Goal: Task Accomplishment & Management: Manage account settings

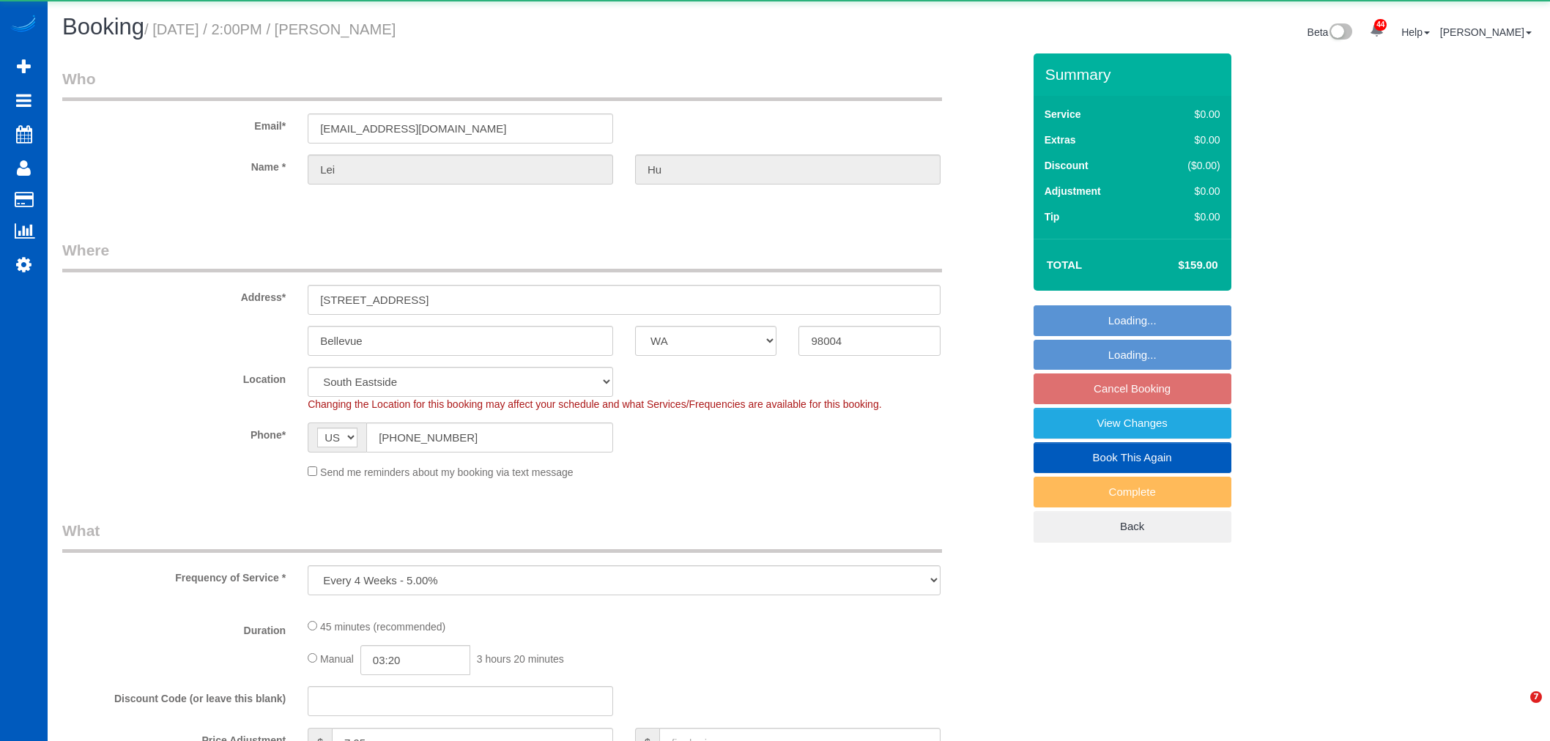
select select "WA"
select select "object:8069"
select select "199"
select select "spot28"
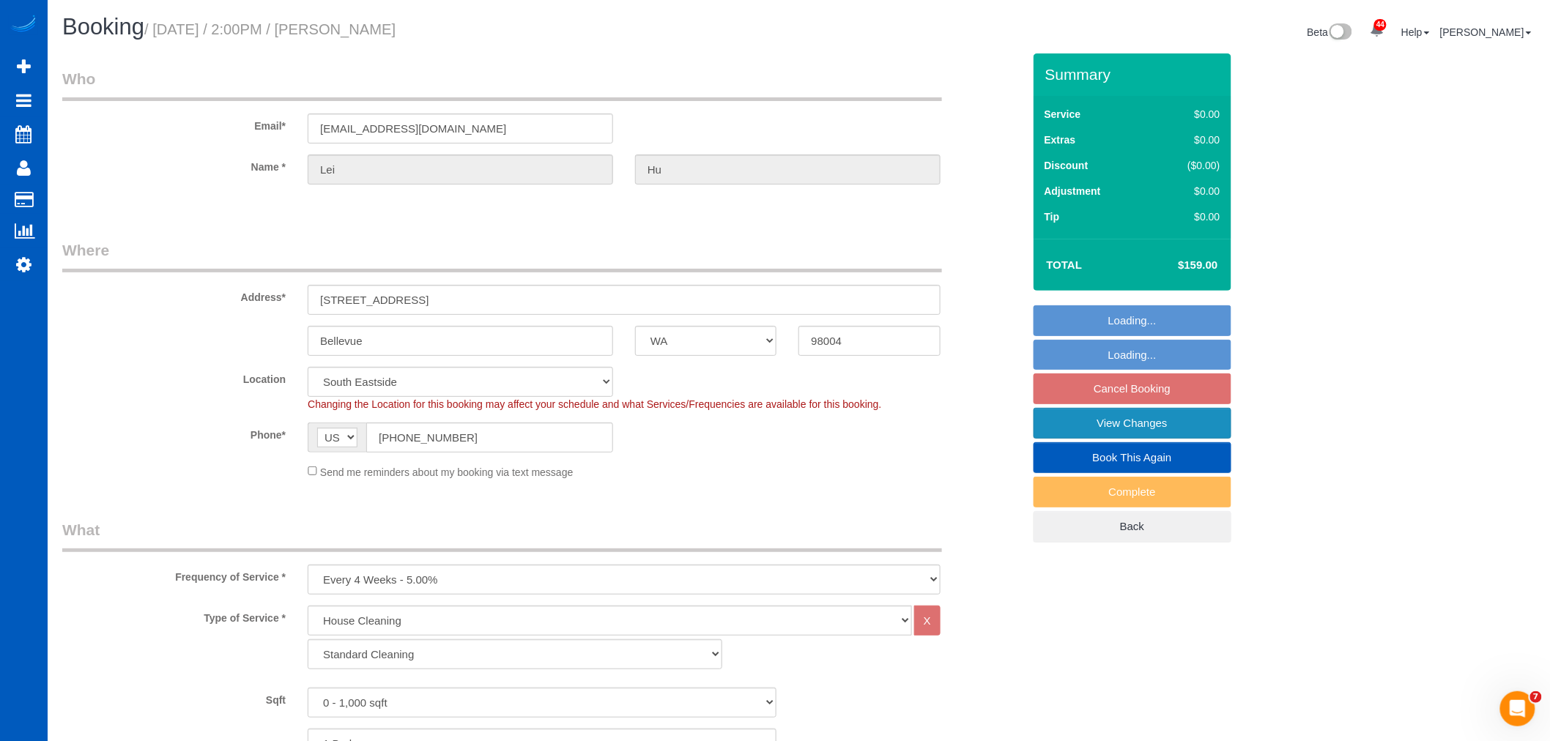
click at [1187, 432] on link "View Changes" at bounding box center [1133, 423] width 198 height 31
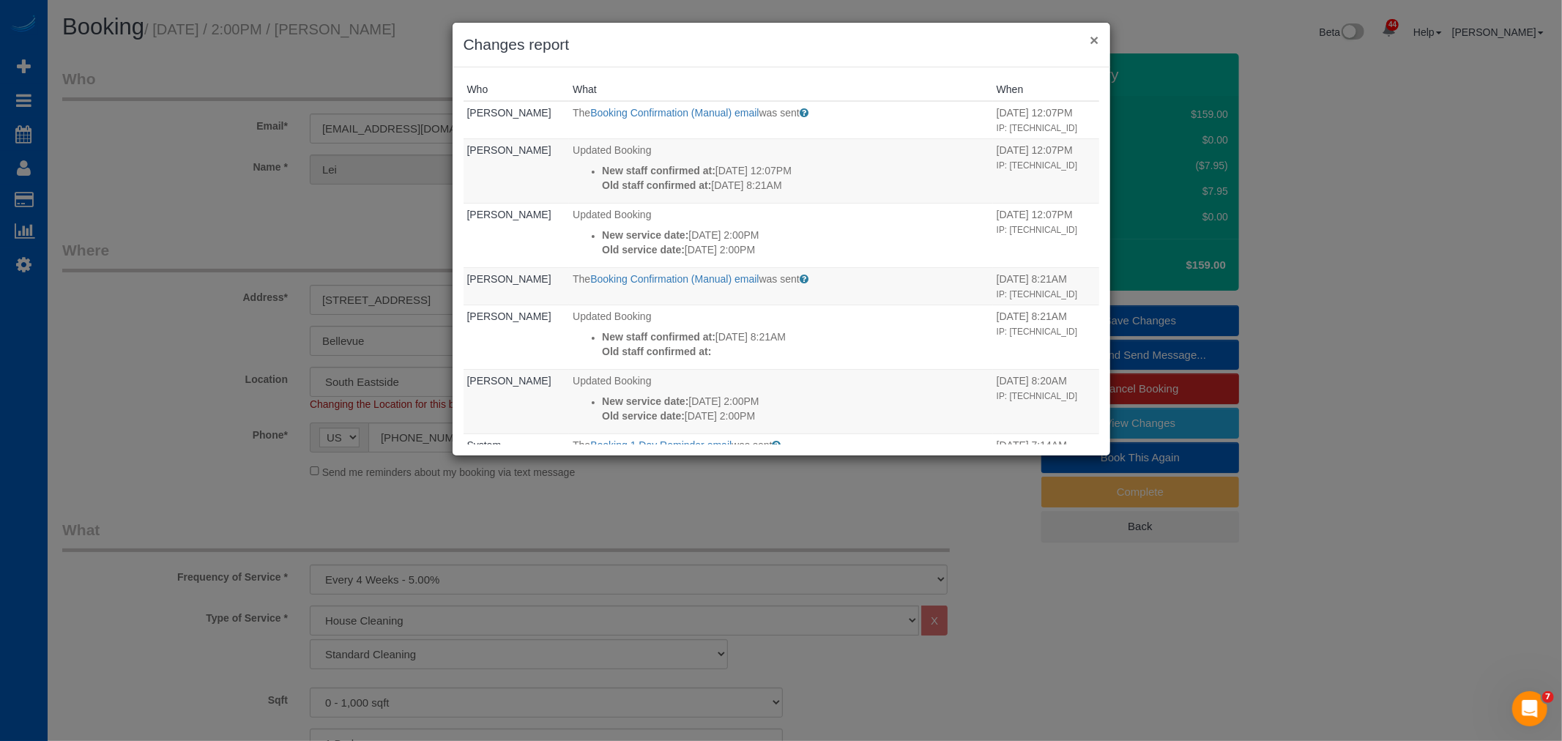
click at [1093, 40] on button "×" at bounding box center [1094, 39] width 9 height 15
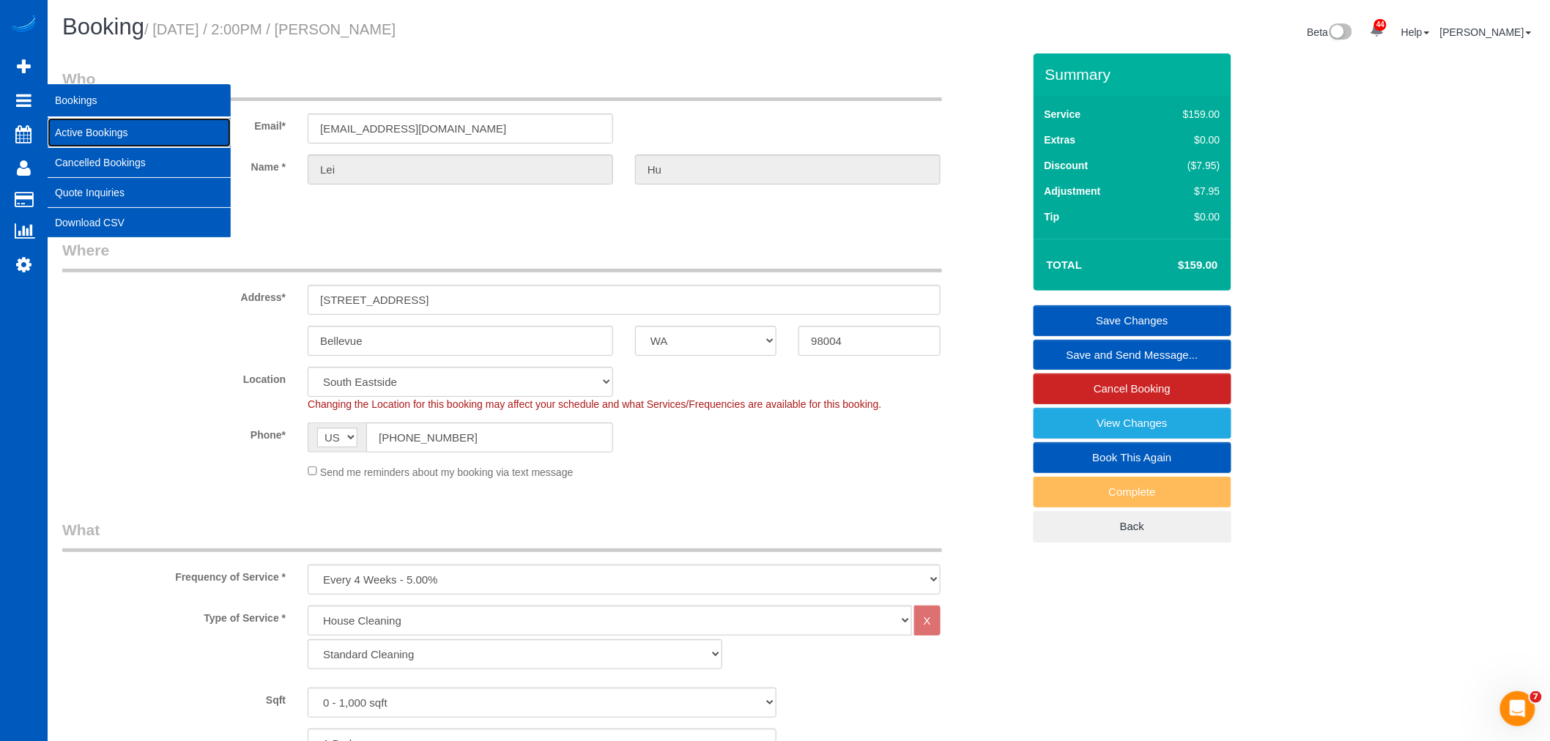
click at [89, 129] on link "Active Bookings" at bounding box center [139, 132] width 183 height 29
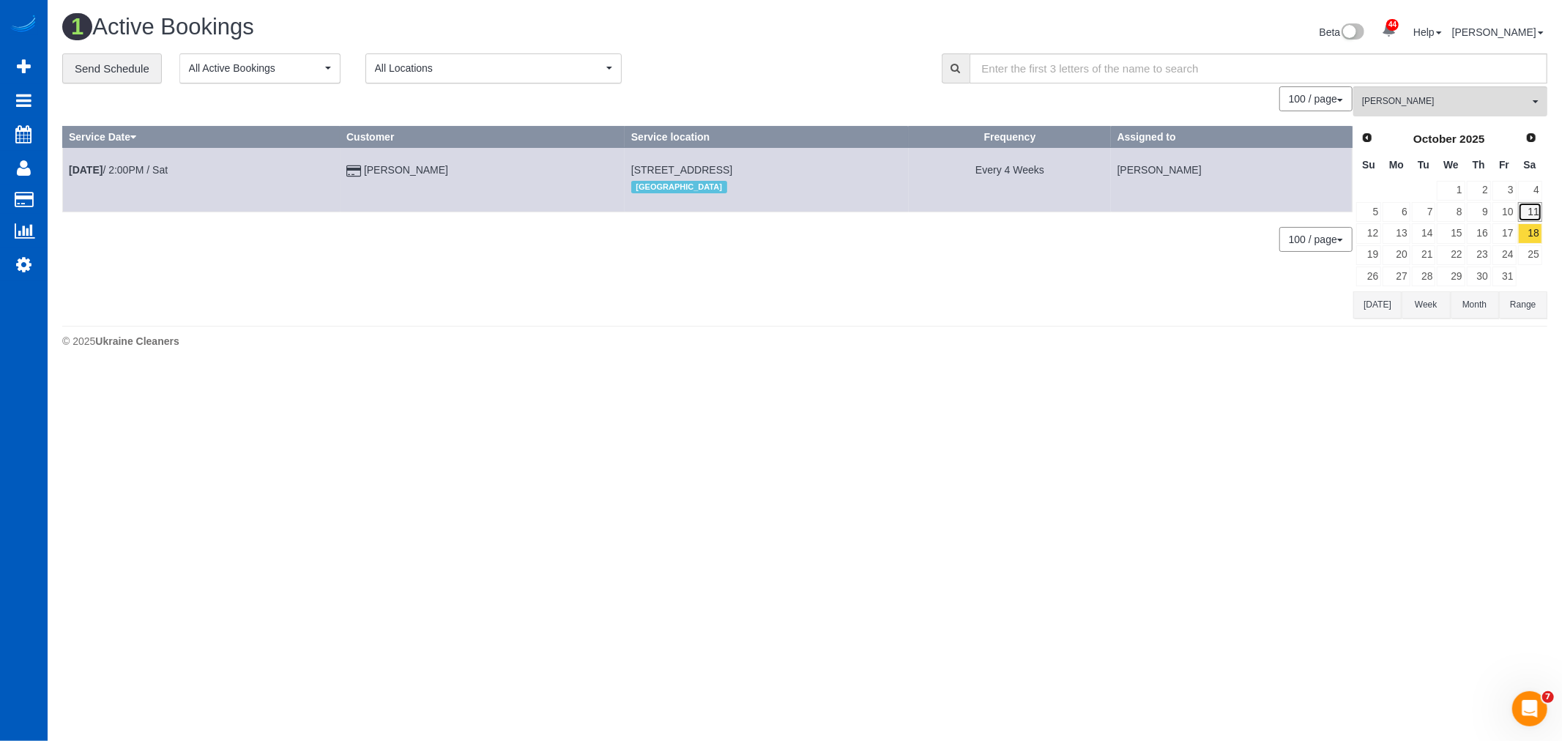
click at [1540, 210] on link "11" at bounding box center [1530, 212] width 24 height 20
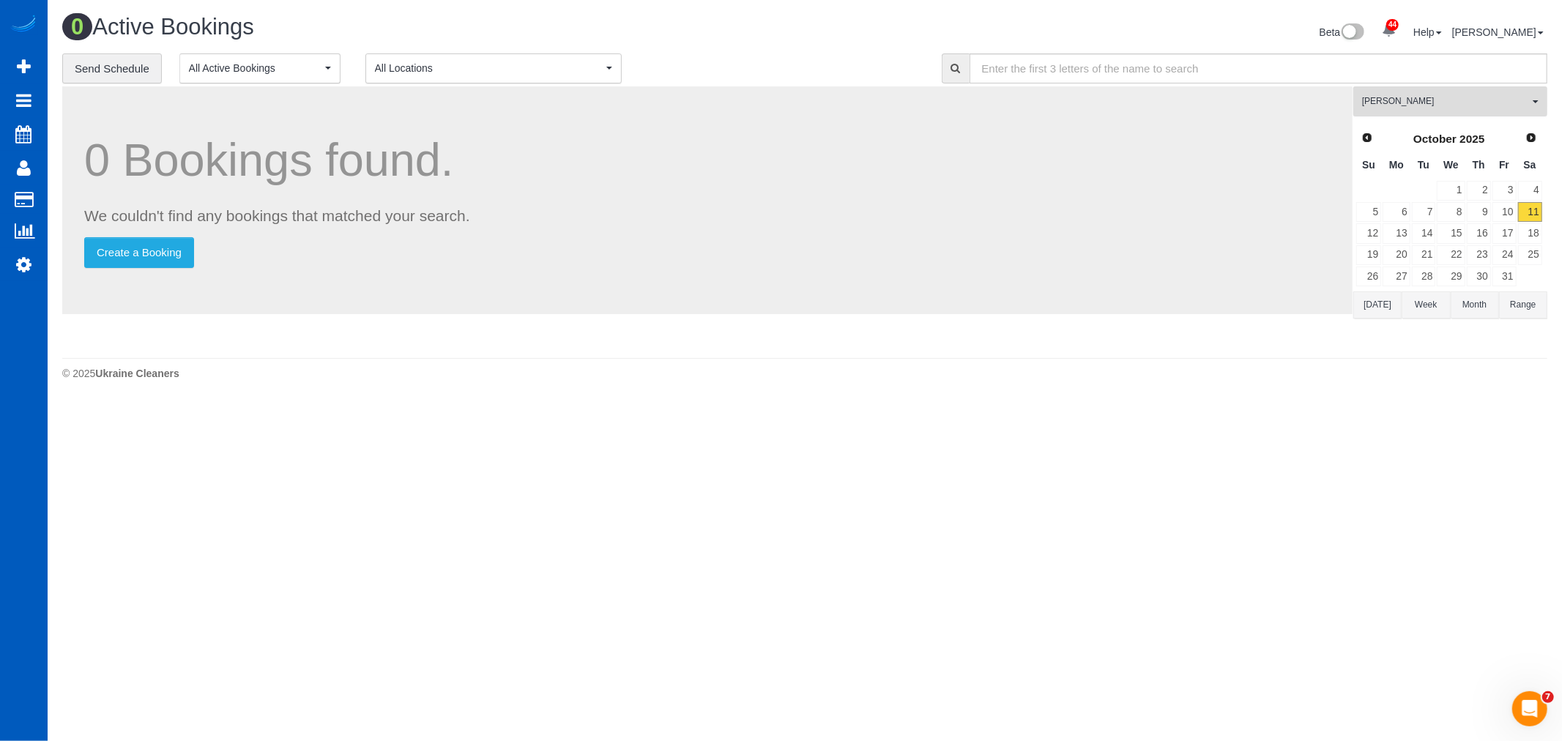
click at [1461, 101] on span "Kateryna Polishchuk" at bounding box center [1445, 101] width 167 height 12
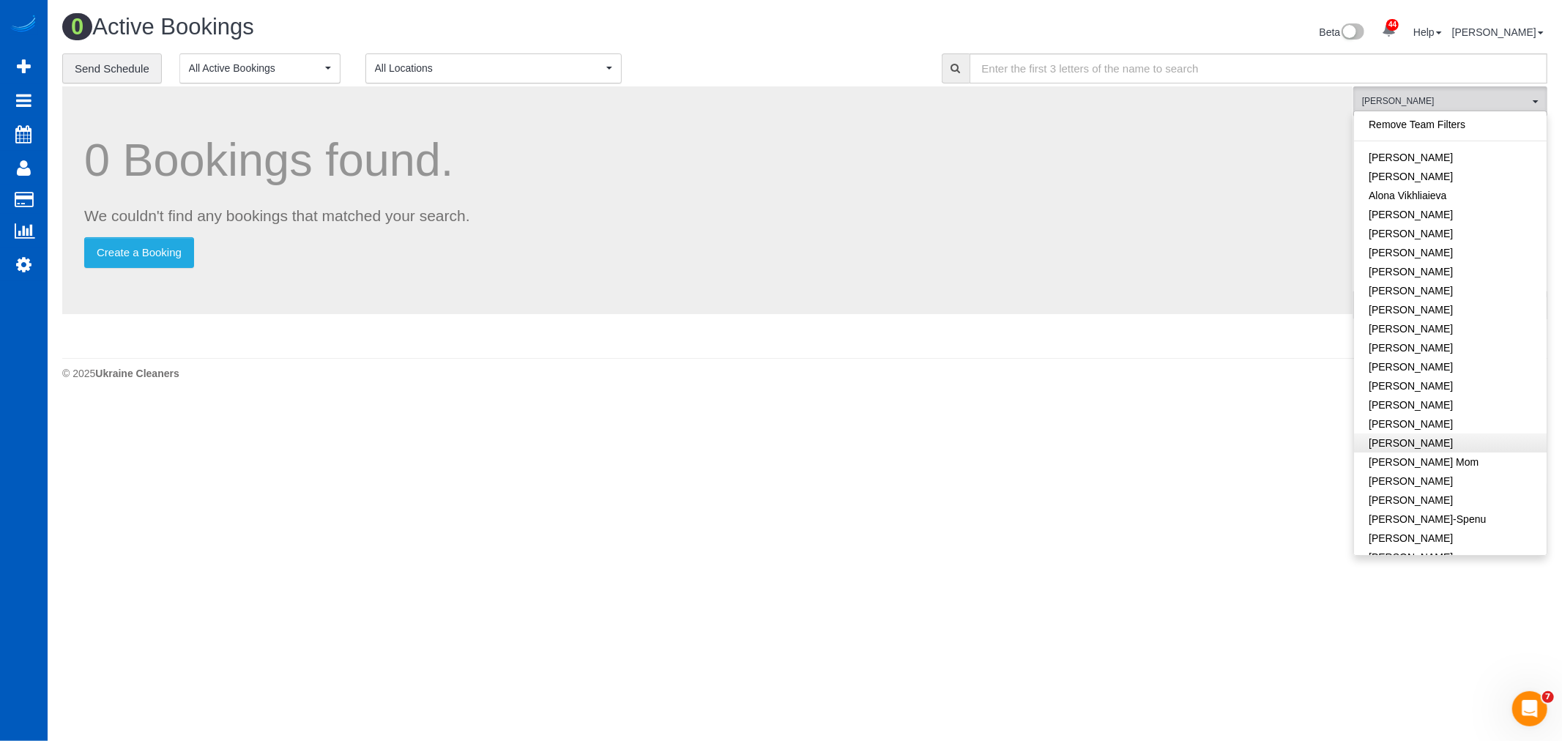
drag, startPoint x: 1445, startPoint y: 122, endPoint x: 1436, endPoint y: 440, distance: 318.8
click at [1445, 122] on link "Remove Team Filters" at bounding box center [1450, 124] width 193 height 19
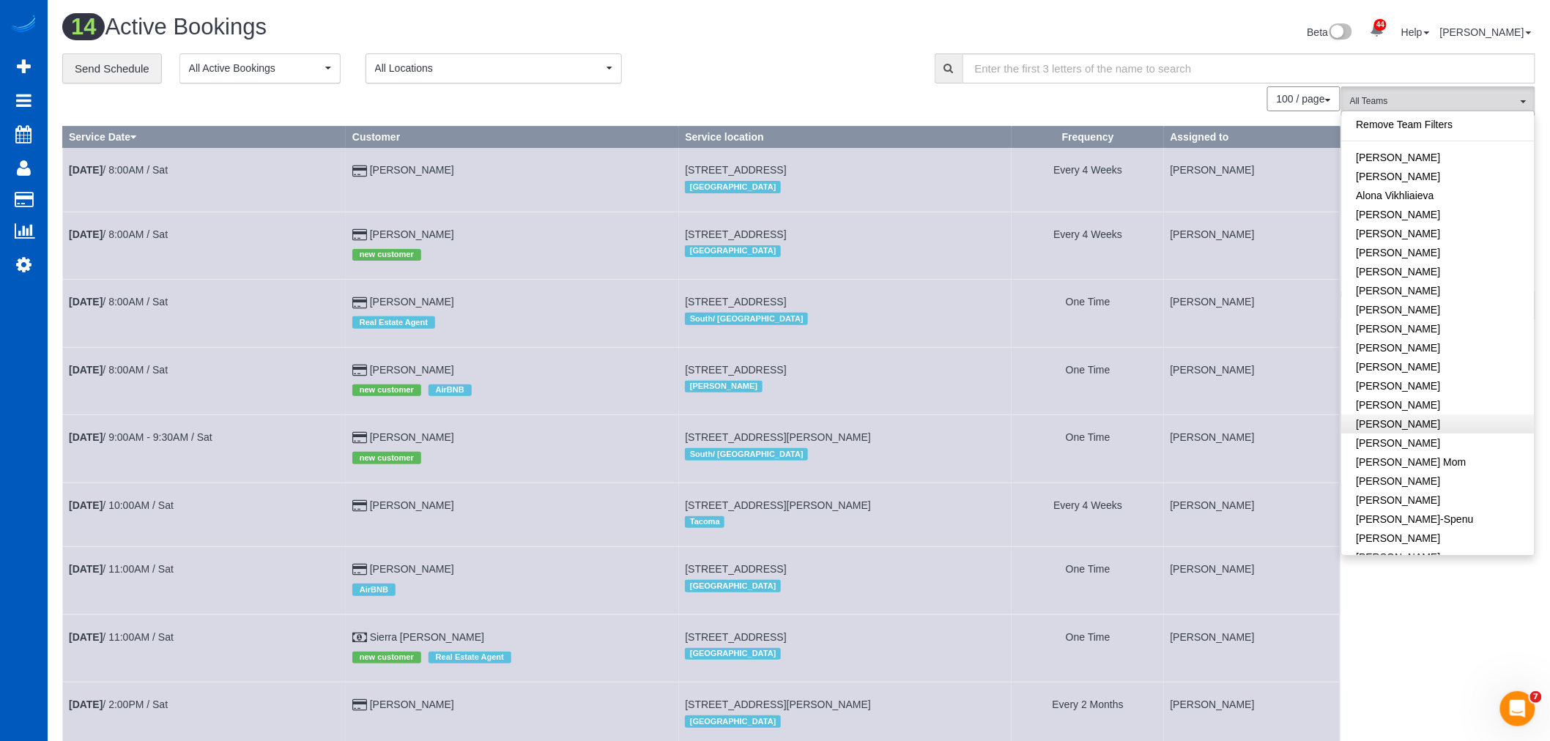
scroll to position [163, 0]
click at [1403, 382] on link "Ivanna Atamaniuk" at bounding box center [1438, 375] width 193 height 19
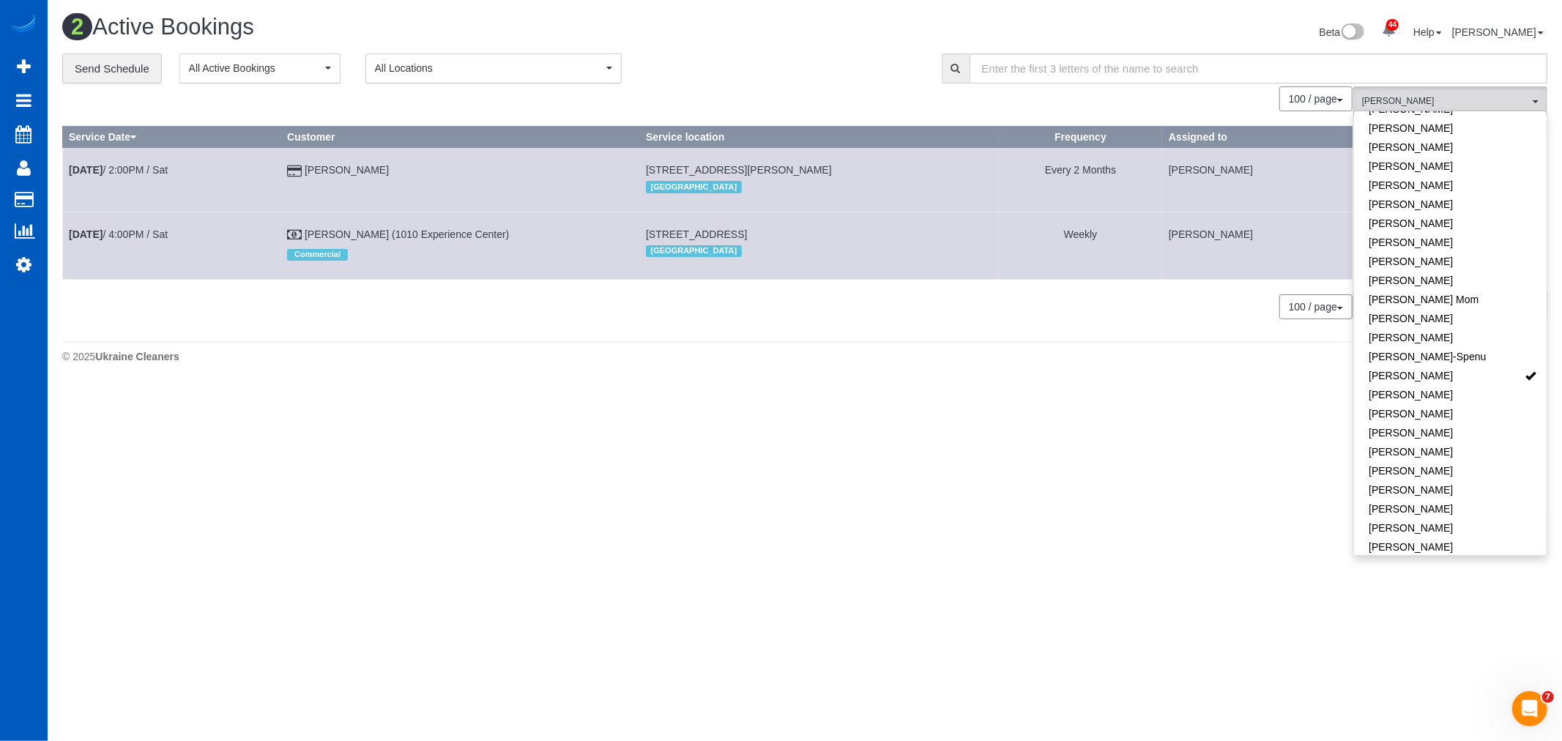
click at [601, 433] on body "44 Beta Your Notifications You have 0 alerts × You have 2 to charge for 10/09/2…" at bounding box center [781, 370] width 1562 height 741
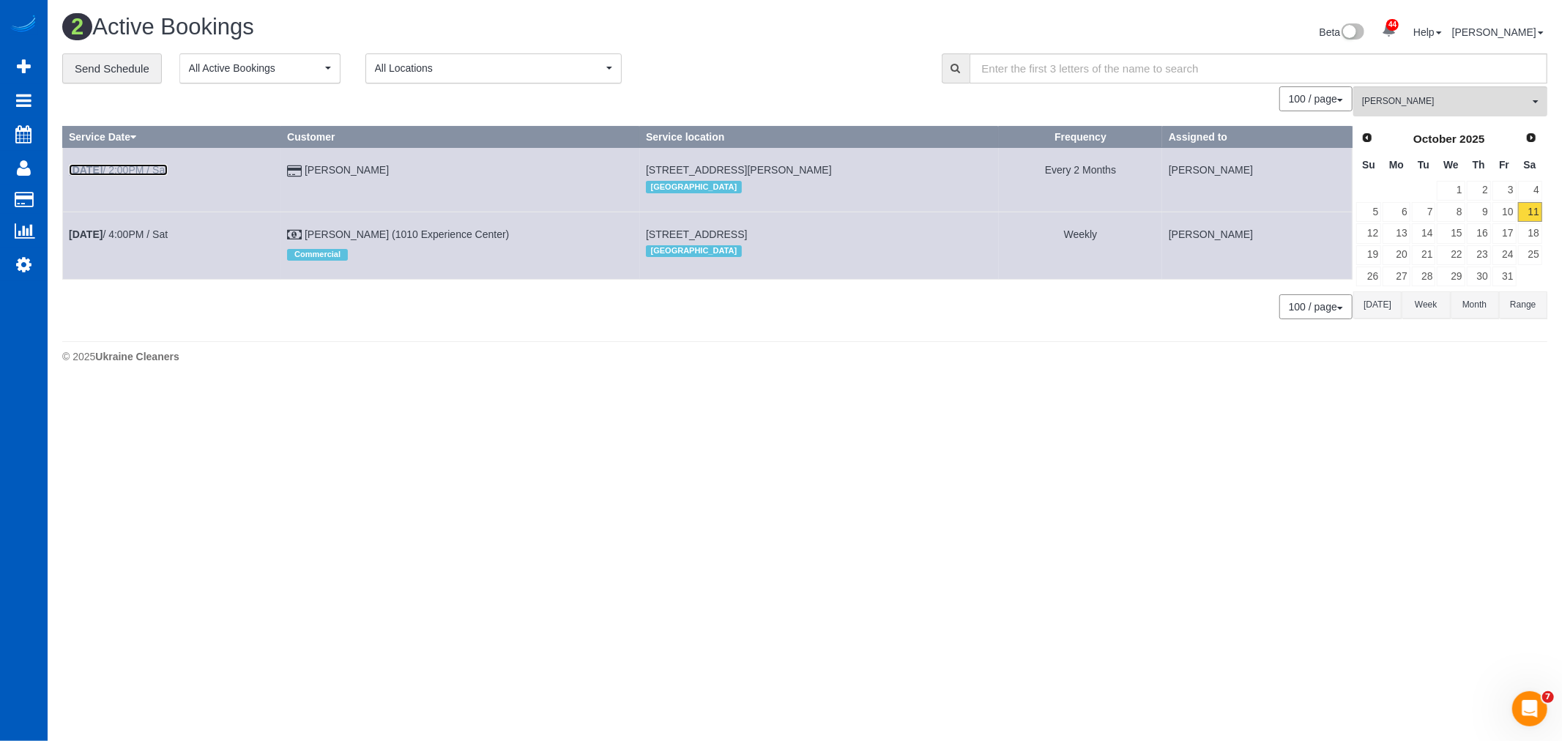
click at [120, 174] on link "Oct 11th / 2:00PM / Sat" at bounding box center [118, 170] width 99 height 12
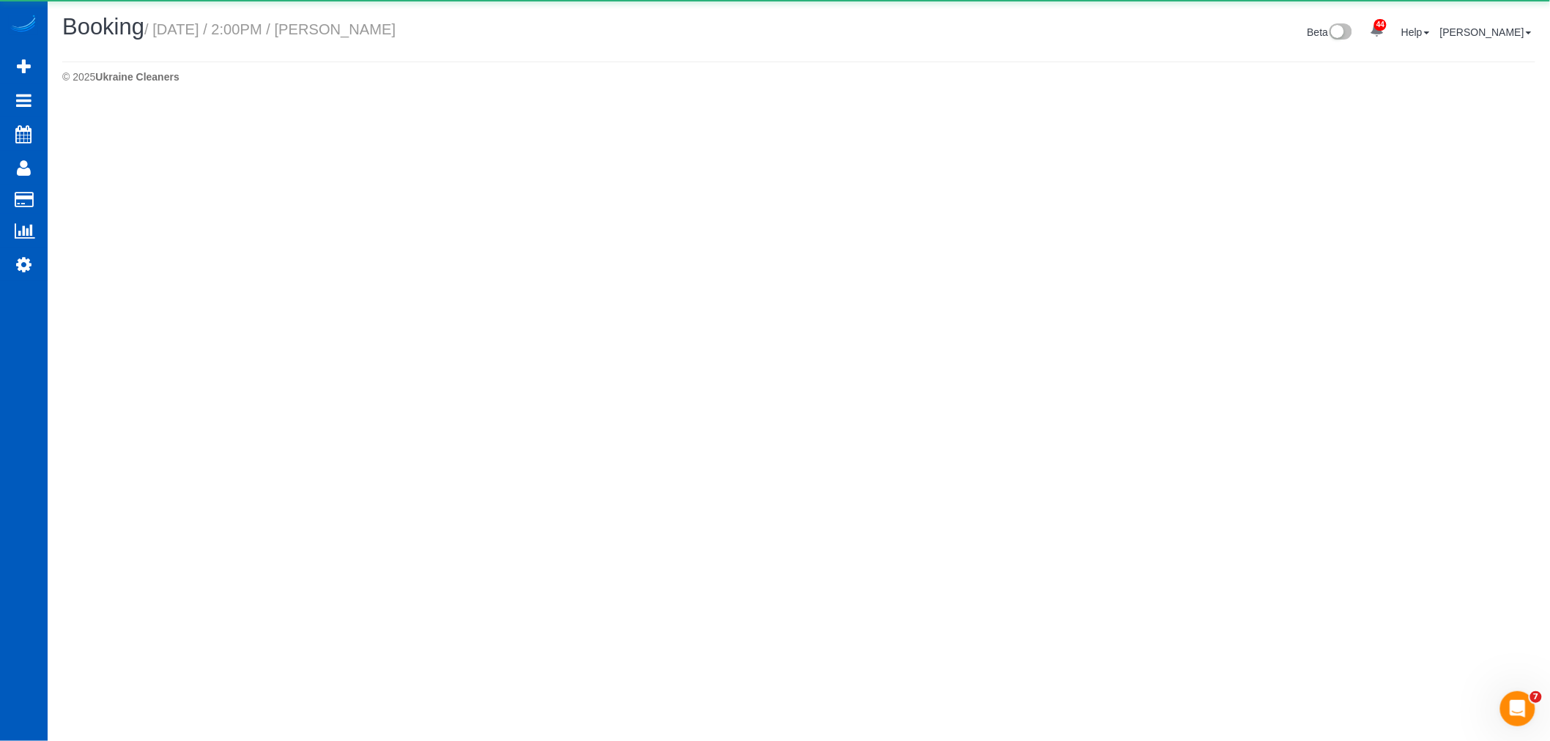
select select "CO"
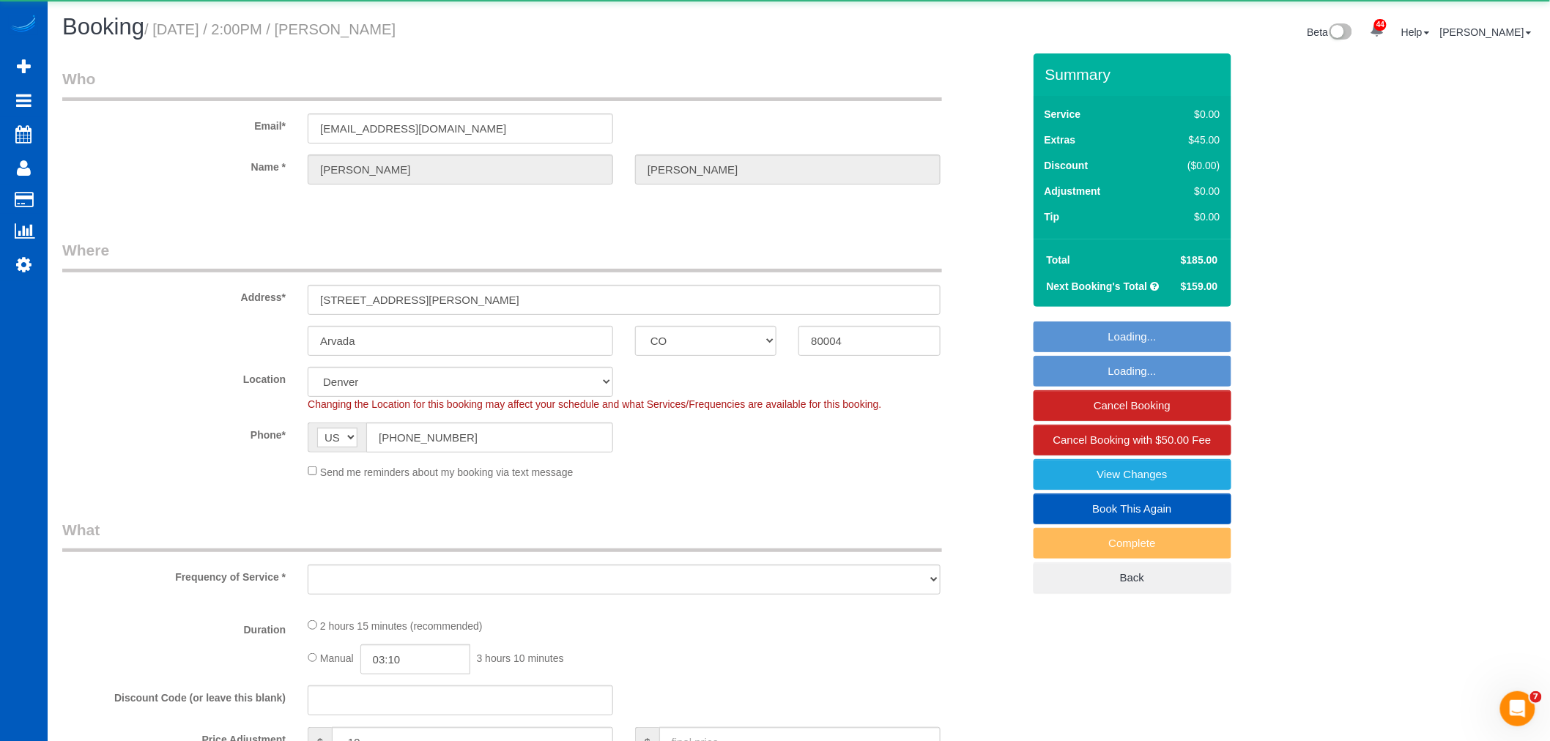
select select "object:9812"
select select "199"
select select "2"
select select "spot43"
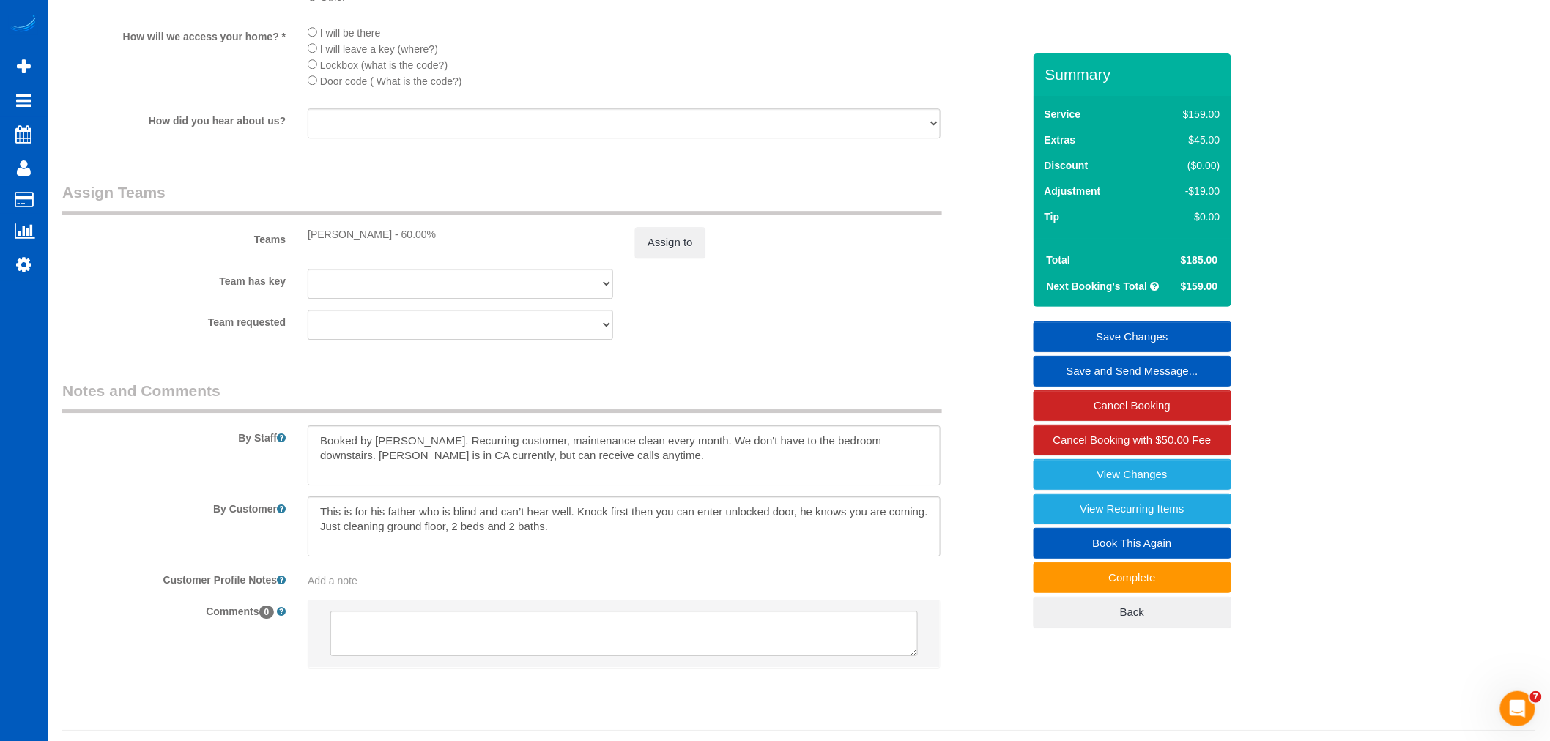
scroll to position [1741, 0]
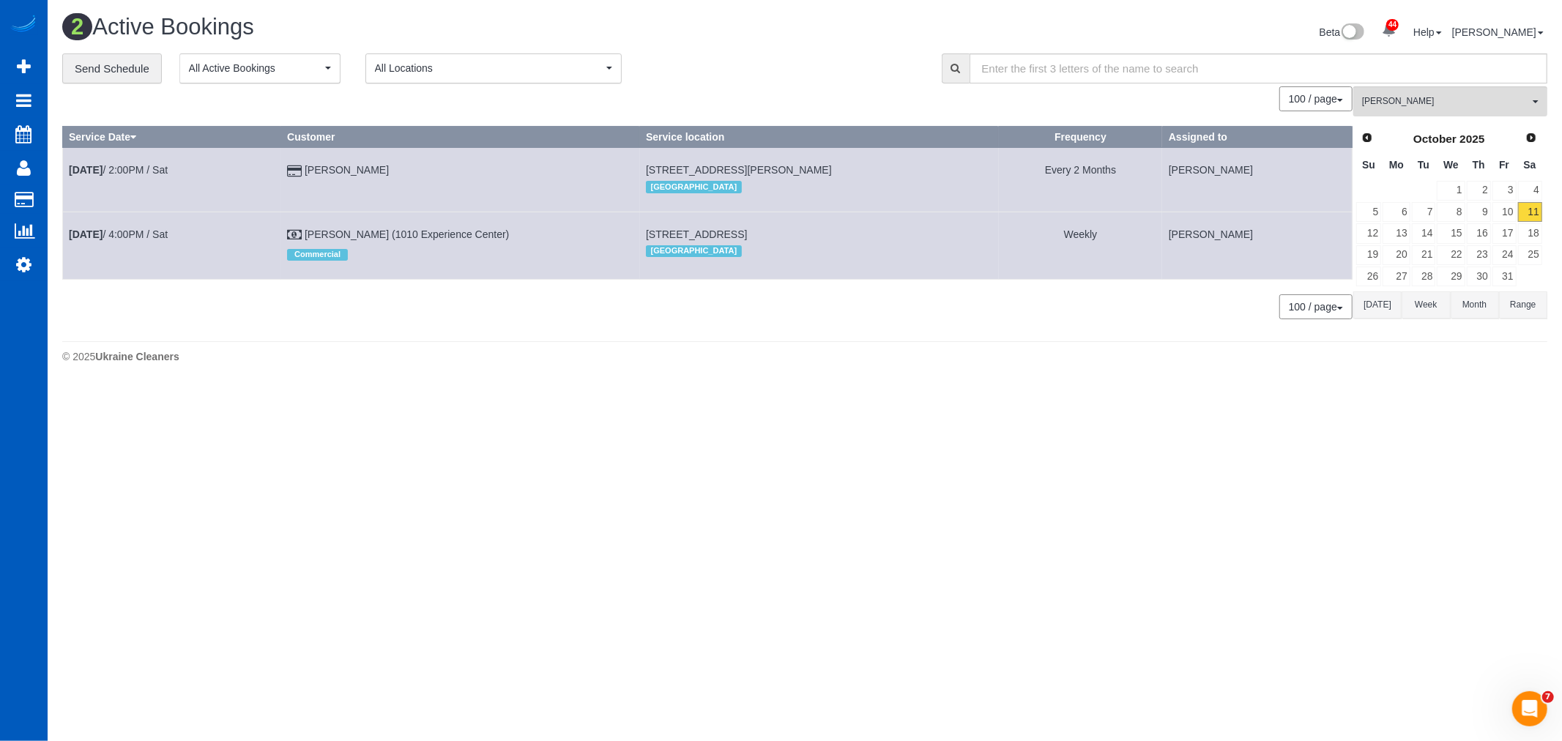
click at [281, 416] on body "44 Beta Your Notifications You have 0 alerts × You have 2 to charge for 10/09/2…" at bounding box center [781, 370] width 1562 height 741
click at [103, 170] on b "Oct 11th" at bounding box center [86, 170] width 34 height 12
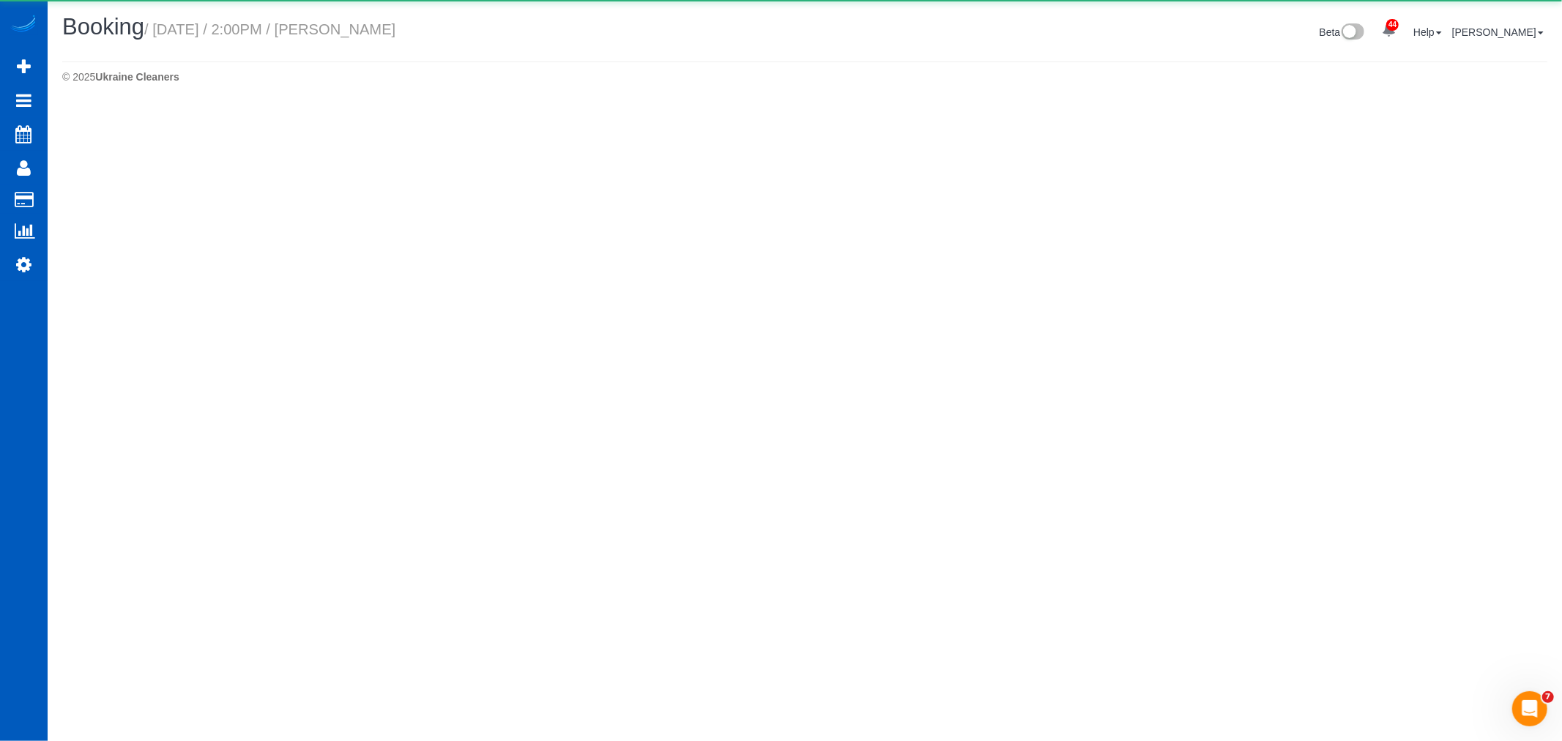
select select "CO"
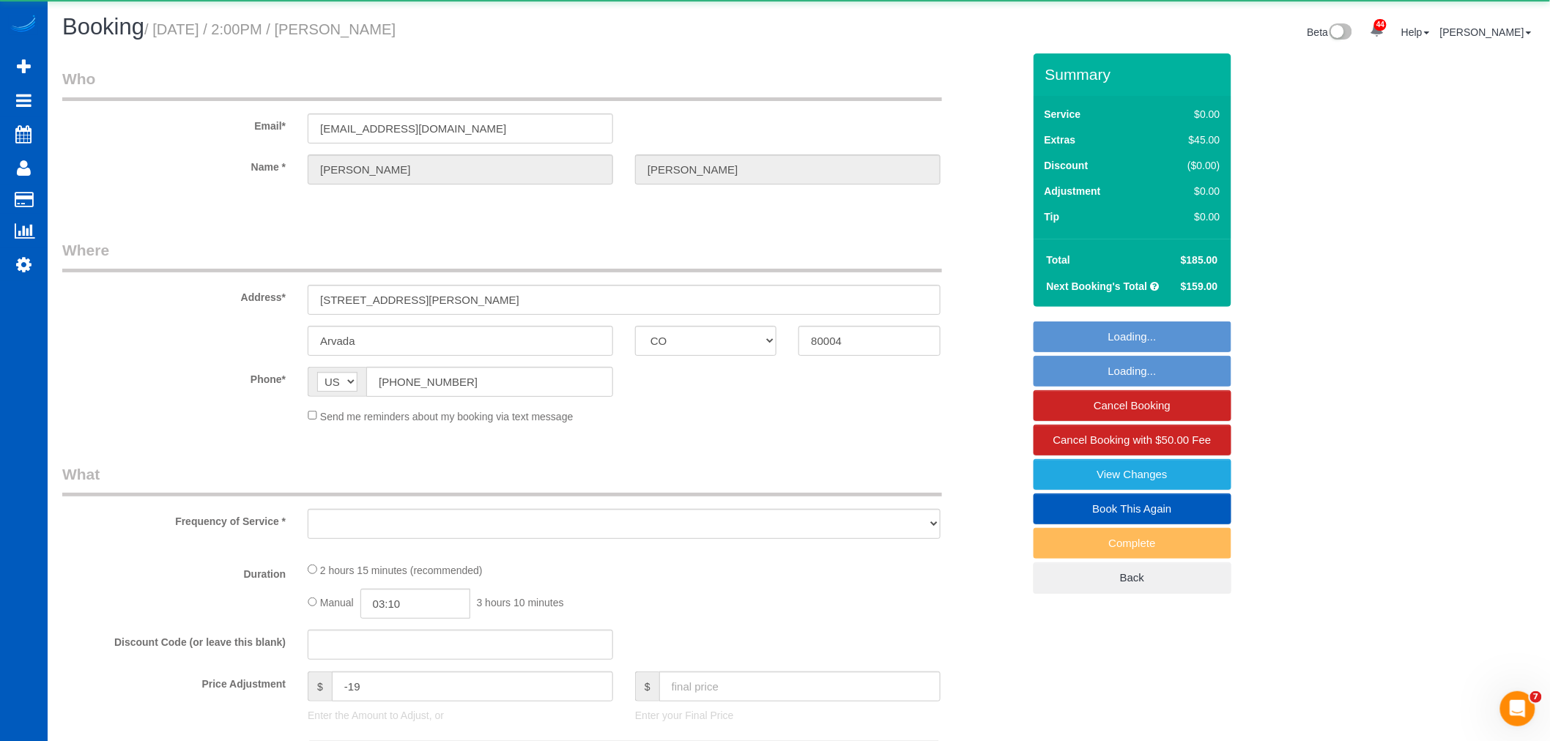
select select "object:10540"
select select "string:fspay-c8a0c354-7515-47f9-aaea-a47062ca881a"
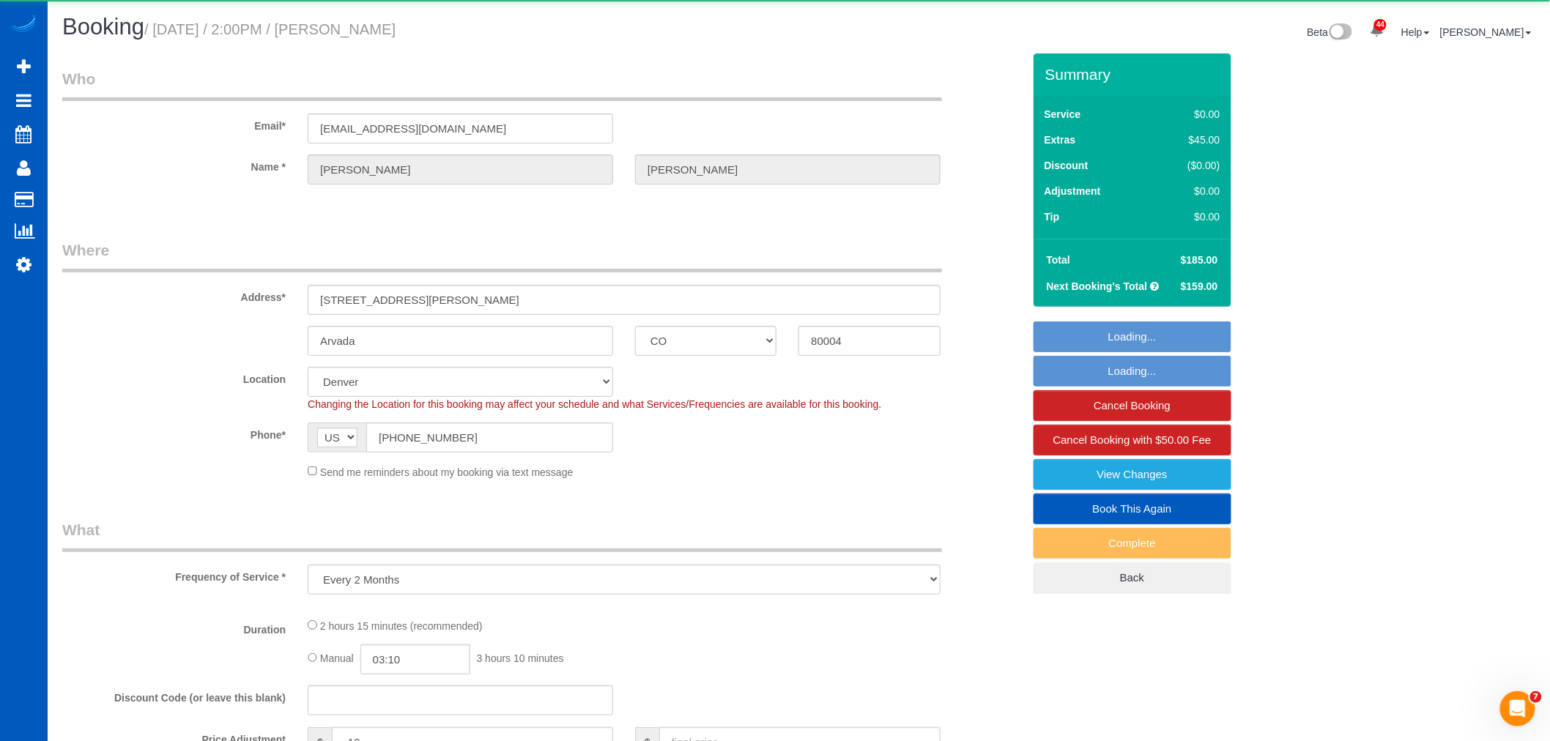
select select "object:10799"
select select "199"
select select "2"
select select "spot50"
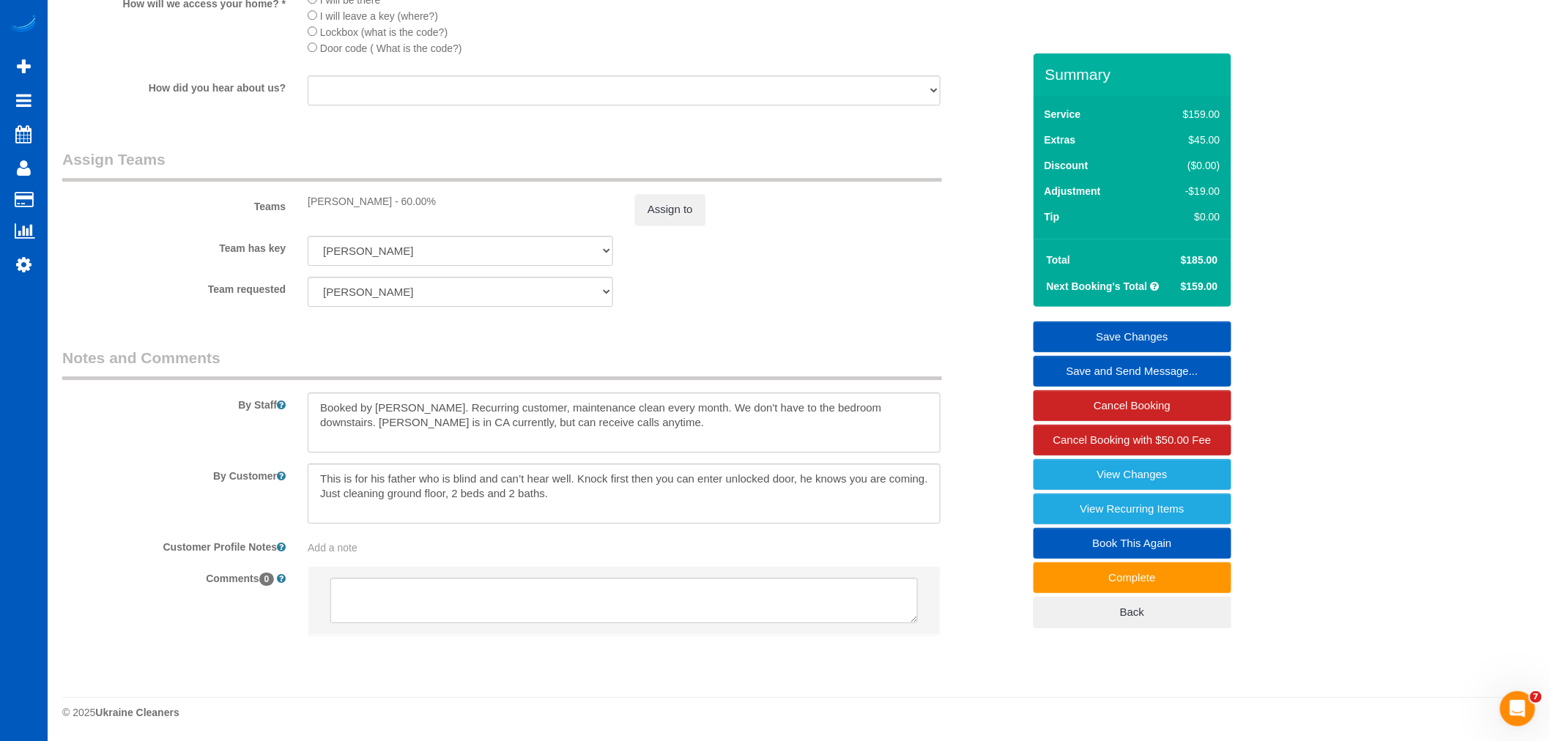
scroll to position [1822, 0]
click at [581, 516] on textarea at bounding box center [624, 494] width 633 height 60
drag, startPoint x: 602, startPoint y: 498, endPoint x: 304, endPoint y: 443, distance: 303.1
click at [304, 443] on sui-booking-comments "By Staff By Customer Customer Profile Notes Add a note Comments 0" at bounding box center [542, 498] width 960 height 303
click at [694, 442] on textarea at bounding box center [624, 423] width 633 height 60
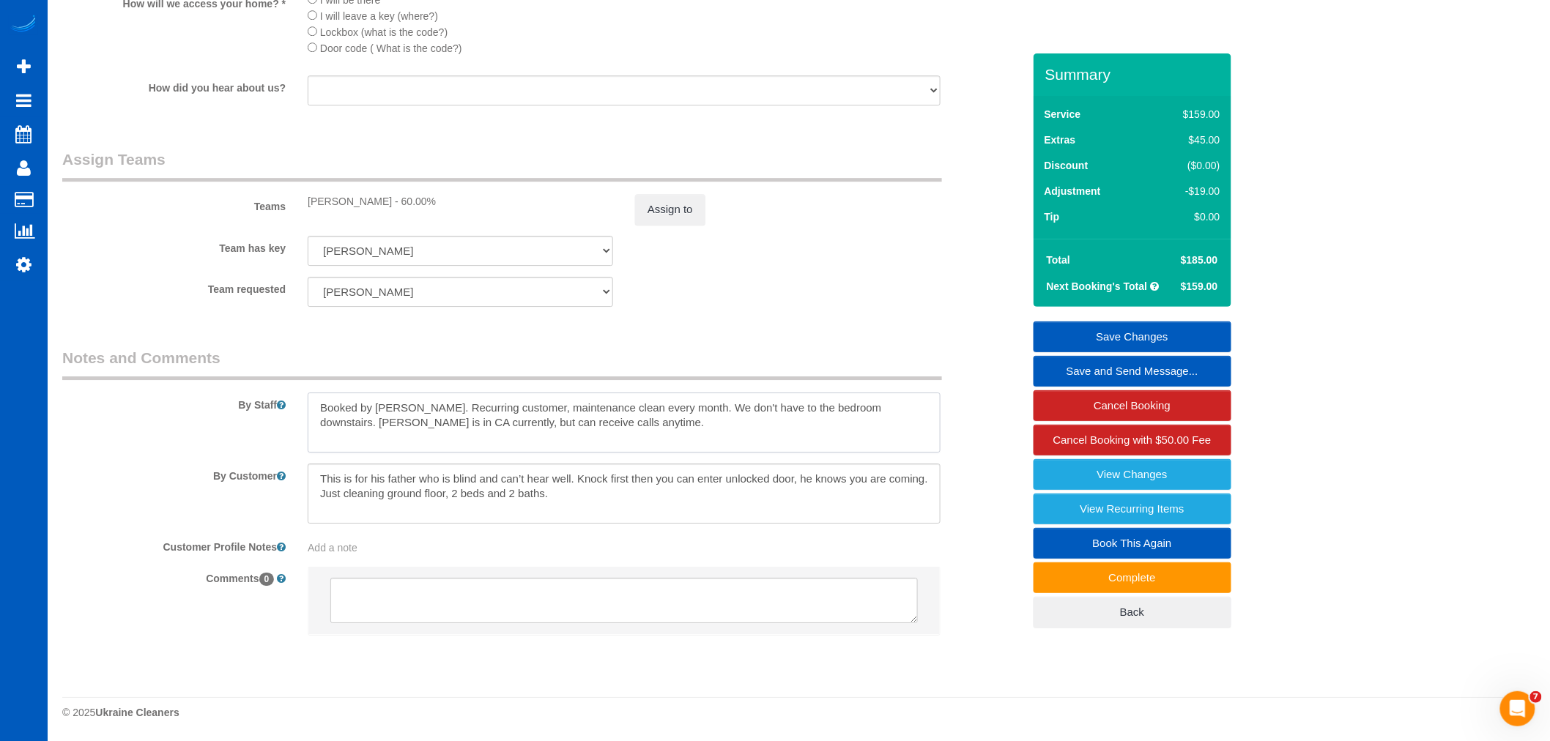
drag, startPoint x: 672, startPoint y: 415, endPoint x: 246, endPoint y: 368, distance: 428.2
click at [246, 368] on fieldset "Notes and Comments By Staff By Customer Customer Profile Notes Add a note Comme…" at bounding box center [542, 504] width 960 height 314
click at [526, 418] on textarea at bounding box center [624, 423] width 633 height 60
drag, startPoint x: 590, startPoint y: 423, endPoint x: 283, endPoint y: 379, distance: 309.3
click at [283, 379] on fieldset "Notes and Comments By Staff By Customer Customer Profile Notes Add a note Comme…" at bounding box center [542, 504] width 960 height 314
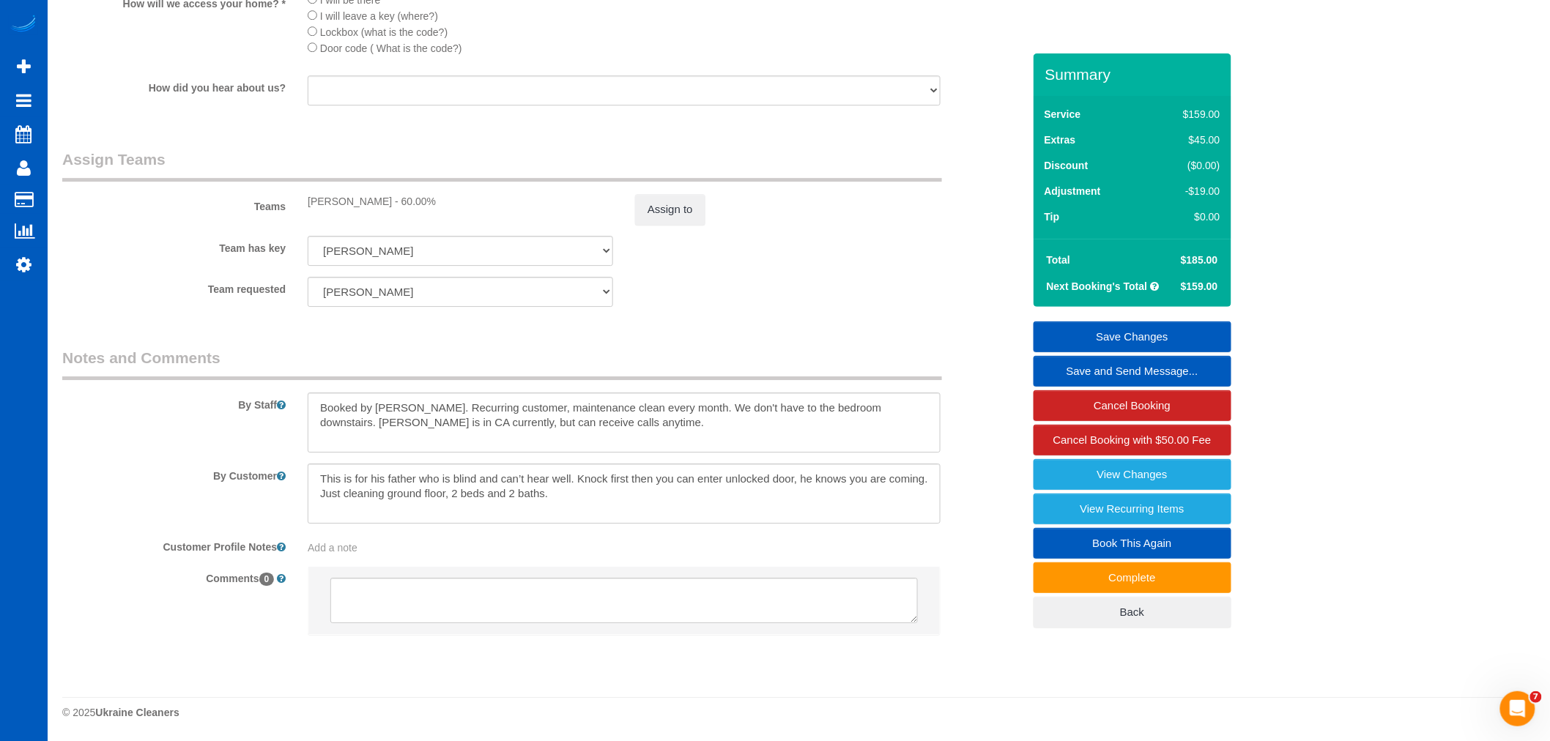
click at [649, 456] on sui-booking-comments "By Staff By Customer Customer Profile Notes Add a note Comments 0" at bounding box center [542, 498] width 960 height 303
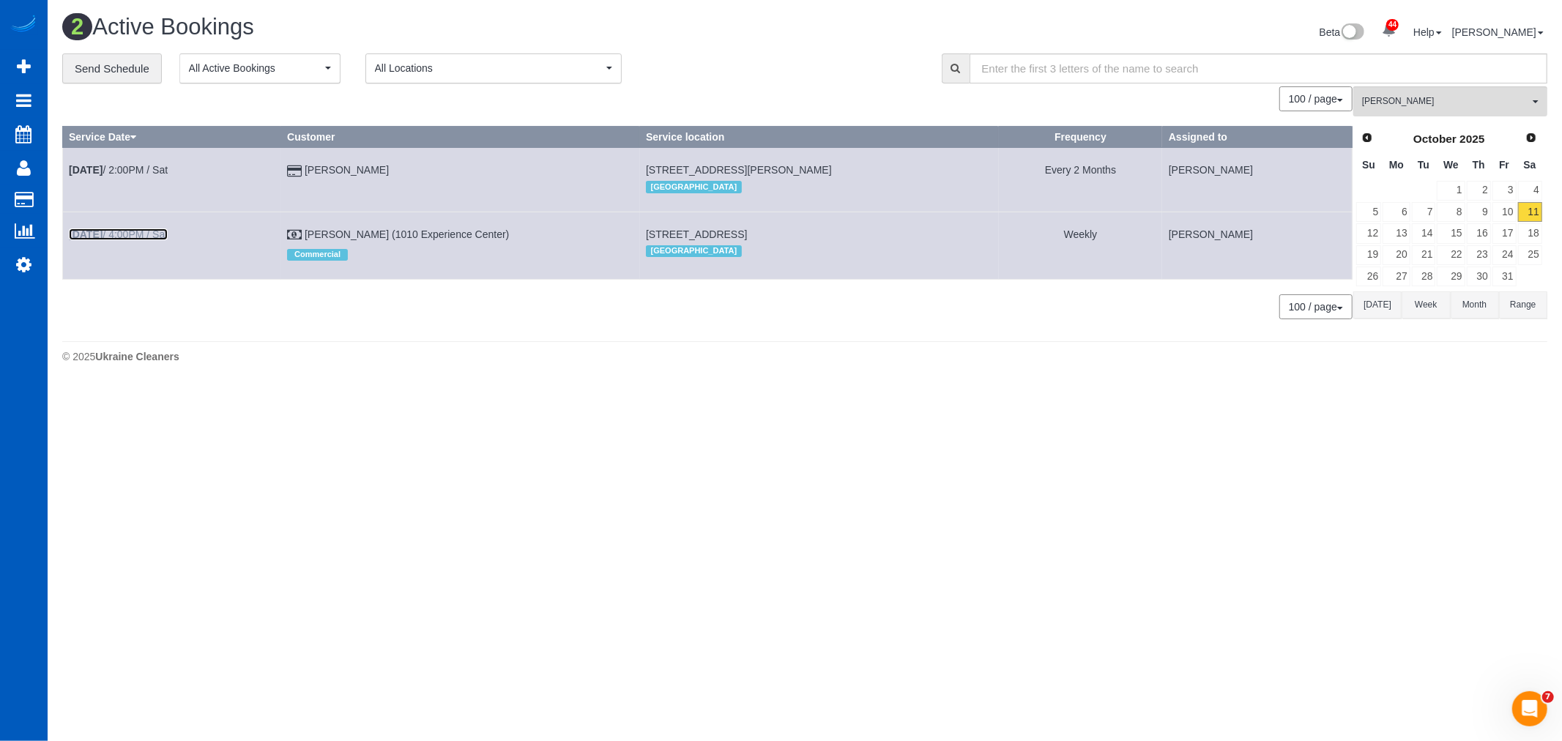
click at [127, 237] on link "Oct 11th / 4:00PM / Sat" at bounding box center [118, 235] width 99 height 12
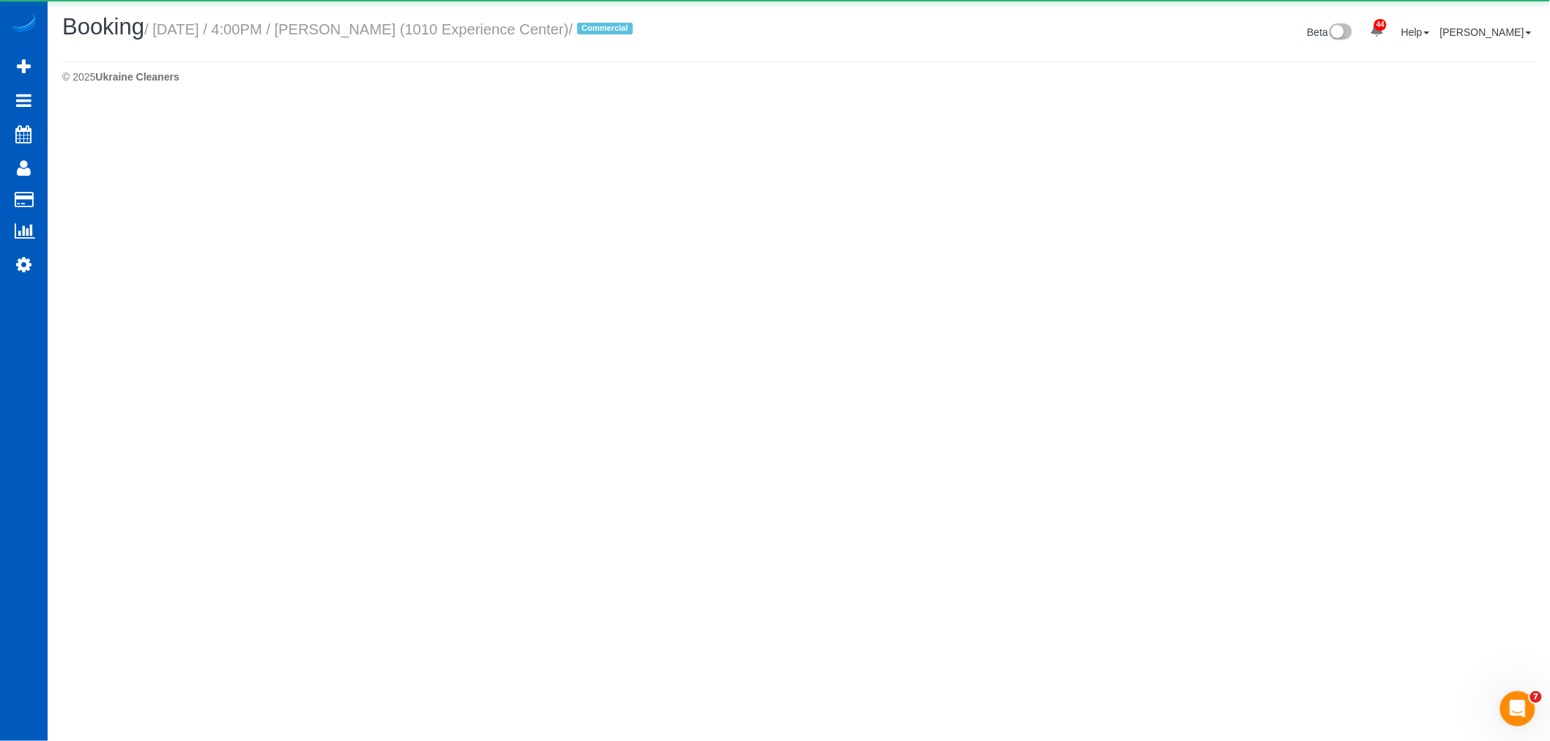
select select "CO"
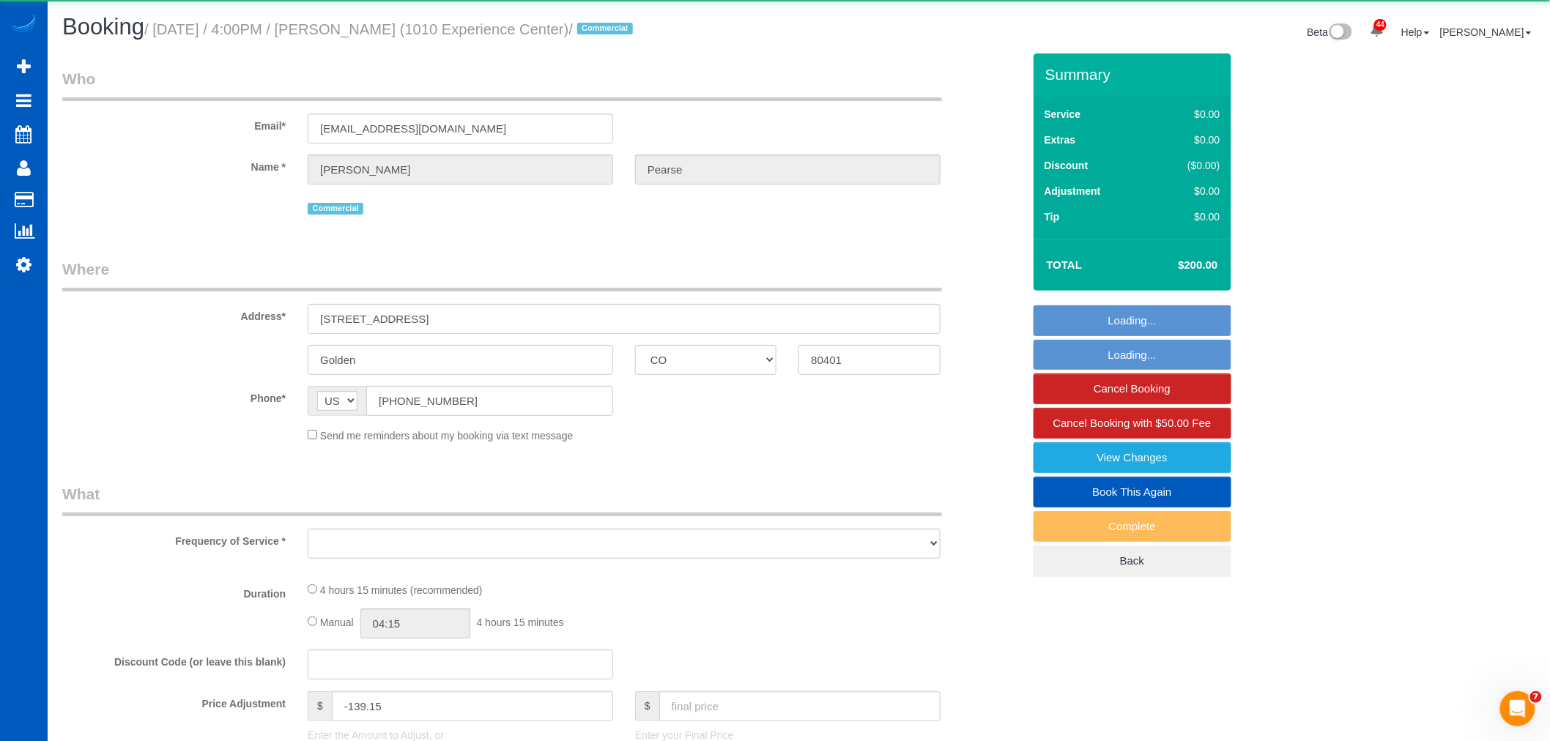
select select "object:11599"
select select "199"
select select "3501"
select select "4"
select select "7"
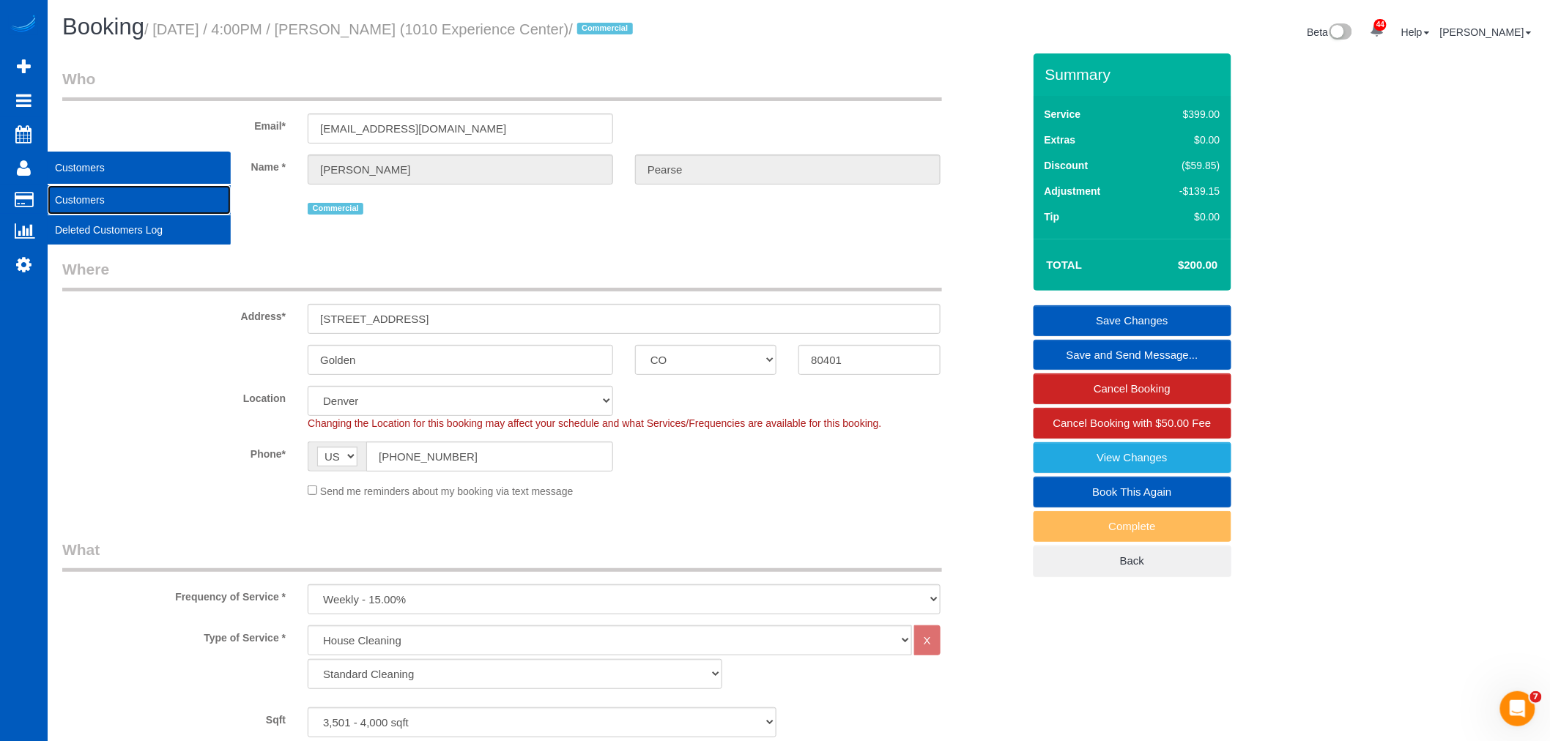
click at [70, 201] on link "Customers" at bounding box center [139, 199] width 183 height 29
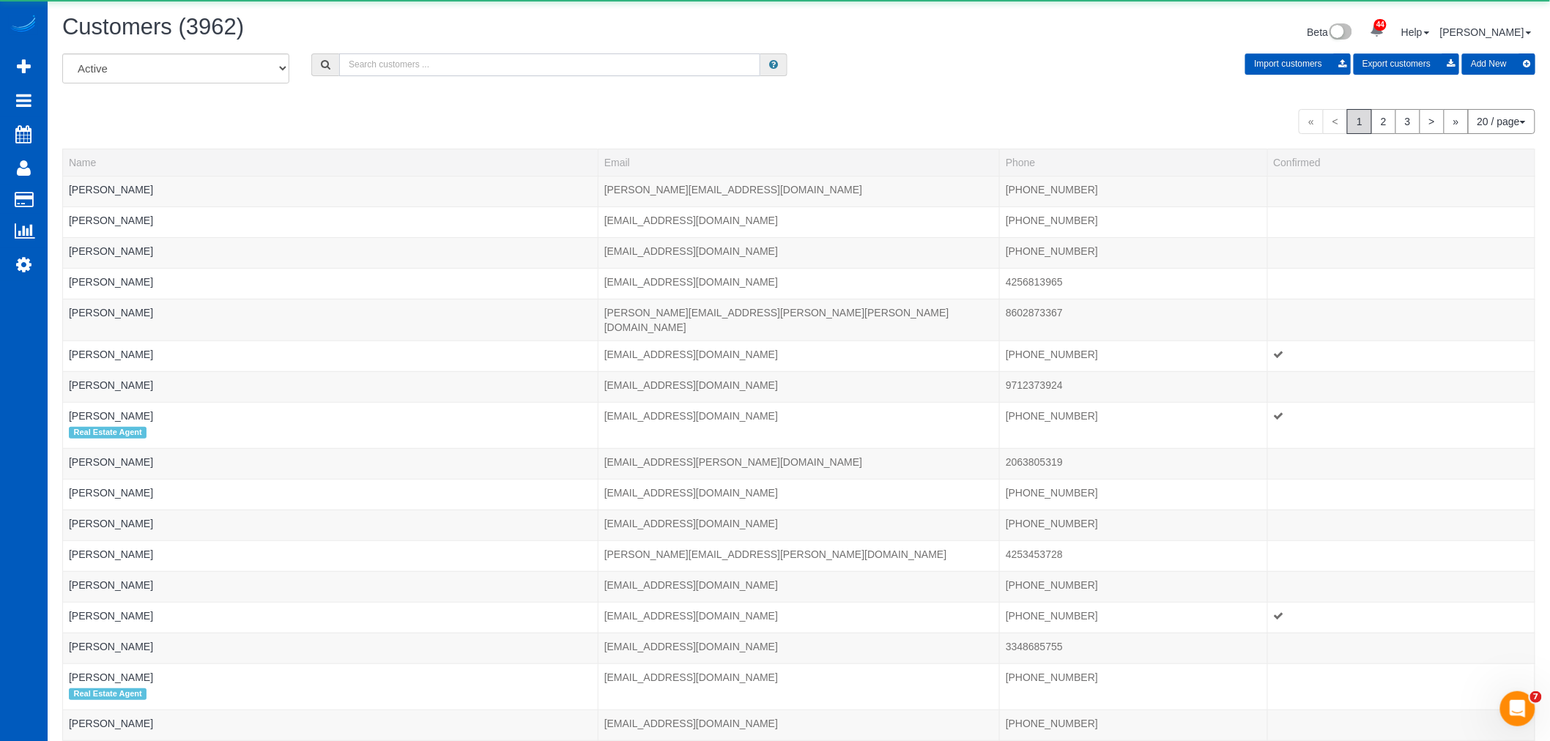
click at [436, 66] on input "text" at bounding box center [549, 64] width 421 height 23
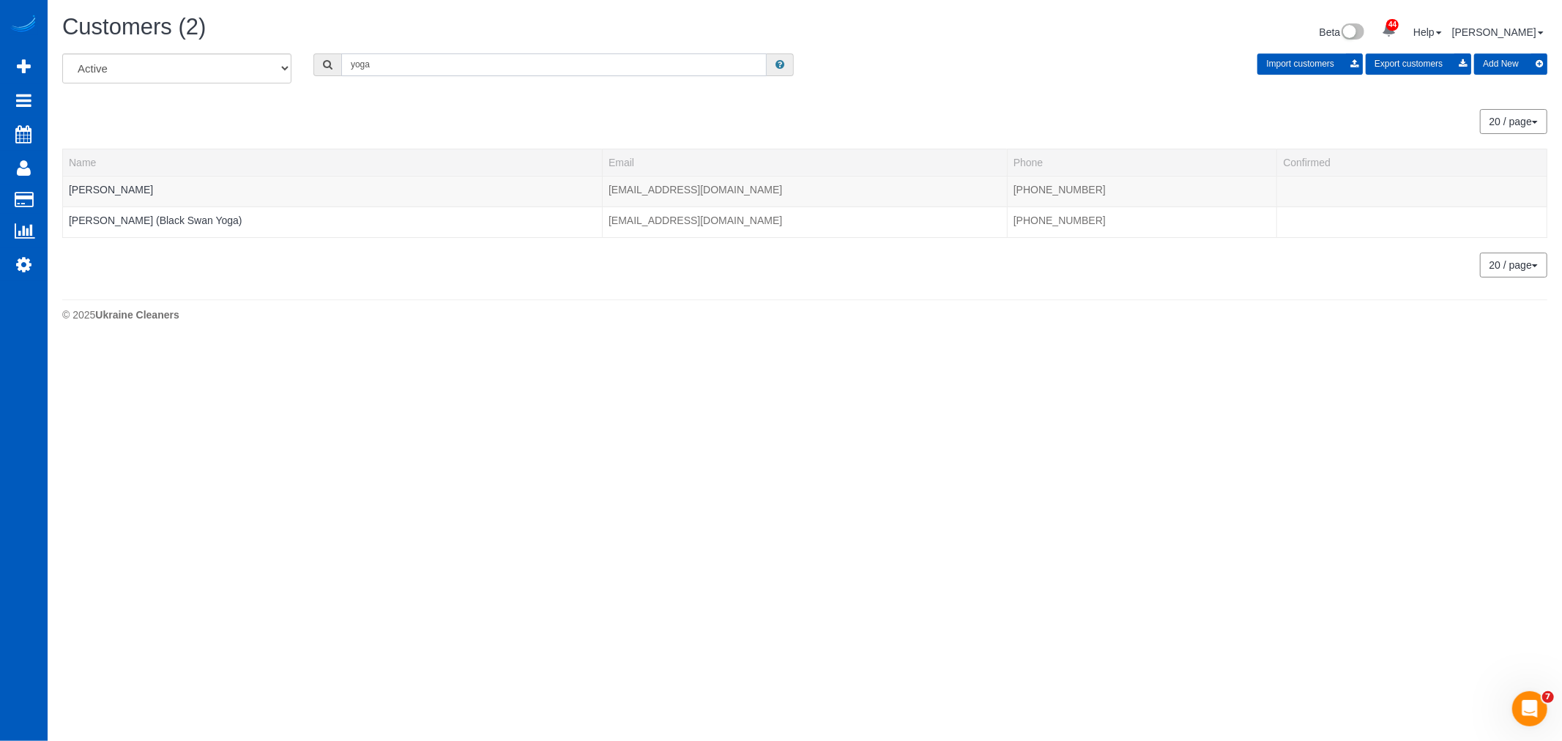
drag, startPoint x: 436, startPoint y: 66, endPoint x: 212, endPoint y: 70, distance: 223.5
click at [212, 70] on div "All Active Archived yoga Import customers Export customers Add New" at bounding box center [804, 73] width 1507 height 41
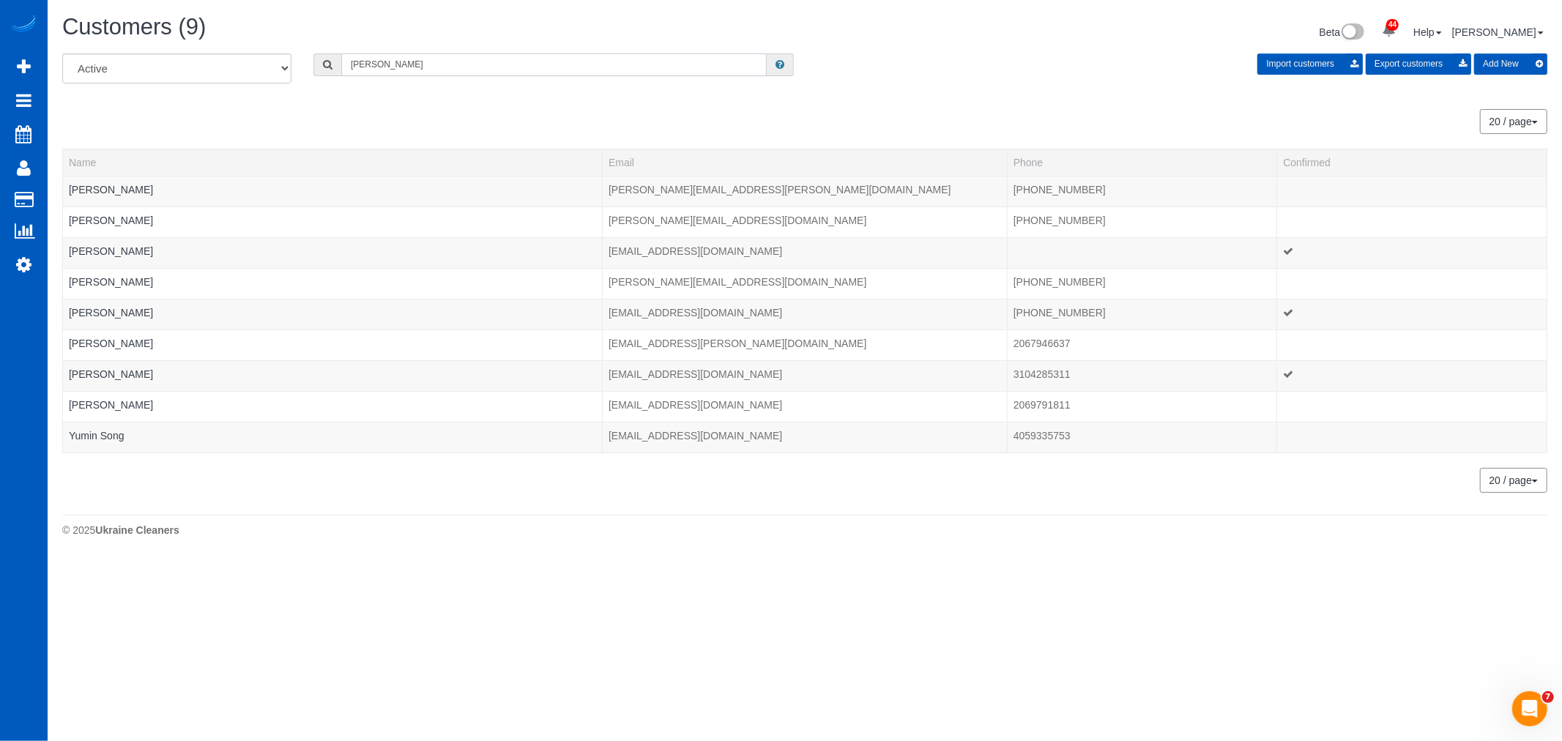
click at [427, 74] on input "ted" at bounding box center [554, 64] width 426 height 23
drag, startPoint x: 211, startPoint y: 105, endPoint x: 186, endPoint y: 110, distance: 25.4
click at [186, 110] on div "All Active Archived ted Import customers Export customers Add New 20 / page 10 …" at bounding box center [805, 273] width 1486 height 440
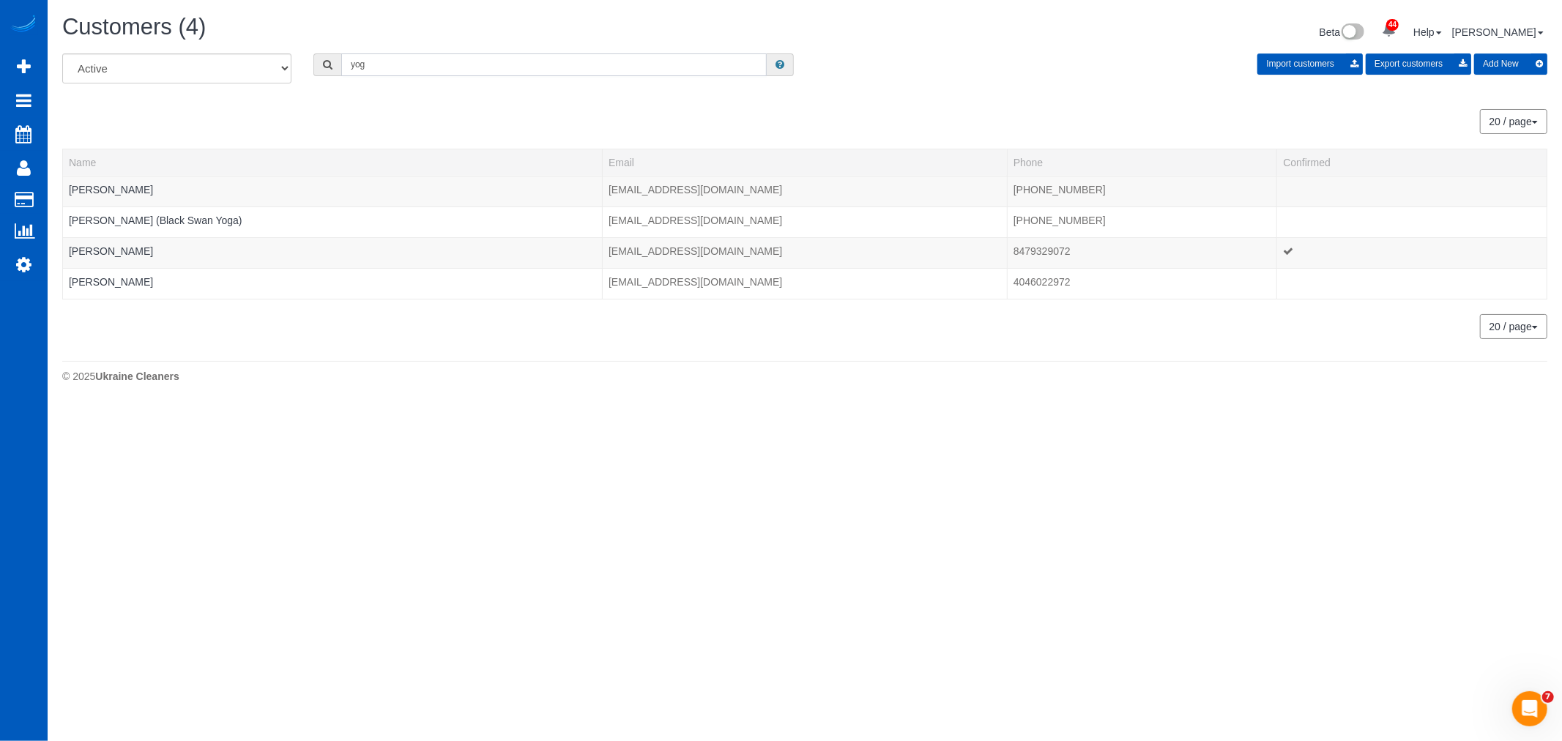
drag, startPoint x: 428, startPoint y: 69, endPoint x: 265, endPoint y: 83, distance: 163.2
click at [265, 83] on div "All Active Archived yog Import customers Export customers Add New" at bounding box center [804, 73] width 1507 height 41
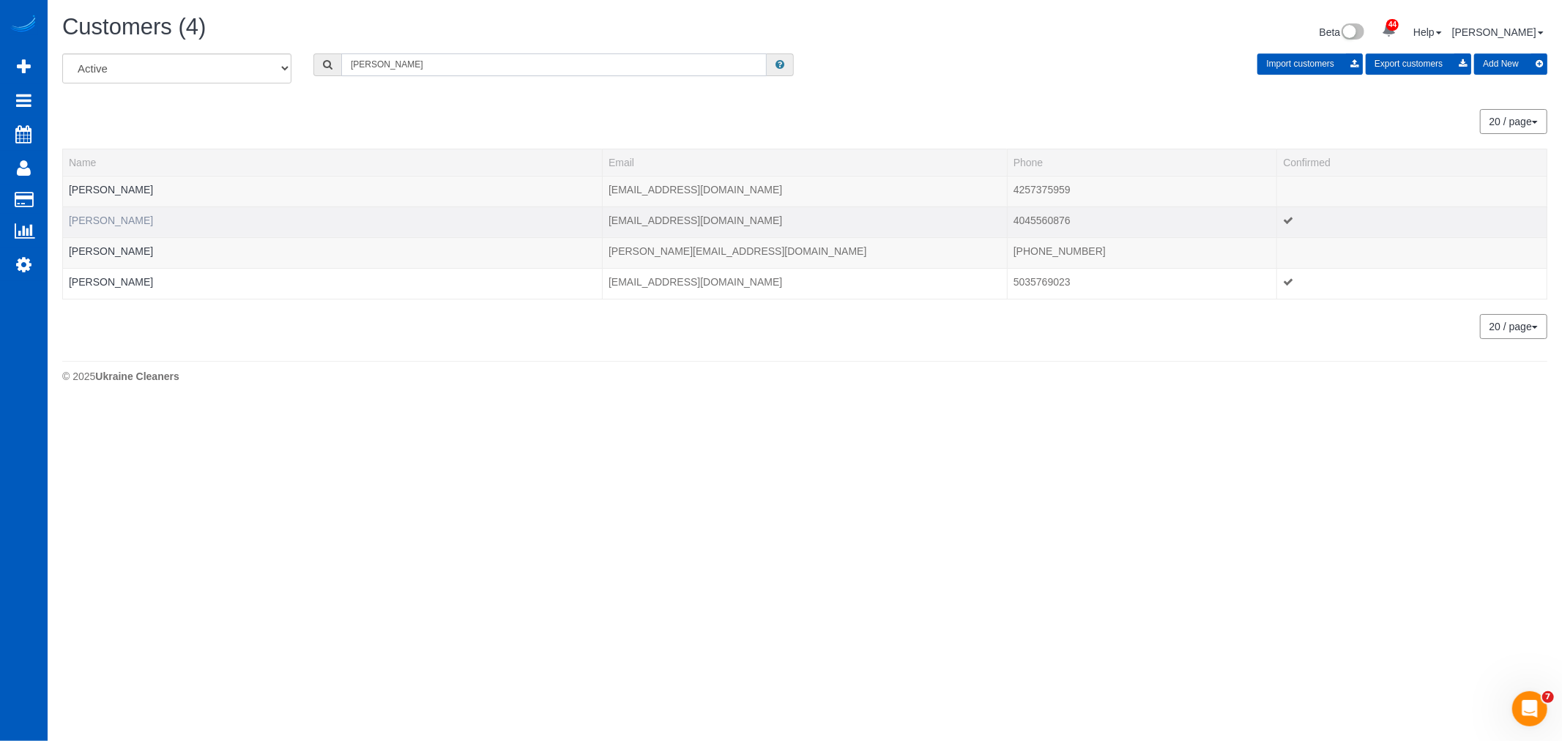
type input "kathleen"
click at [126, 222] on link "Kathleen Boylan" at bounding box center [111, 221] width 84 height 12
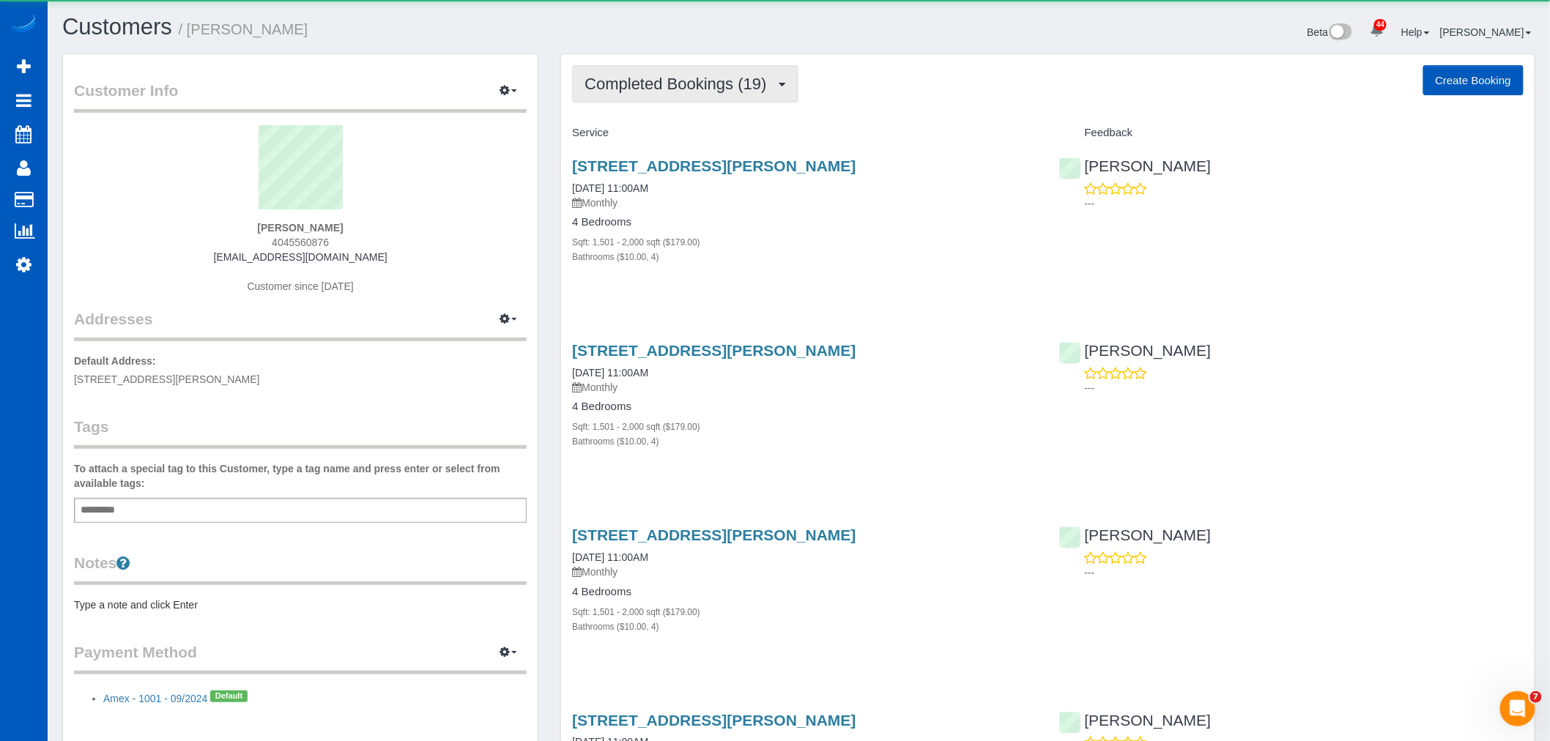
click at [708, 84] on span "Completed Bookings (19)" at bounding box center [679, 84] width 189 height 18
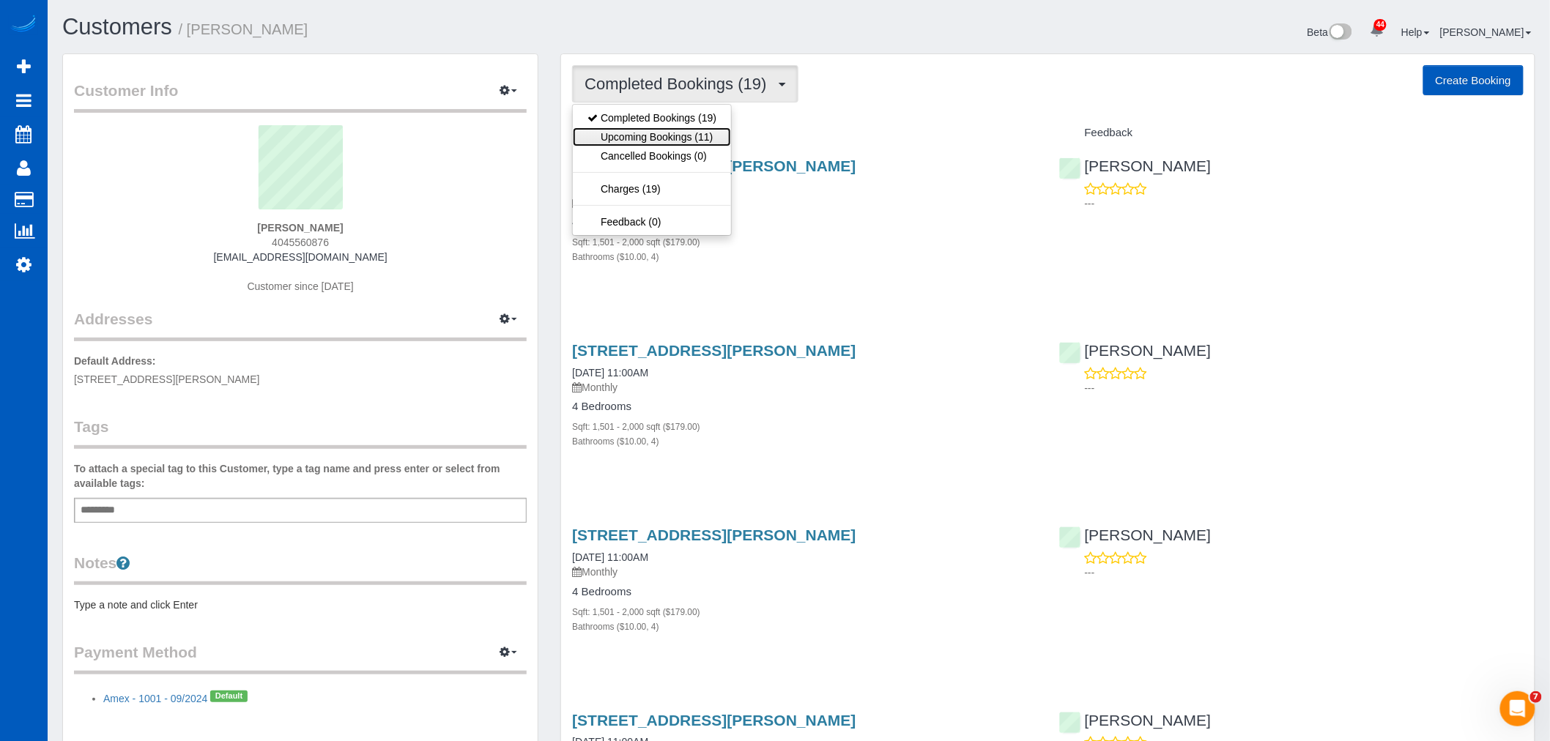
click at [689, 142] on link "Upcoming Bookings (11)" at bounding box center [652, 136] width 158 height 19
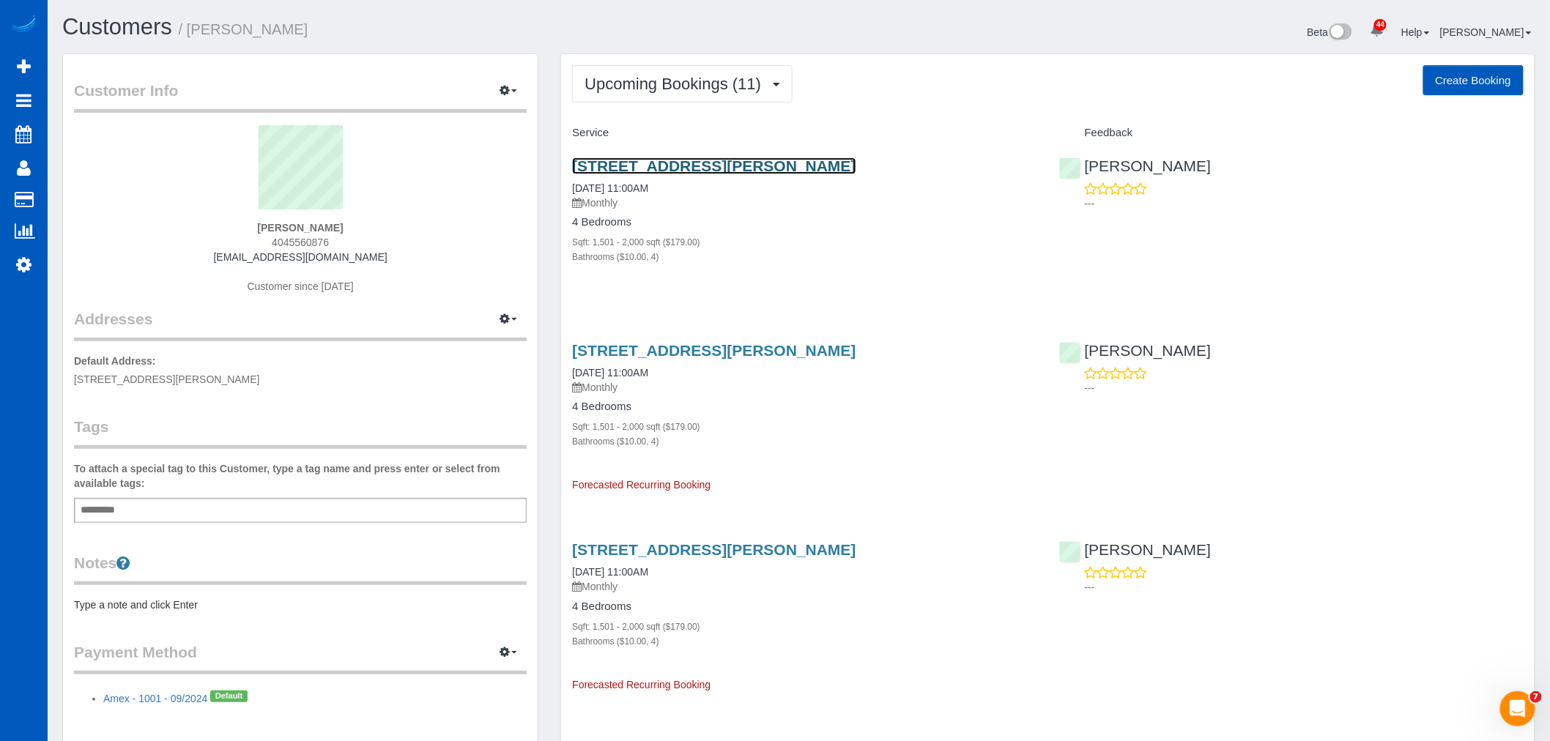
click at [707, 166] on link "7626 Se Martins St, Portland, OR 97206" at bounding box center [713, 165] width 283 height 17
click at [711, 93] on button "Upcoming Bookings (11)" at bounding box center [682, 83] width 220 height 37
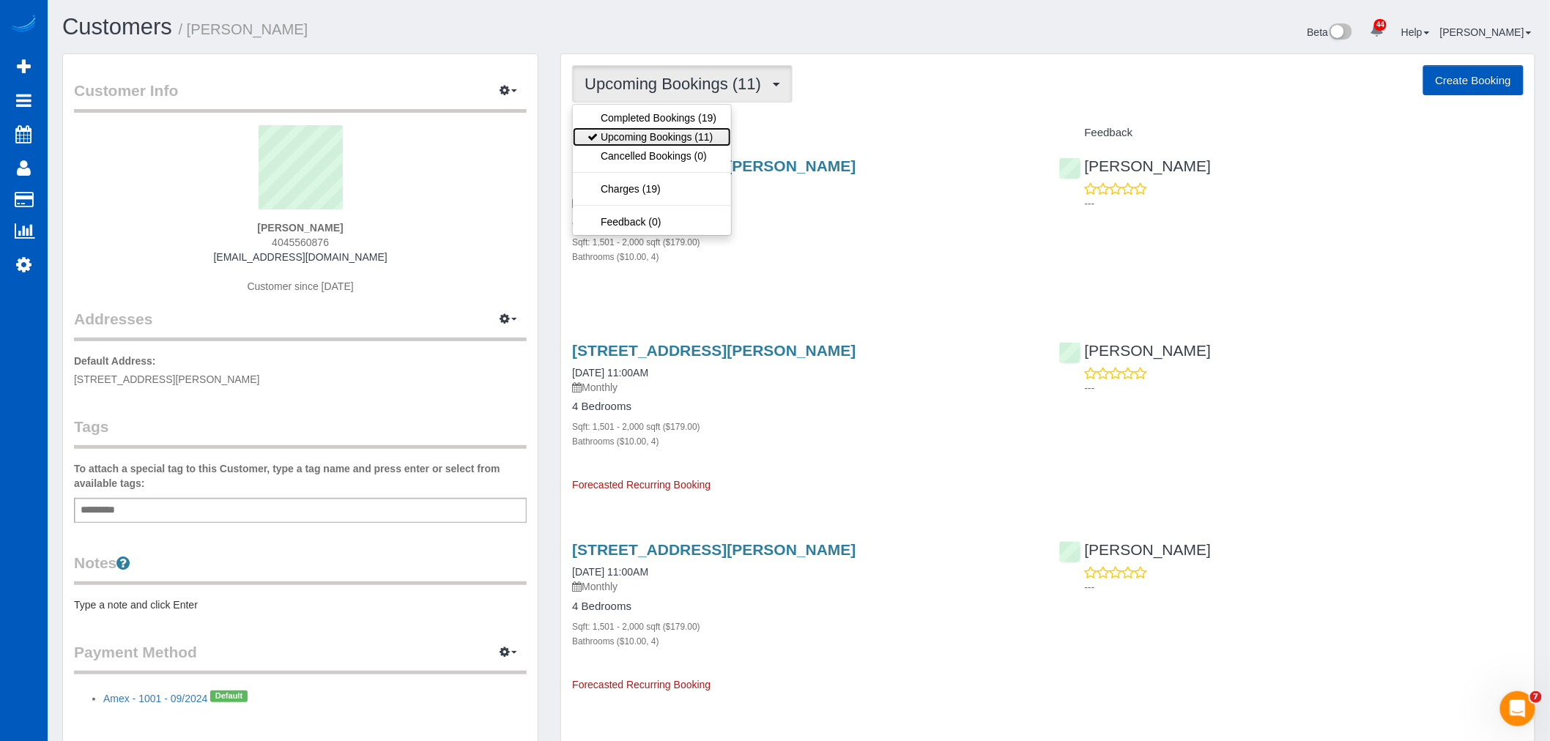
click at [685, 136] on link "Upcoming Bookings (11)" at bounding box center [652, 136] width 158 height 19
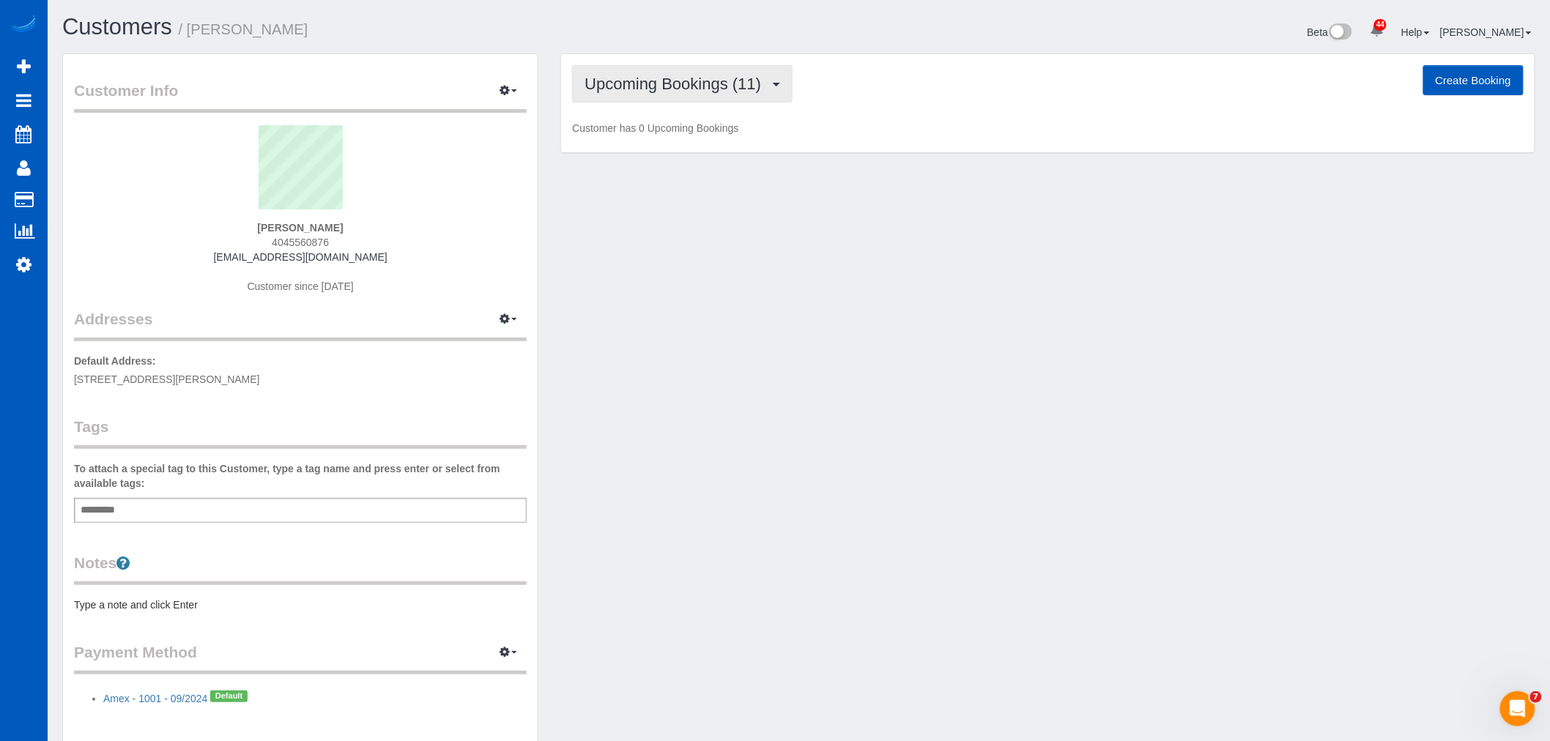
click at [660, 91] on span "Upcoming Bookings (11)" at bounding box center [677, 84] width 184 height 18
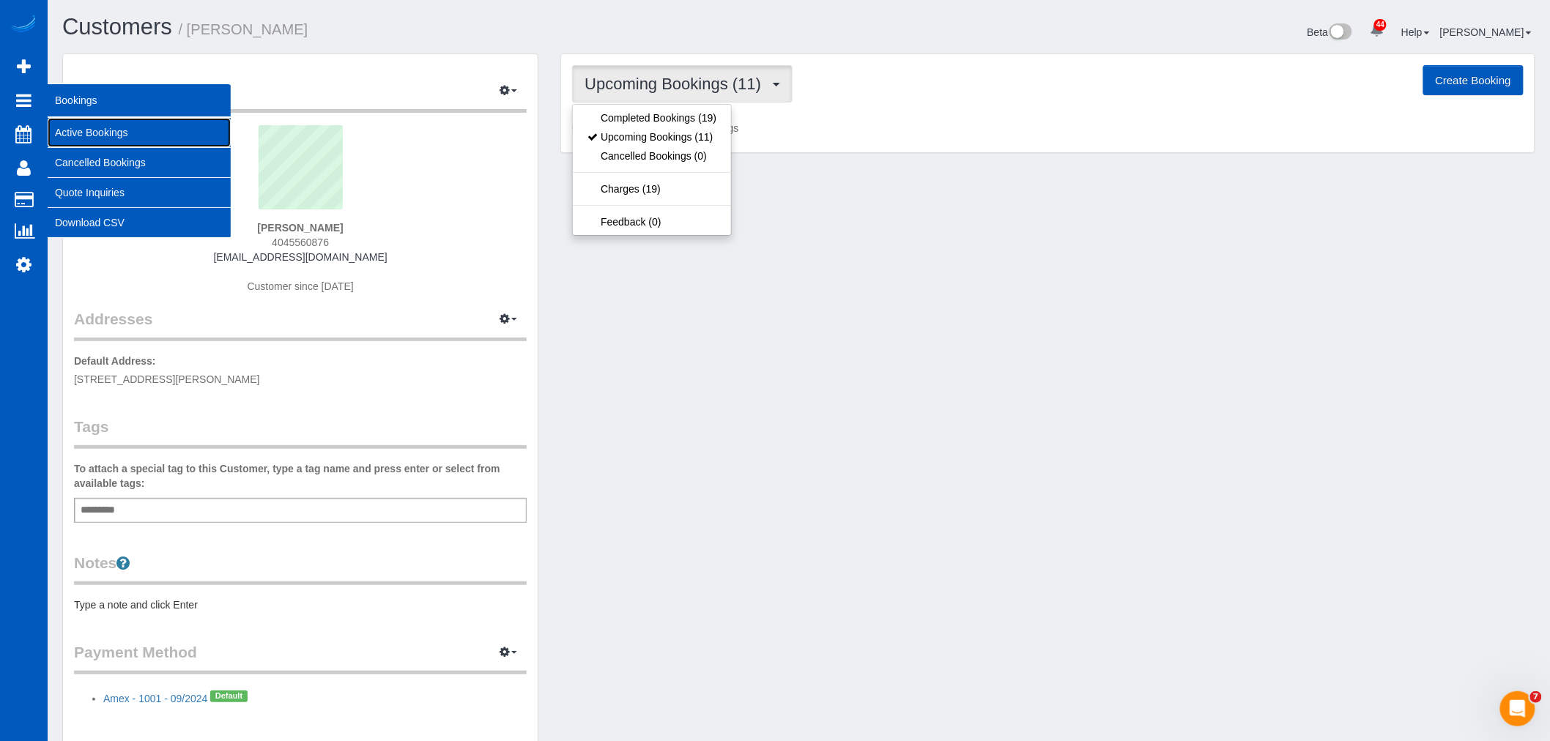
drag, startPoint x: 68, startPoint y: 126, endPoint x: 1027, endPoint y: 286, distance: 972.2
click at [68, 127] on link "Active Bookings" at bounding box center [139, 132] width 183 height 29
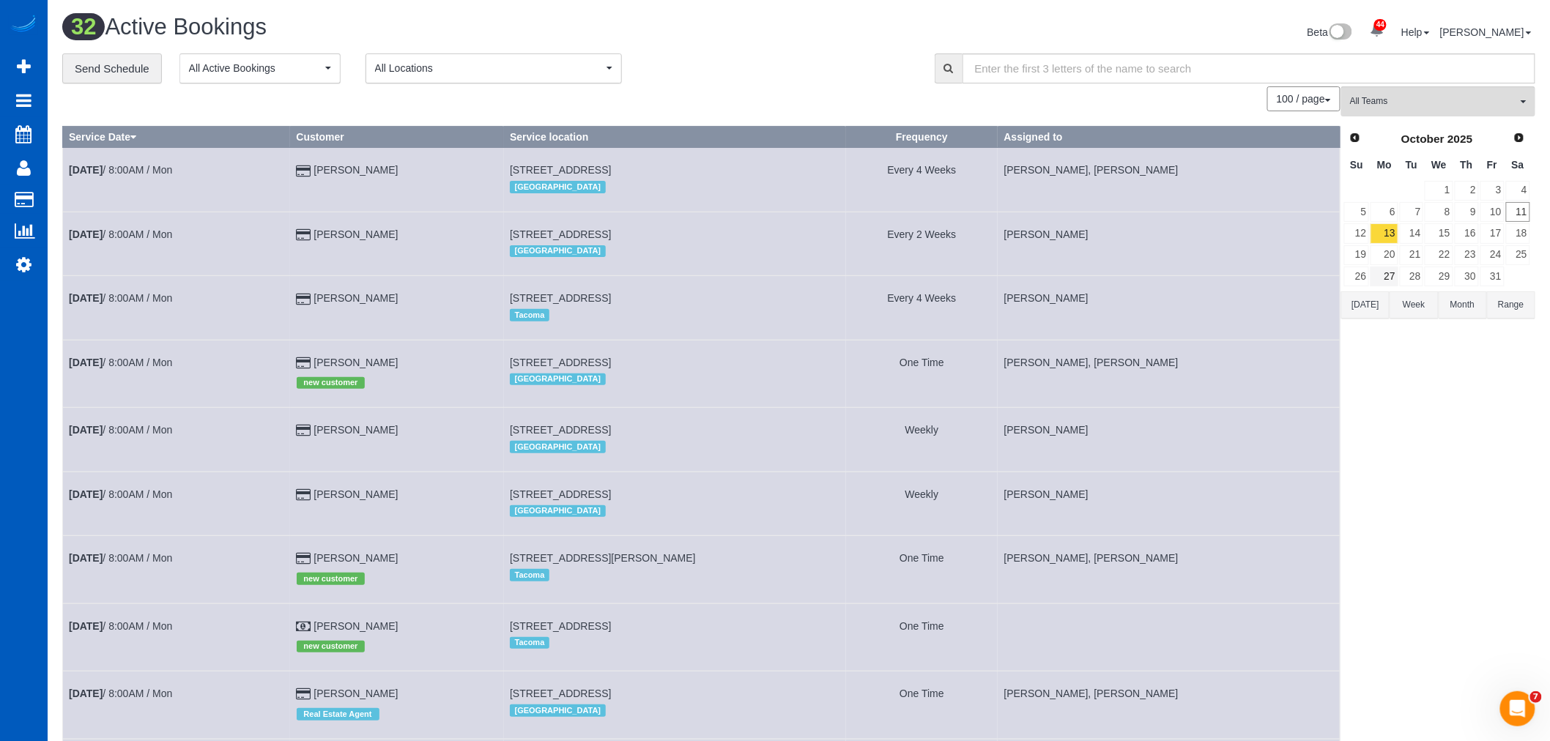
click at [1382, 267] on td "27" at bounding box center [1384, 276] width 29 height 21
click at [1382, 264] on link "20" at bounding box center [1384, 255] width 27 height 20
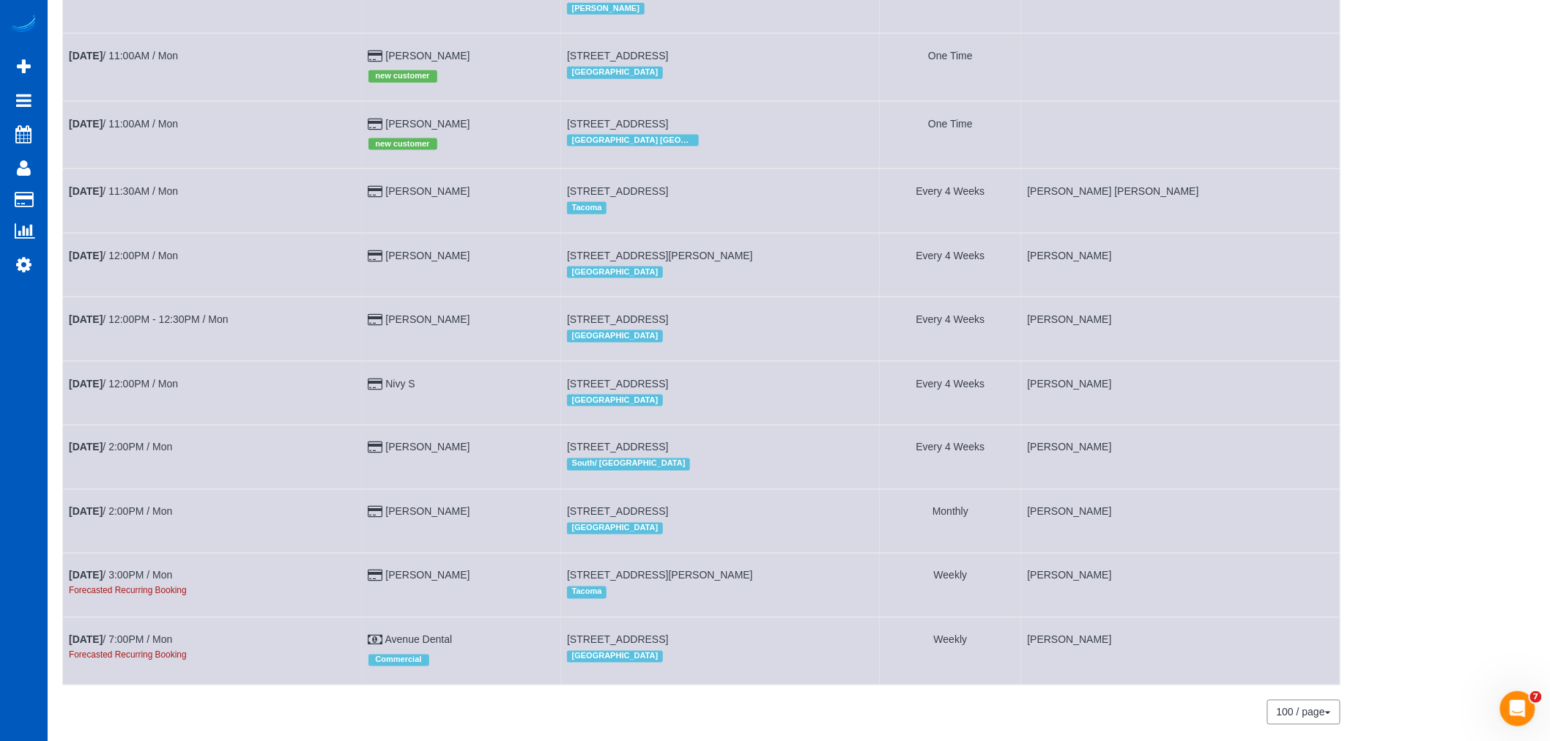
scroll to position [587, 0]
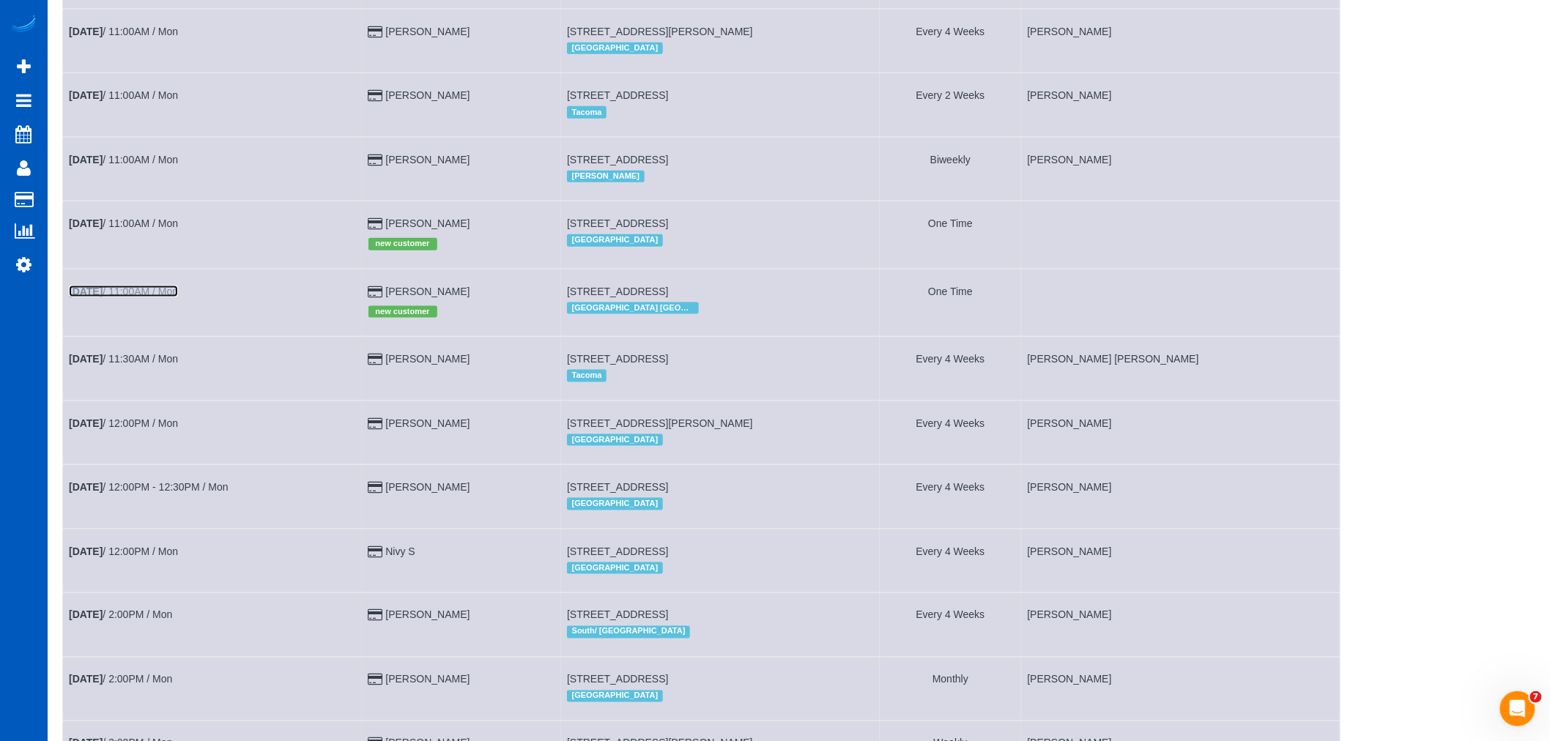
click at [122, 297] on link "Oct 20th / 11:00AM / Mon" at bounding box center [123, 292] width 109 height 12
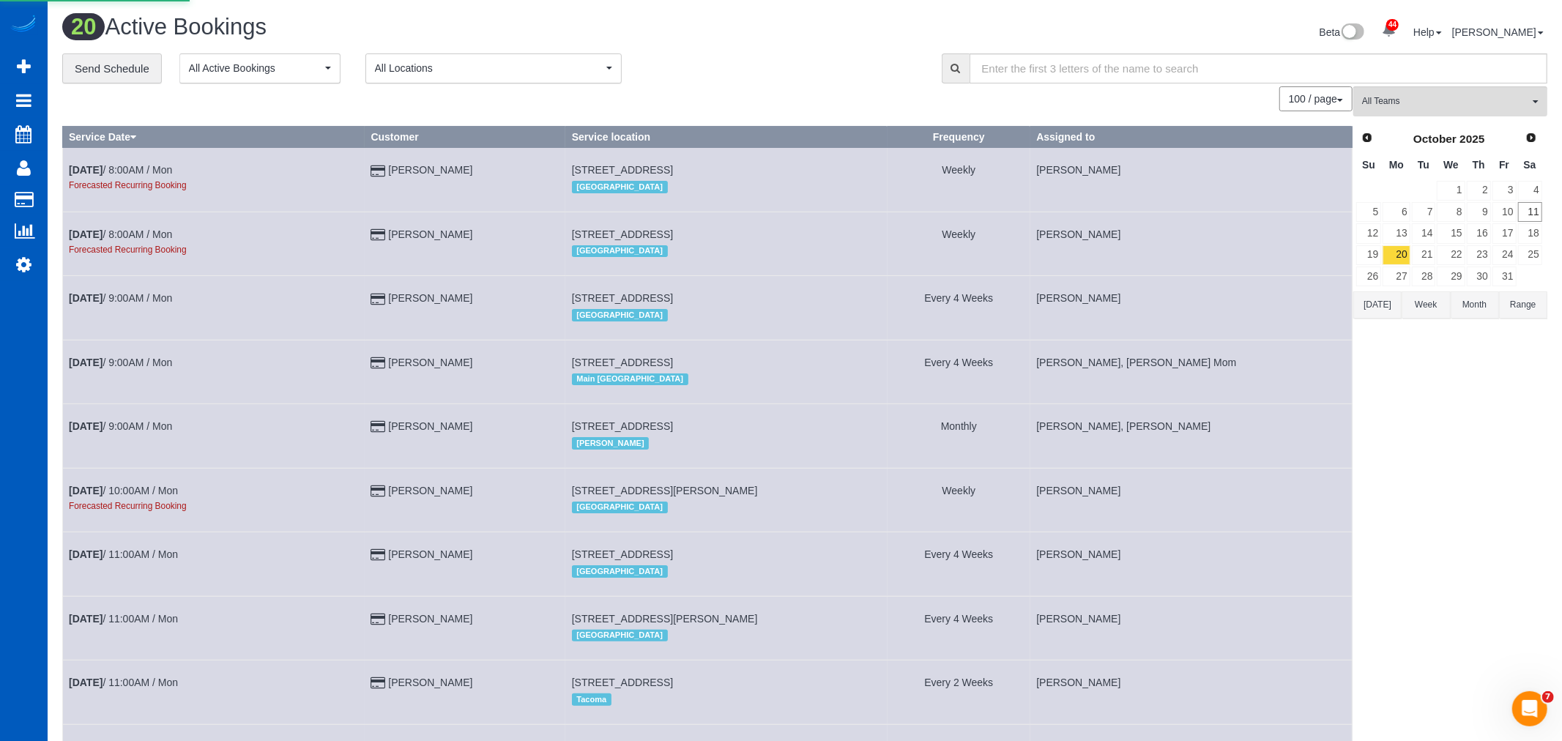
select select "GA"
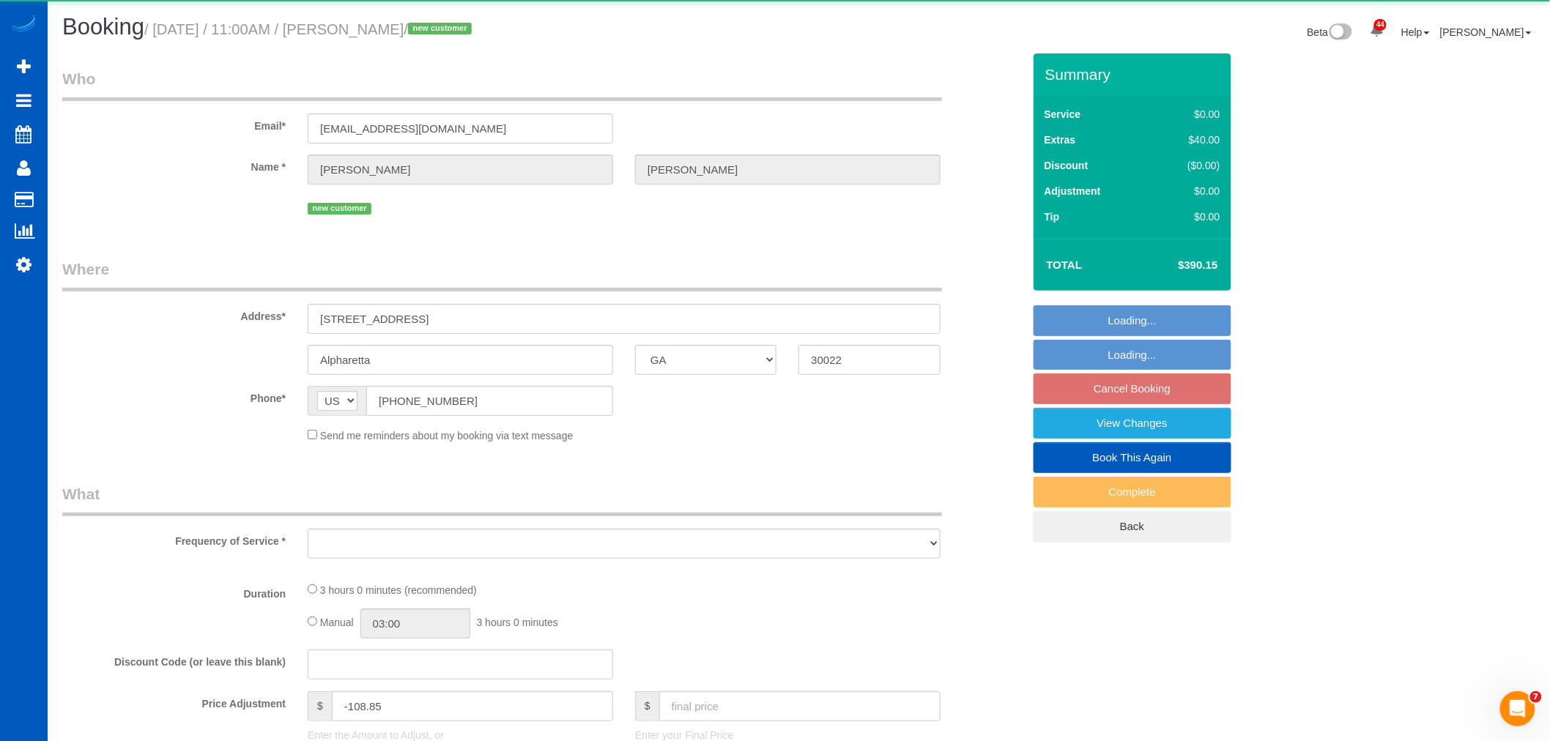
select select "object:15057"
select select "string:fspay-2cb8da1b-cd34-43af-9e73-37d957cfe85d"
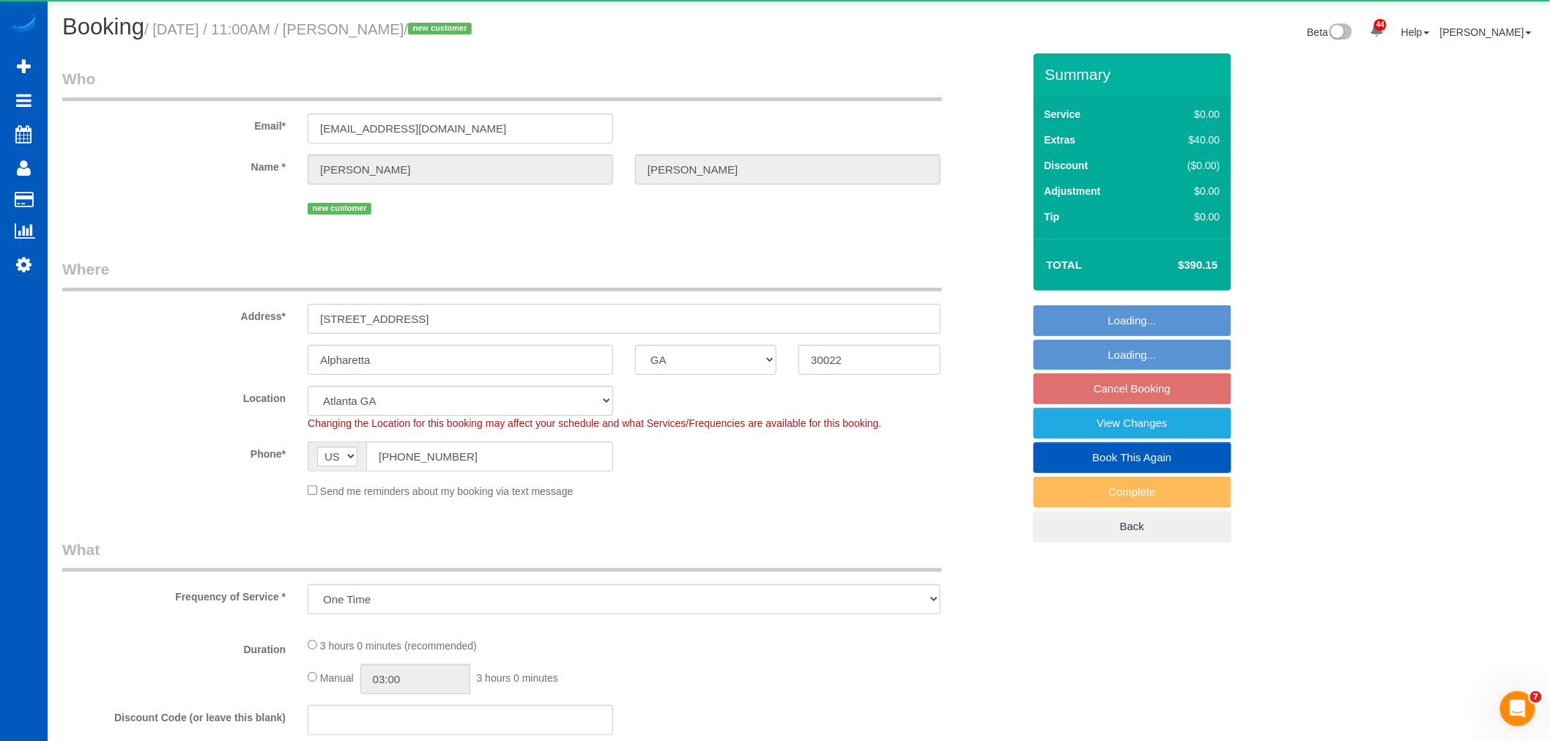
select select "object:15303"
select select "199"
select select "3001"
select select "4"
select select "3"
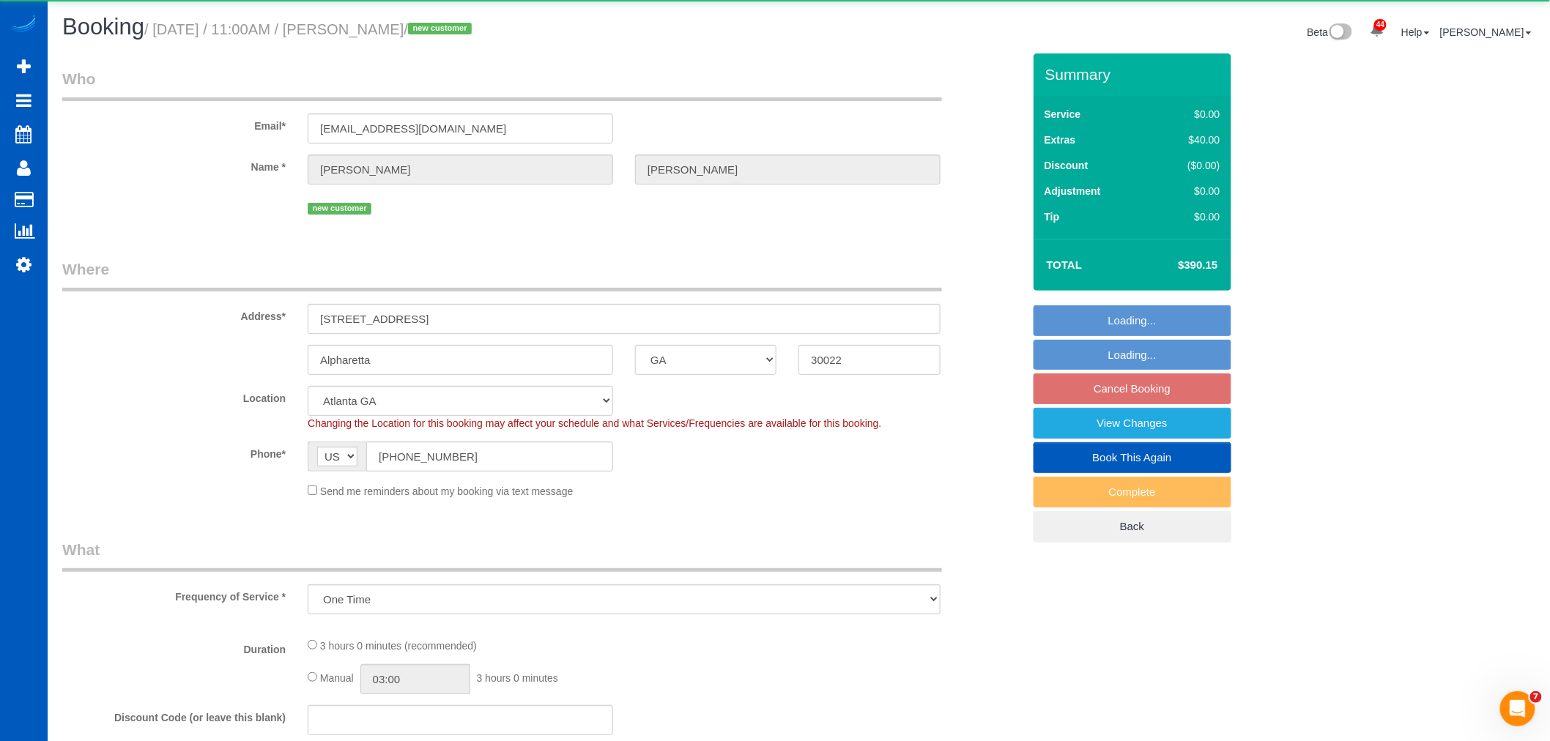
select select "spot64"
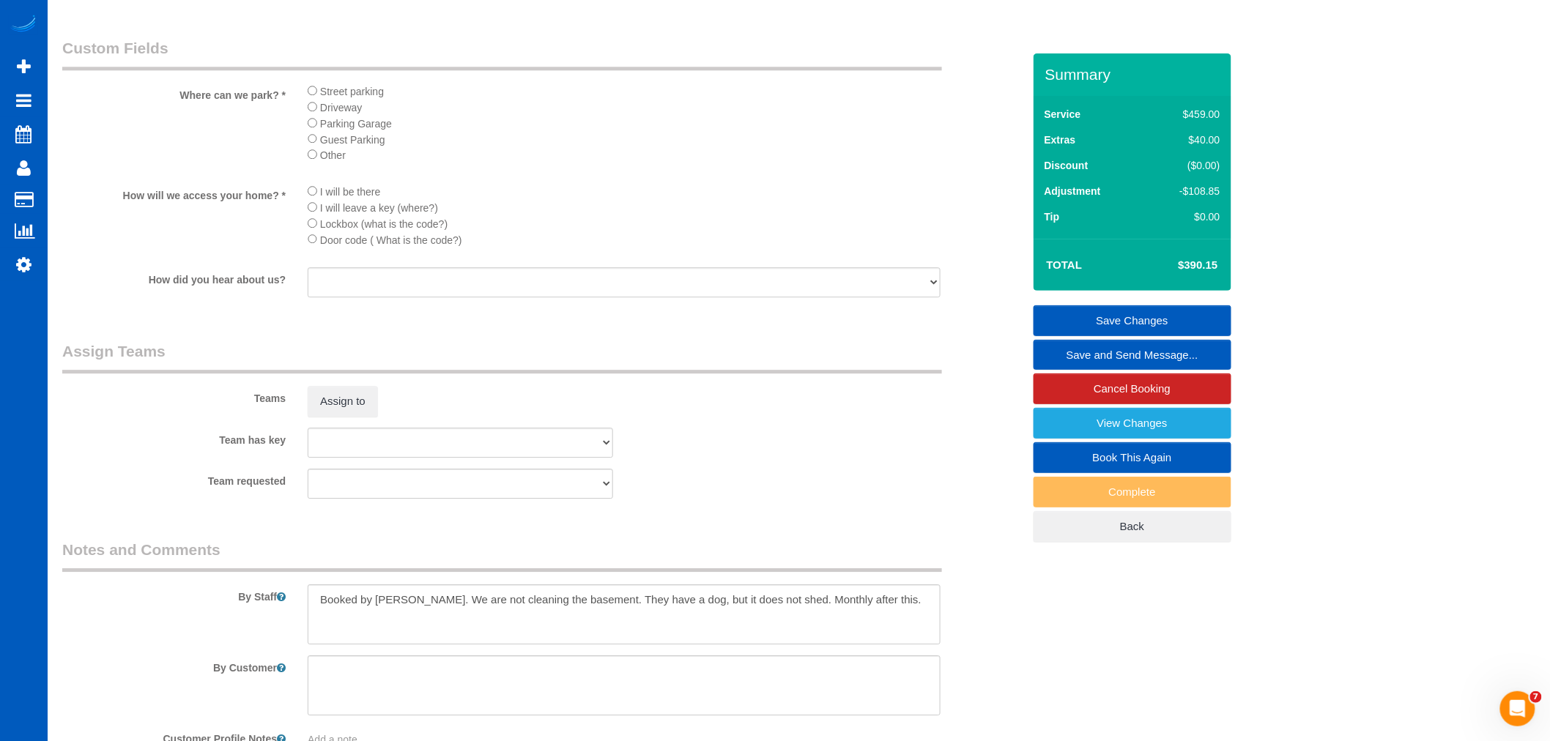
scroll to position [1818, 0]
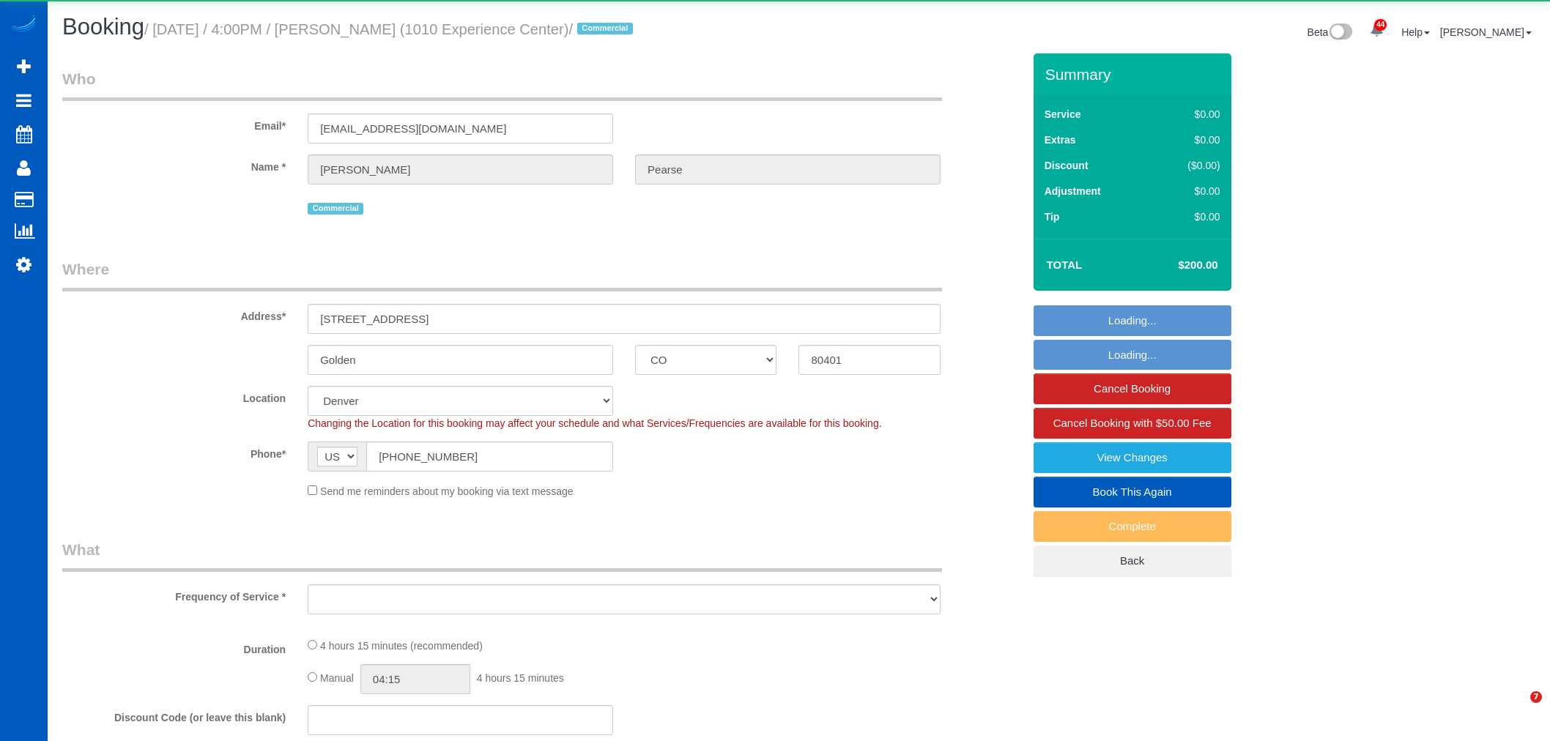
select select "CO"
select select "object:8939"
select select "199"
select select "3501"
select select "4"
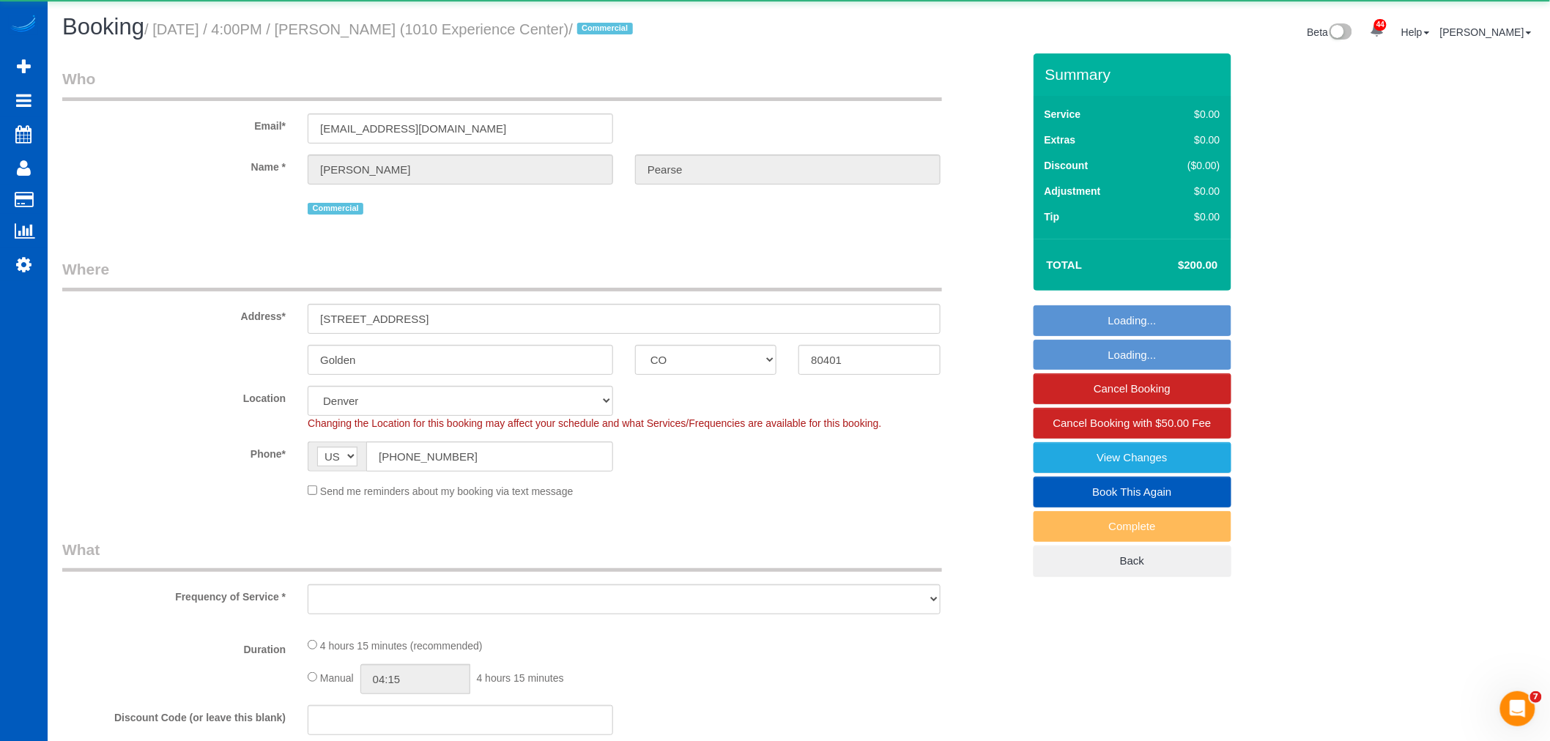
select select "7"
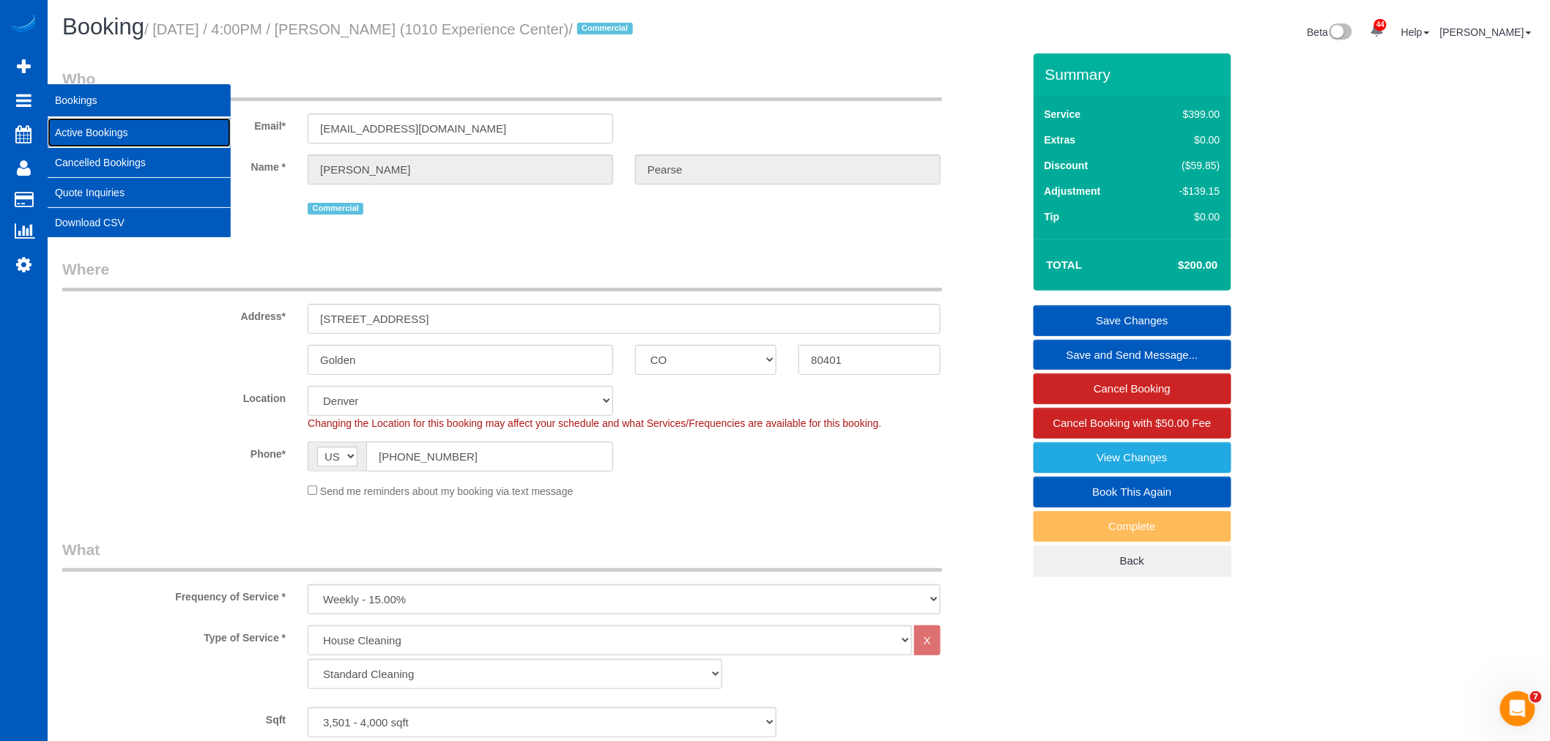
click at [86, 128] on link "Active Bookings" at bounding box center [139, 132] width 183 height 29
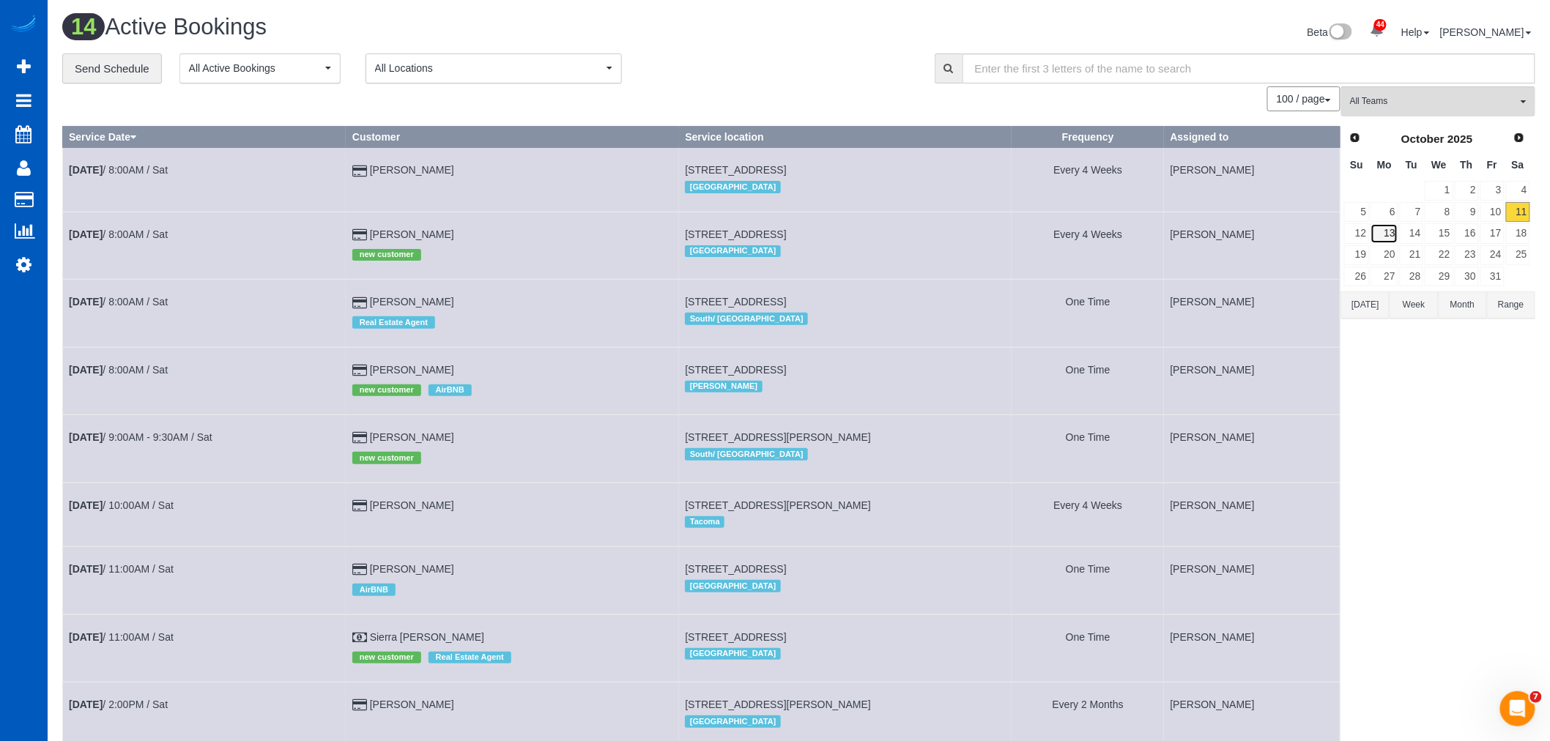
click at [1383, 231] on link "13" at bounding box center [1384, 233] width 27 height 20
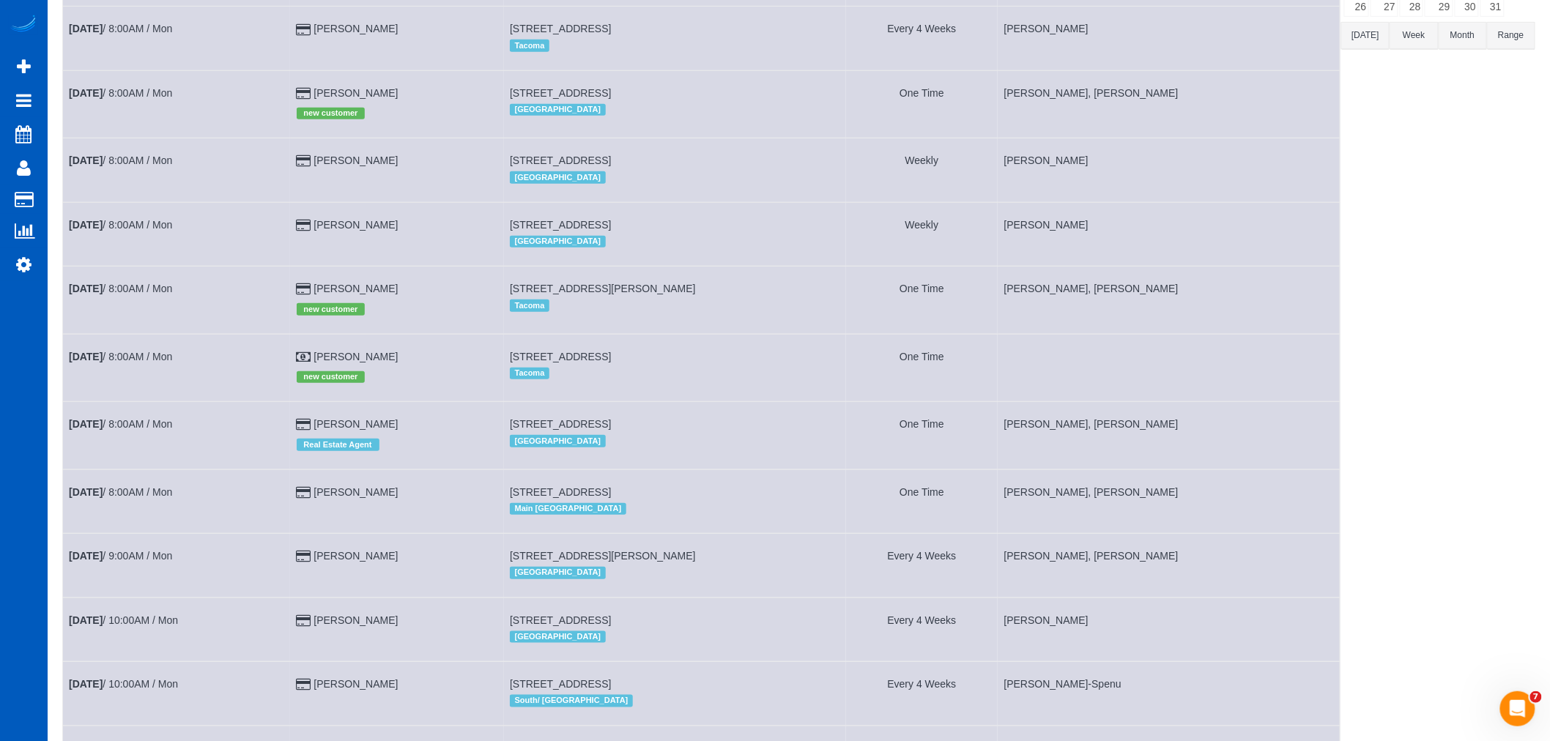
scroll to position [262, 0]
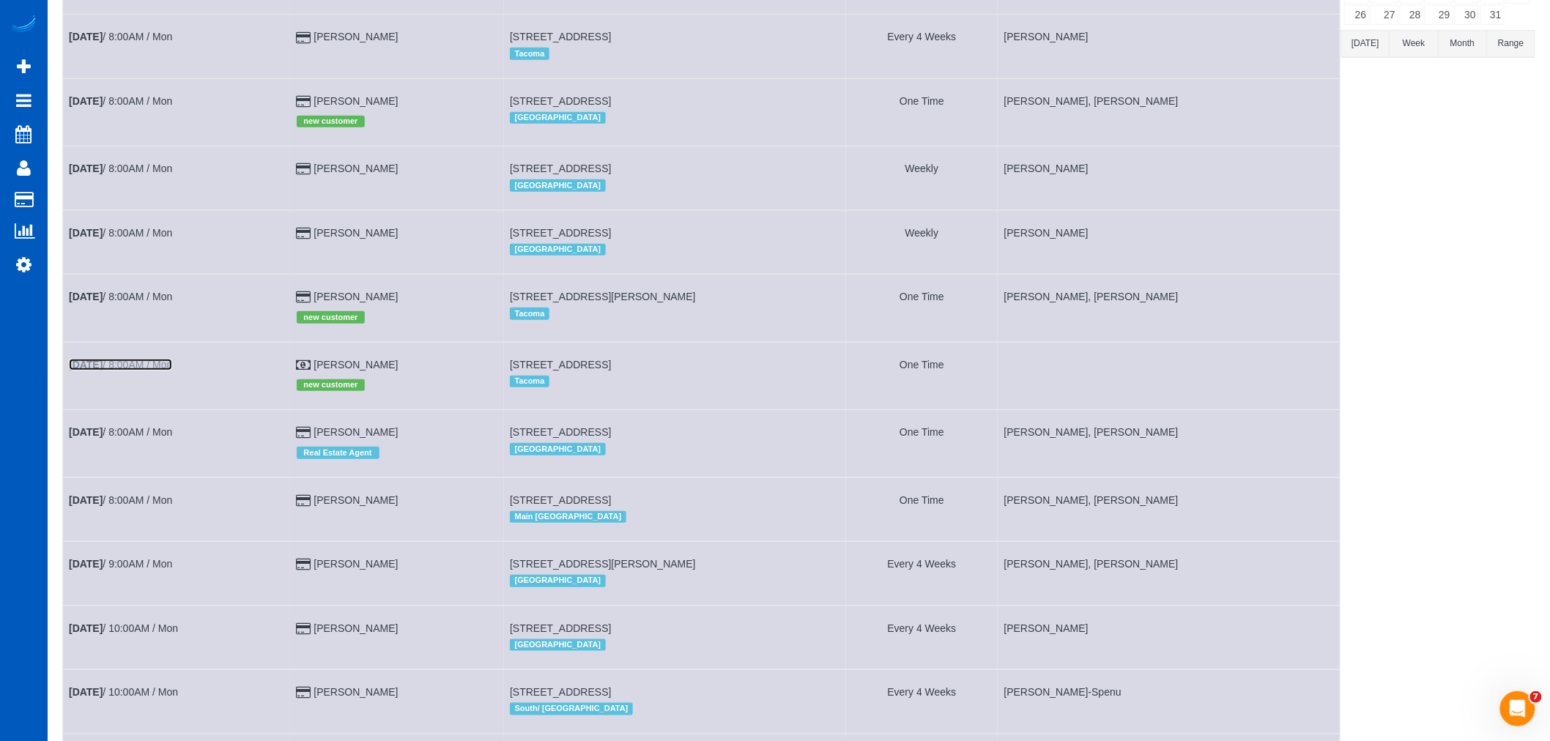
click at [128, 371] on link "Oct 13th / 8:00AM / Mon" at bounding box center [120, 365] width 103 height 12
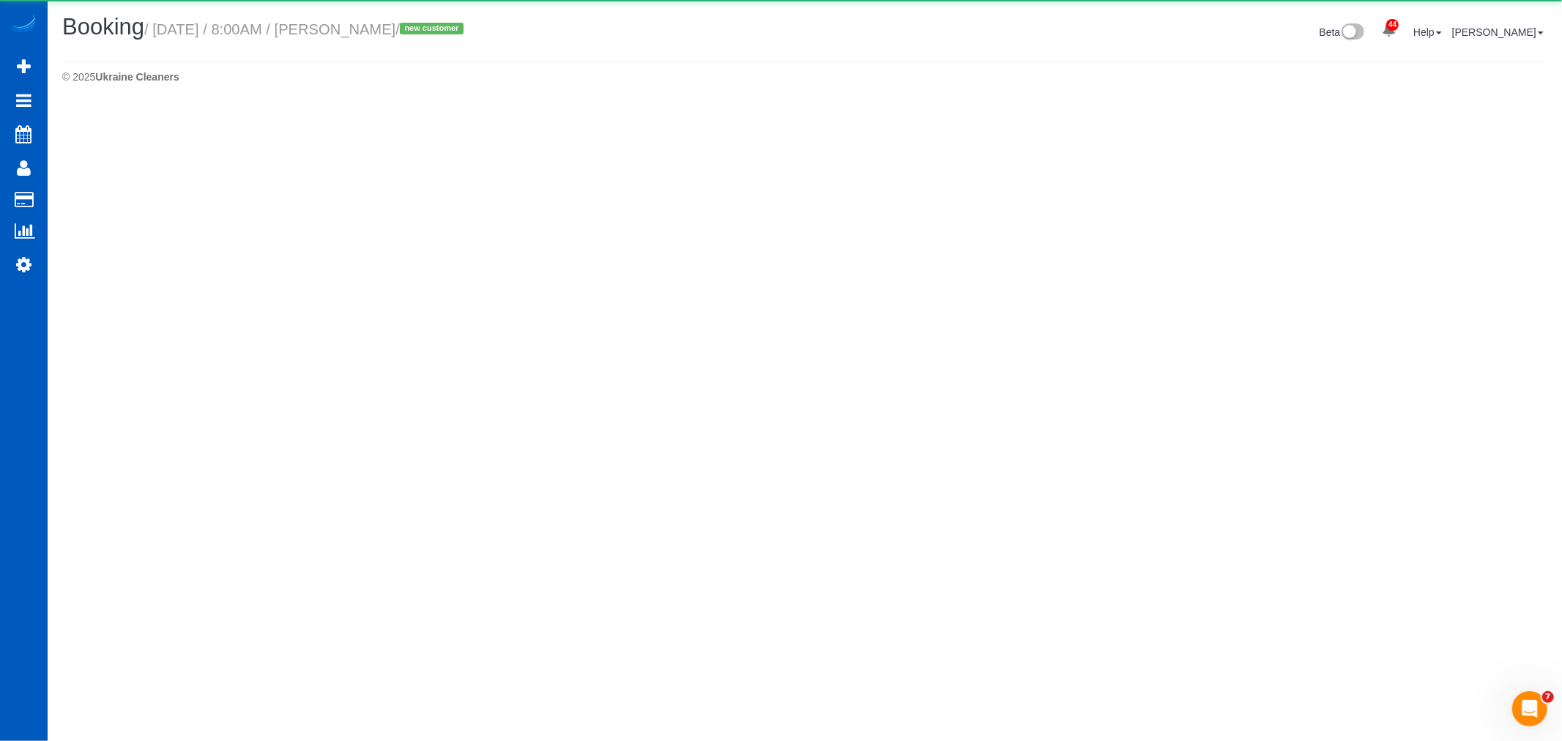
select select "WA"
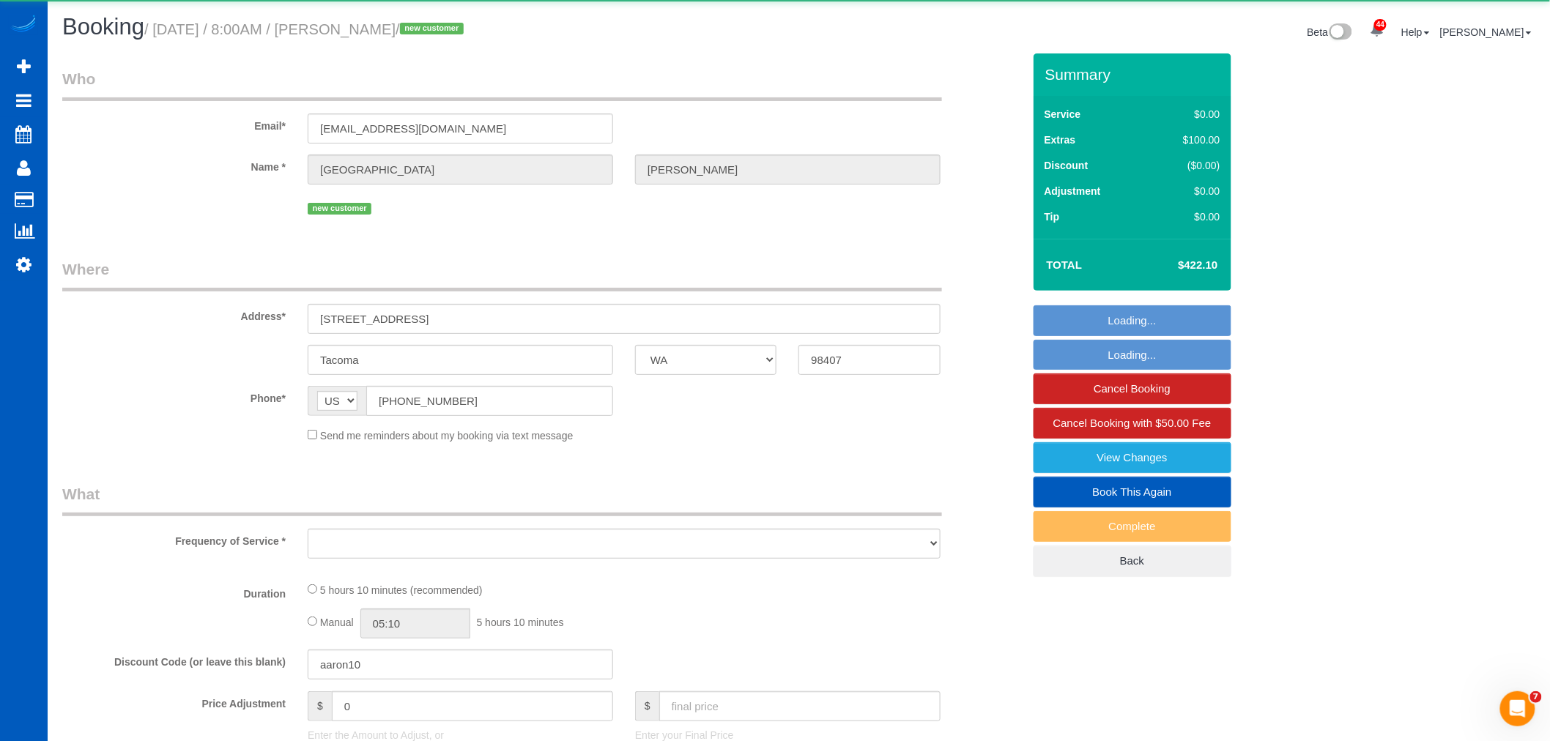
select select "object:10329"
select select "199"
select select "2001"
select select "3"
select select "2"
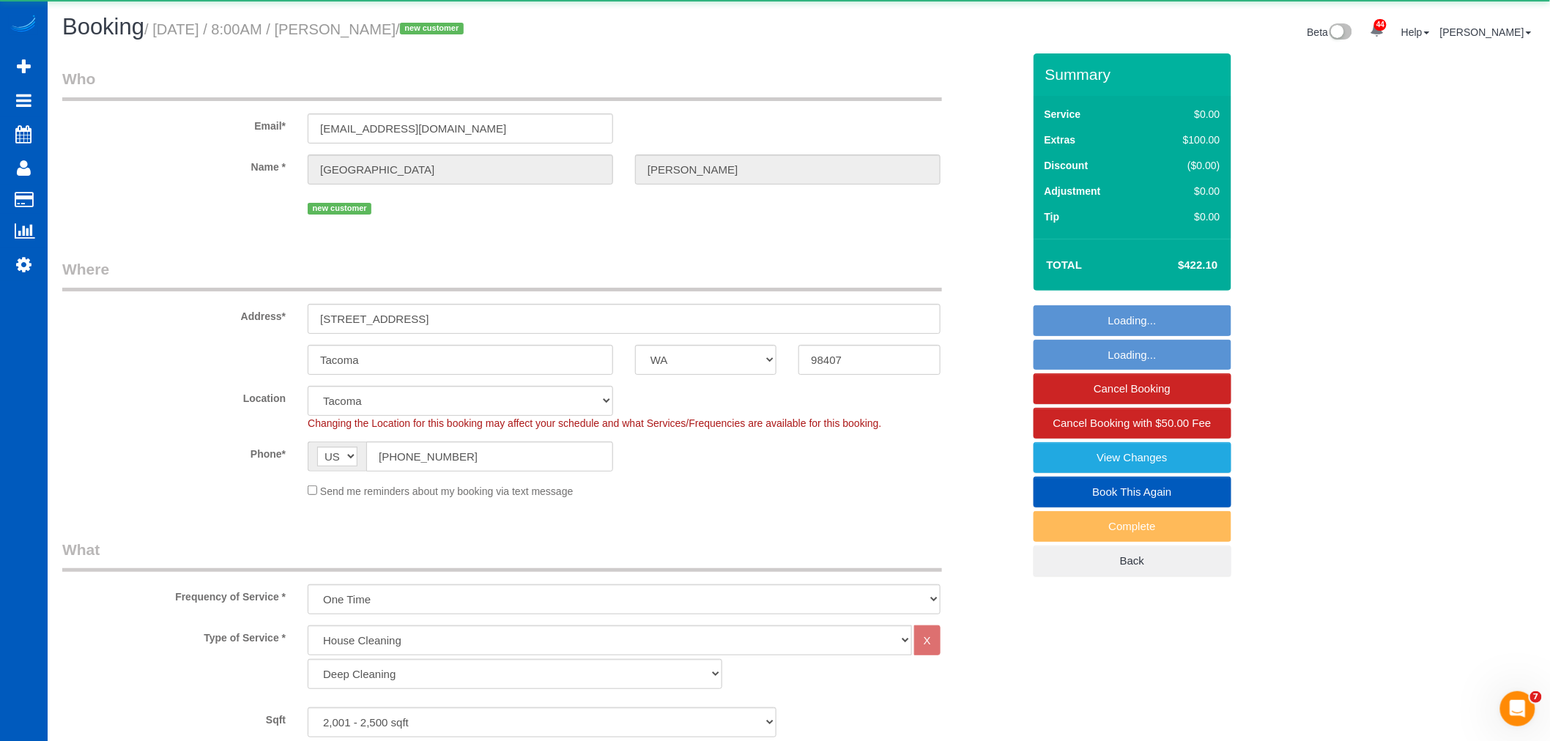
select select "object:10638"
select select "spot55"
select select "2001"
select select "3"
select select "2"
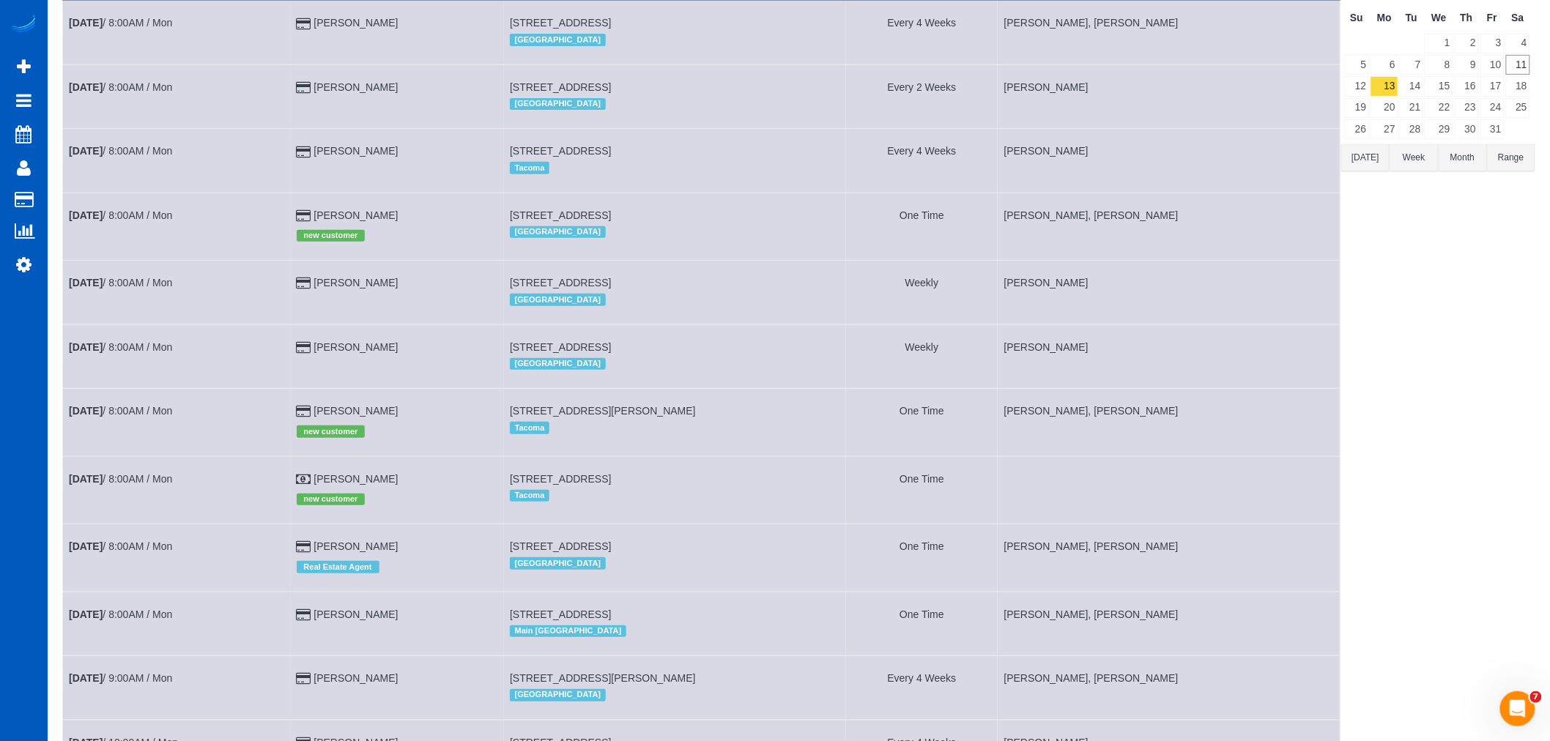
scroll to position [81, 0]
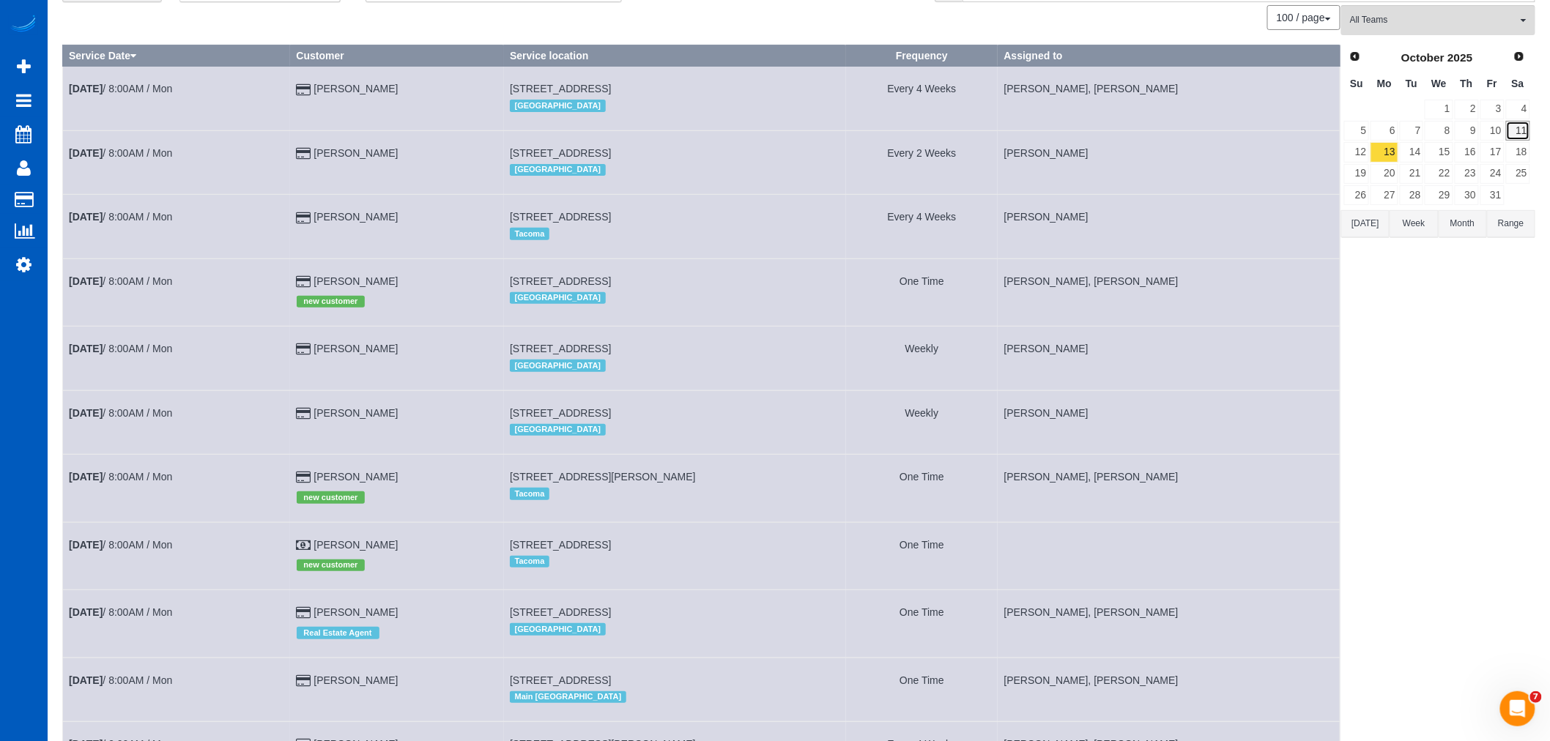
click at [1519, 136] on link "11" at bounding box center [1518, 131] width 24 height 20
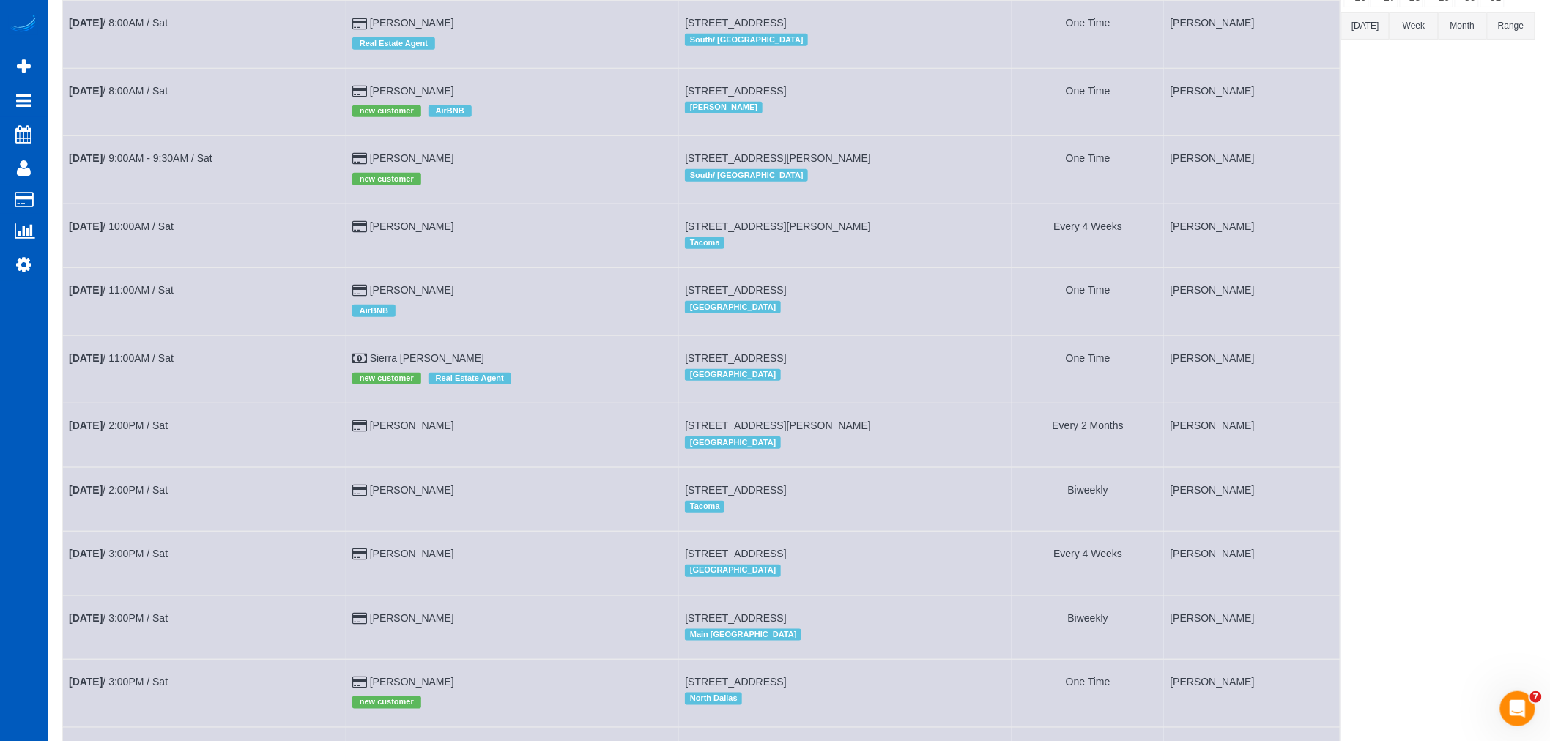
scroll to position [0, 0]
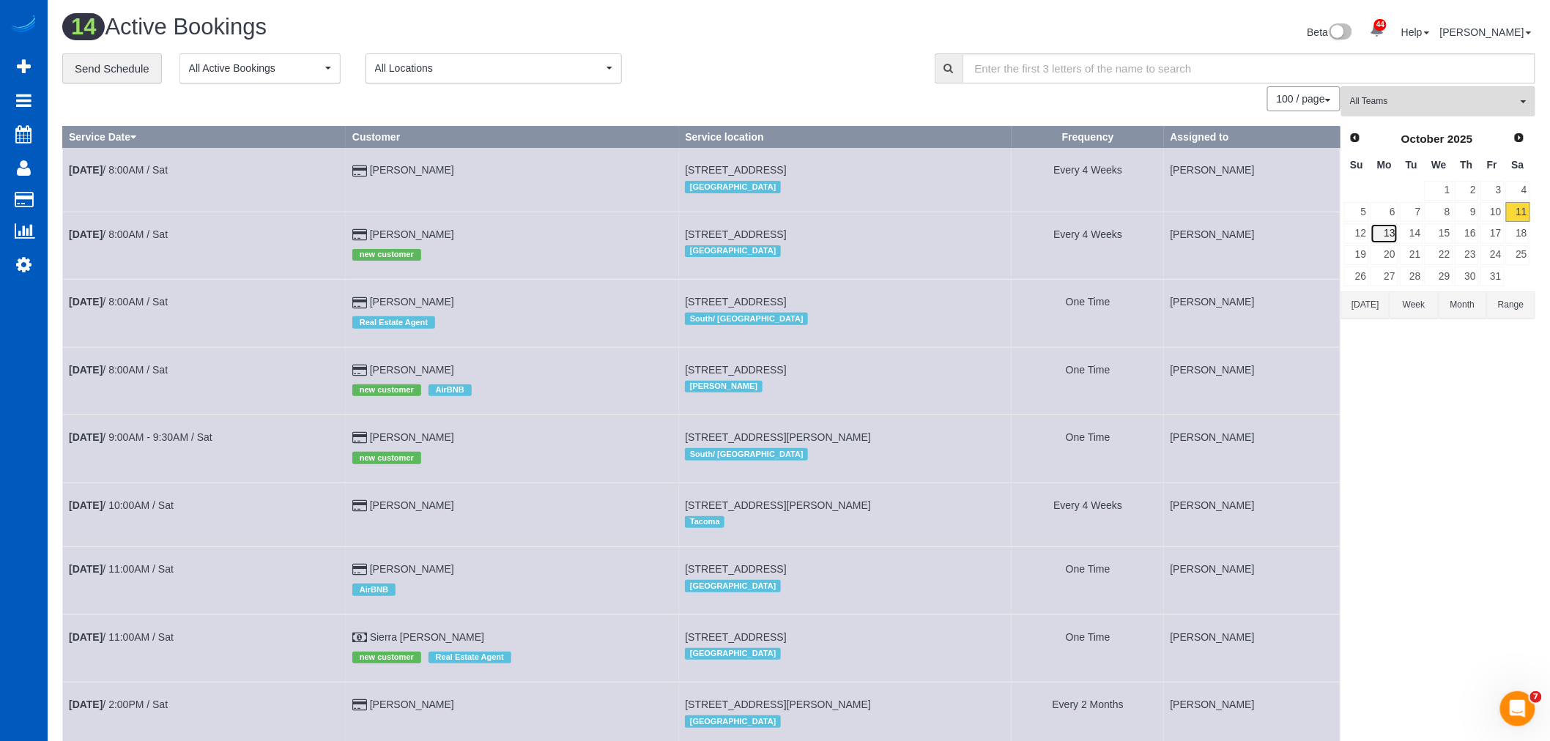
click at [1390, 240] on link "13" at bounding box center [1384, 233] width 27 height 20
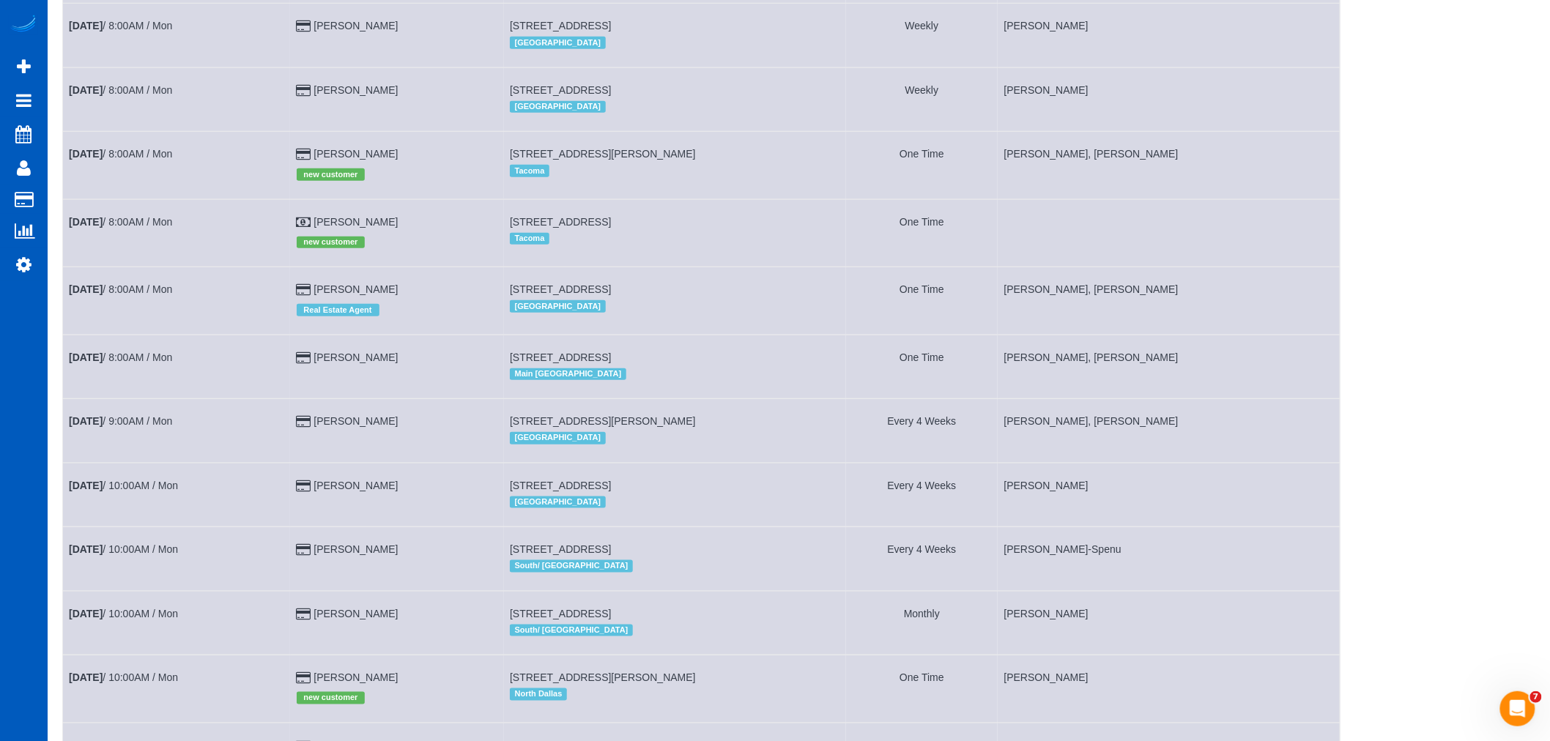
scroll to position [407, 0]
click at [335, 226] on link "[PERSON_NAME]" at bounding box center [356, 220] width 84 height 12
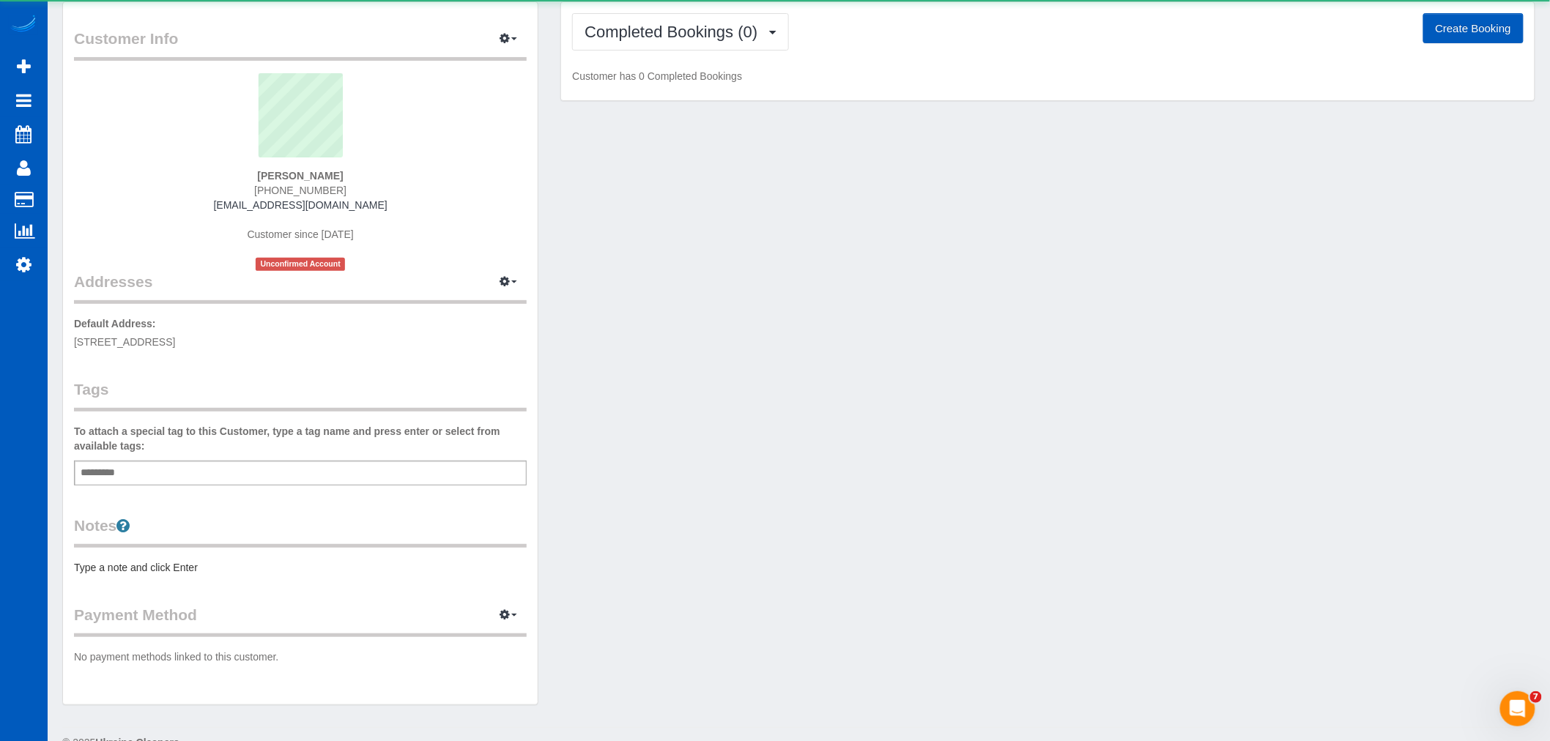
scroll to position [81, 0]
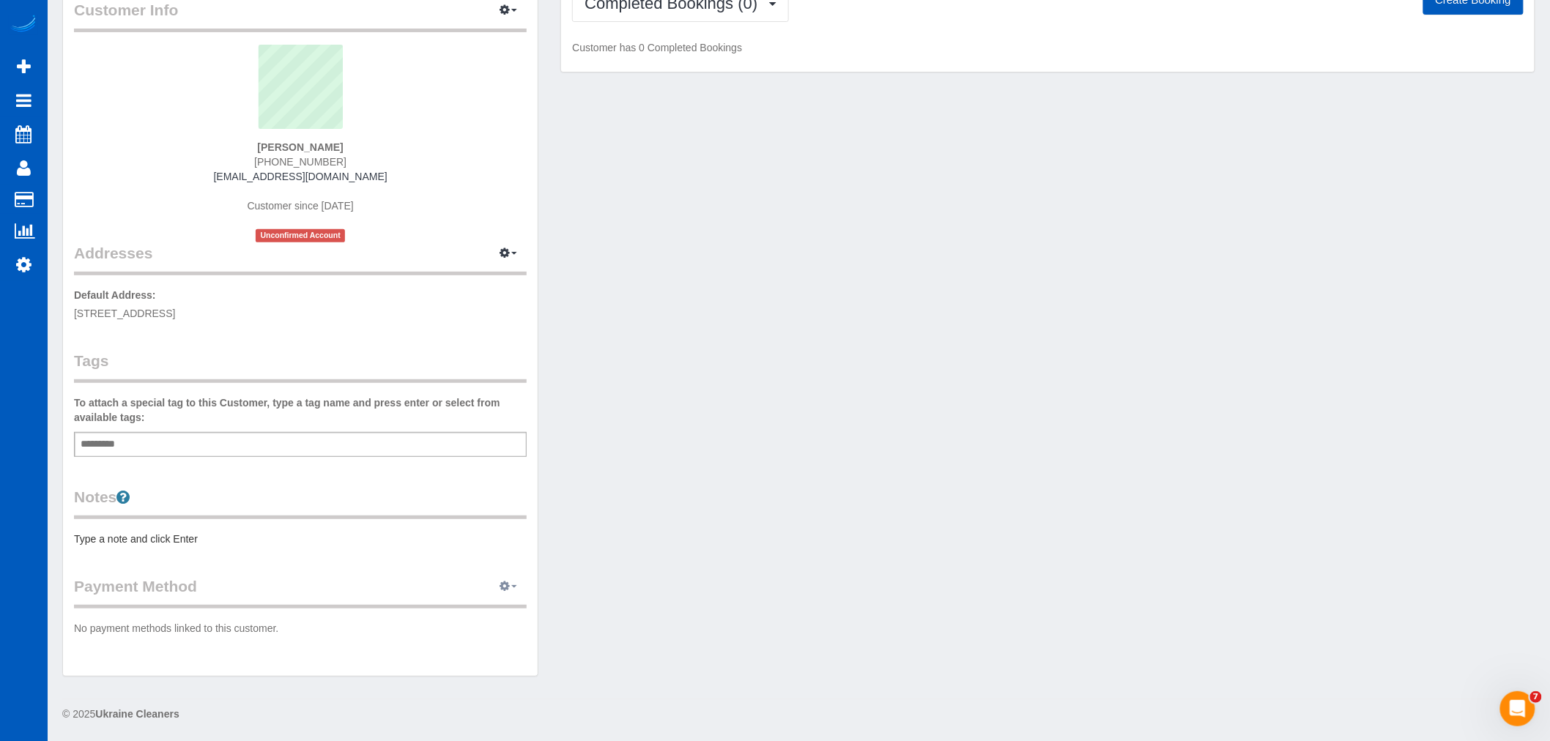
click at [515, 582] on button "button" at bounding box center [508, 587] width 37 height 23
click at [580, 521] on div "Customer Info Edit Contact Info Send Message Email Preferences Special Sales Ta…" at bounding box center [798, 332] width 1495 height 719
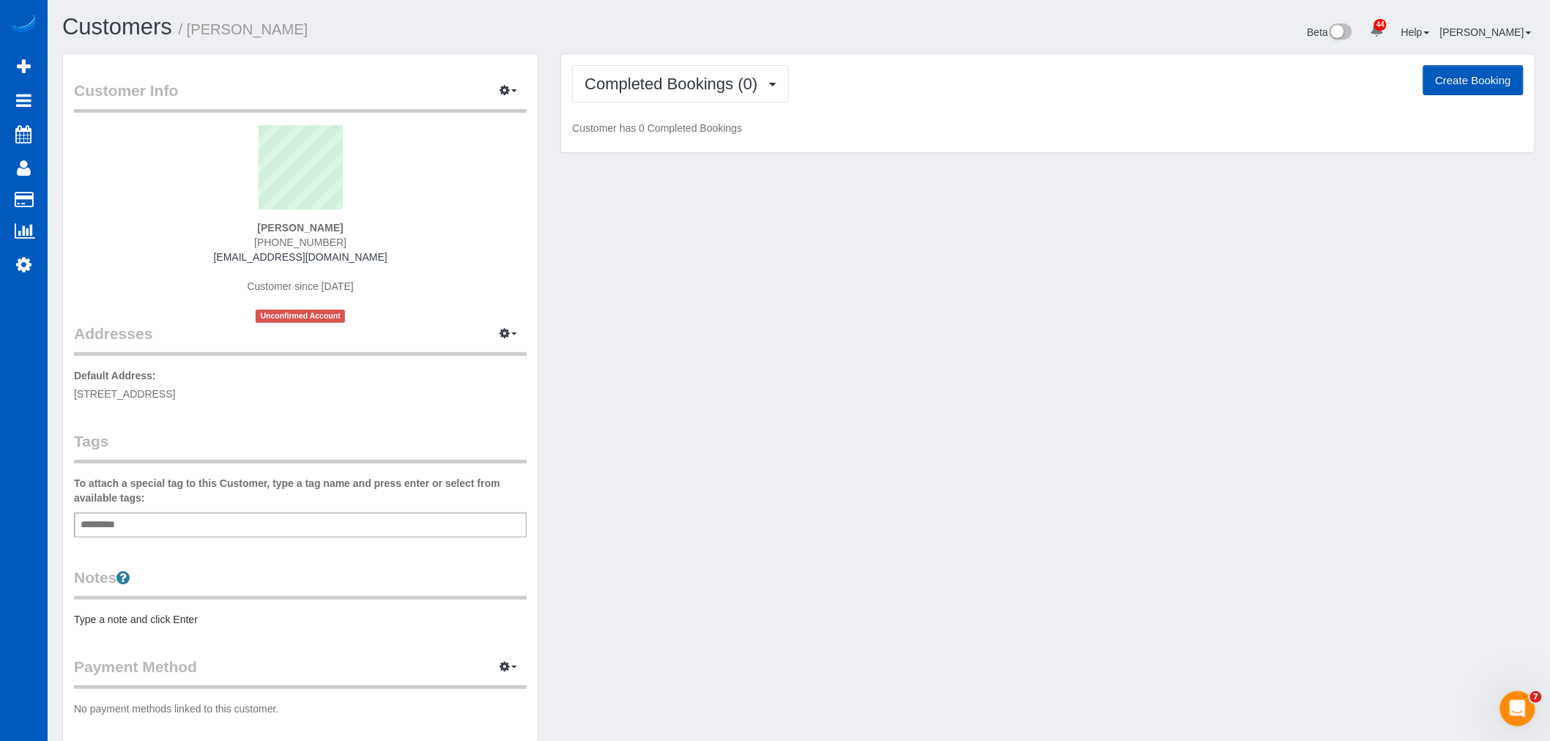
click at [508, 105] on legend "Customer Info Edit Contact Info Send Message Email Preferences Special Sales Ta…" at bounding box center [300, 96] width 453 height 33
click at [508, 104] on legend "Customer Info Edit Contact Info Send Message Email Preferences Special Sales Ta…" at bounding box center [300, 96] width 453 height 33
click at [510, 94] on icon "button" at bounding box center [505, 90] width 10 height 9
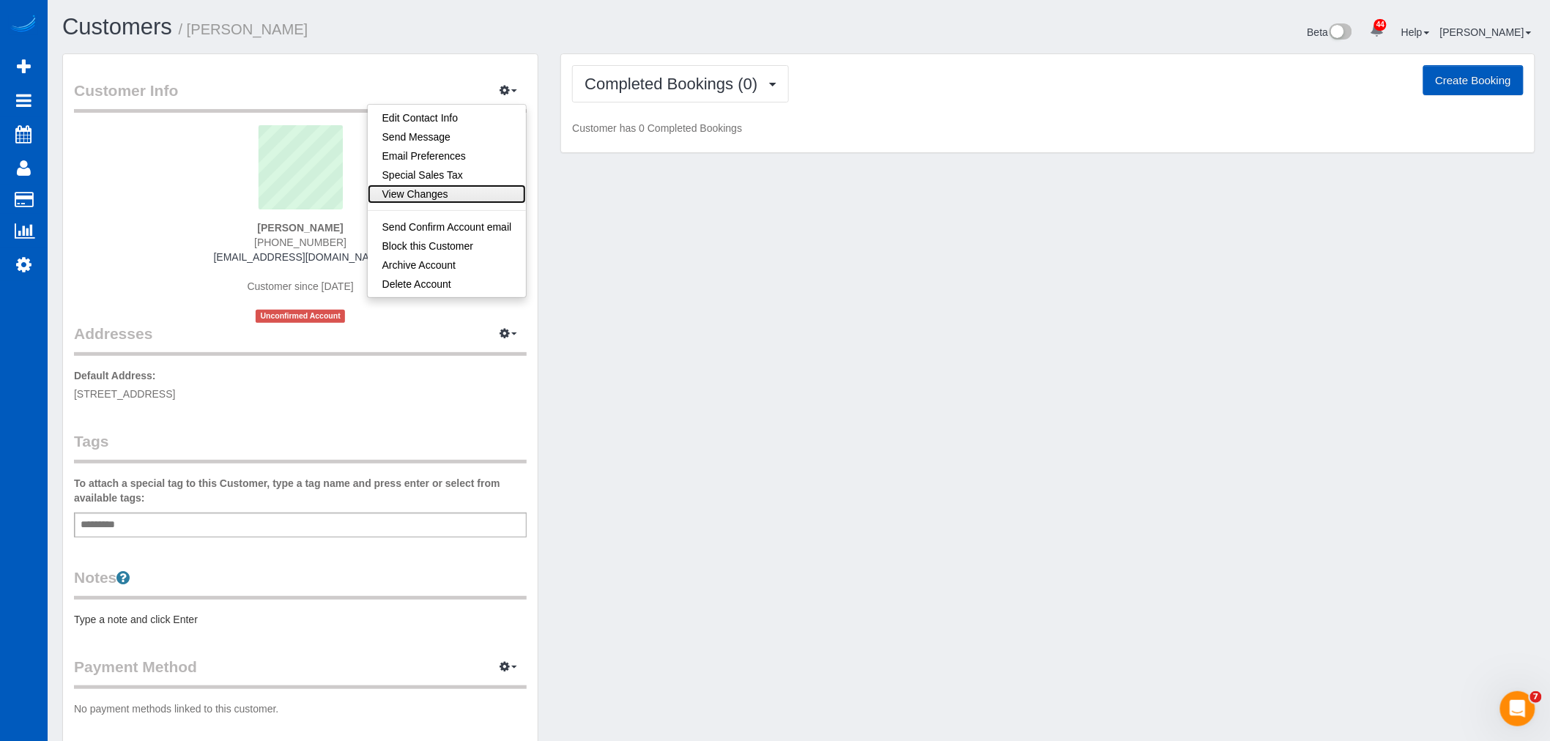
click at [456, 191] on link "View Changes" at bounding box center [447, 194] width 159 height 19
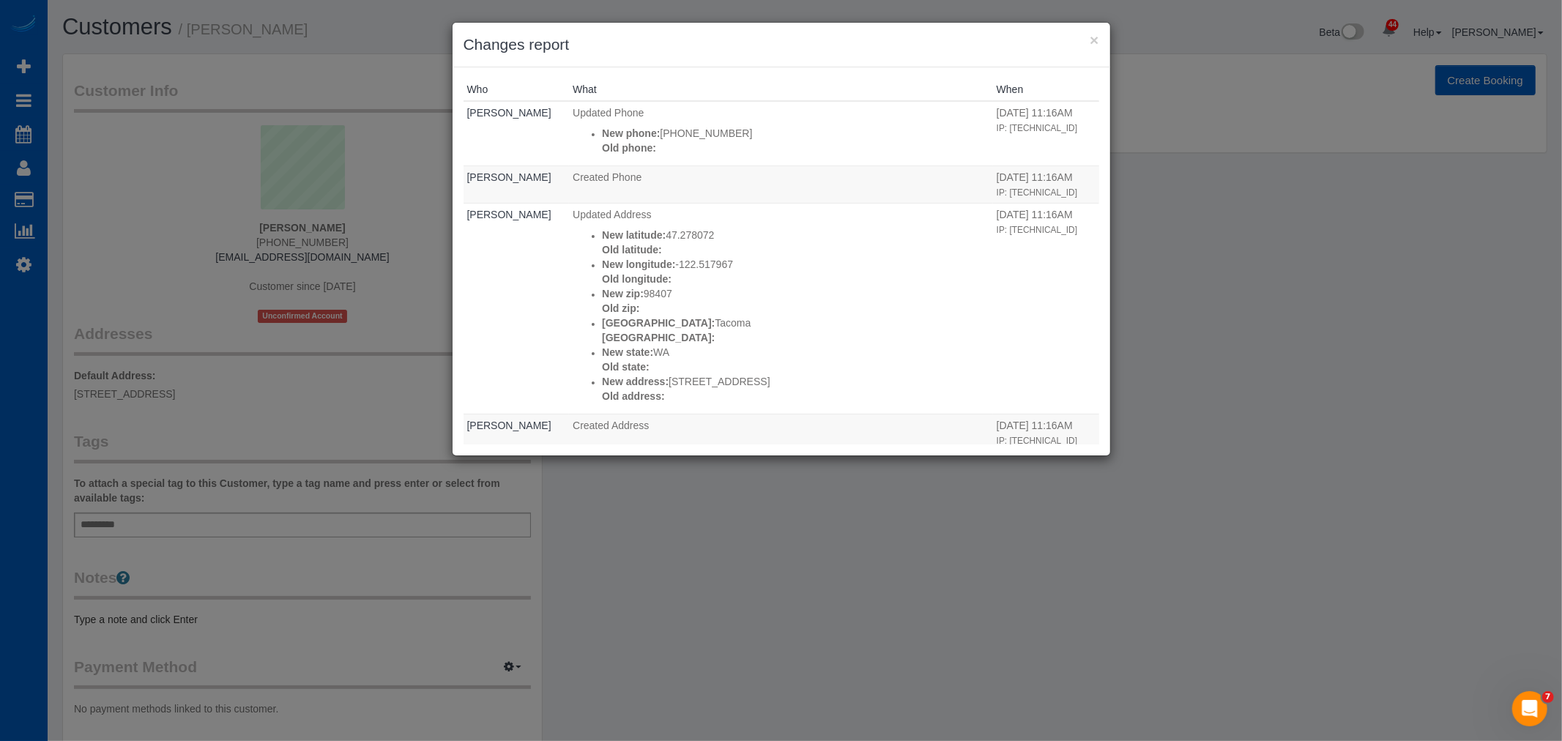
click at [1103, 38] on div "× Changes report" at bounding box center [782, 45] width 658 height 45
click at [1102, 38] on div "× Changes report" at bounding box center [782, 45] width 658 height 45
click at [1092, 42] on button "×" at bounding box center [1094, 39] width 9 height 15
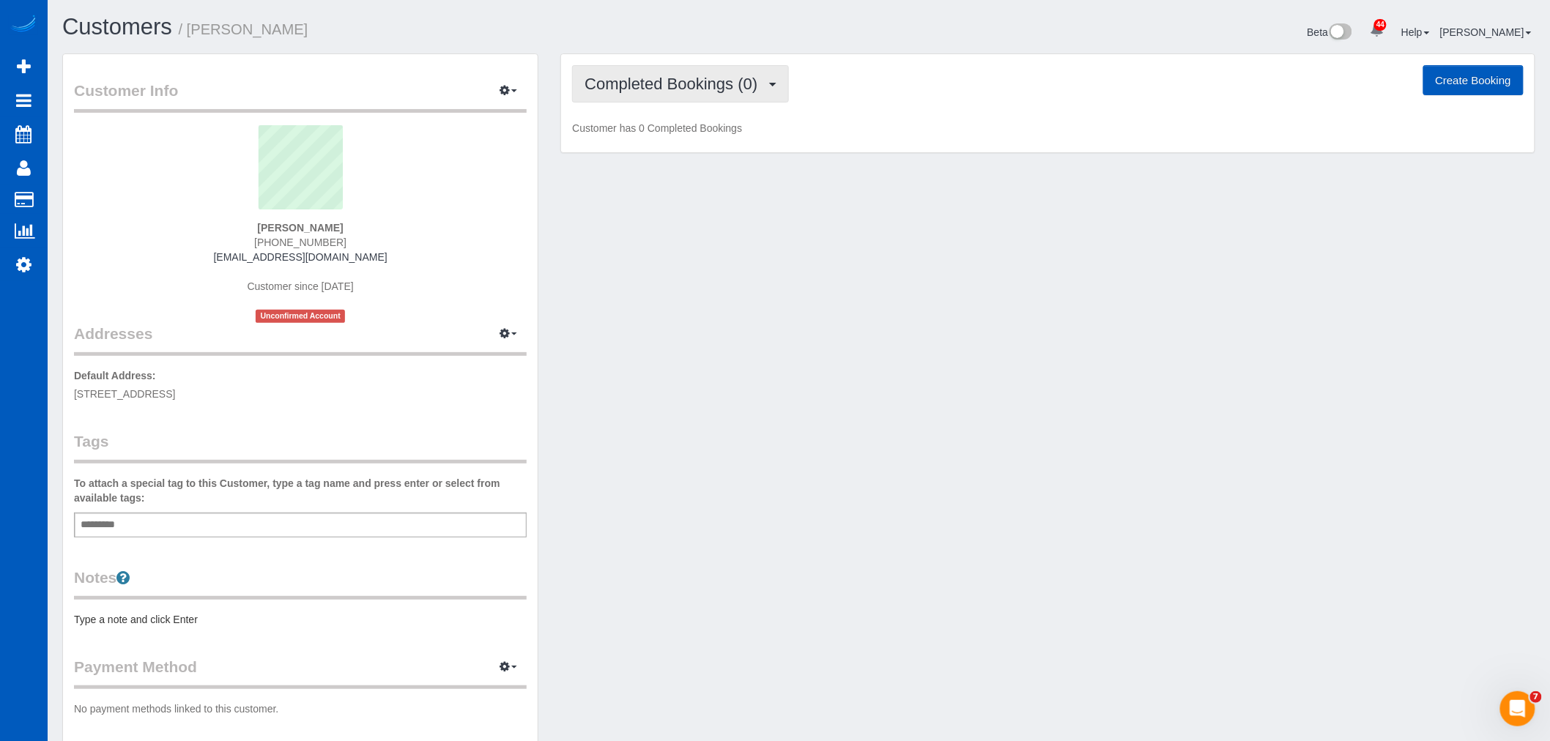
click at [623, 103] on button "Completed Bookings (0)" at bounding box center [680, 83] width 217 height 37
click at [634, 141] on link "Upcoming Bookings (1)" at bounding box center [649, 136] width 152 height 19
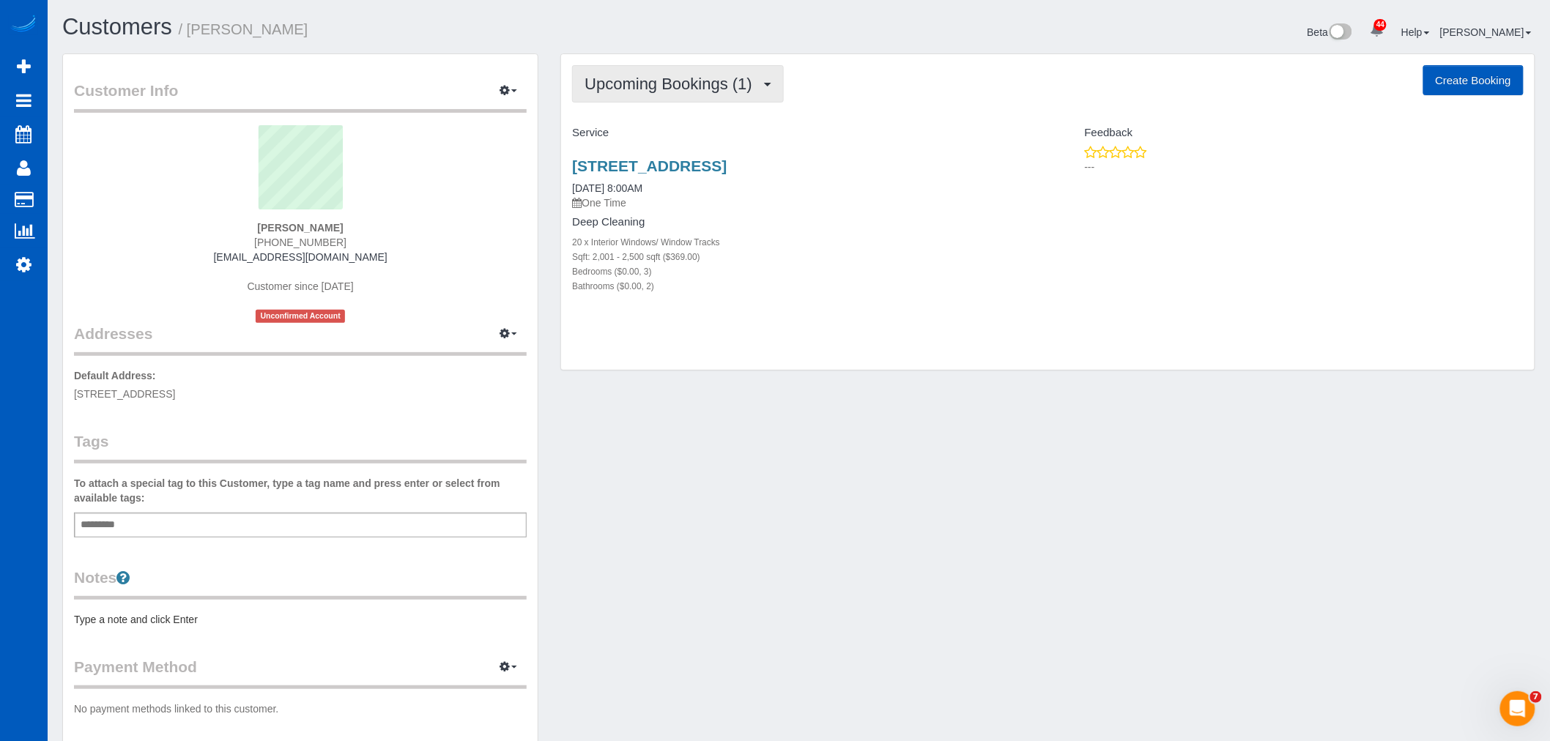
click at [634, 91] on span "Upcoming Bookings (1)" at bounding box center [672, 84] width 175 height 18
click at [649, 127] on link "Completed Bookings (0)" at bounding box center [649, 117] width 152 height 19
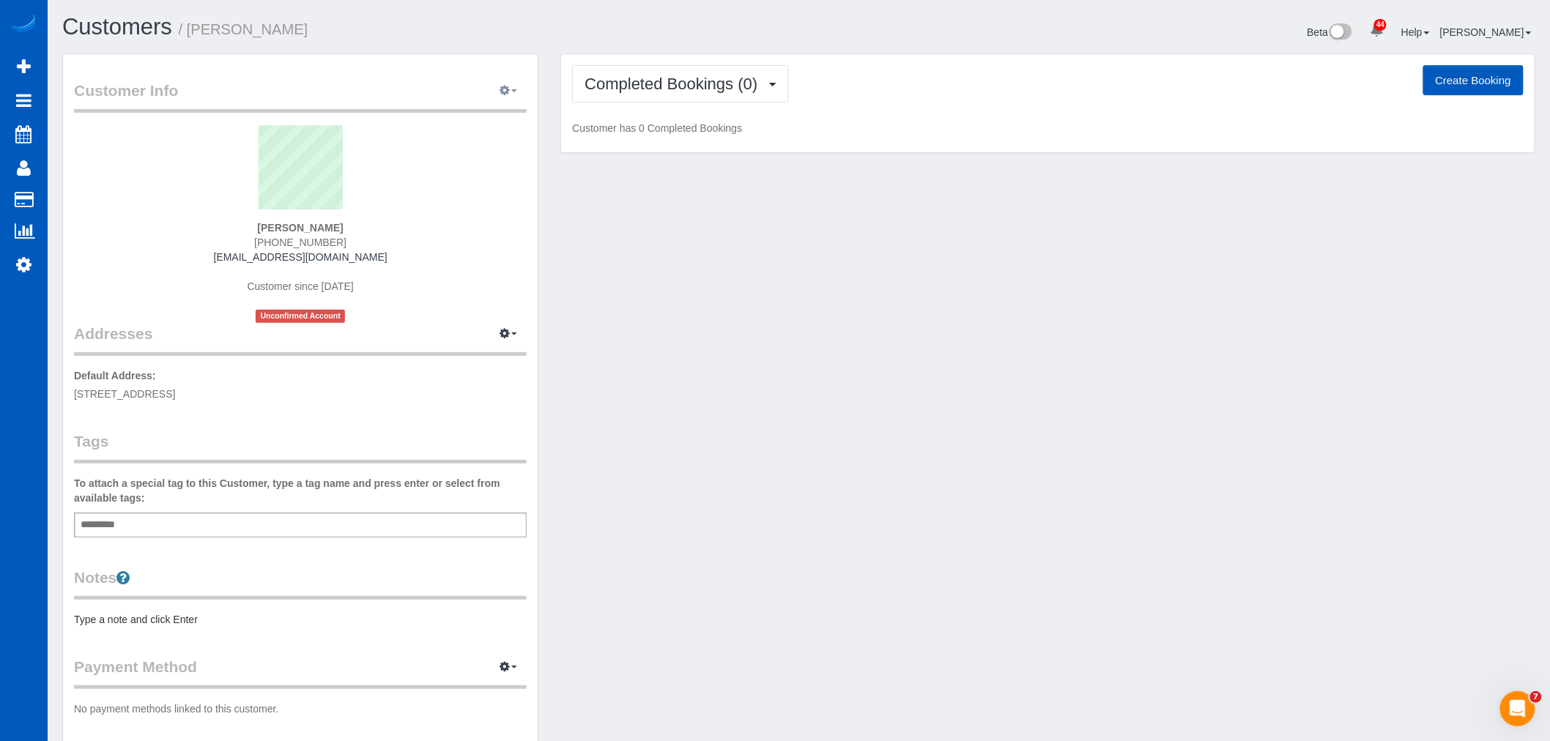
click at [513, 97] on button "button" at bounding box center [508, 91] width 37 height 23
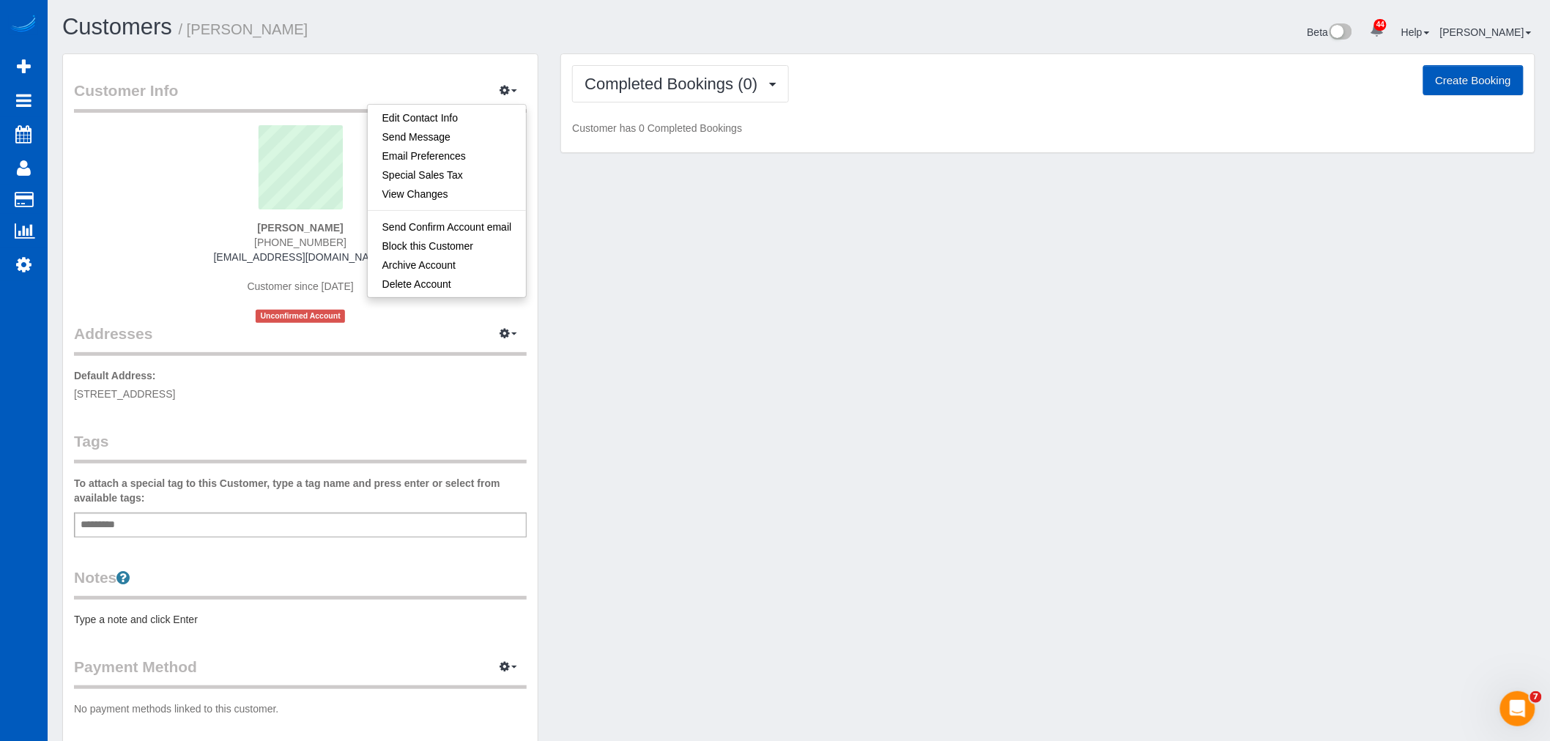
click at [642, 286] on div "Customer Info Edit Contact Info Send Message Email Preferences Special Sales Ta…" at bounding box center [798, 412] width 1495 height 719
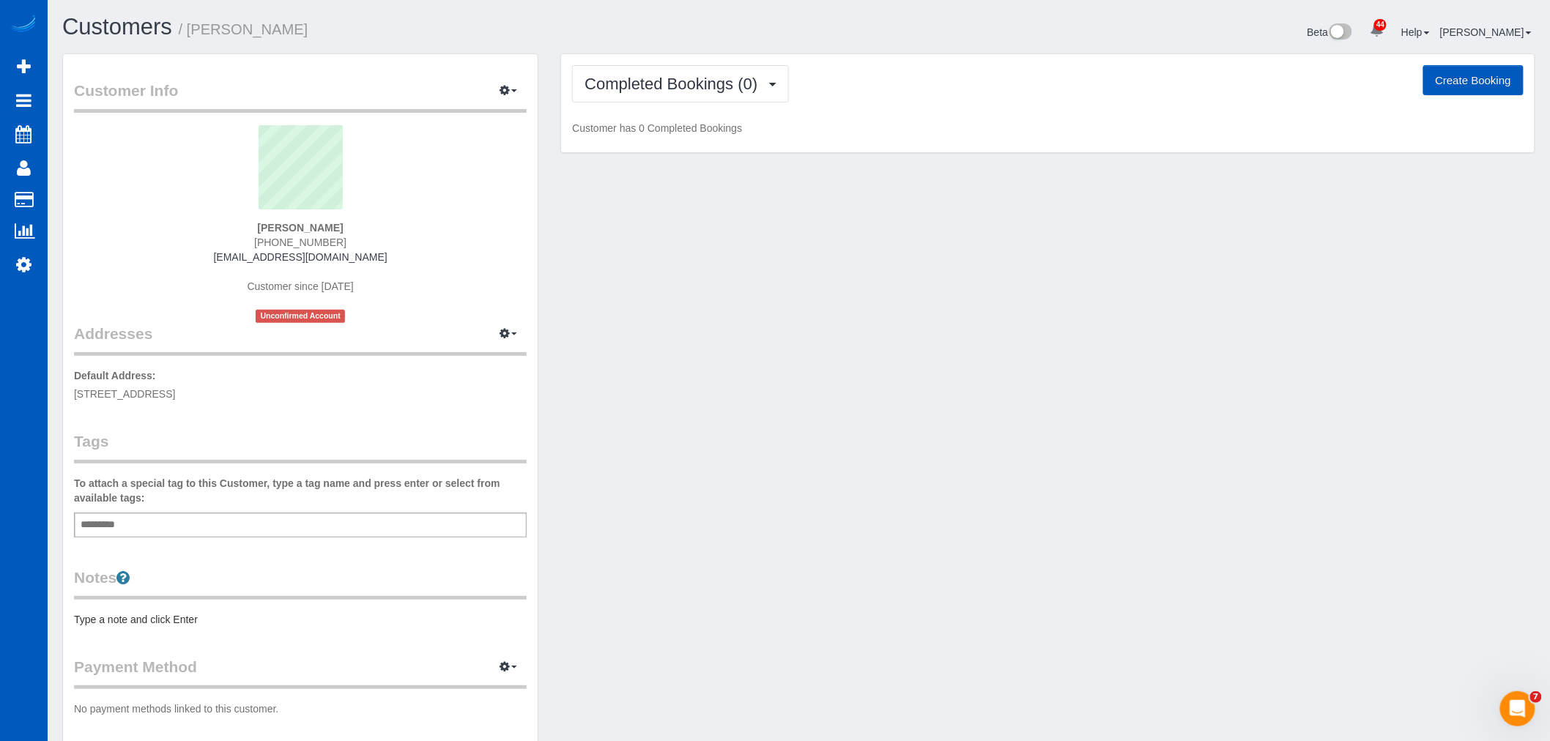
click at [640, 119] on div "Completed Bookings (0) Completed Bookings (0) Upcoming Bookings (1) Cancelled B…" at bounding box center [1048, 103] width 974 height 99
click at [639, 77] on span "Completed Bookings (0)" at bounding box center [675, 84] width 180 height 18
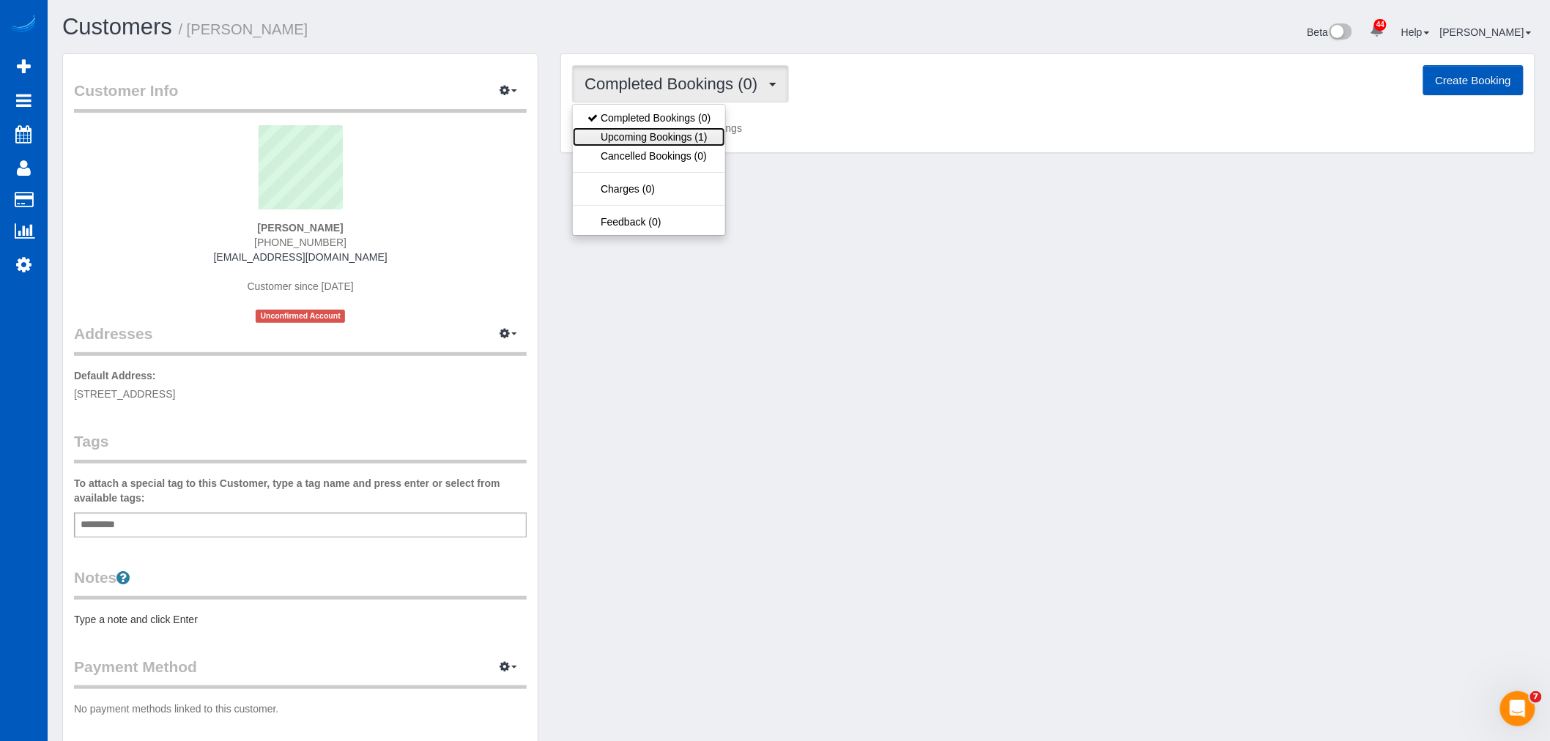
click at [661, 141] on link "Upcoming Bookings (1)" at bounding box center [649, 136] width 152 height 19
click at [645, 81] on span "Upcoming Bookings (1)" at bounding box center [672, 84] width 175 height 18
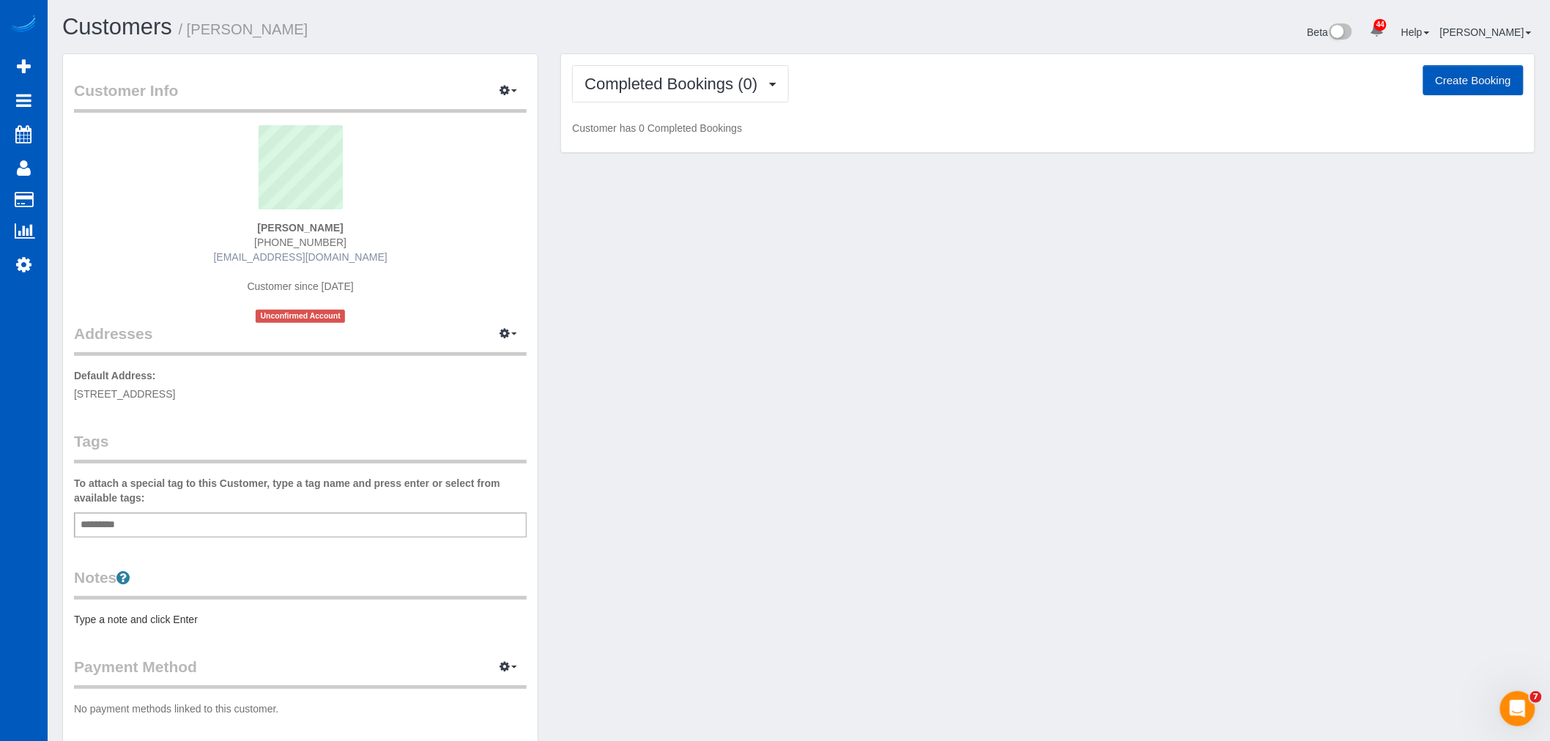
drag, startPoint x: 369, startPoint y: 253, endPoint x: 245, endPoint y: 259, distance: 124.0
click at [245, 259] on div "Narva Walton (253) 209-6494 narvaw@johnlscott.com Customer since 2025 Unconfirm…" at bounding box center [300, 224] width 453 height 198
drag, startPoint x: 266, startPoint y: 218, endPoint x: 345, endPoint y: 214, distance: 79.2
click at [348, 211] on sui-profile-pic at bounding box center [300, 172] width 431 height 95
drag, startPoint x: 335, startPoint y: 222, endPoint x: 279, endPoint y: 229, distance: 56.2
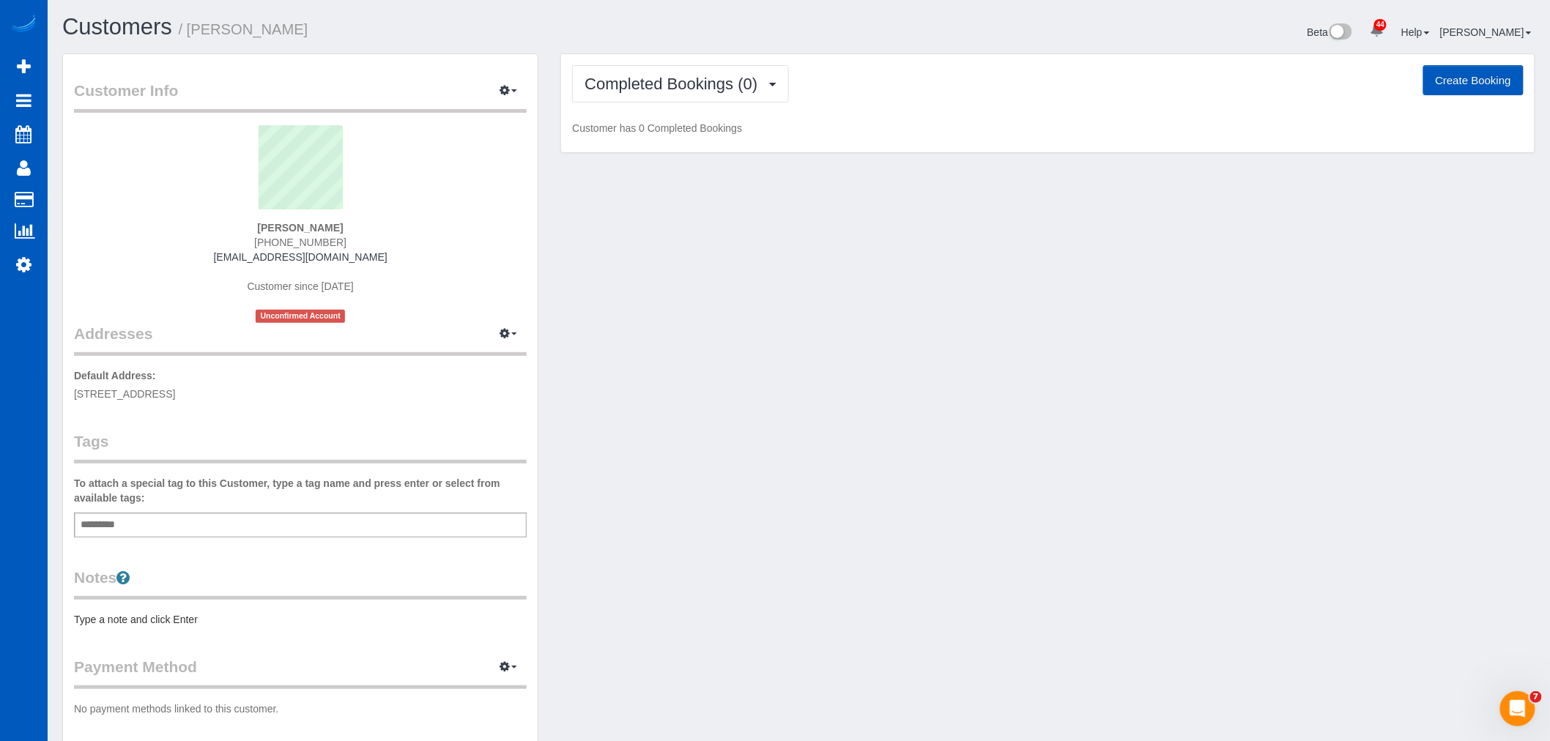
click at [268, 228] on div "Narva Walton (253) 209-6494 narvaw@johnlscott.com Customer since 2025 Unconfirm…" at bounding box center [300, 224] width 453 height 198
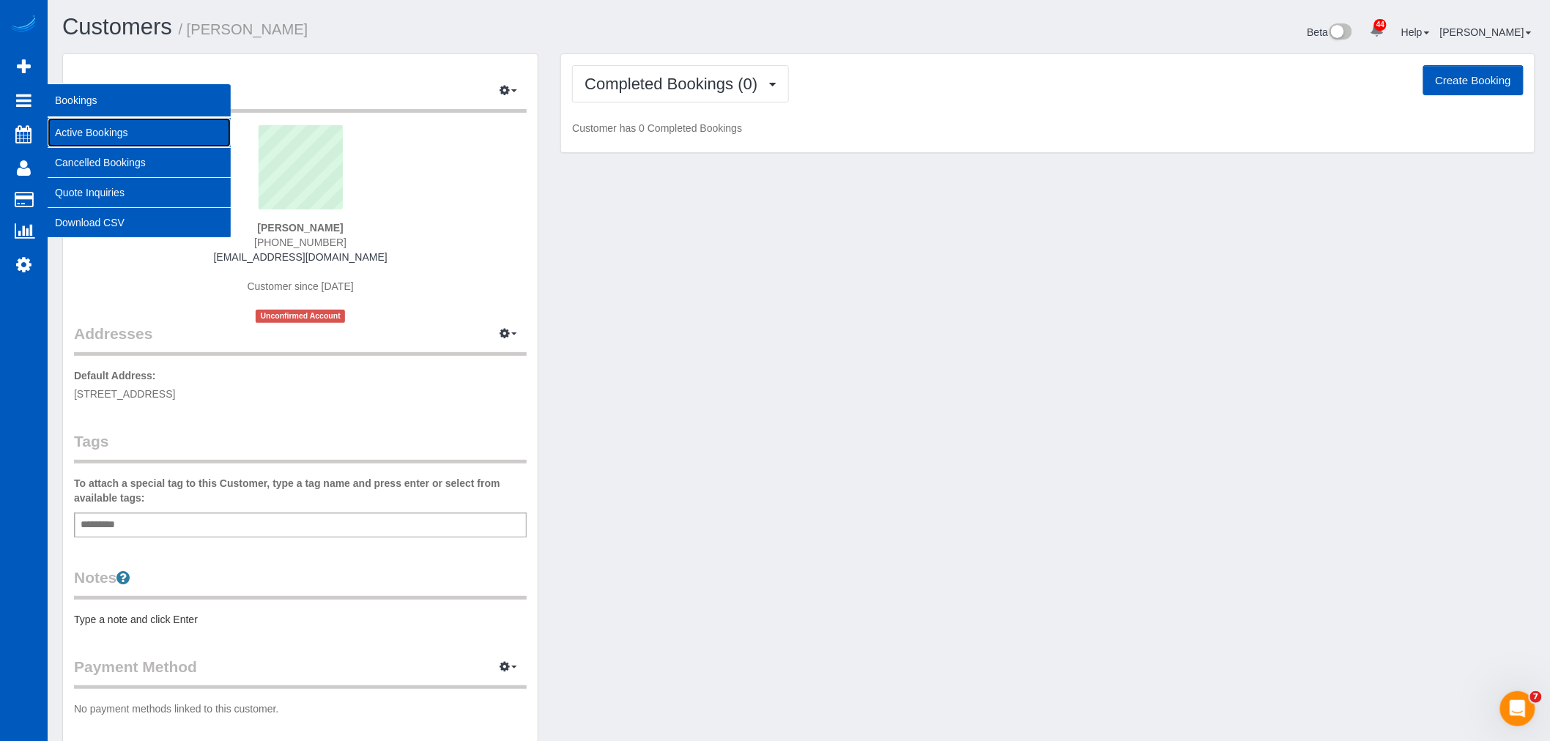
click at [108, 136] on link "Active Bookings" at bounding box center [139, 132] width 183 height 29
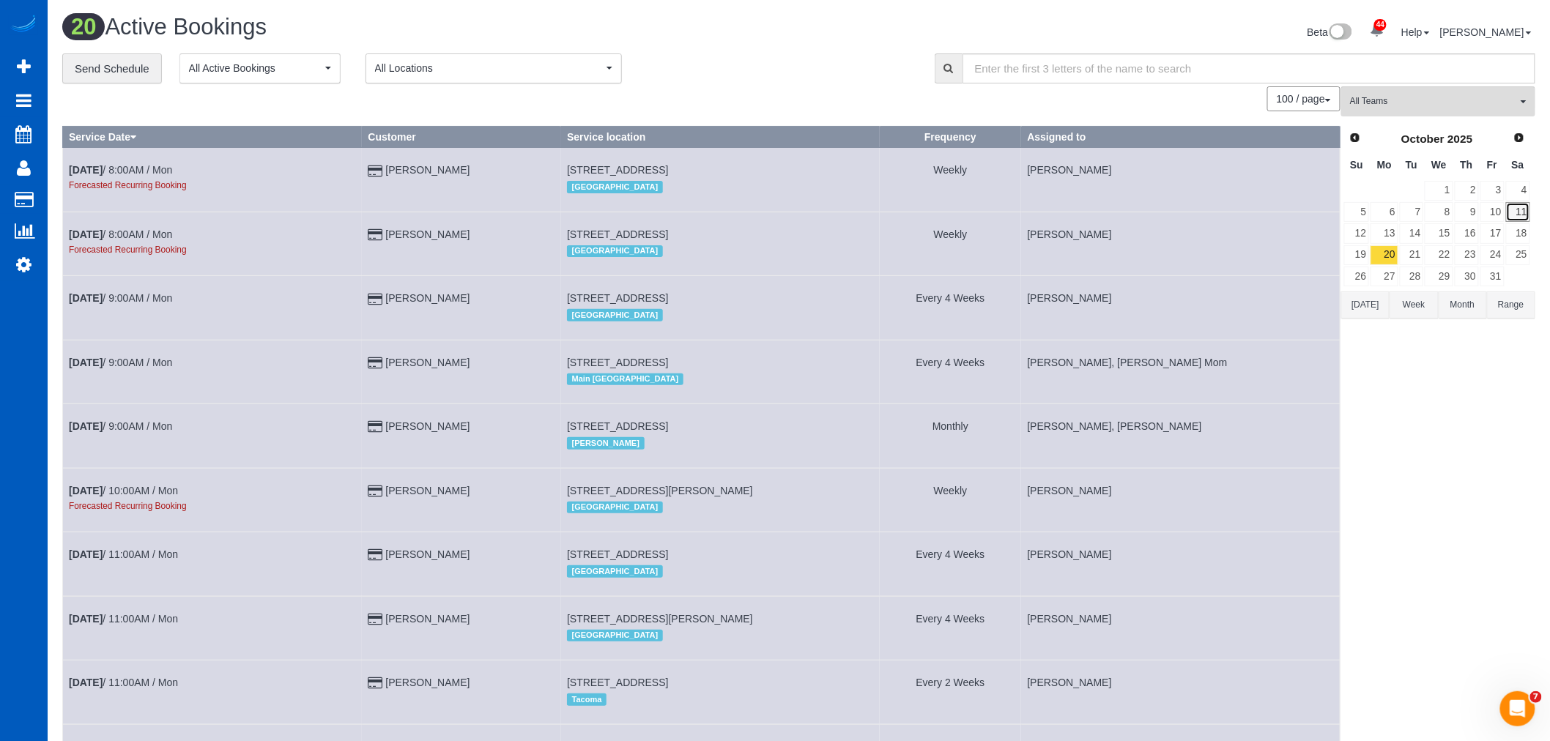
click at [1516, 212] on link "11" at bounding box center [1518, 212] width 24 height 20
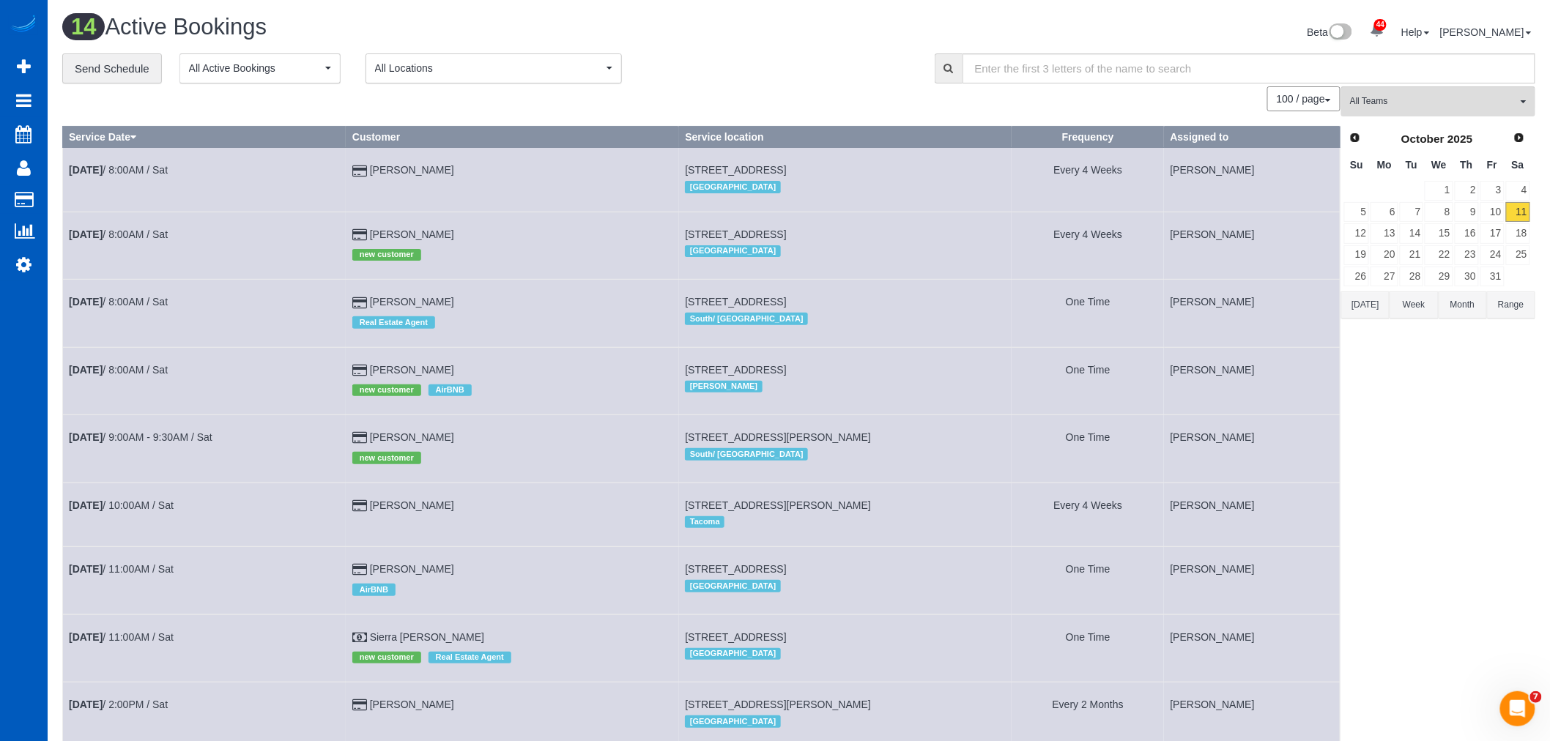
click at [1445, 121] on div "All Teams Remove Team Filters Alina Kruchok Alona Tarasiuk Alona Vikhliaieva An…" at bounding box center [1438, 607] width 194 height 1042
click at [1365, 229] on link "12" at bounding box center [1356, 233] width 25 height 20
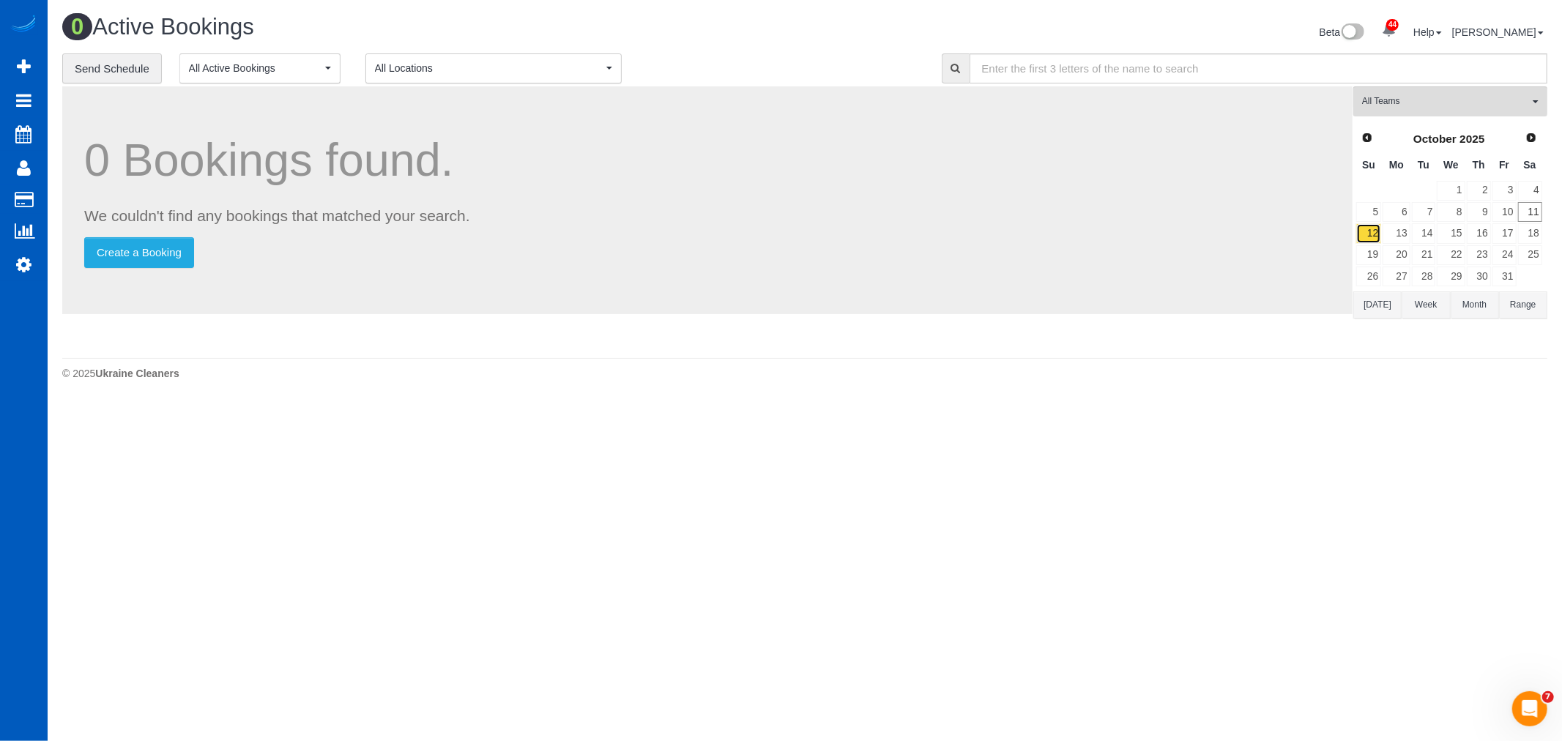
click at [1380, 233] on link "12" at bounding box center [1369, 233] width 25 height 20
click at [1406, 235] on link "13" at bounding box center [1396, 233] width 27 height 20
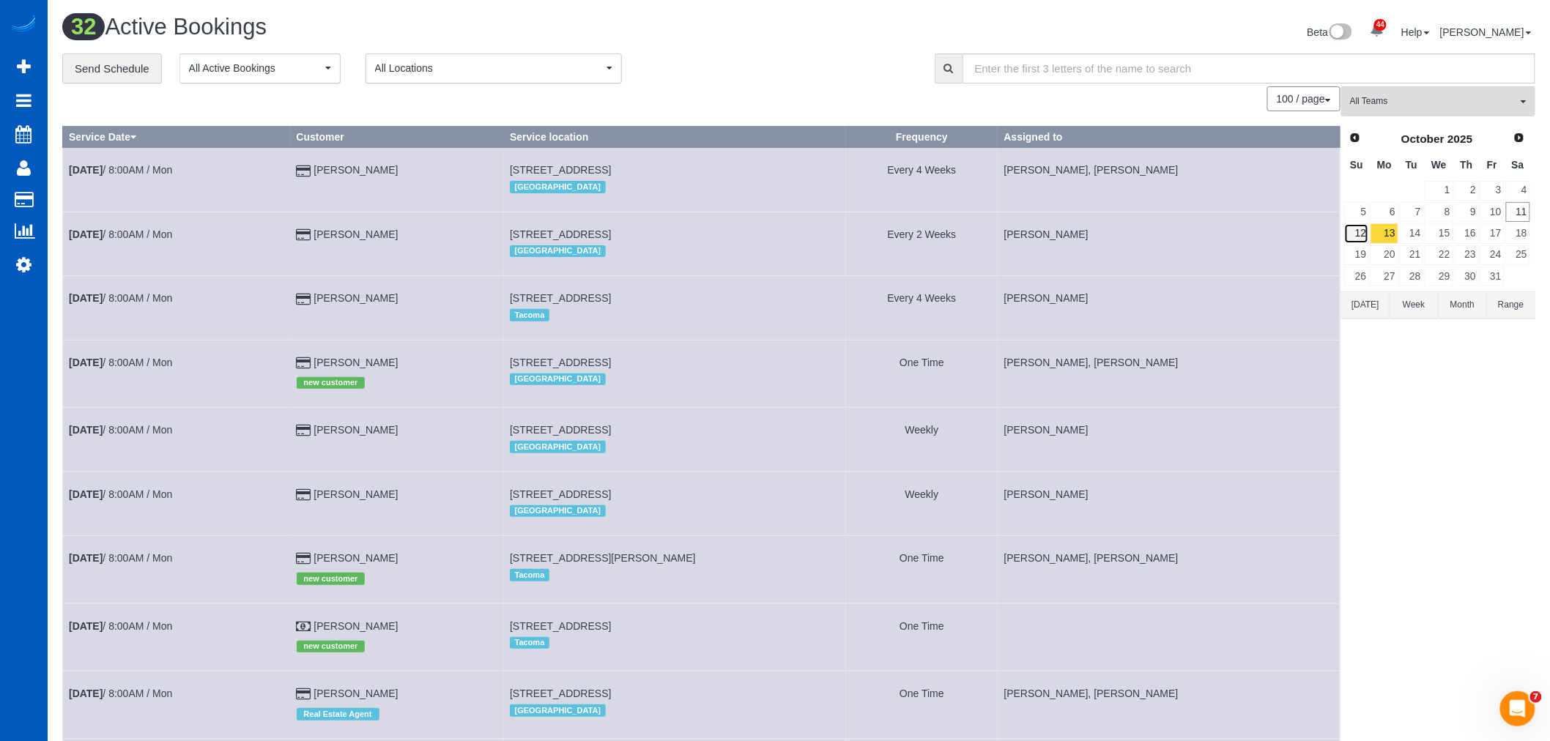
click at [1363, 234] on link "12" at bounding box center [1356, 233] width 25 height 20
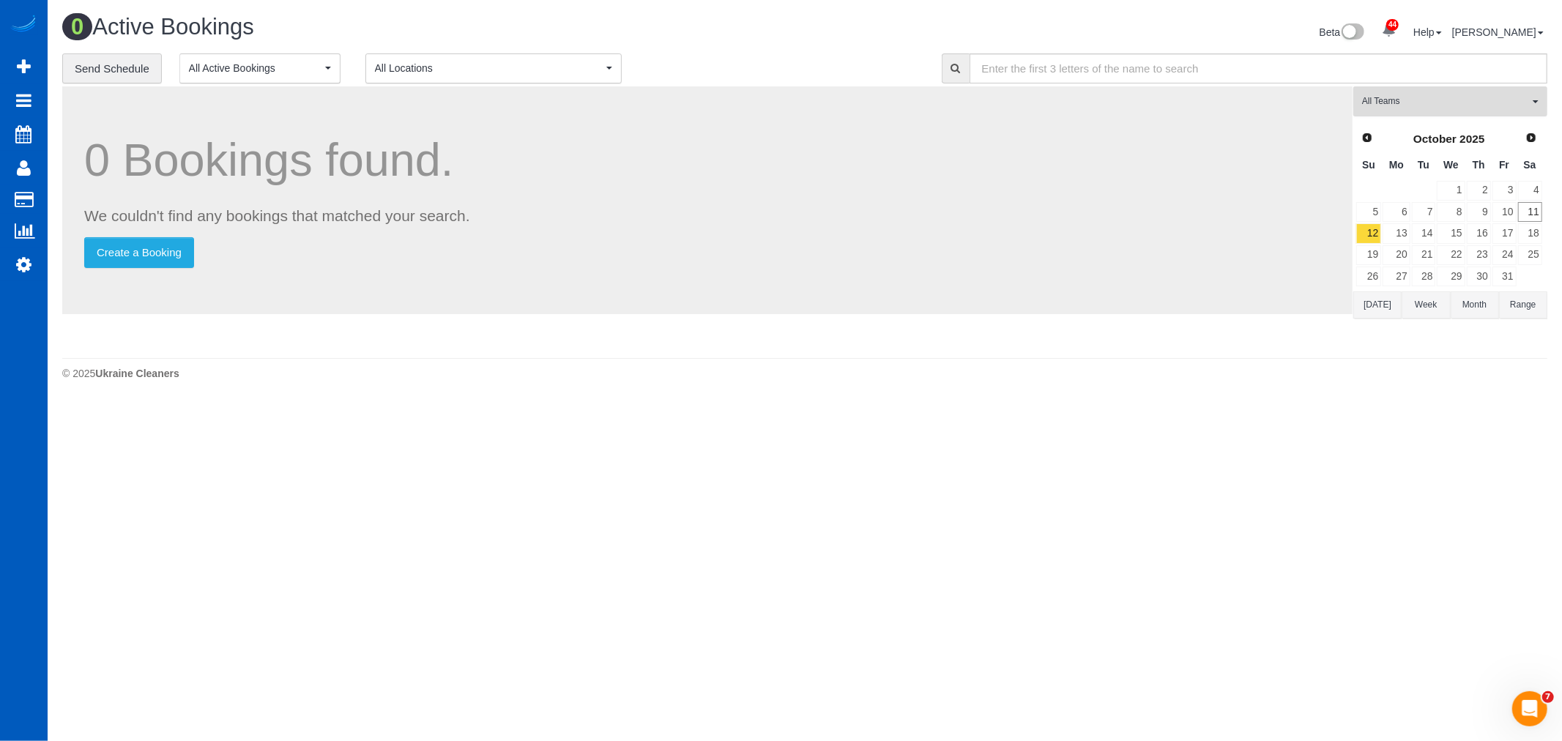
click at [1432, 95] on button "All Teams" at bounding box center [1451, 101] width 194 height 30
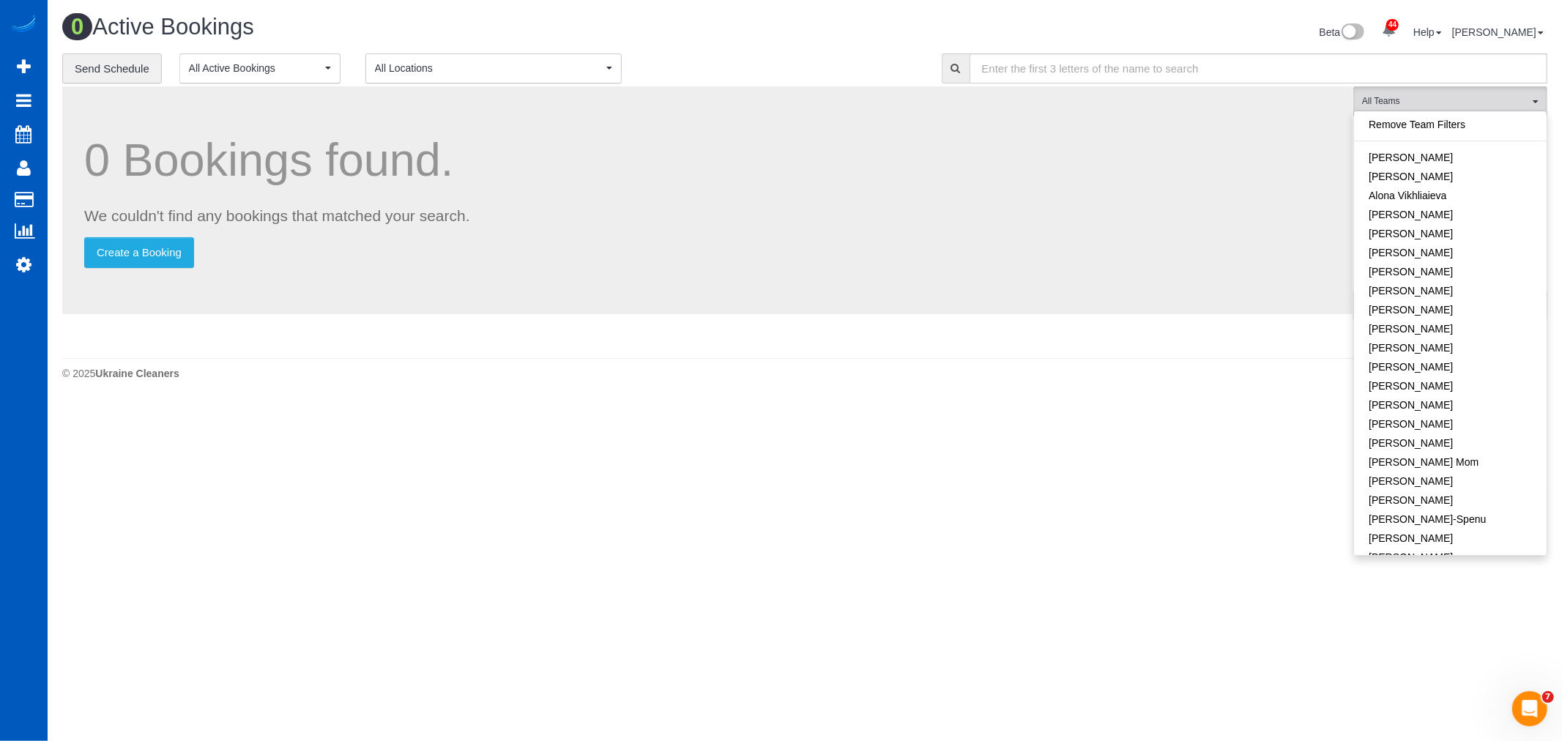
click at [1422, 141] on li at bounding box center [1450, 141] width 193 height 1
click at [1417, 129] on link "Remove Team Filters" at bounding box center [1450, 124] width 193 height 19
click at [1434, 105] on span "All Teams" at bounding box center [1445, 101] width 167 height 12
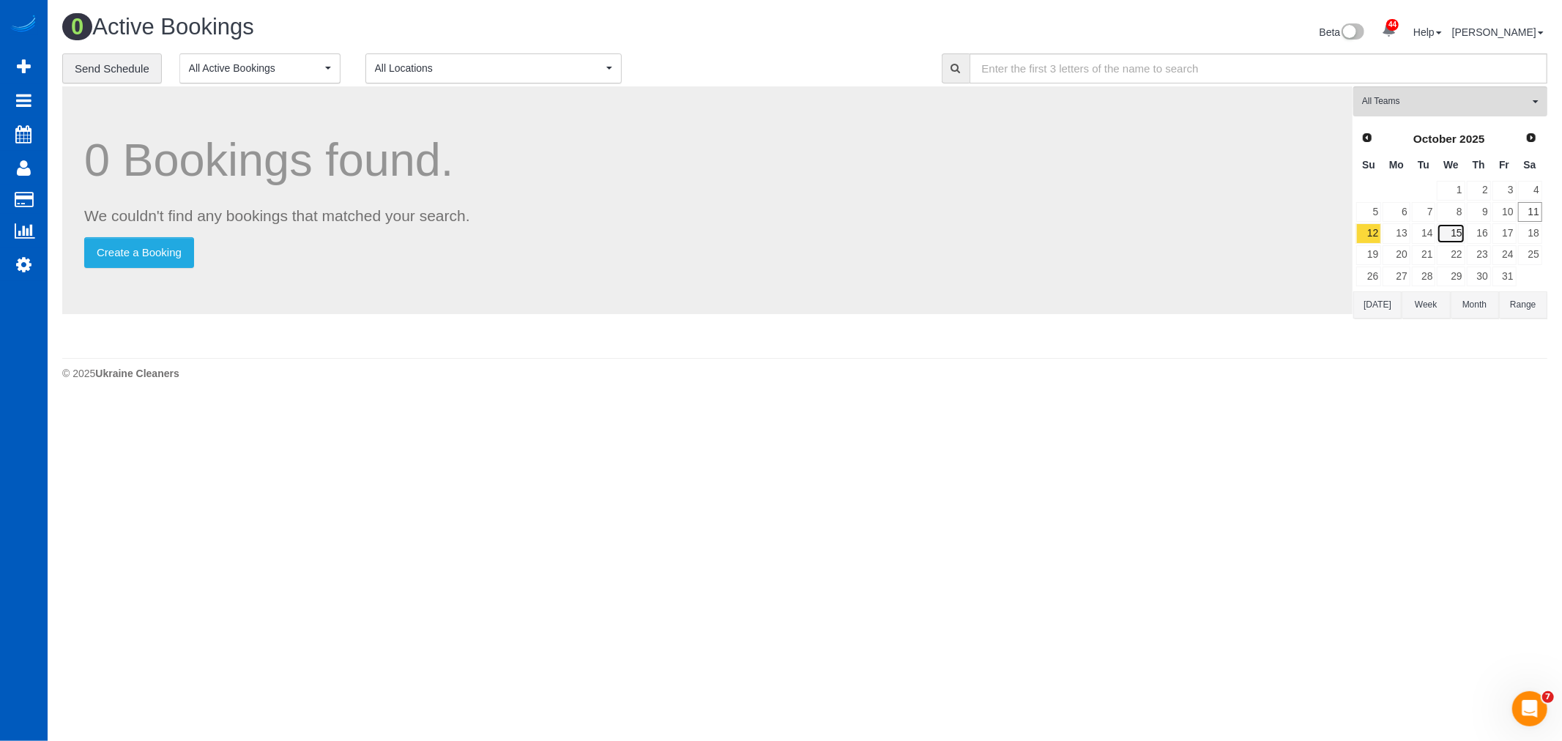
click at [1456, 237] on link "15" at bounding box center [1451, 233] width 28 height 20
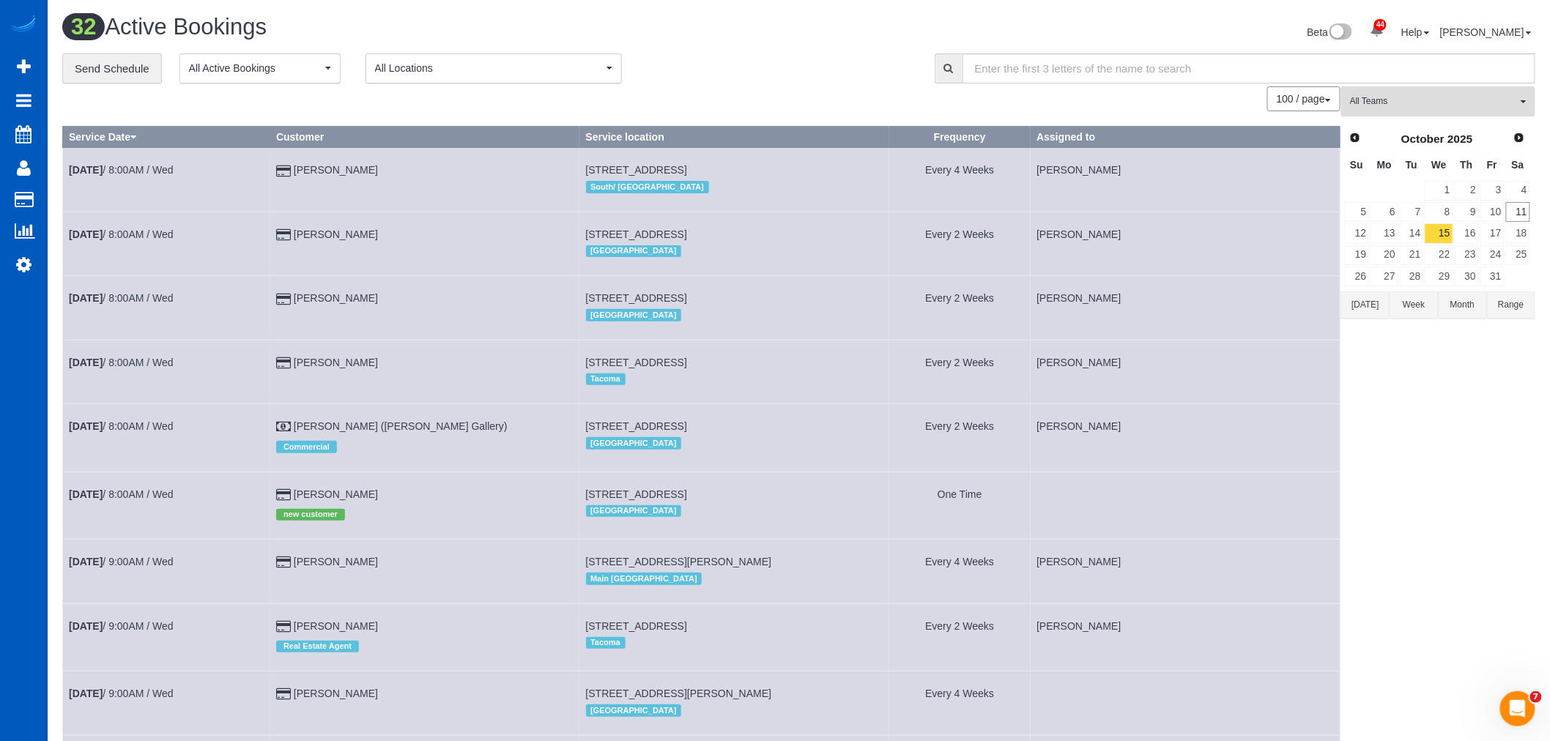
click at [1404, 94] on button "All Teams" at bounding box center [1438, 101] width 194 height 30
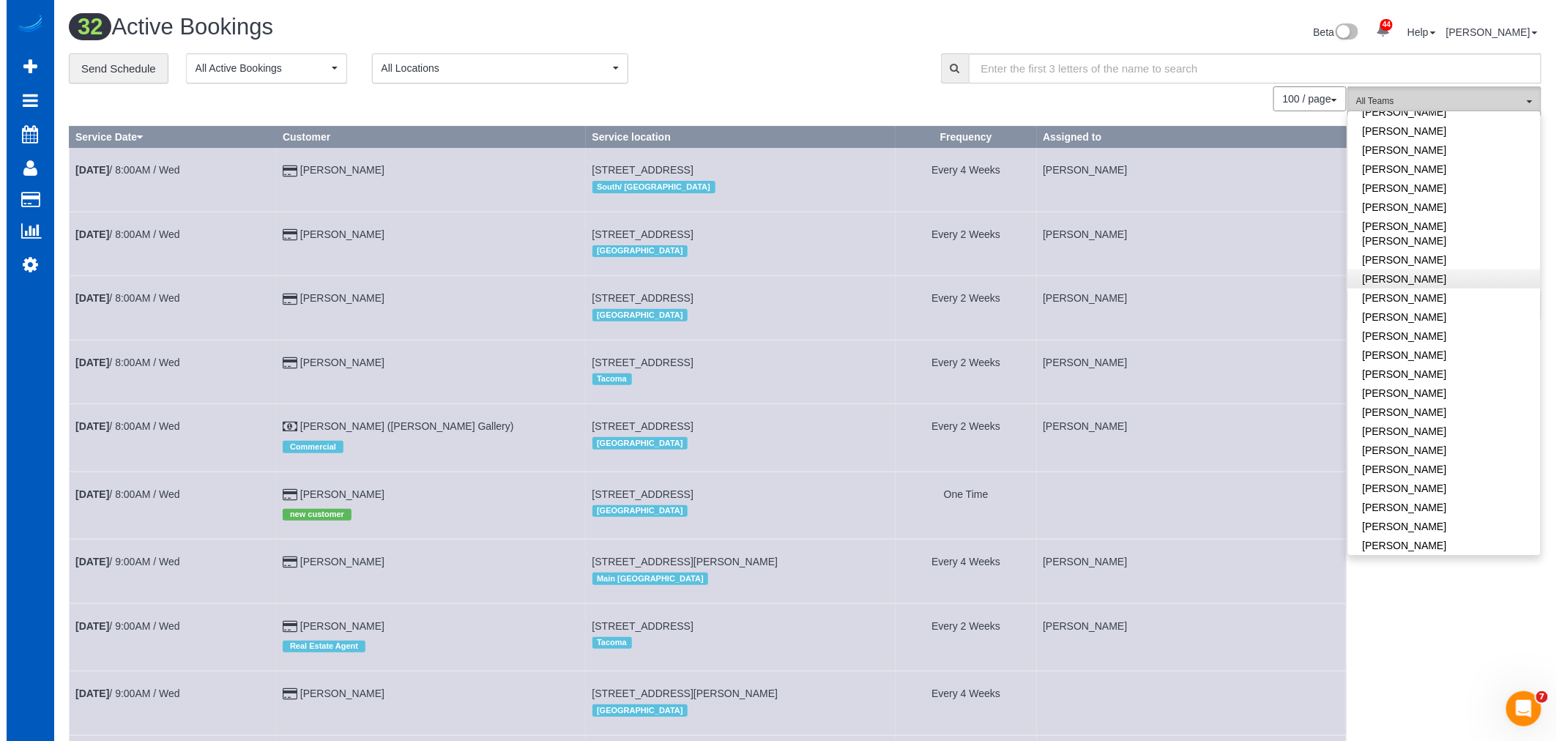
scroll to position [569, 0]
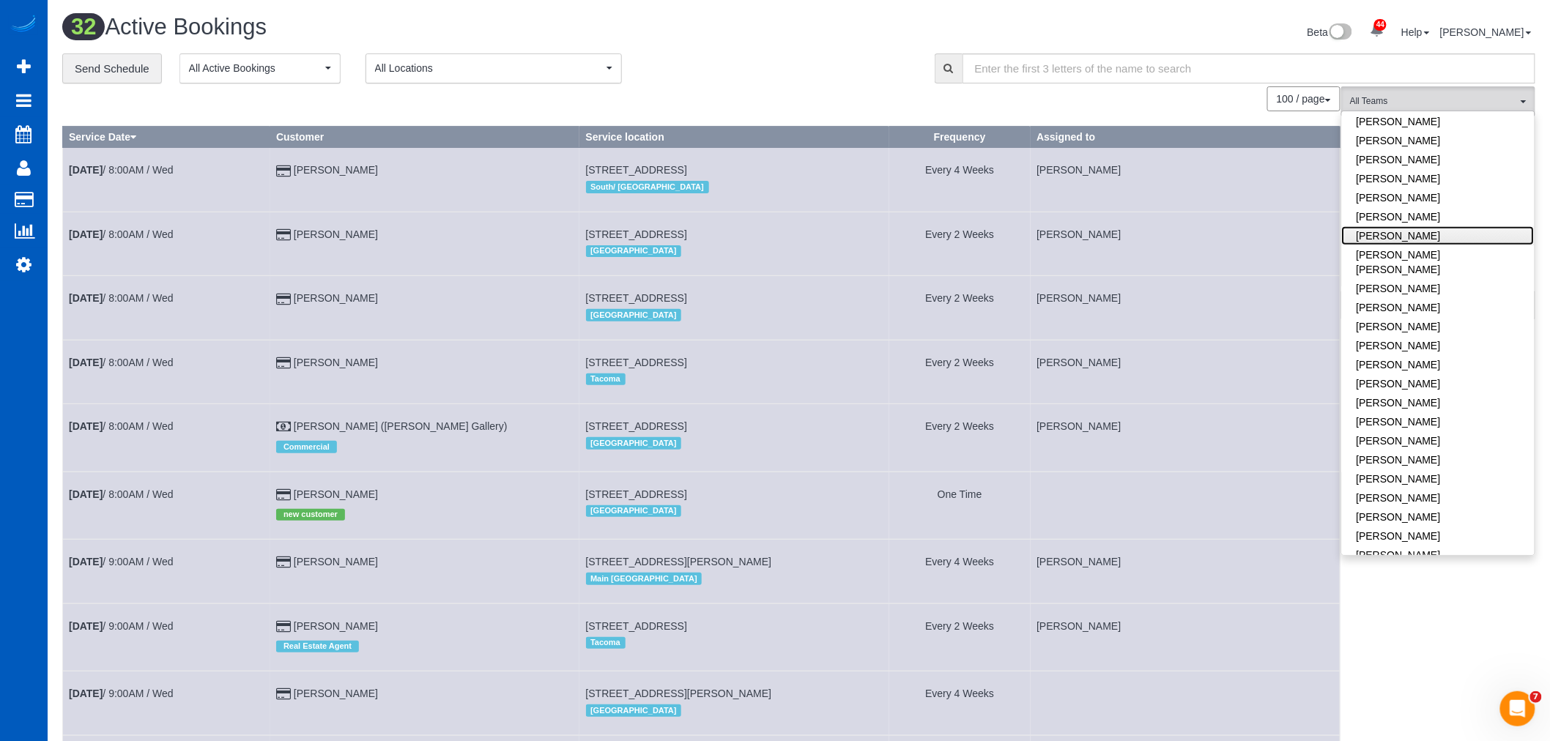
click at [1423, 240] on link "[PERSON_NAME]" at bounding box center [1438, 235] width 193 height 19
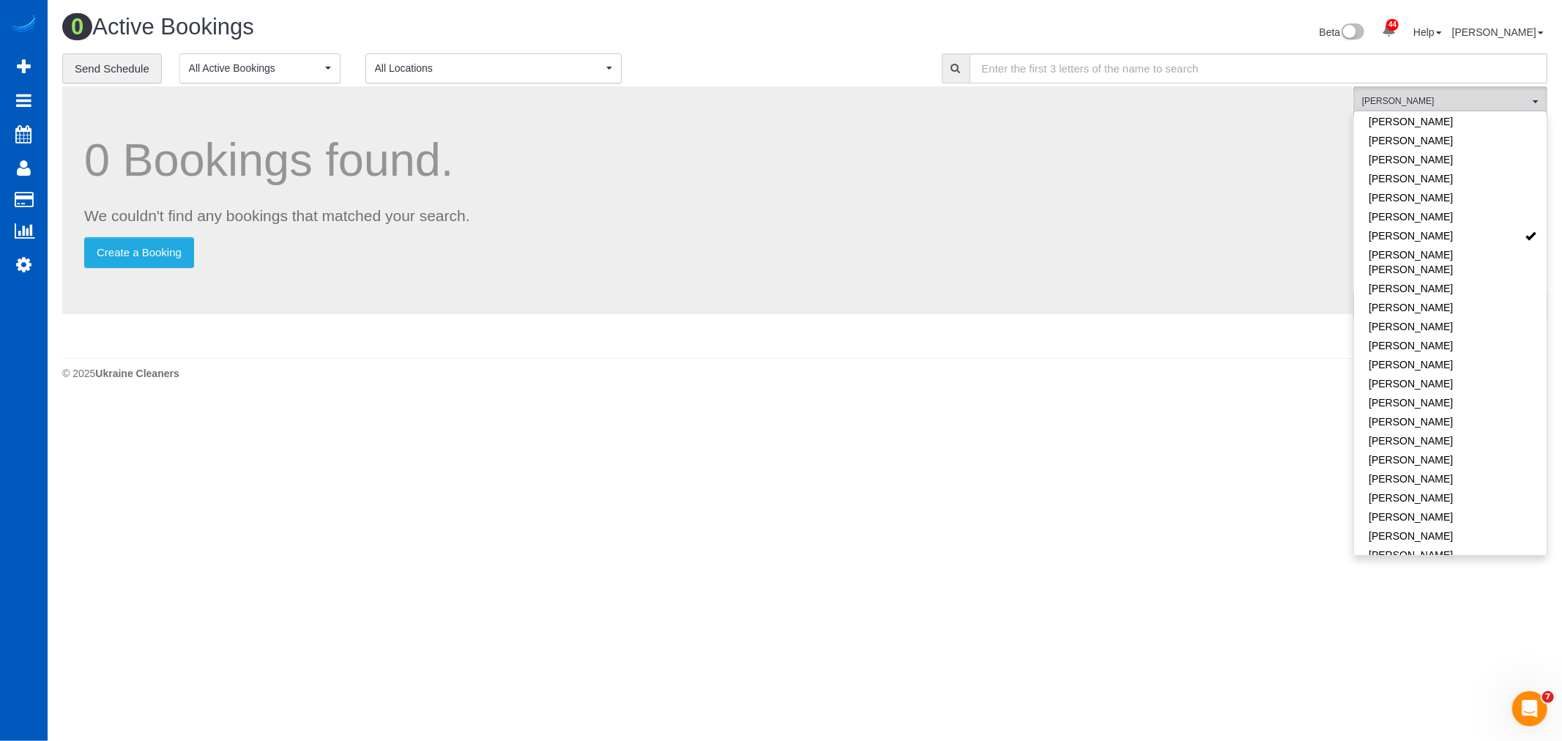
drag, startPoint x: 657, startPoint y: 540, endPoint x: 676, endPoint y: 546, distance: 19.9
click at [657, 540] on body "44 Beta Your Notifications You have 0 alerts × You have 2 to charge for 10/09/2…" at bounding box center [781, 370] width 1562 height 741
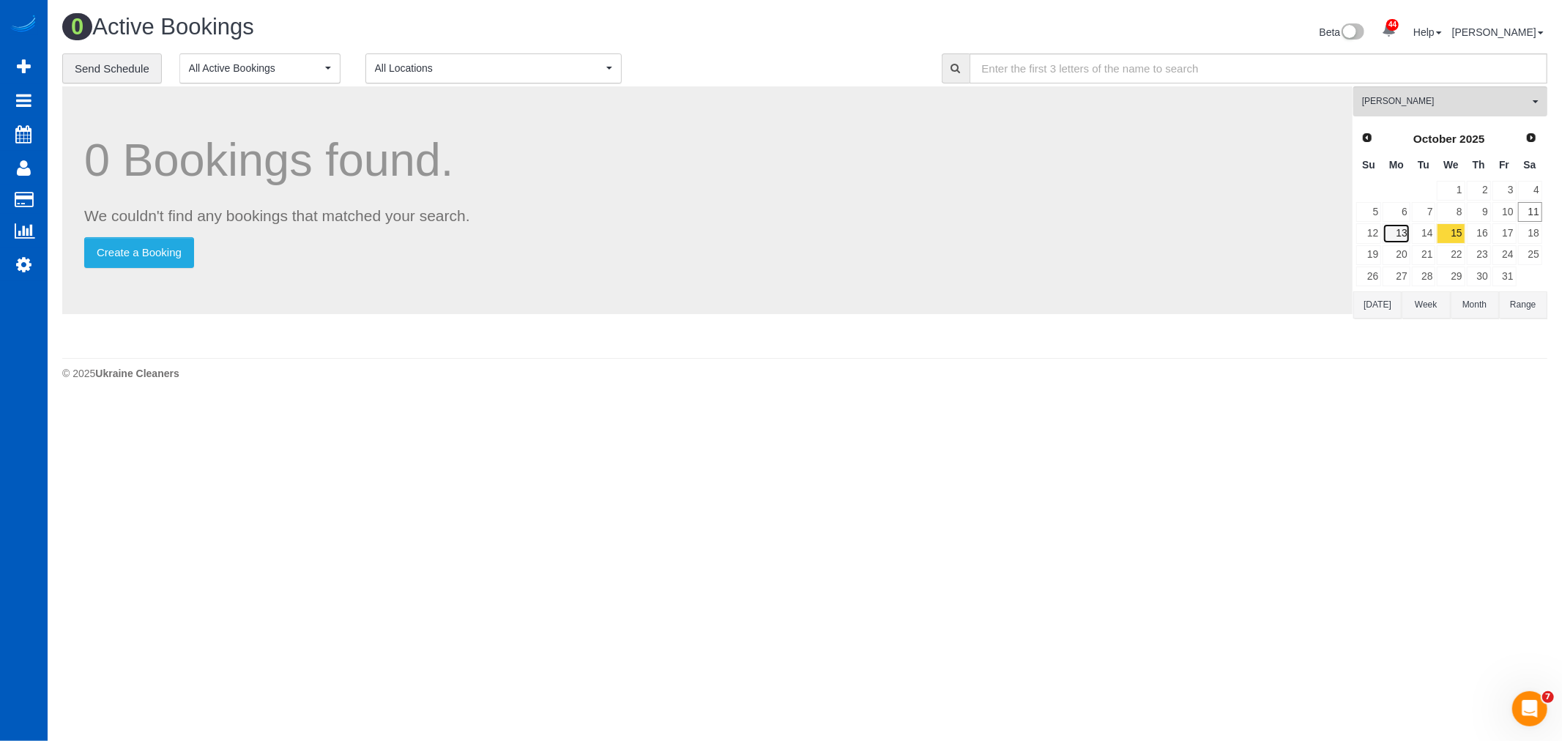
click at [1392, 232] on link "13" at bounding box center [1396, 233] width 27 height 20
click at [1434, 108] on span "Myroslava Korytska" at bounding box center [1445, 101] width 167 height 12
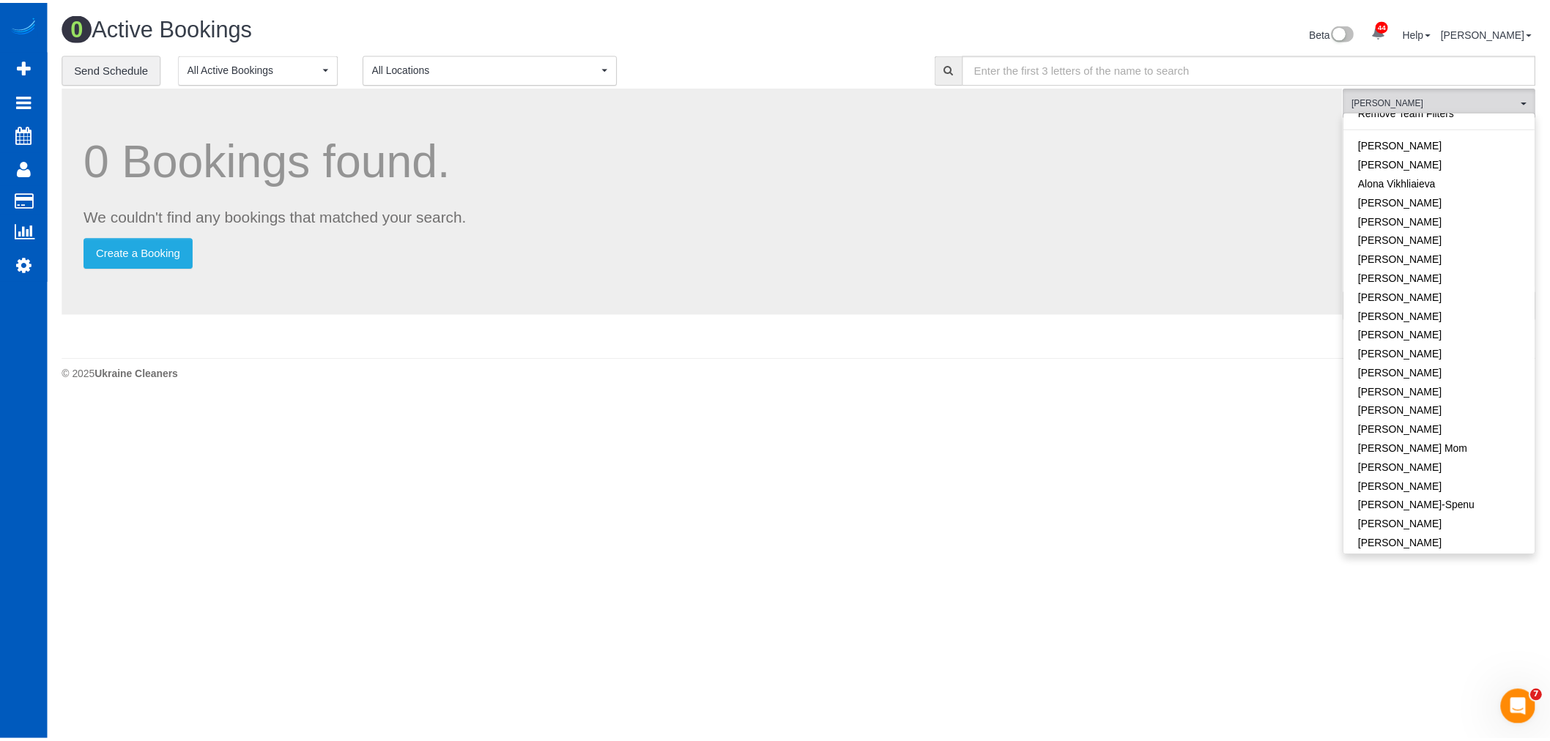
scroll to position [0, 0]
click at [1436, 125] on link "Remove Team Filters" at bounding box center [1450, 124] width 193 height 19
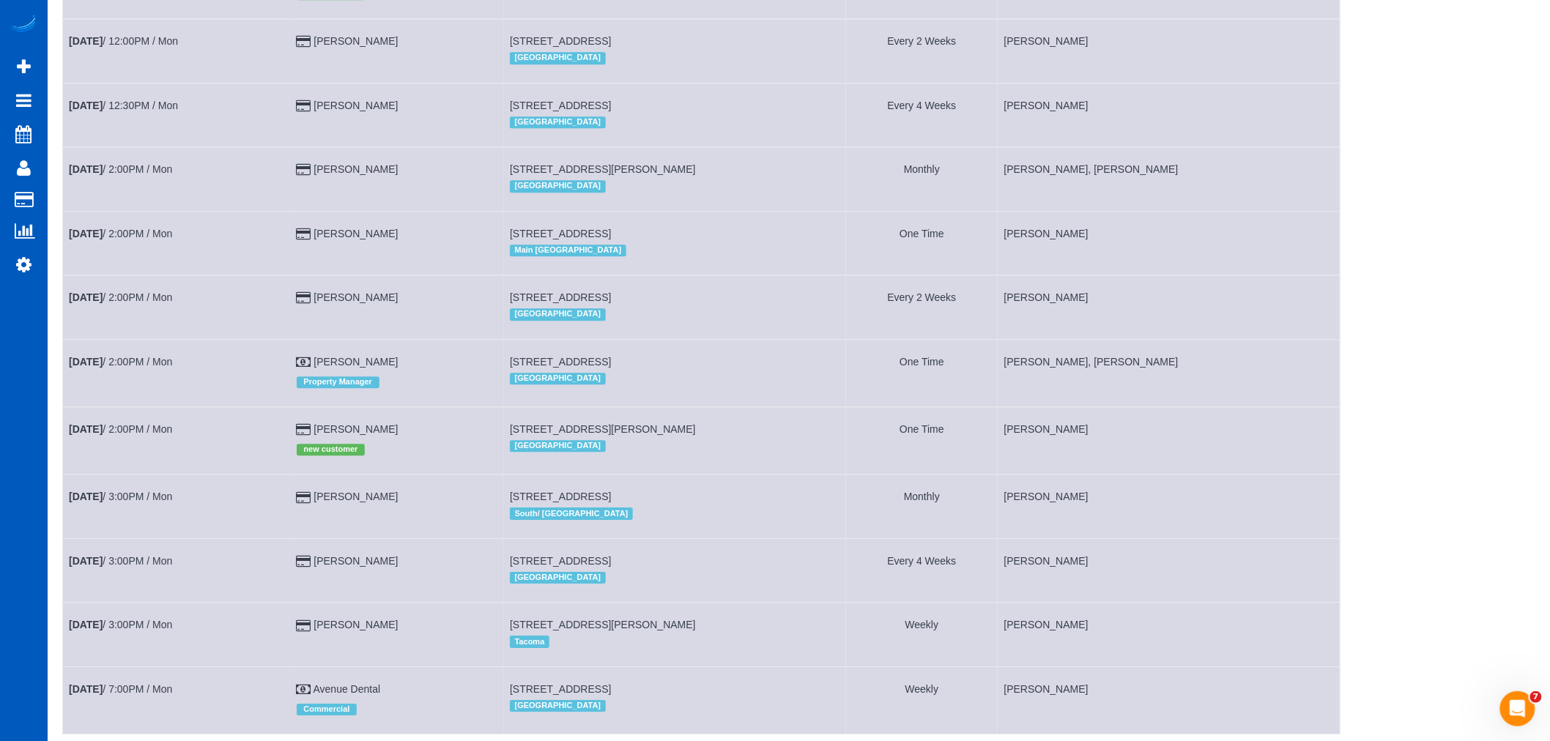
scroll to position [1383, 0]
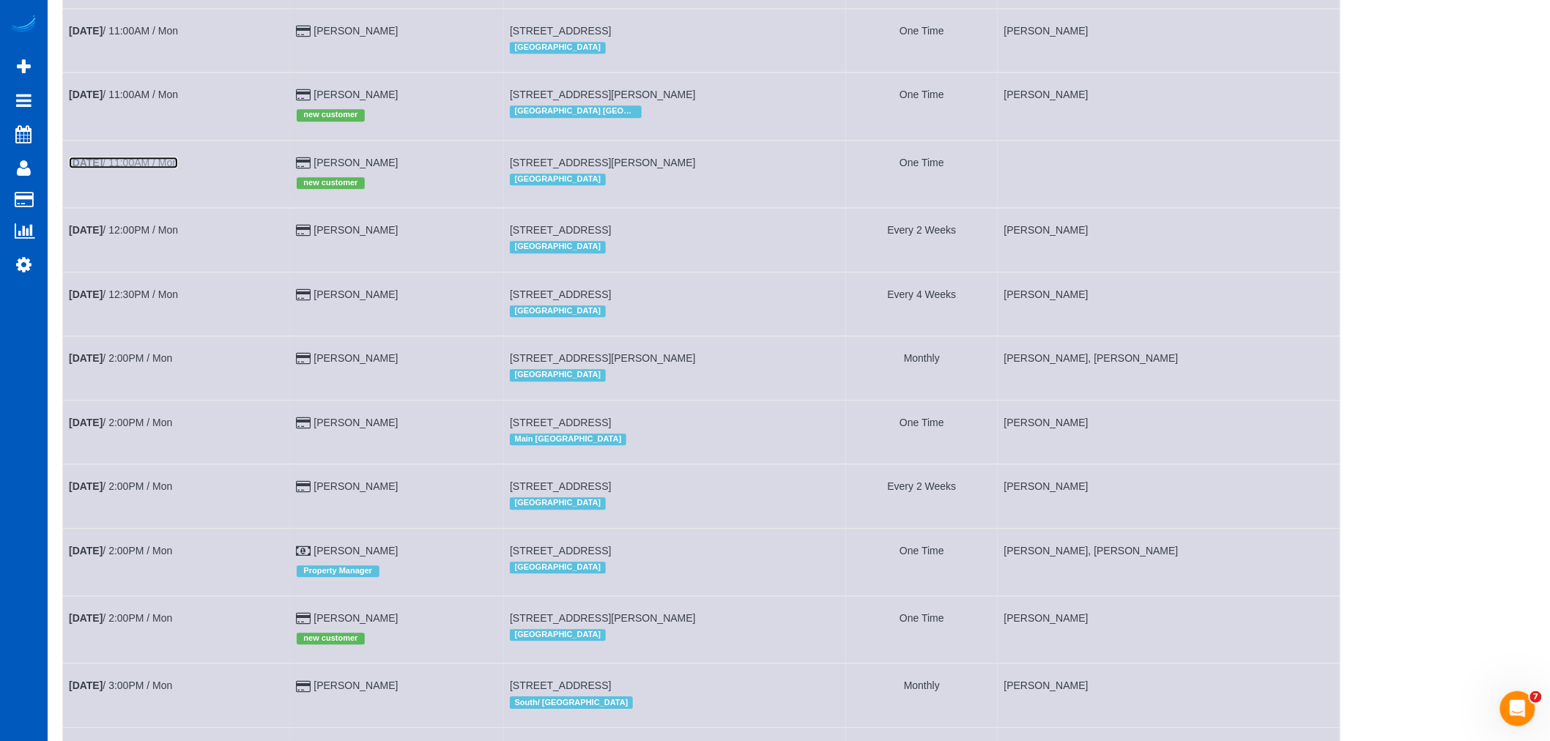
click at [156, 168] on link "Oct 13th / 11:00AM / Mon" at bounding box center [123, 163] width 109 height 12
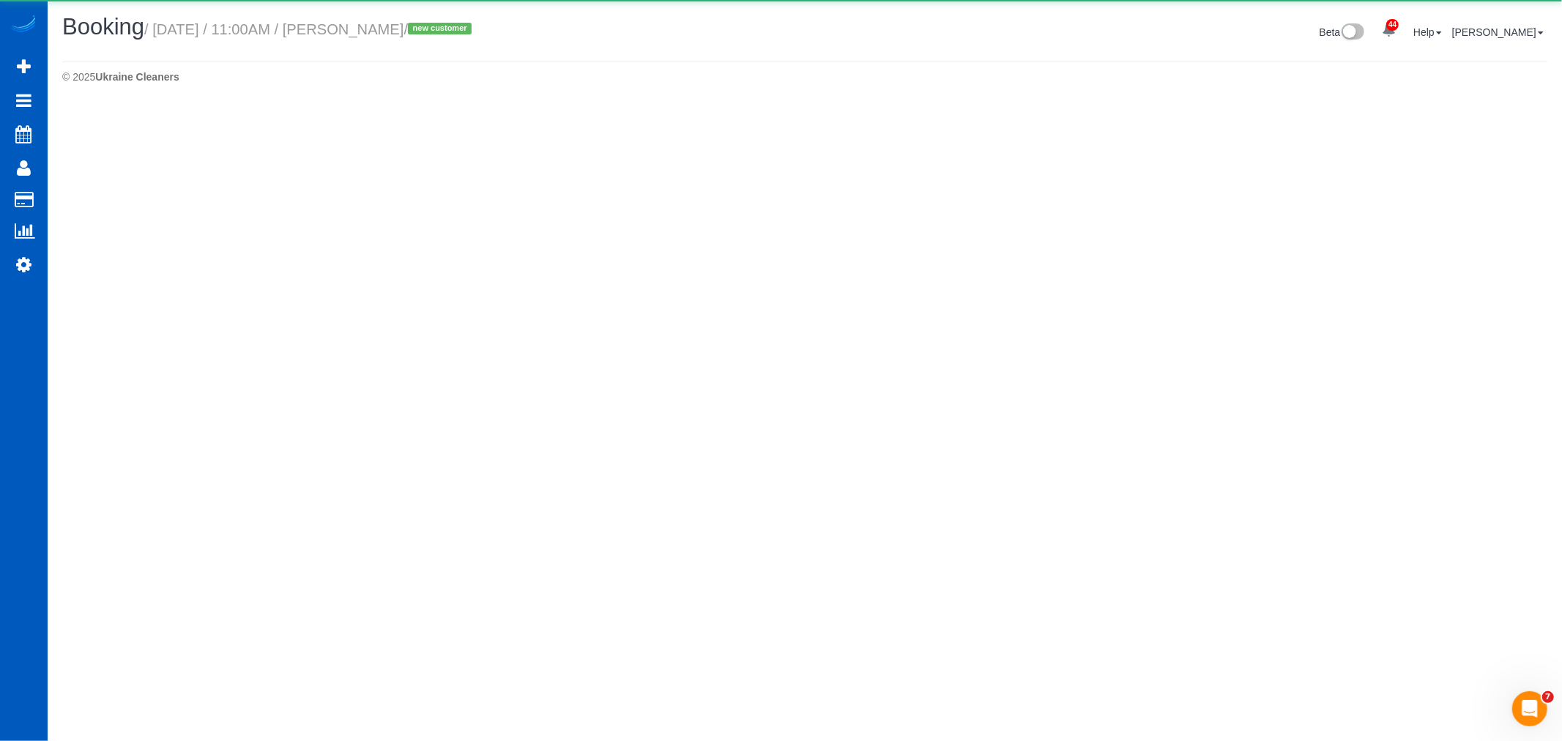
select select "OR"
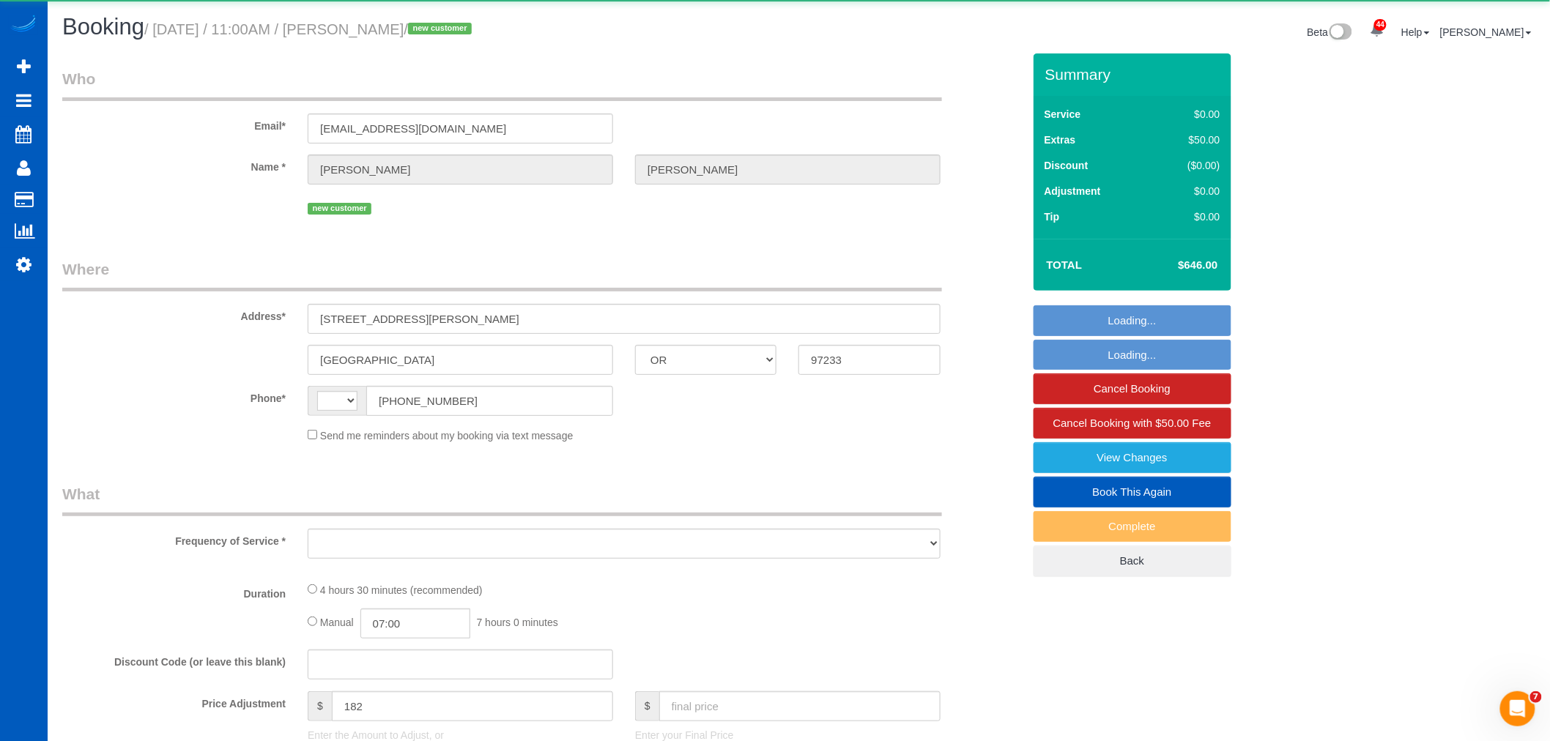
select select "string:US"
select select "object:3591"
select select "string:fspay-838d3d9a-0cdc-49c0-80d3-86d4ae6aa677"
select select "199"
select select "1001"
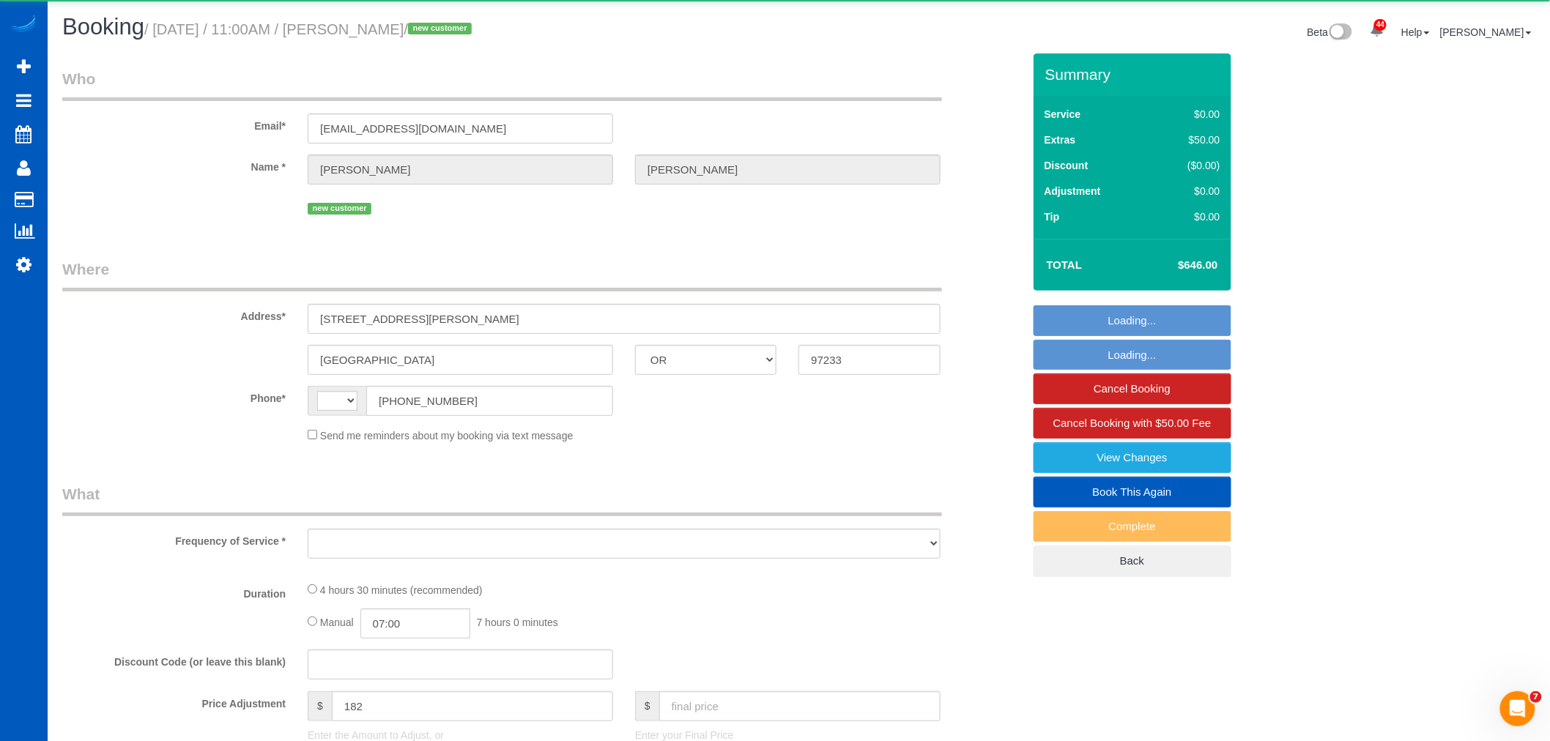
select select "2"
select select "spot2"
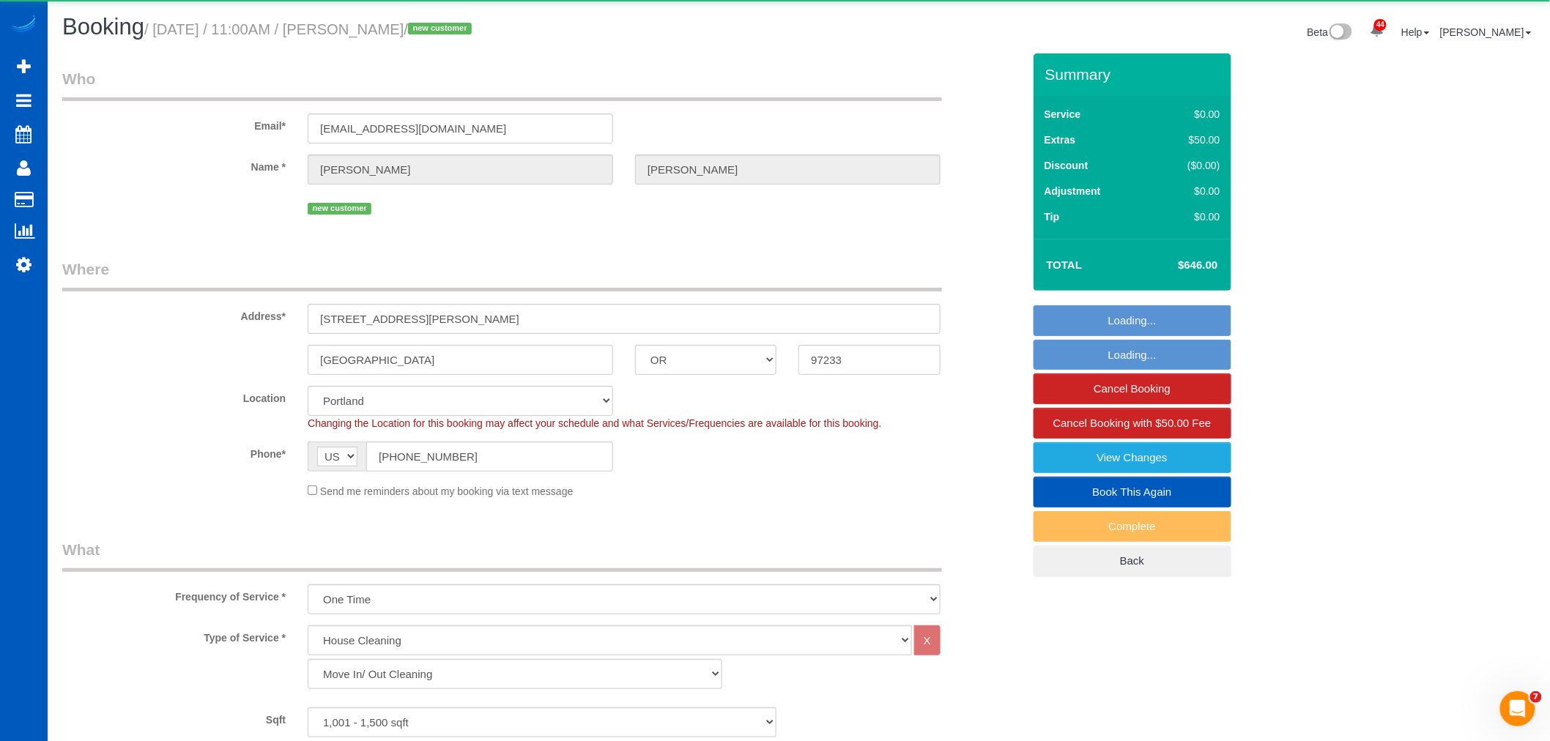
select select "1001"
select select "2"
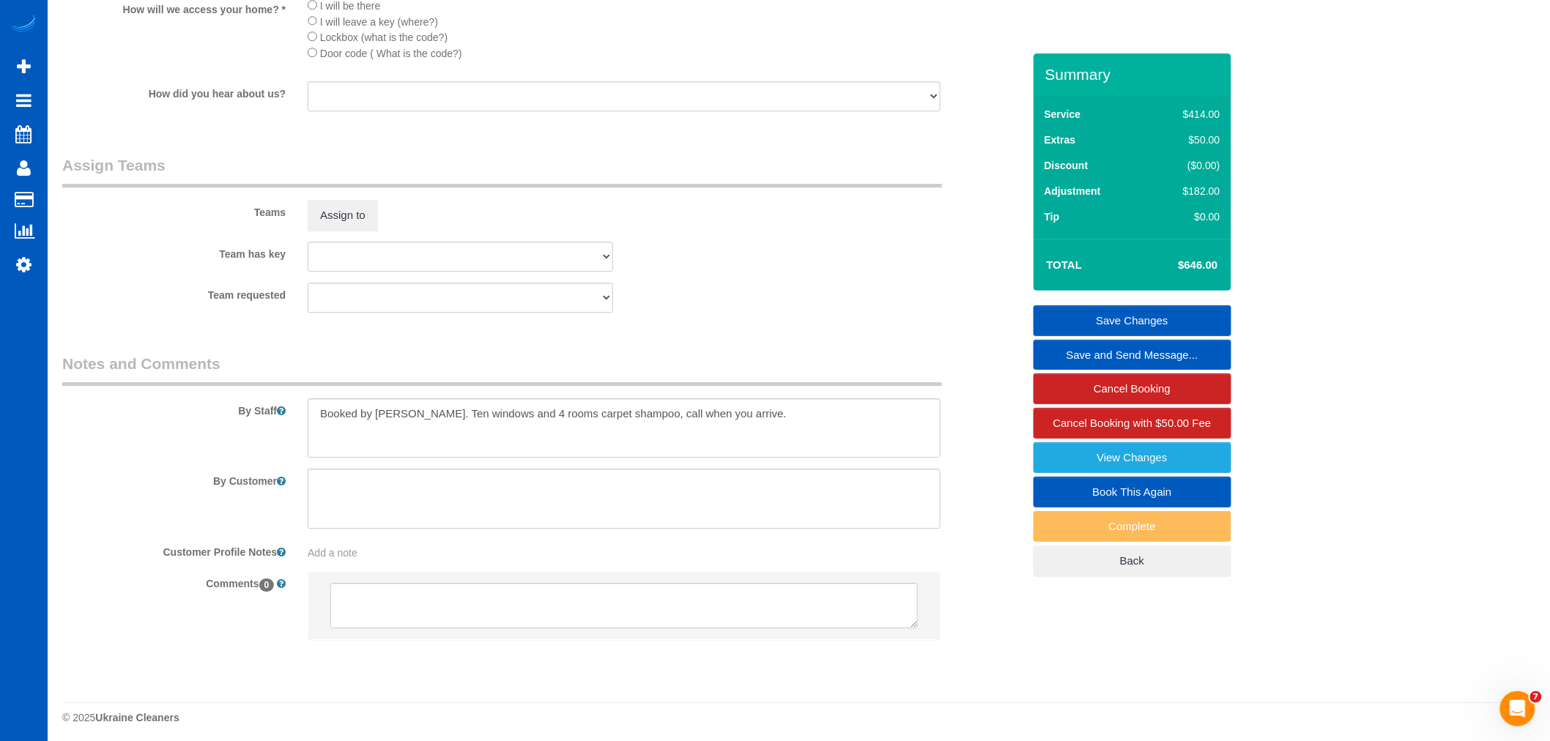
scroll to position [1778, 0]
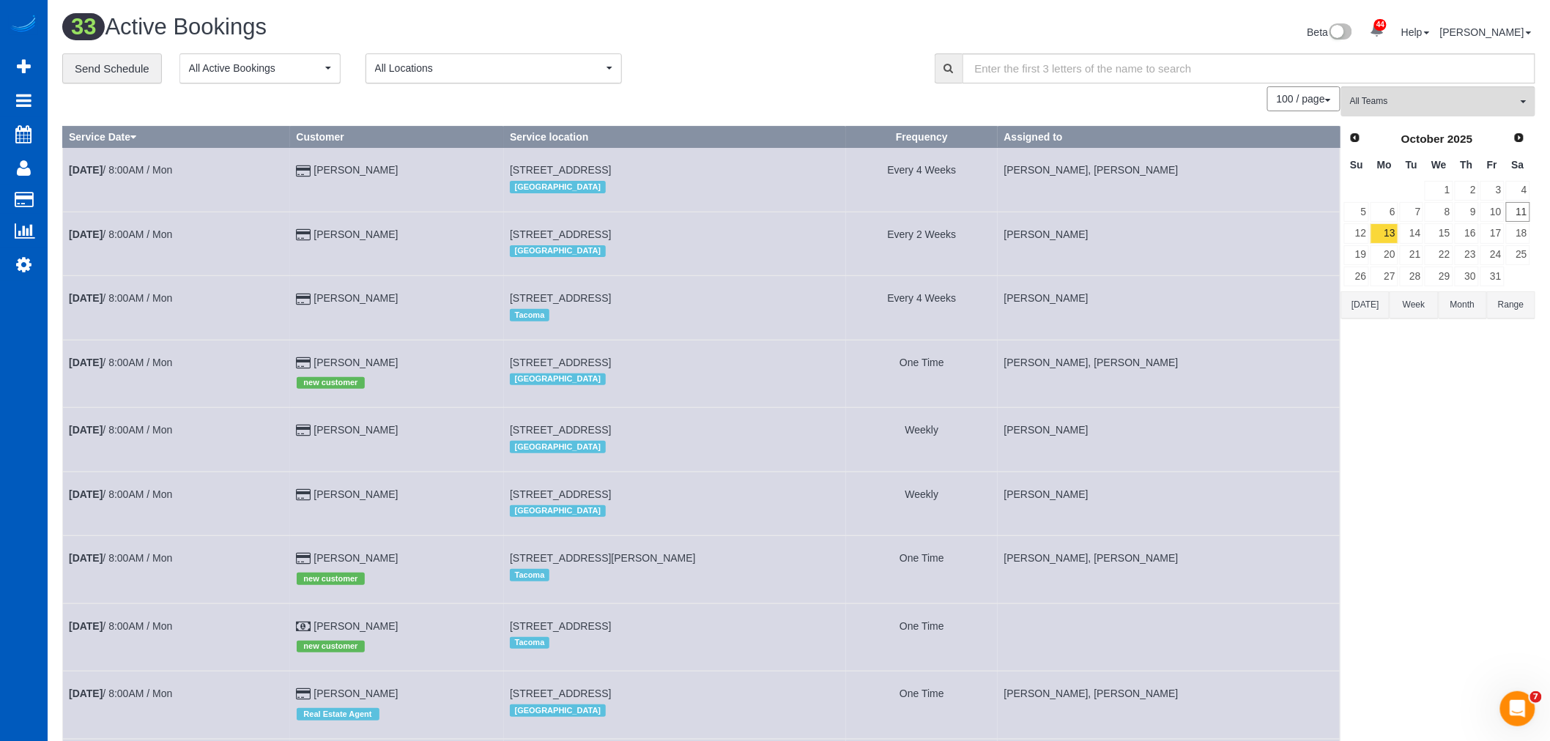
click at [1439, 114] on button "All Teams" at bounding box center [1438, 101] width 194 height 30
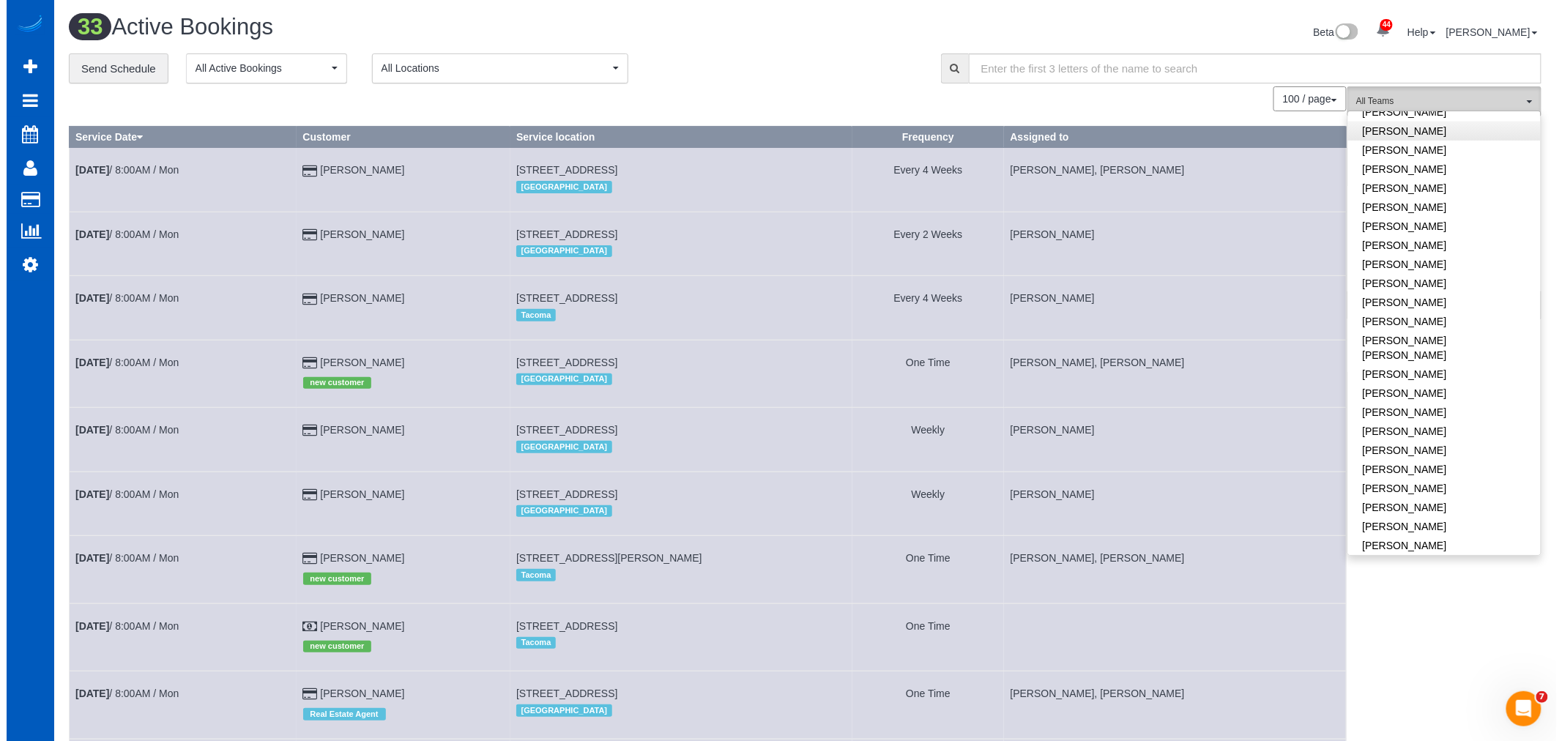
scroll to position [488, 0]
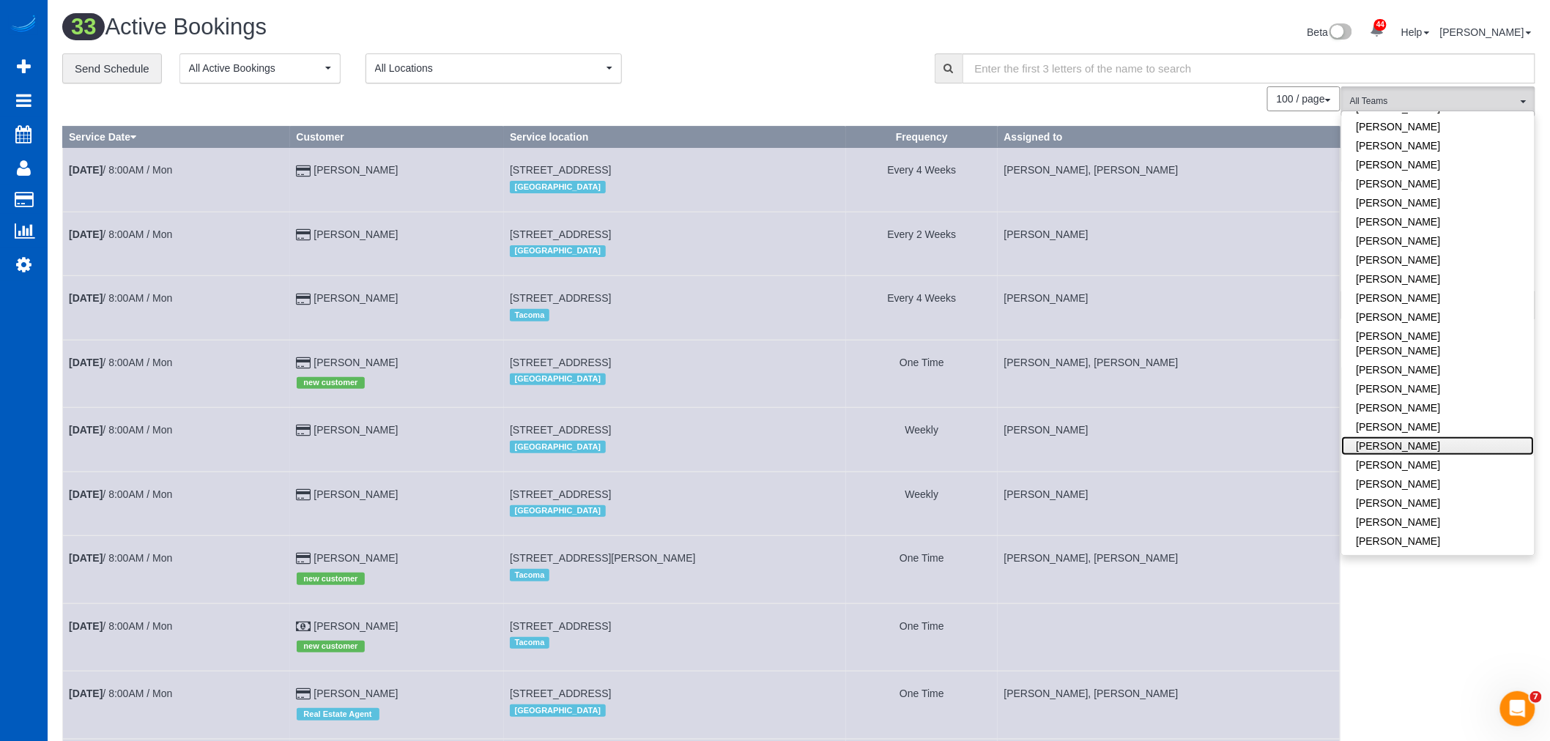
click at [1463, 437] on link "Oksana Kosiuk" at bounding box center [1438, 446] width 193 height 19
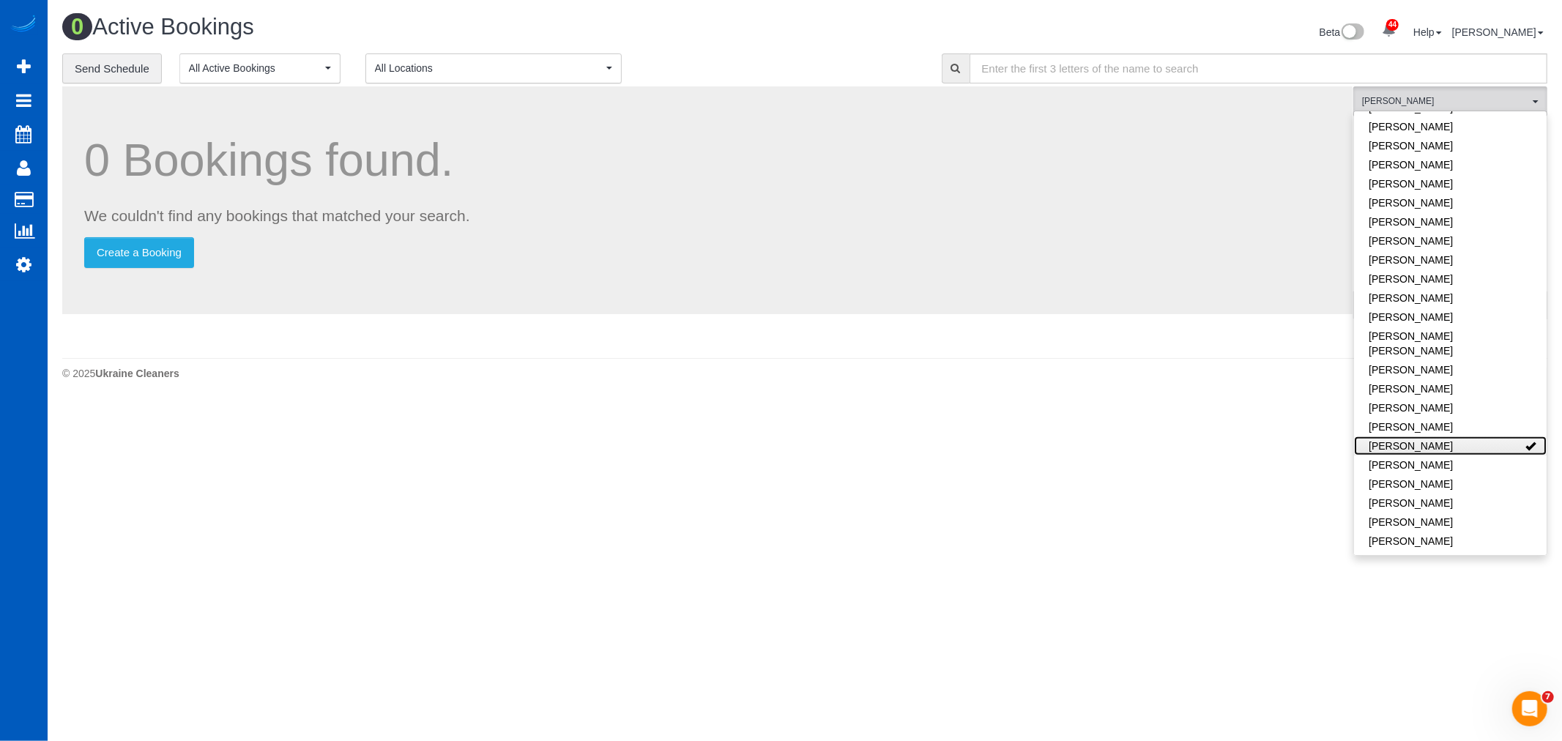
click at [1463, 437] on link "Oksana Kosiuk" at bounding box center [1450, 446] width 193 height 19
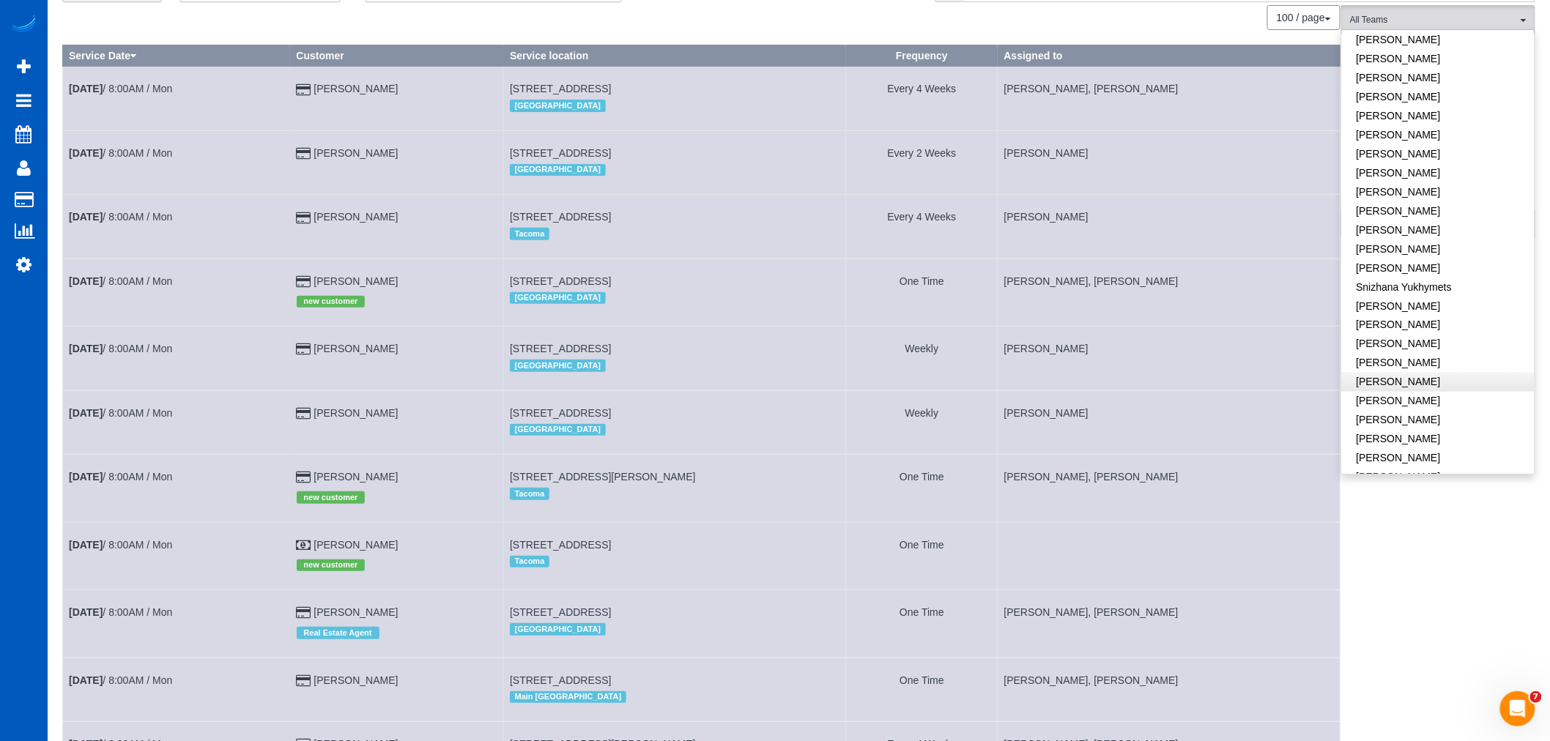
scroll to position [789, 0]
click at [1410, 302] on link "Raissa Radionova" at bounding box center [1438, 311] width 193 height 19
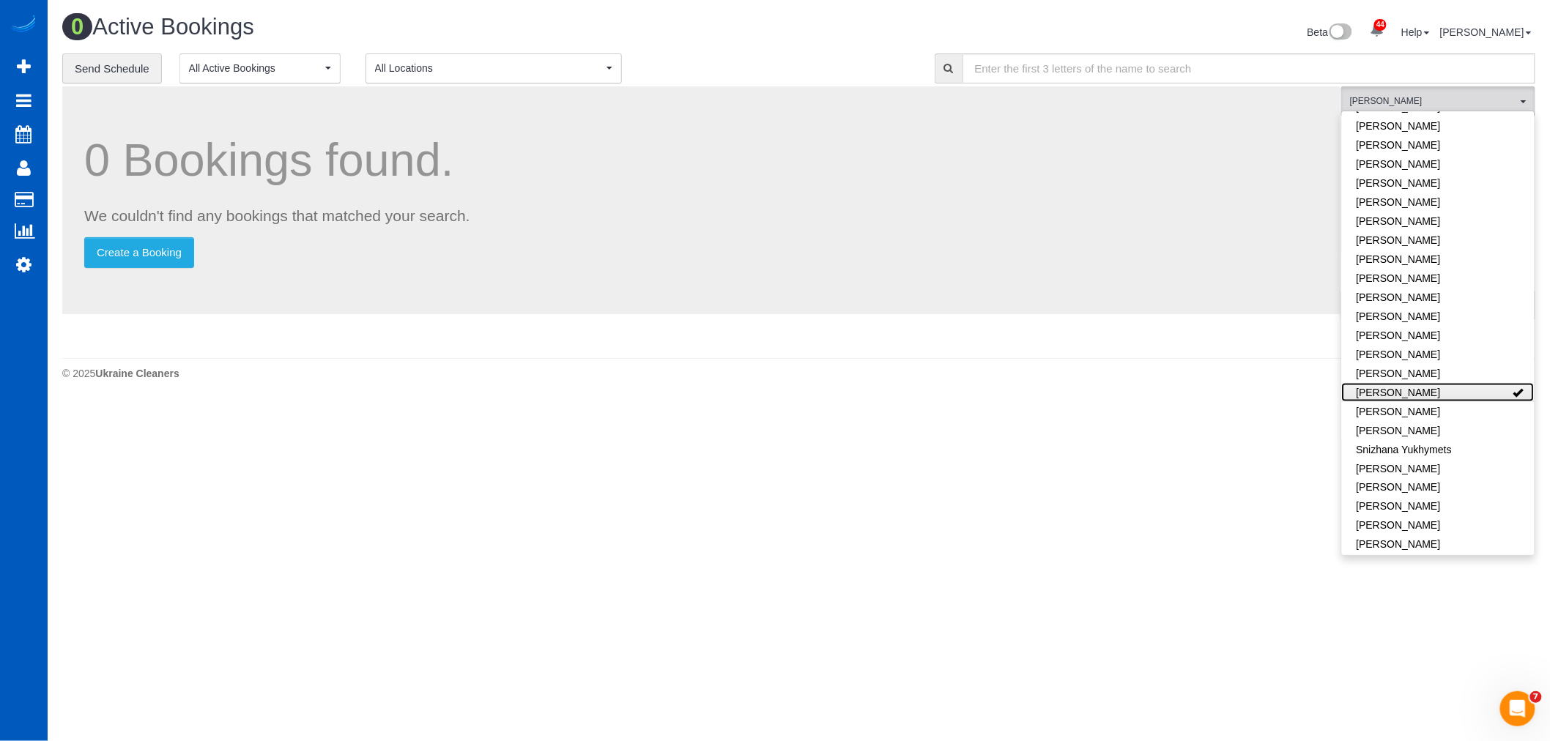
scroll to position [0, 0]
click at [1431, 383] on link "Raissa Radionova" at bounding box center [1450, 392] width 193 height 19
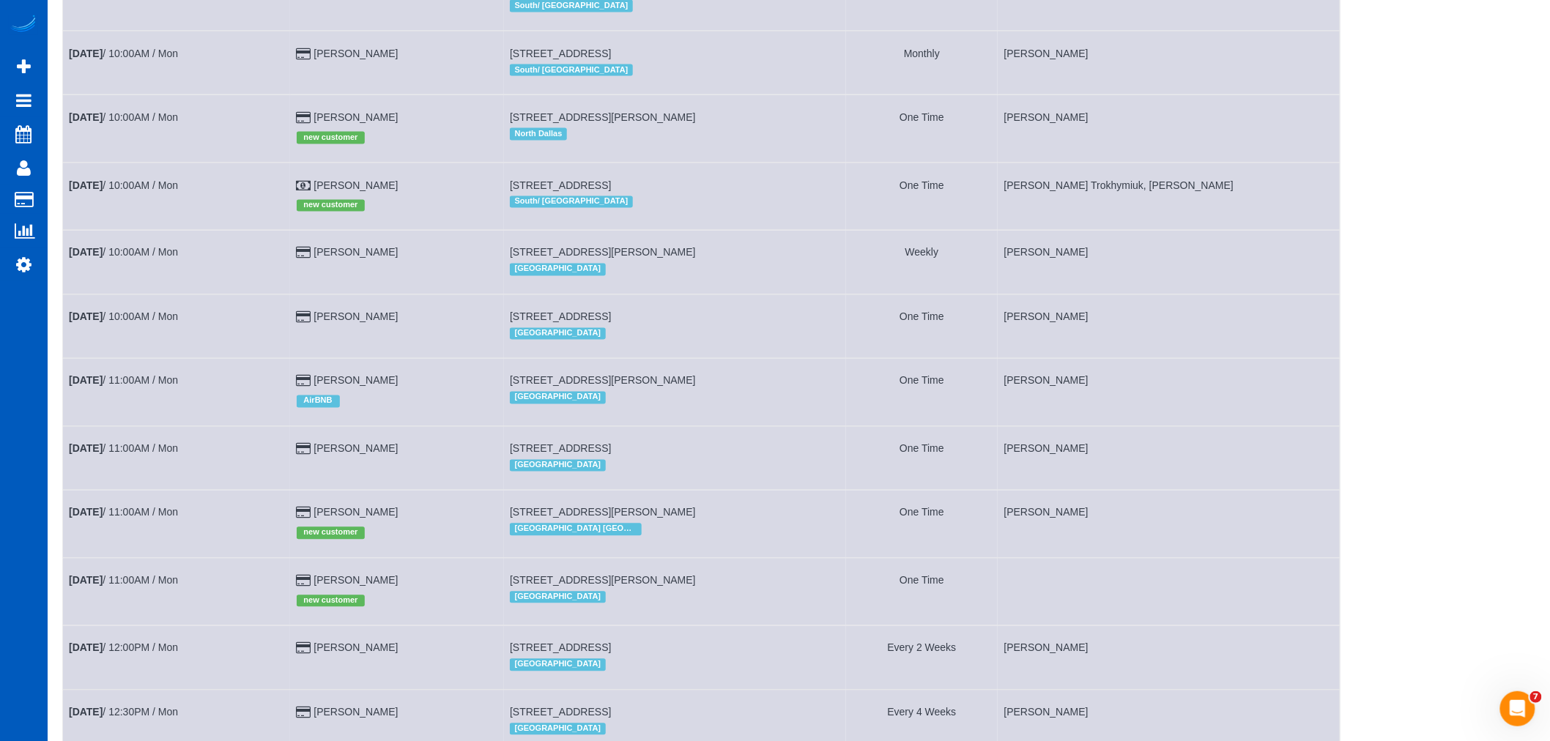
scroll to position [1058, 0]
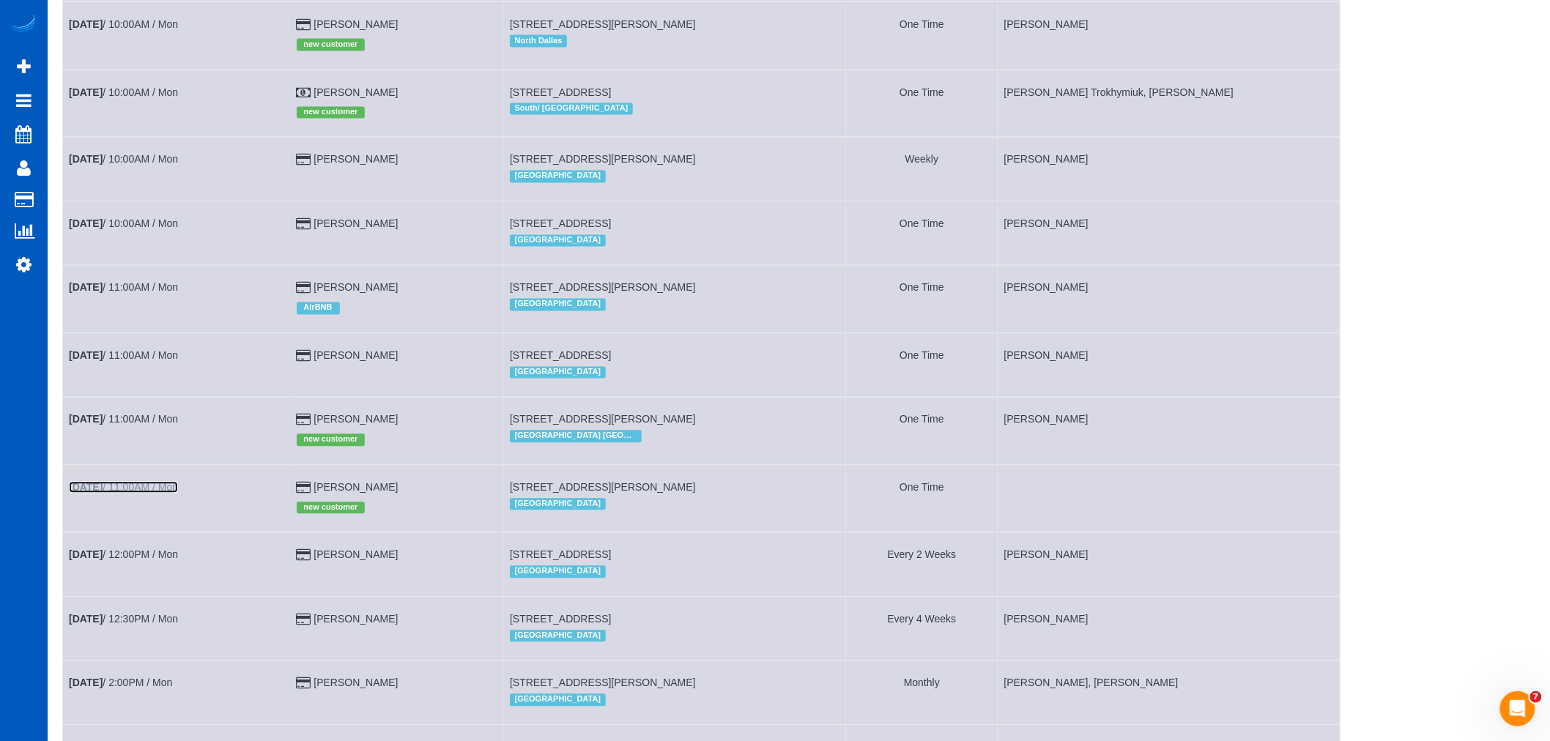
click at [163, 494] on link "Oct 13th / 11:00AM / Mon" at bounding box center [123, 488] width 109 height 12
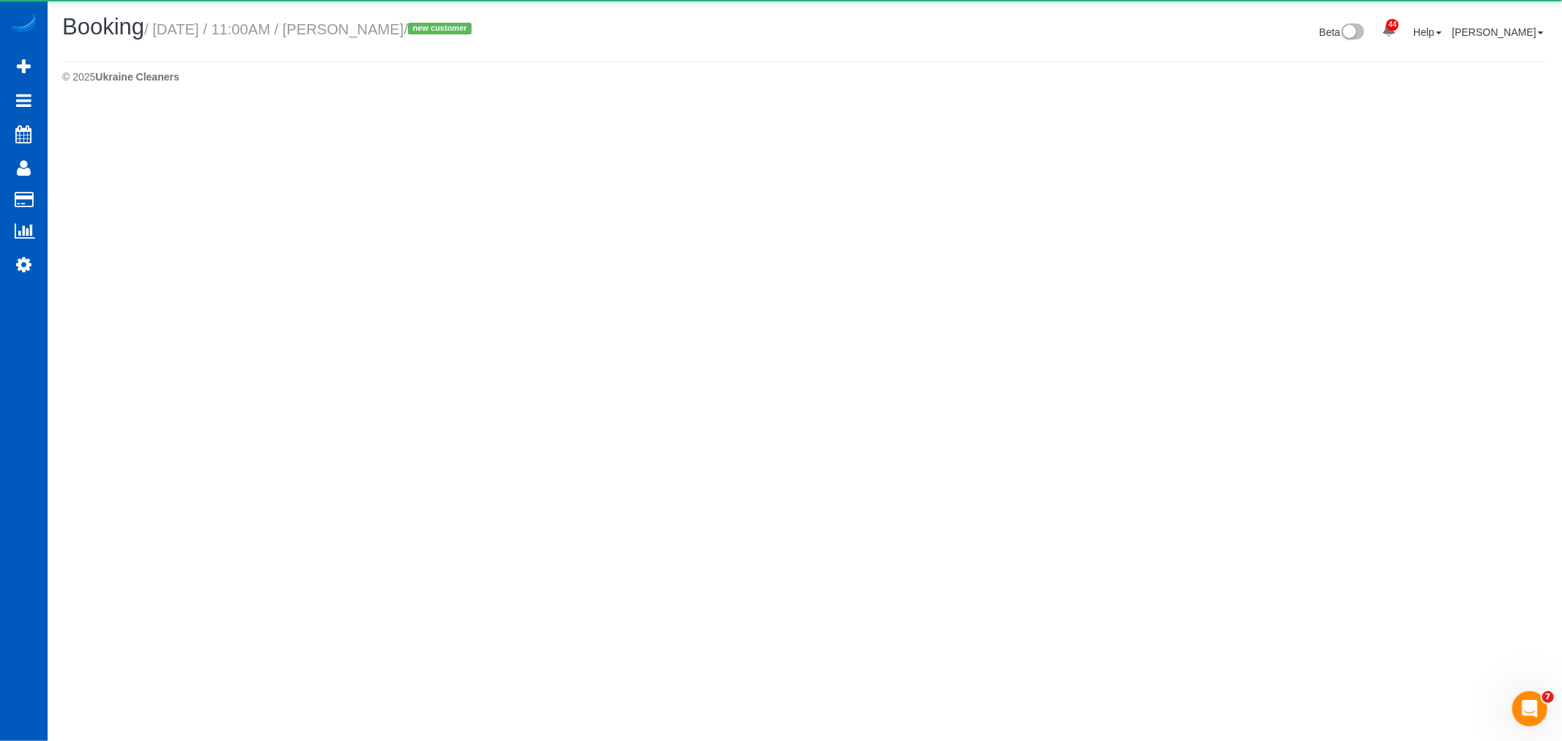
select select "OR"
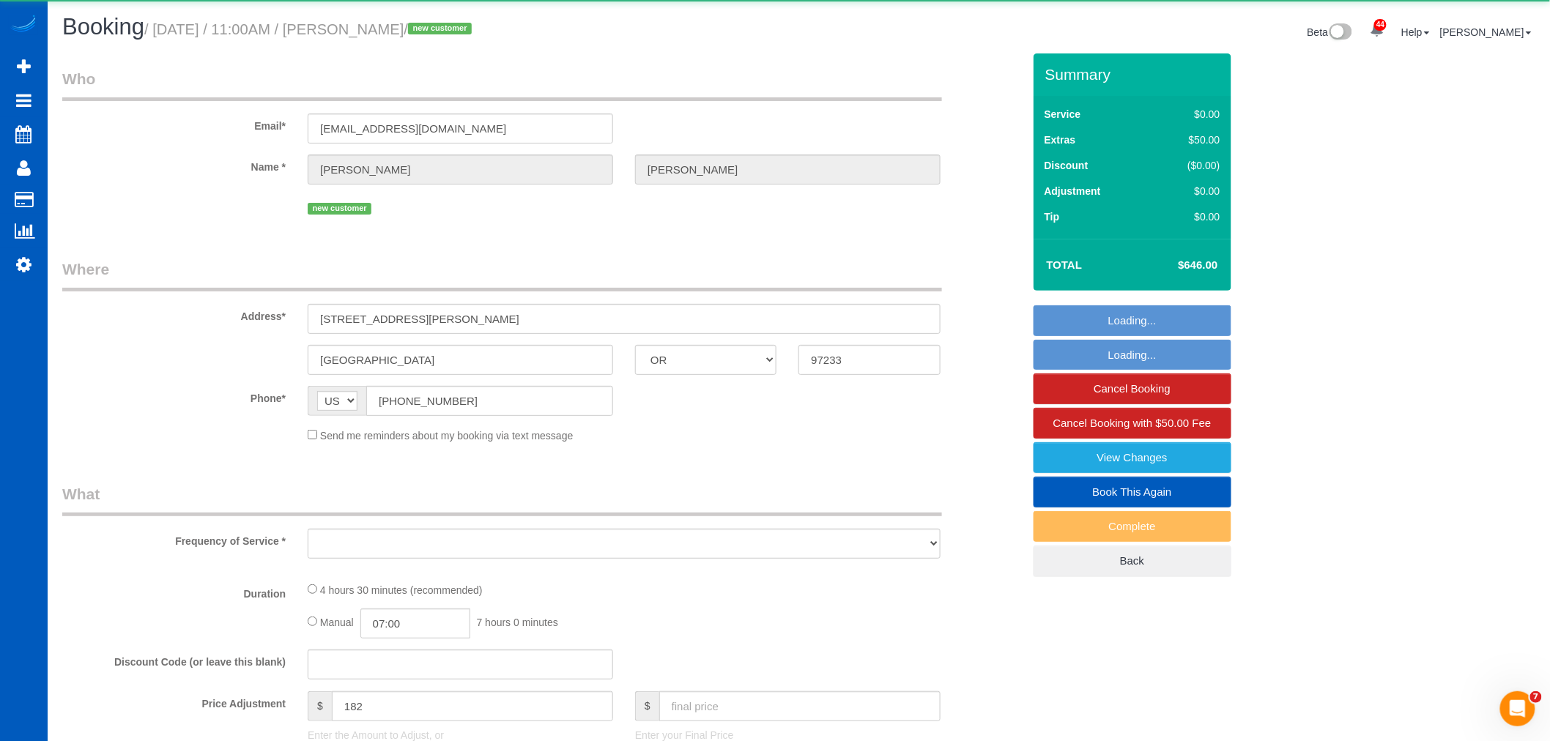
select select "object:5731"
select select "string:fspay-838d3d9a-0cdc-49c0-80d3-86d4ae6aa677"
select select "199"
select select "1001"
select select "2"
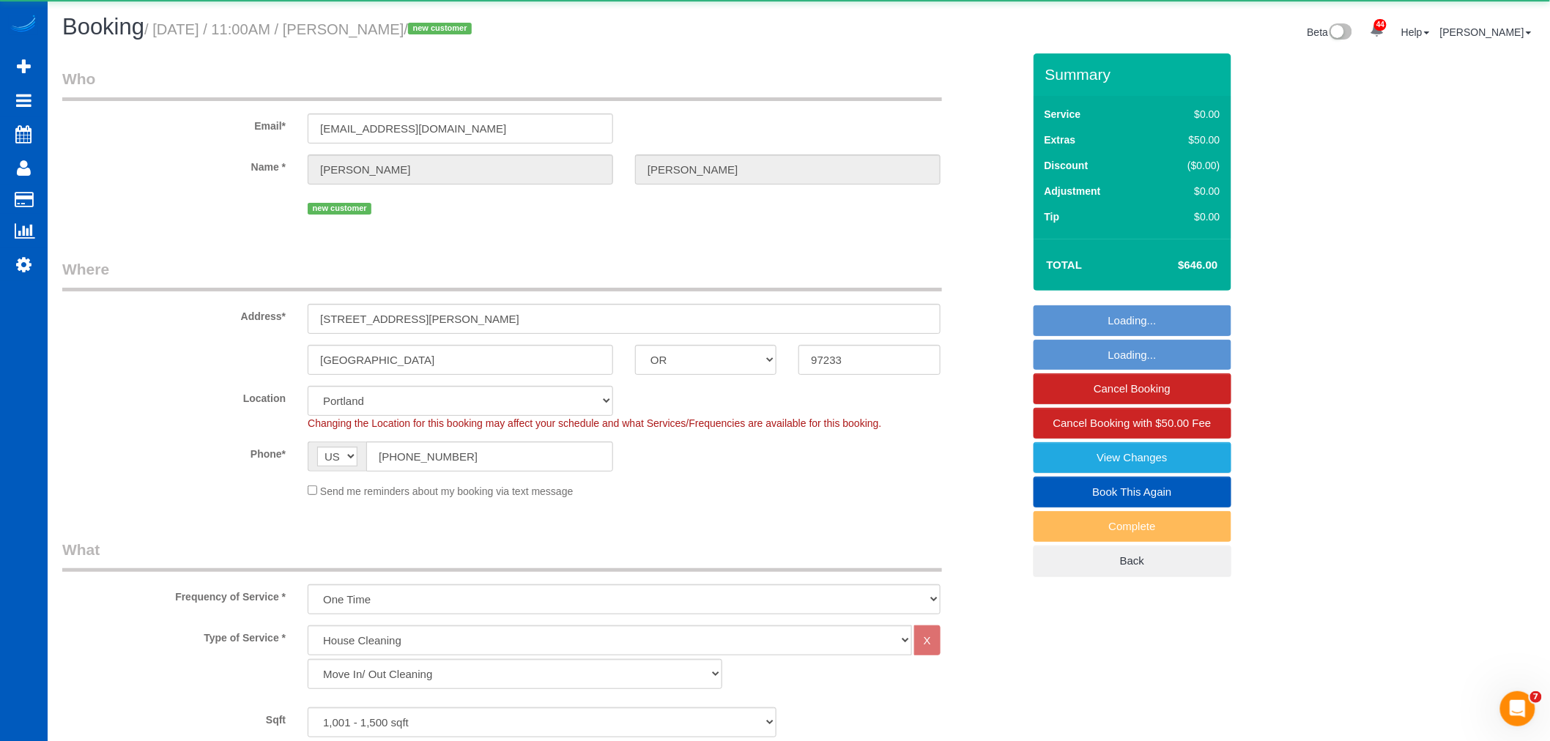
select select "object:5932"
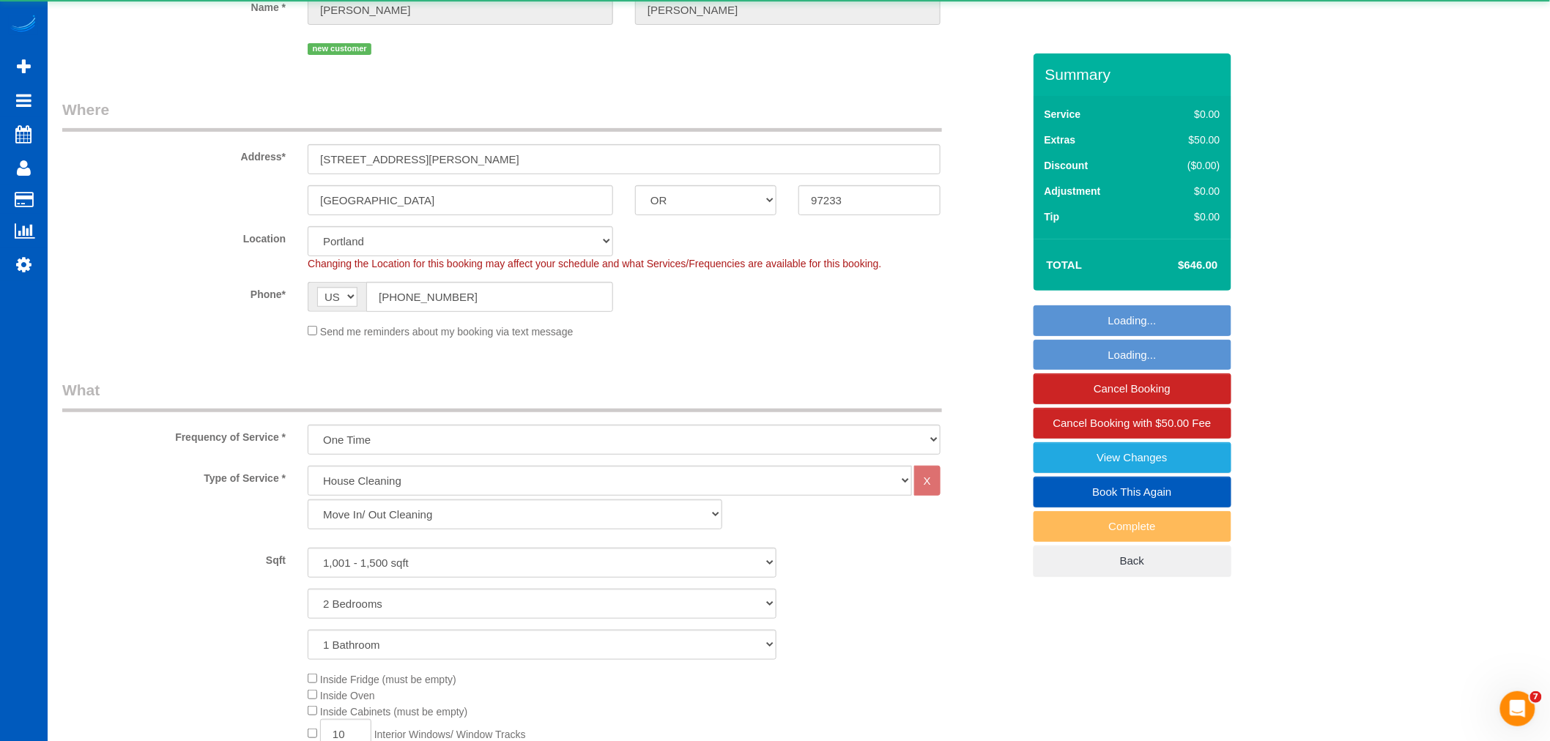
select select "spot20"
select select "1001"
select select "2"
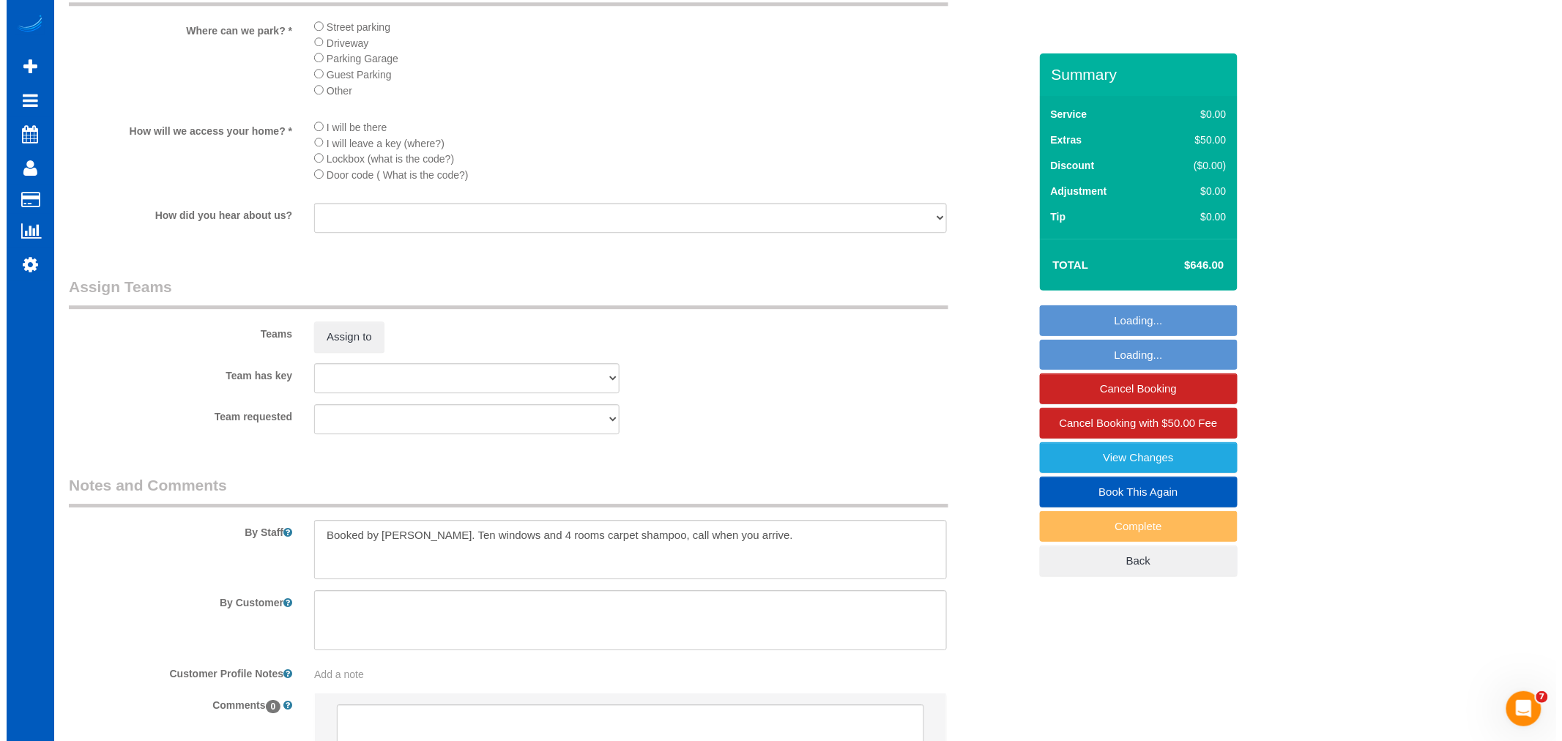
scroll to position [1709, 0]
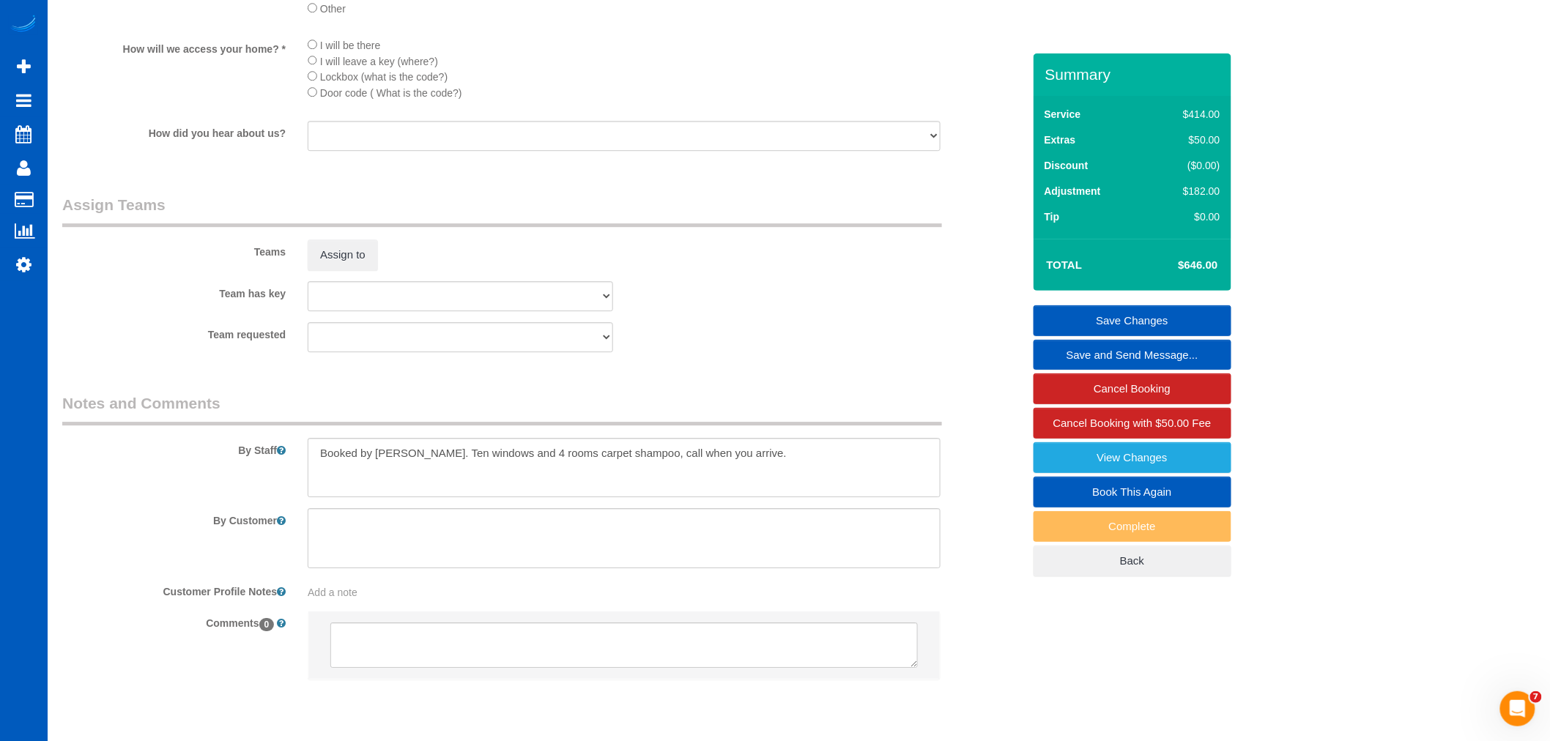
click at [337, 262] on div "Teams Assign to" at bounding box center [542, 232] width 982 height 76
click at [333, 270] on button "Assign to" at bounding box center [343, 255] width 70 height 31
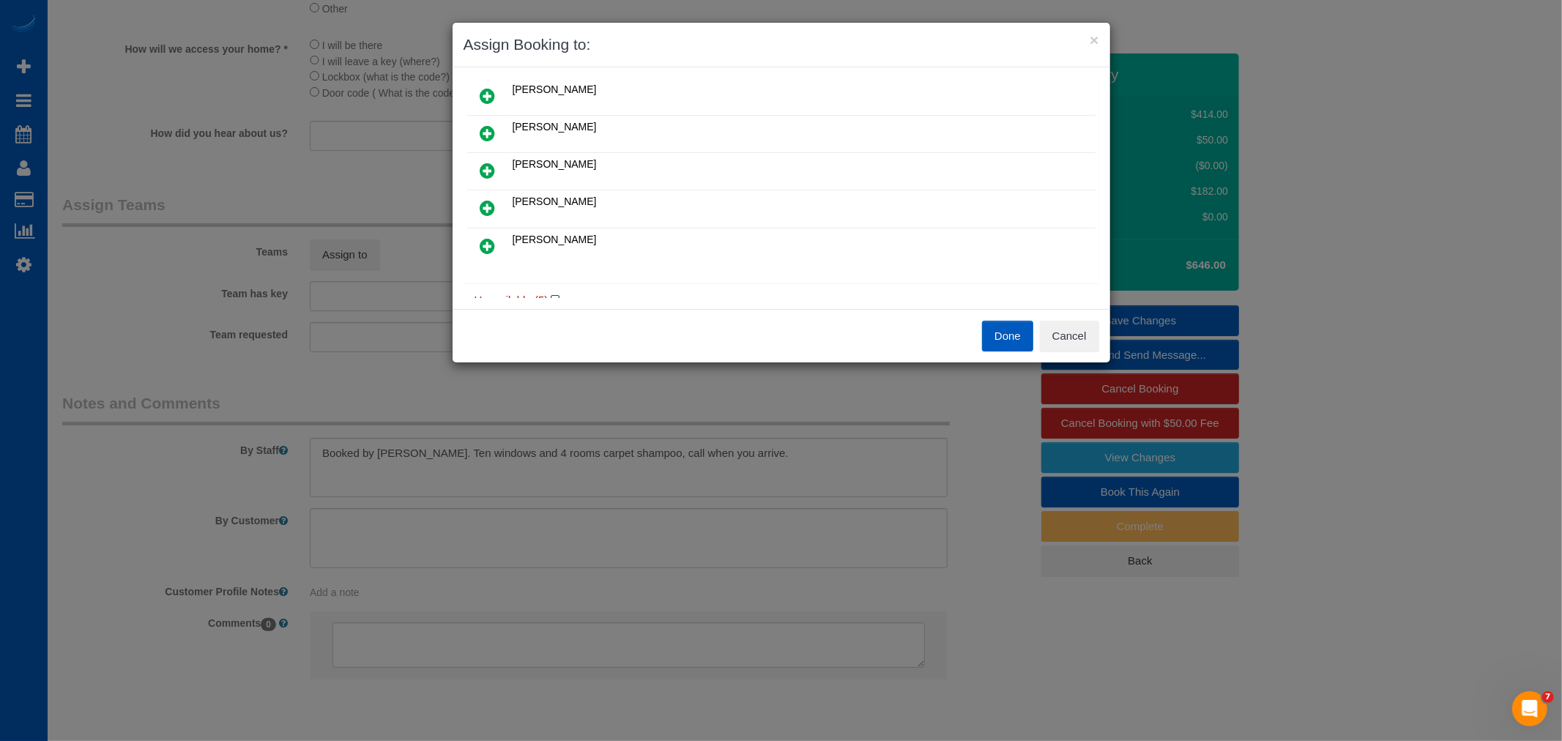
click at [484, 195] on link at bounding box center [488, 208] width 34 height 29
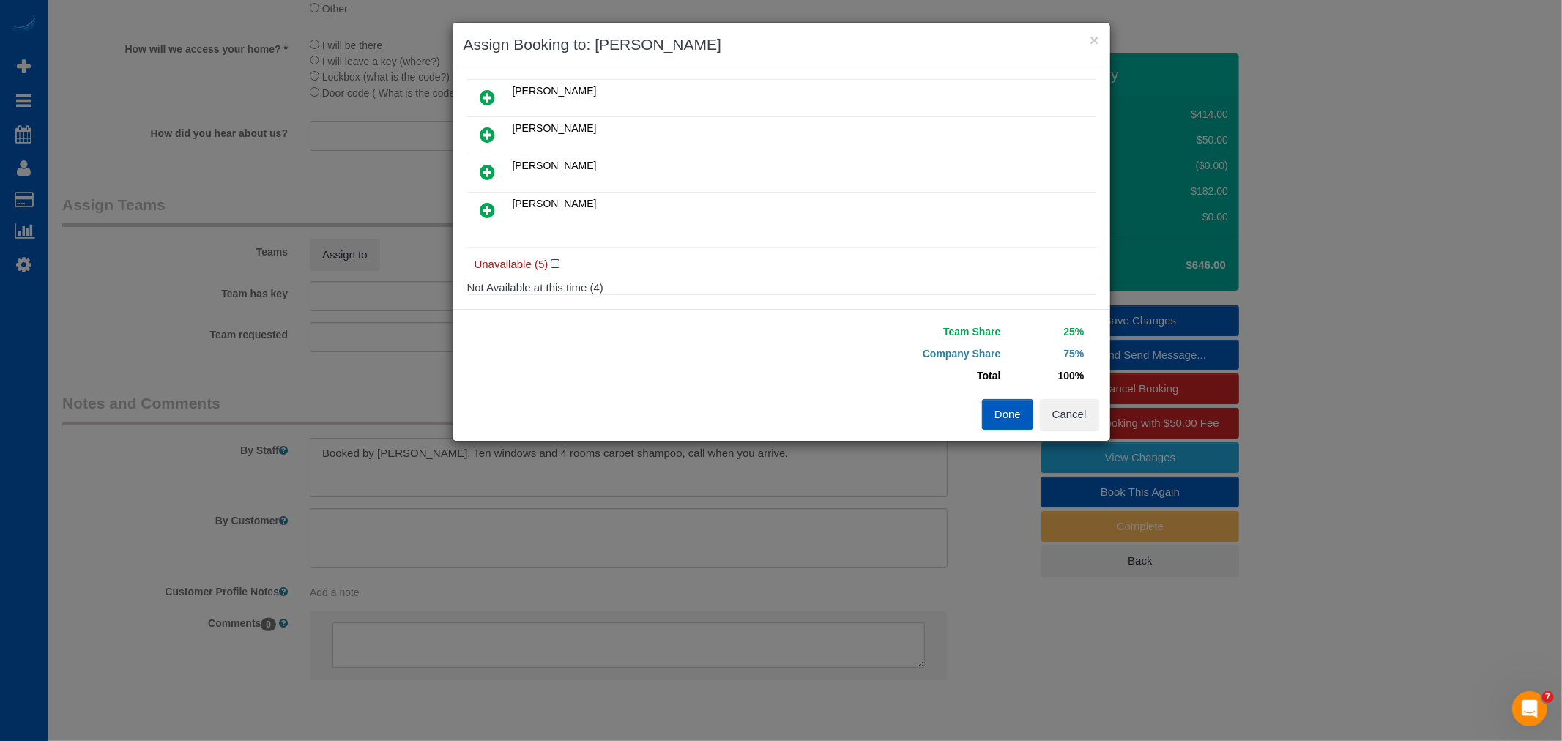
click at [488, 210] on icon at bounding box center [488, 210] width 15 height 18
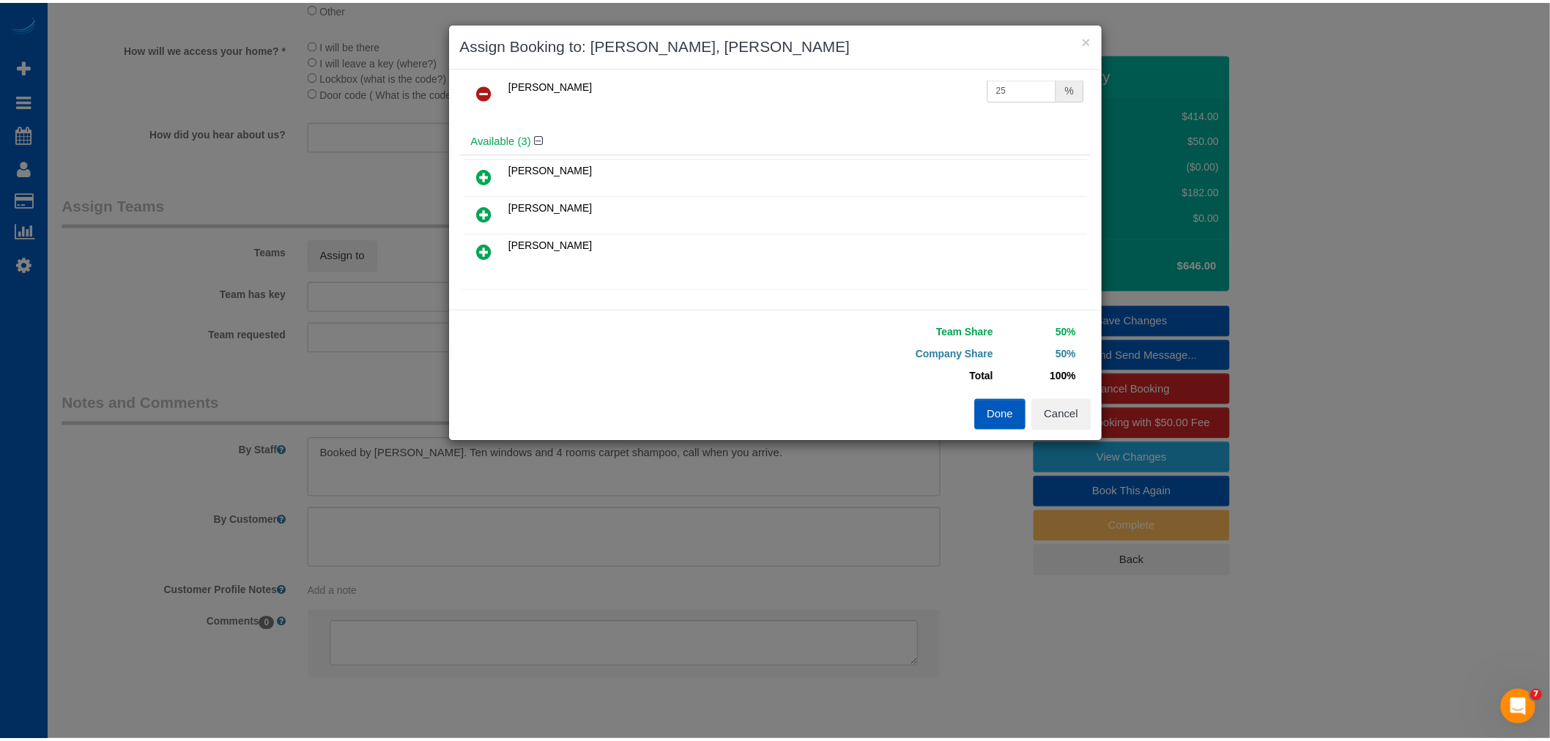
scroll to position [0, 0]
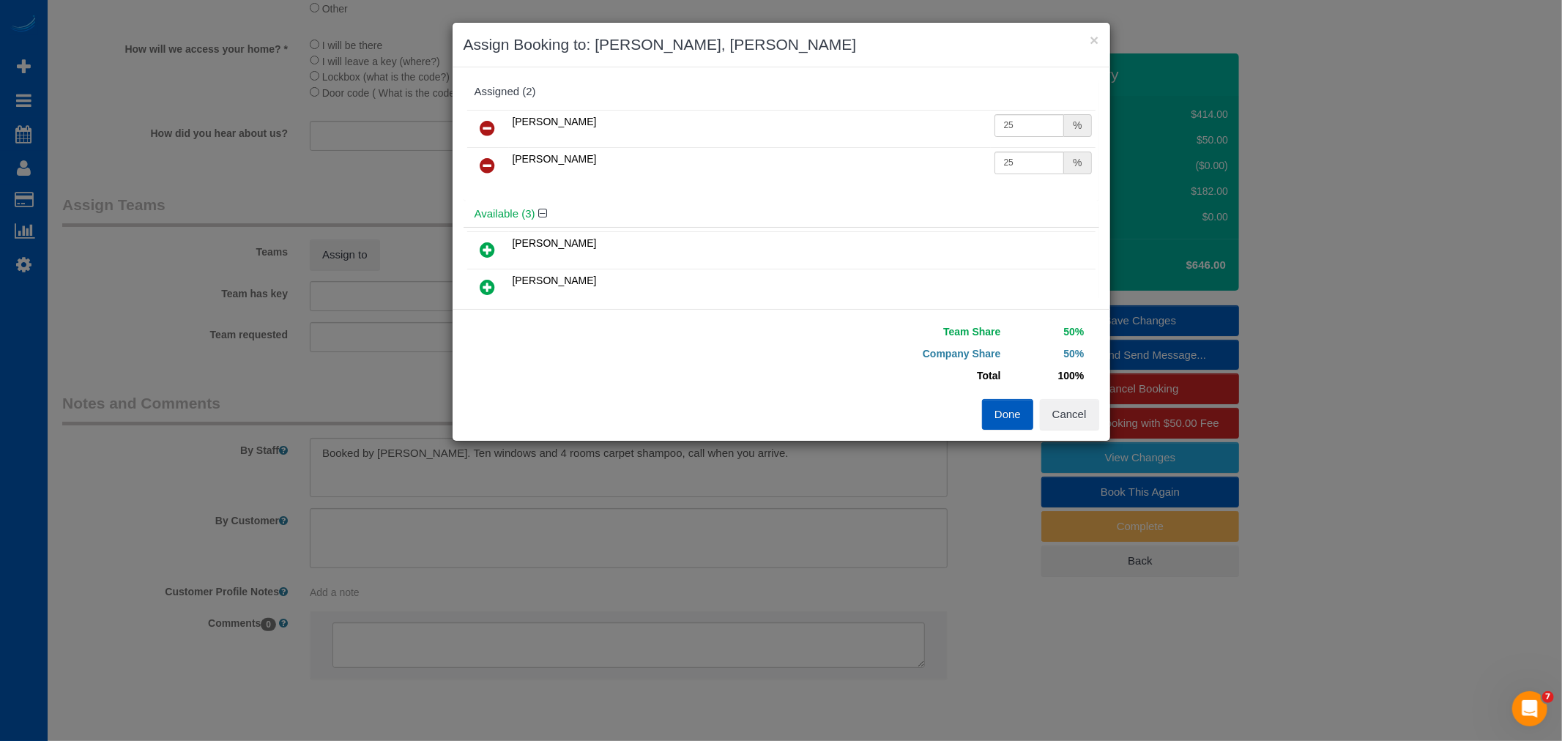
click at [1006, 408] on button "Done" at bounding box center [1007, 414] width 51 height 31
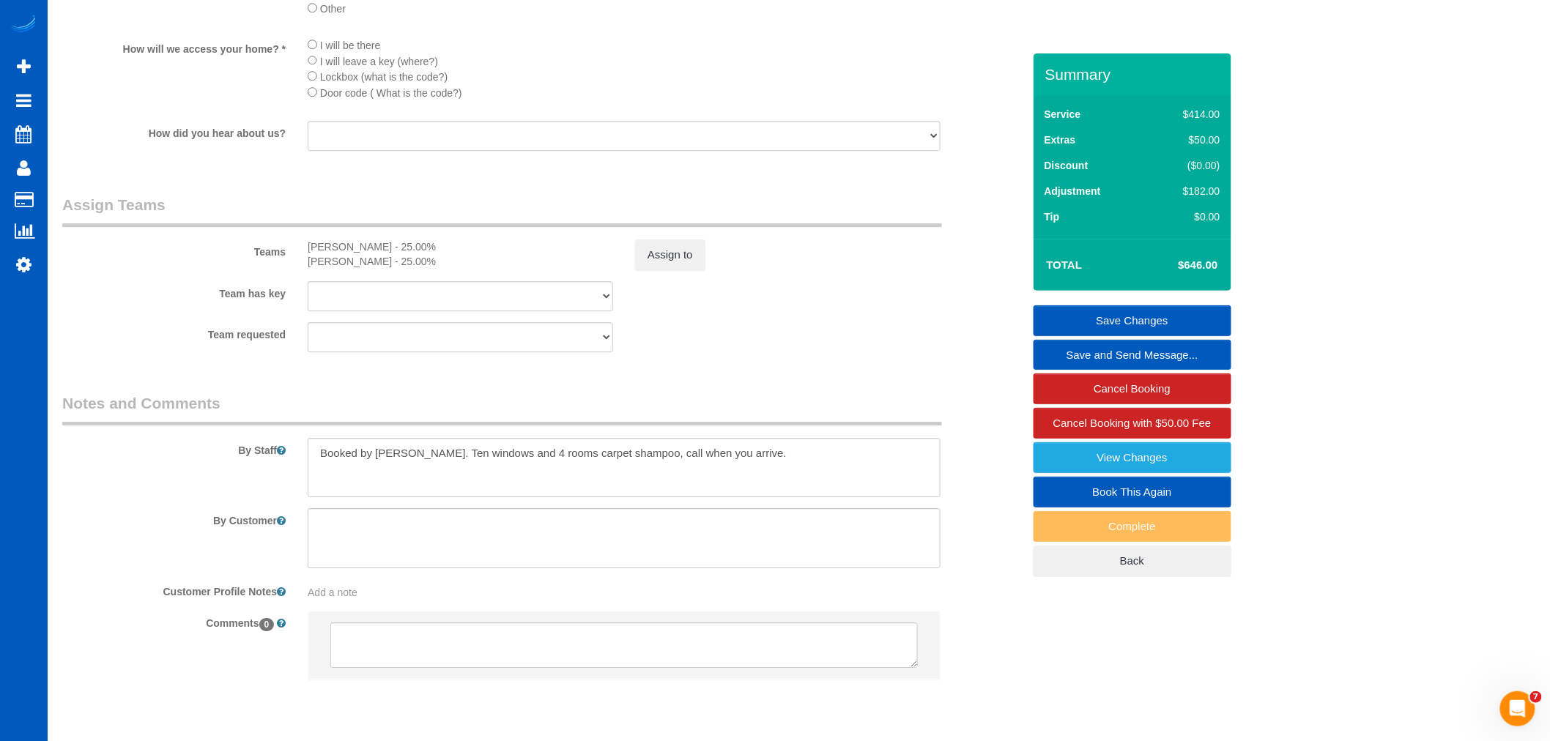
click at [1135, 308] on link "Save Changes" at bounding box center [1133, 320] width 198 height 31
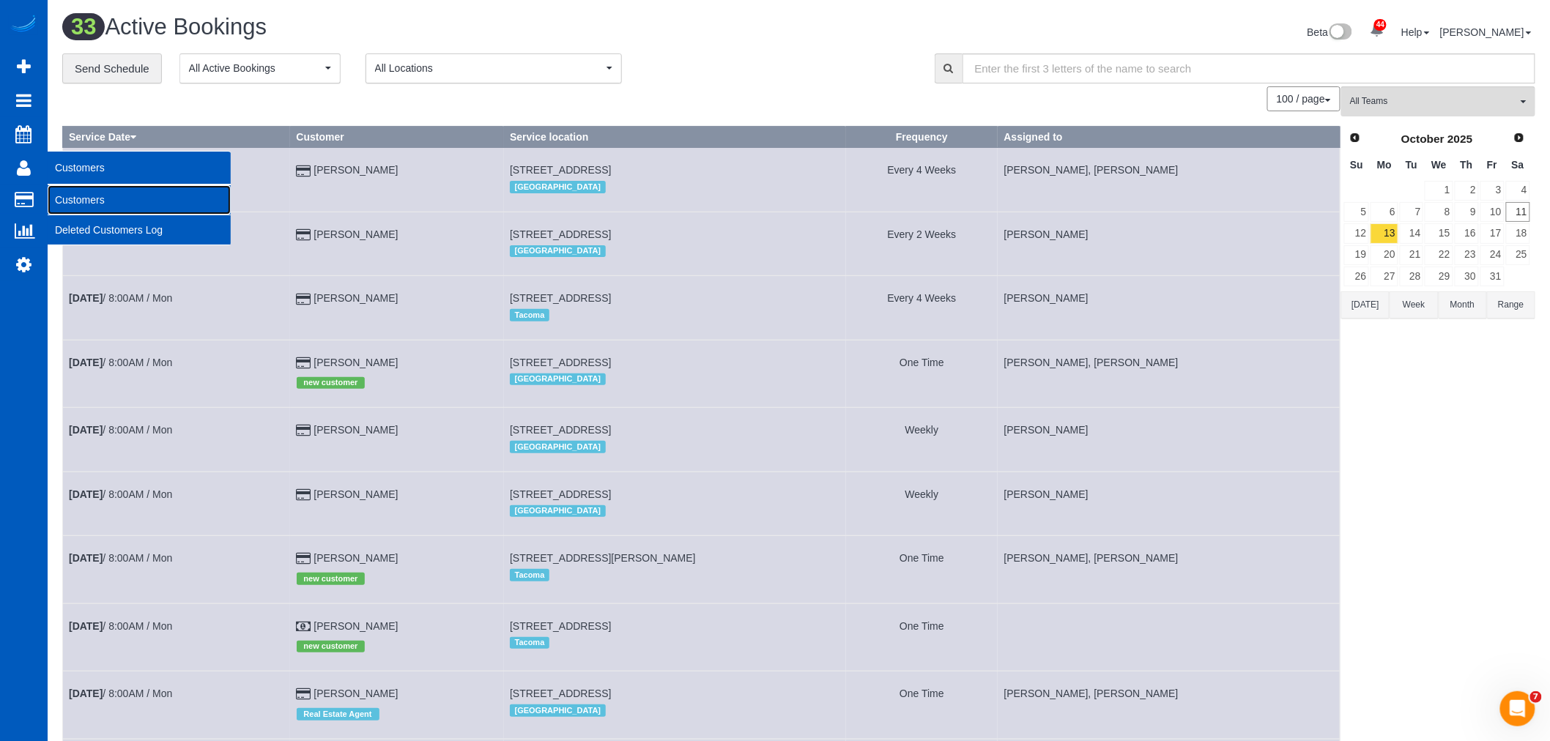
click at [111, 194] on link "Customers" at bounding box center [139, 199] width 183 height 29
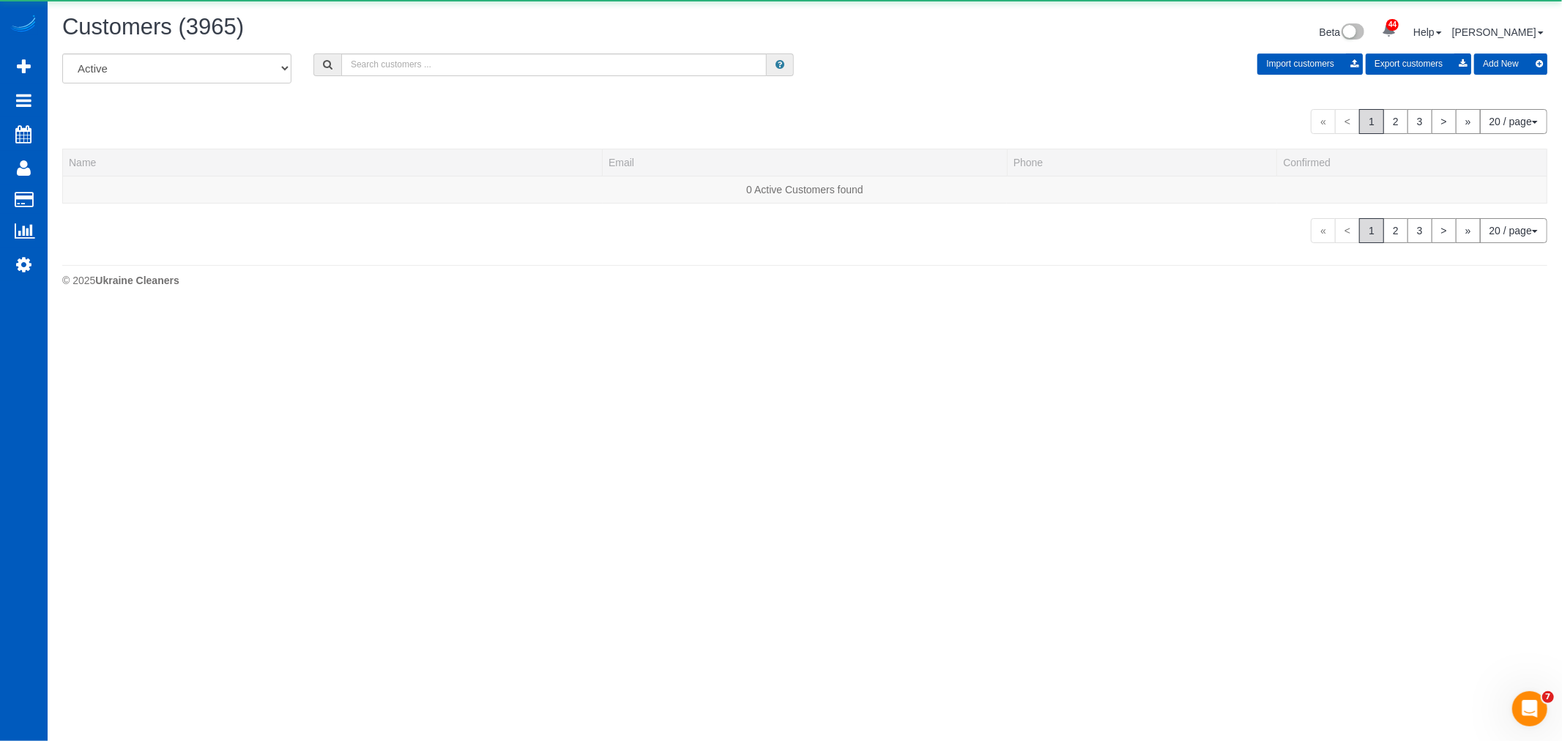
click at [463, 78] on div "All Active Archived Import customers Export customers Add New" at bounding box center [804, 73] width 1507 height 41
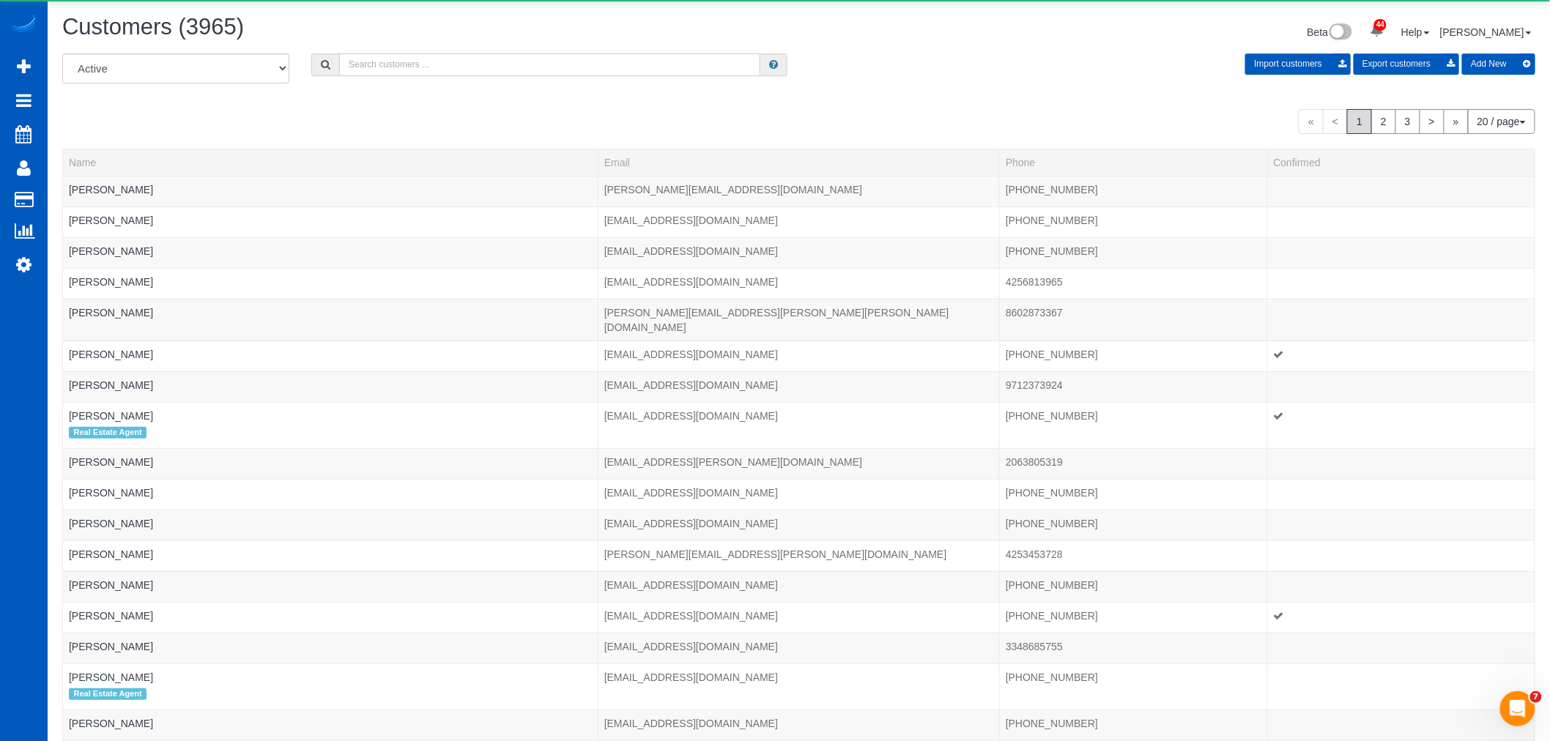
click at [459, 69] on input "text" at bounding box center [549, 64] width 421 height 23
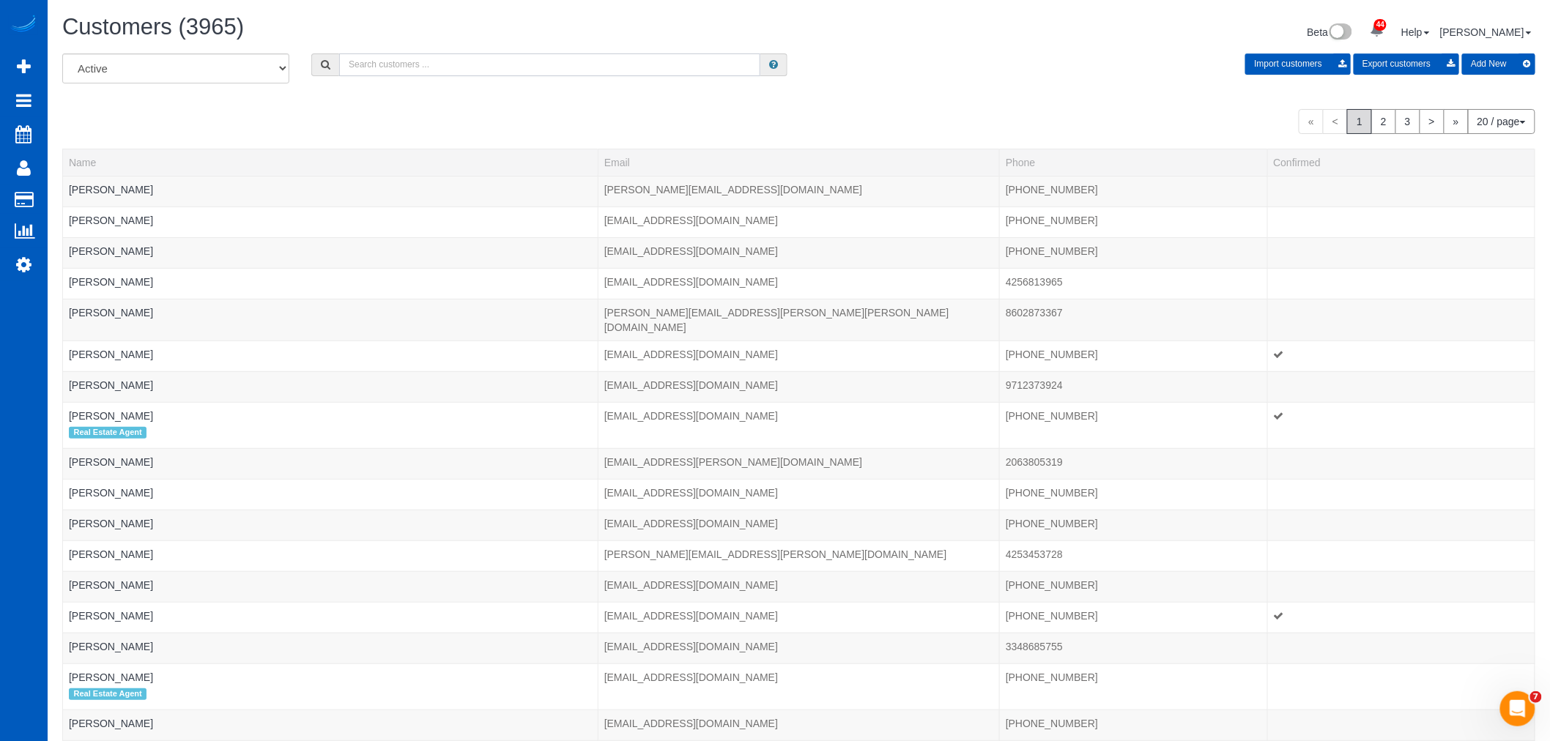
type input "r"
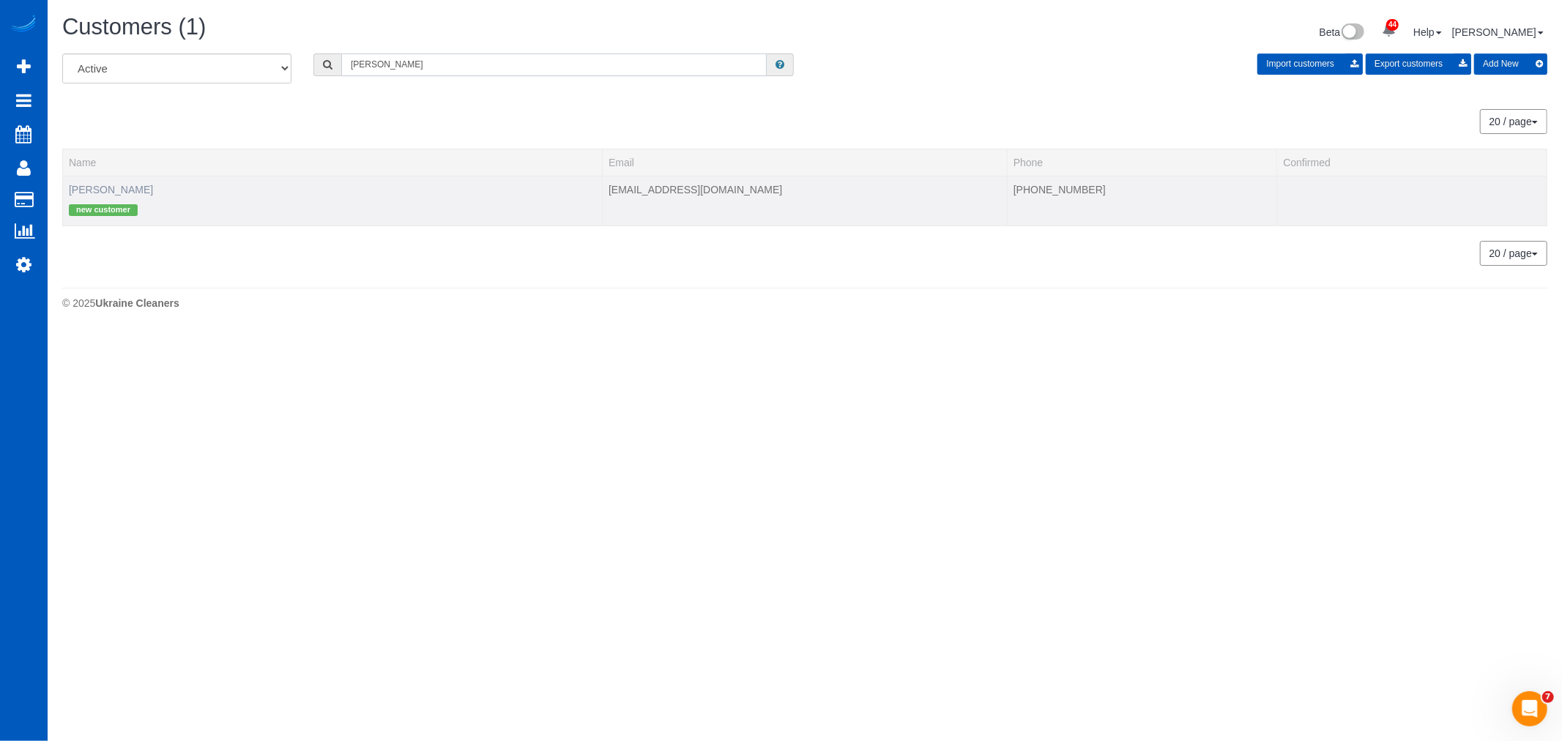
type input "enos"
click at [119, 184] on link "[PERSON_NAME]" at bounding box center [111, 190] width 84 height 12
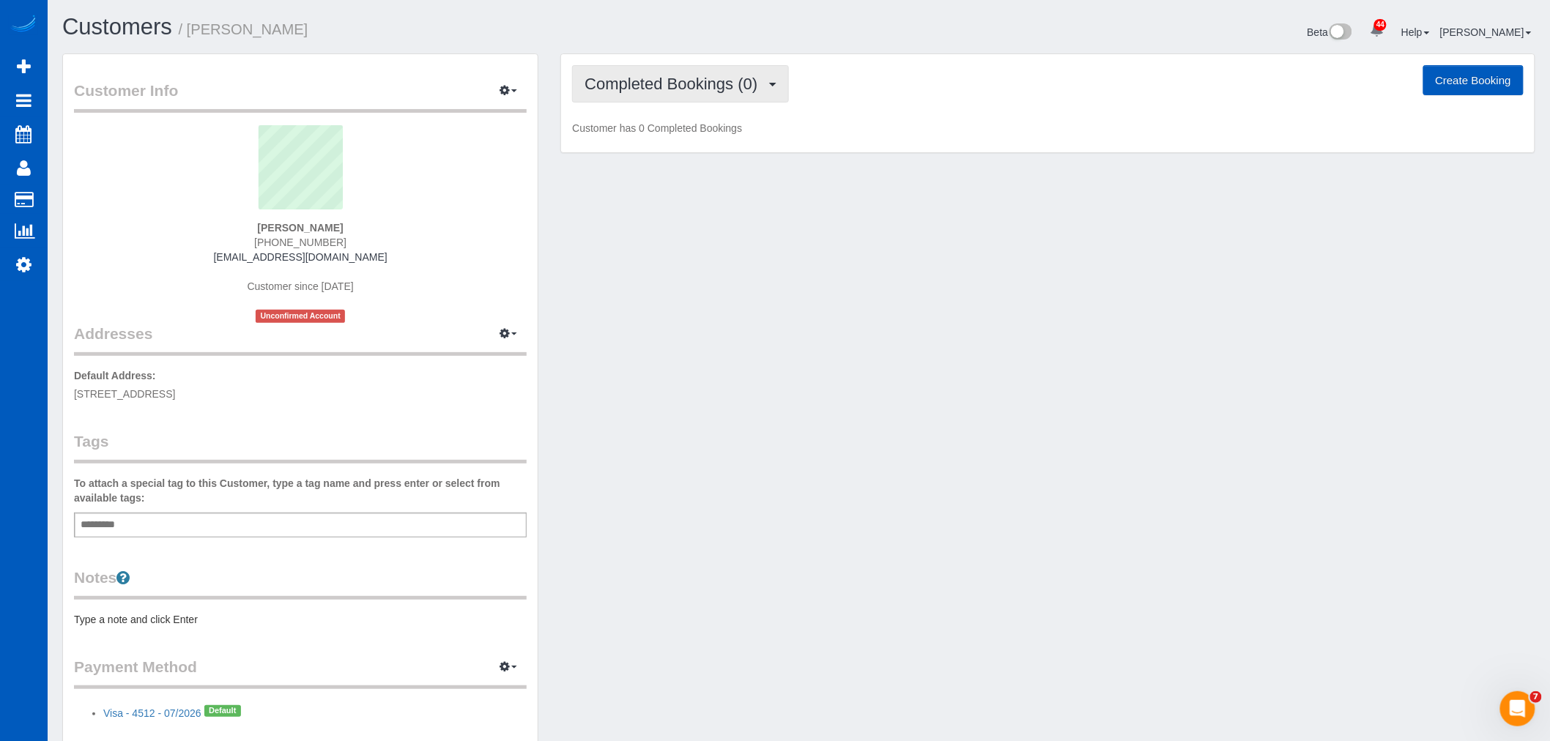
click at [700, 88] on span "Completed Bookings (0)" at bounding box center [675, 84] width 180 height 18
click at [683, 136] on link "Upcoming Bookings (1)" at bounding box center [649, 136] width 152 height 19
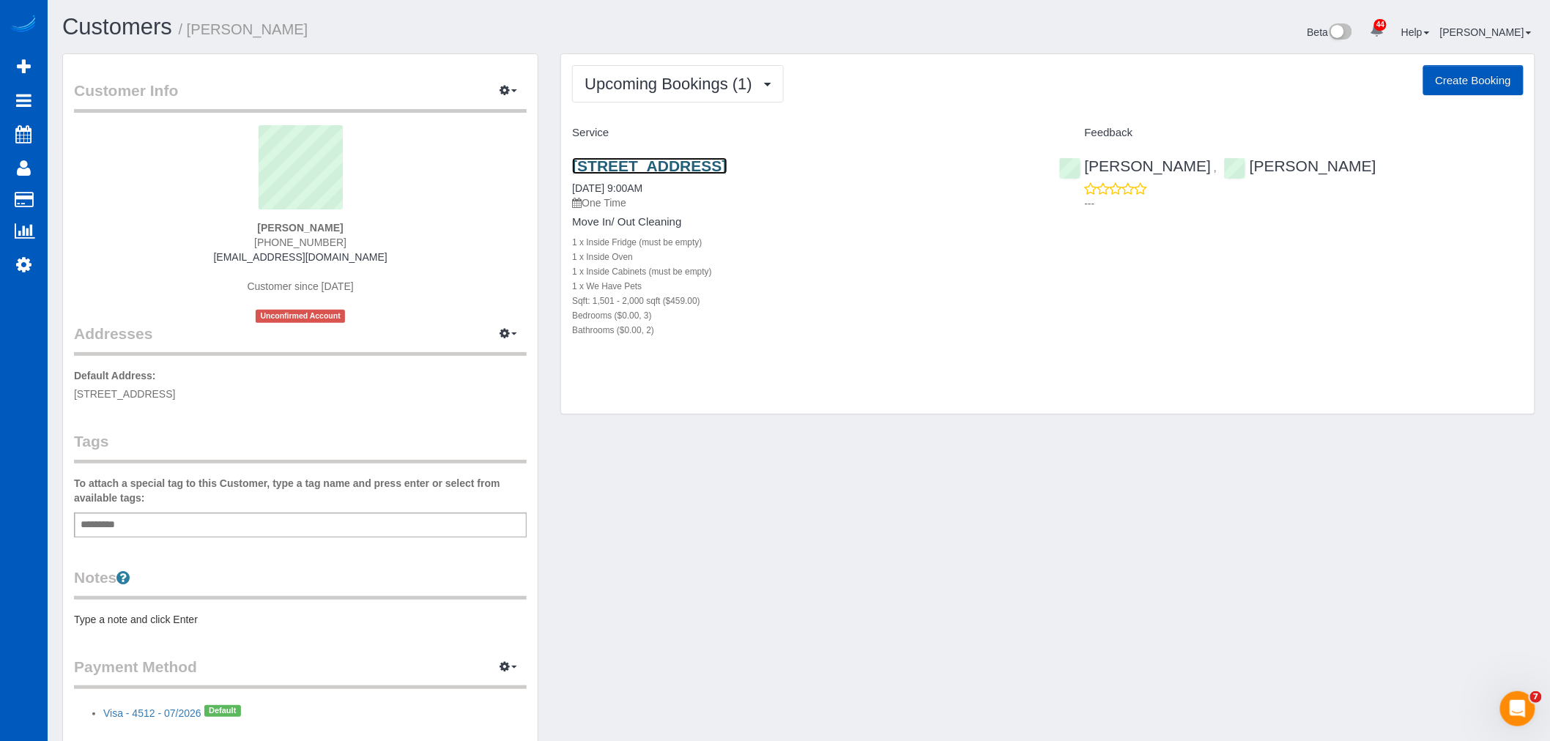
click at [682, 170] on link "[STREET_ADDRESS]" at bounding box center [649, 165] width 155 height 17
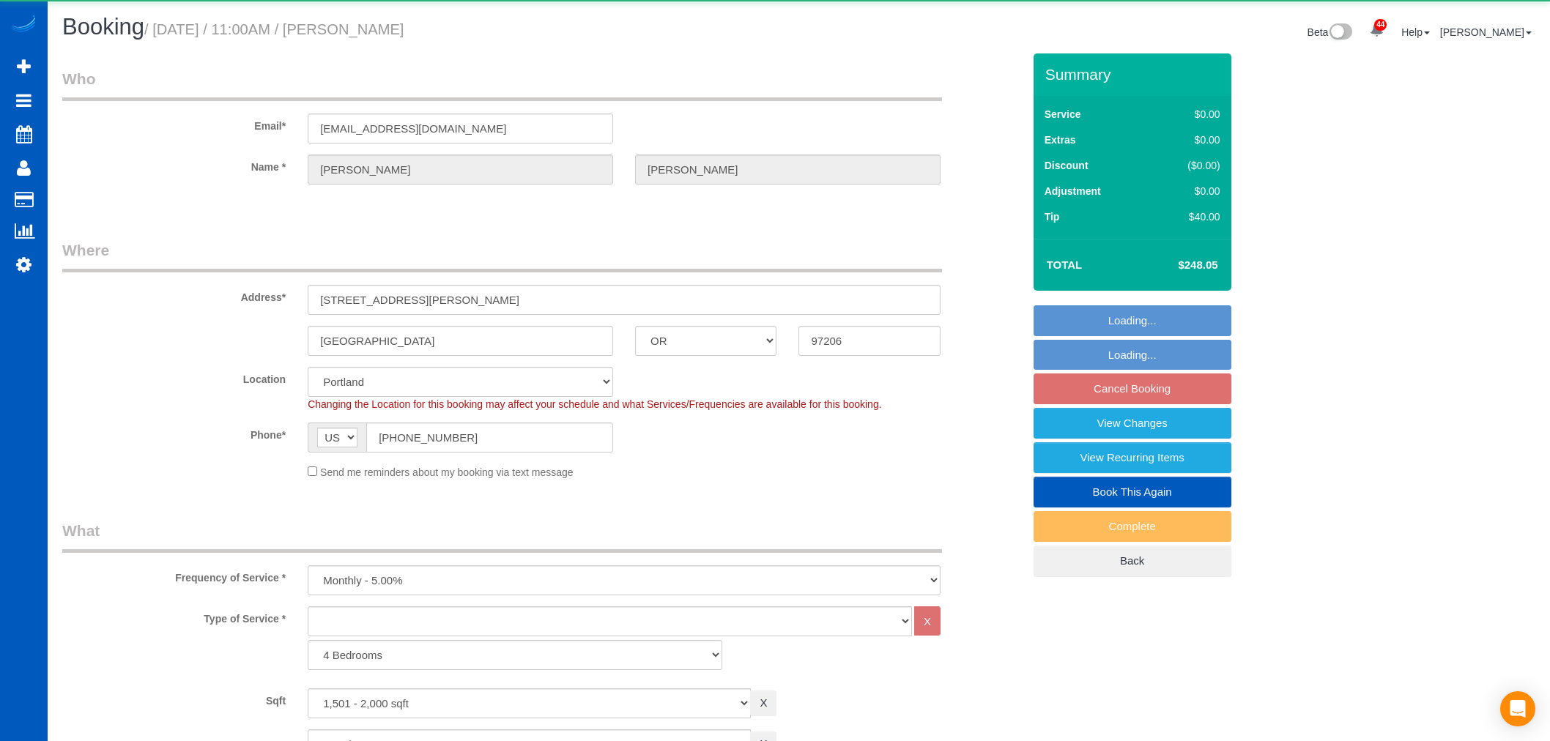
select select "OR"
select select "1501"
select select "4"
select select "number:8"
select select "object:1058"
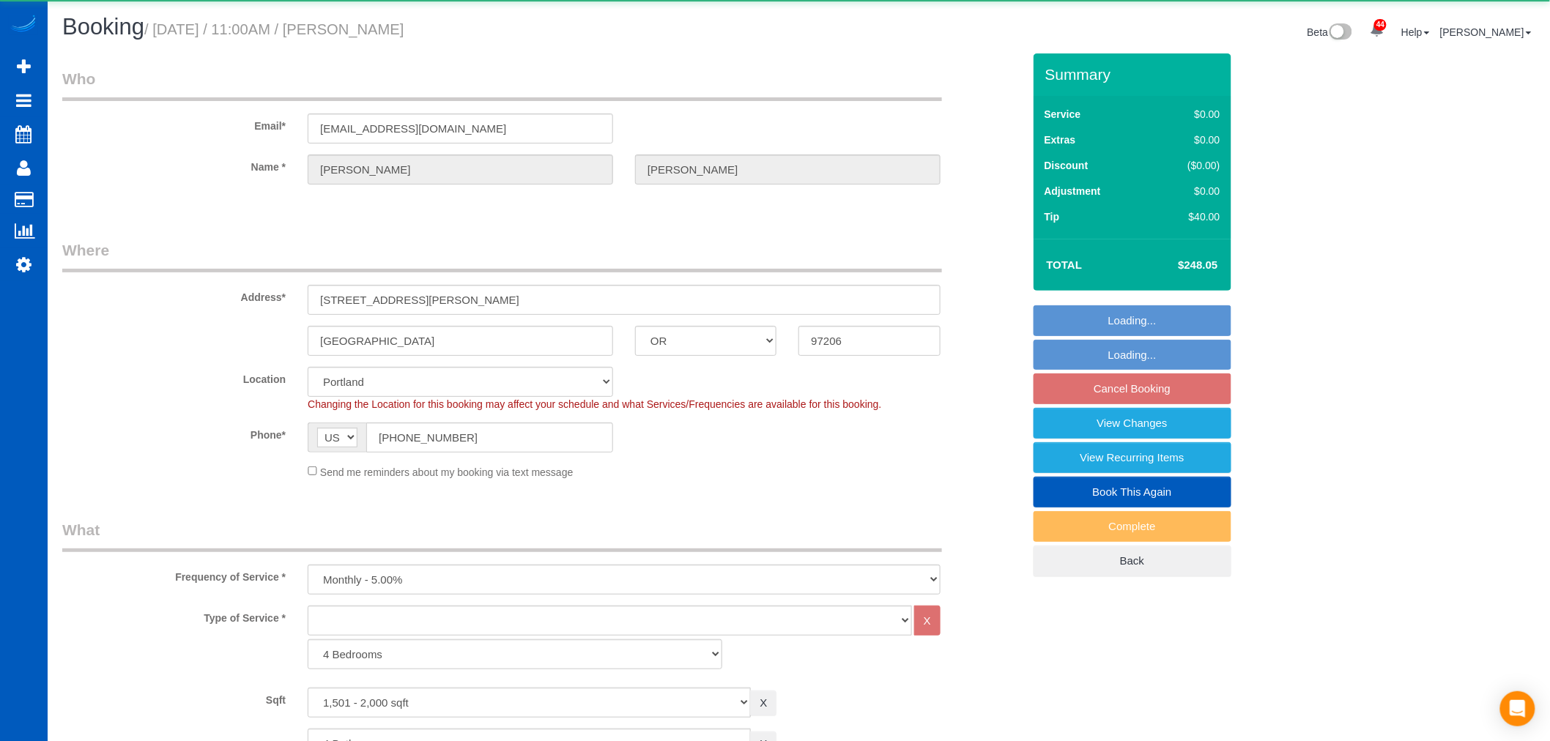
select select "1501"
select select "4"
select select "spot2"
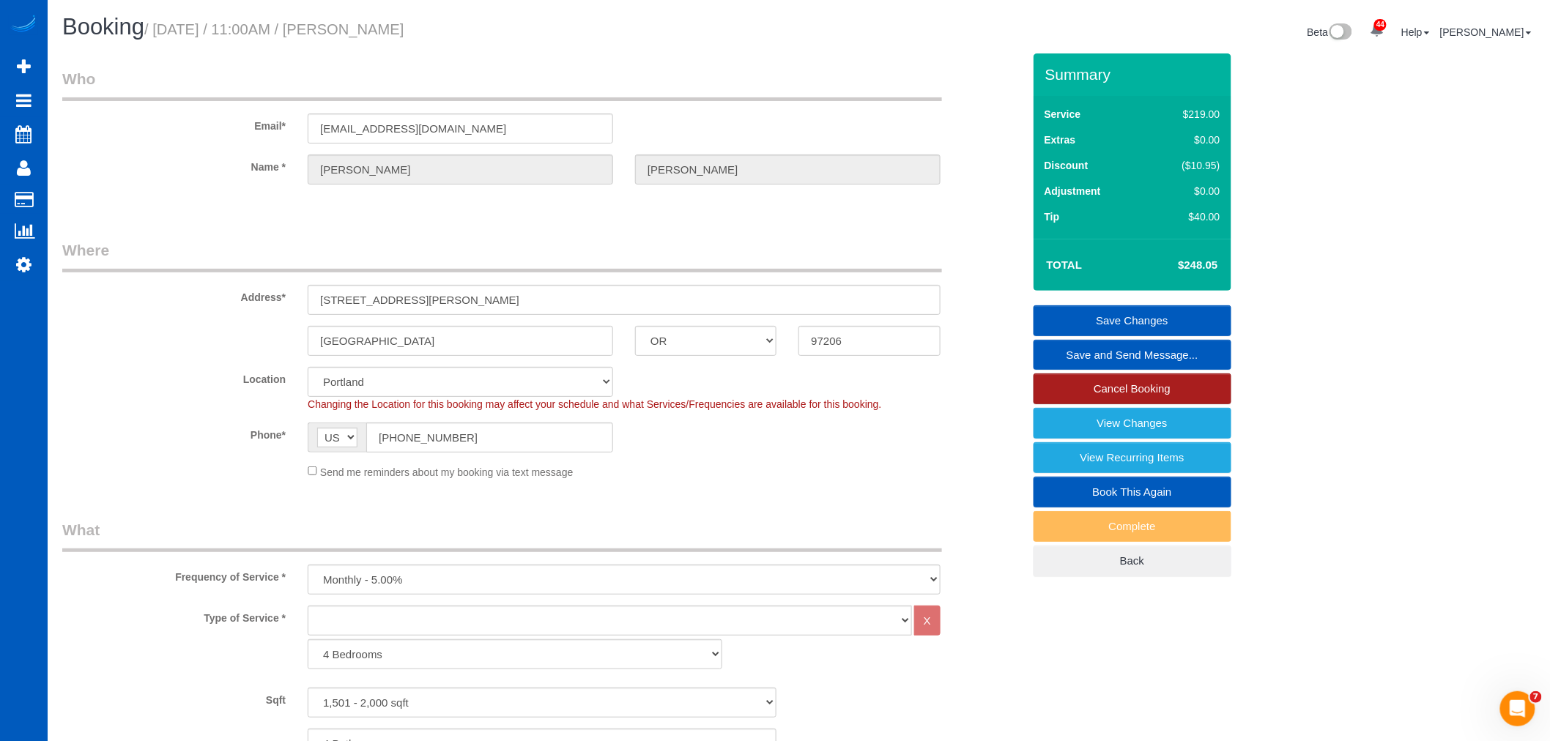
click at [1121, 384] on link "Cancel Booking" at bounding box center [1133, 389] width 198 height 31
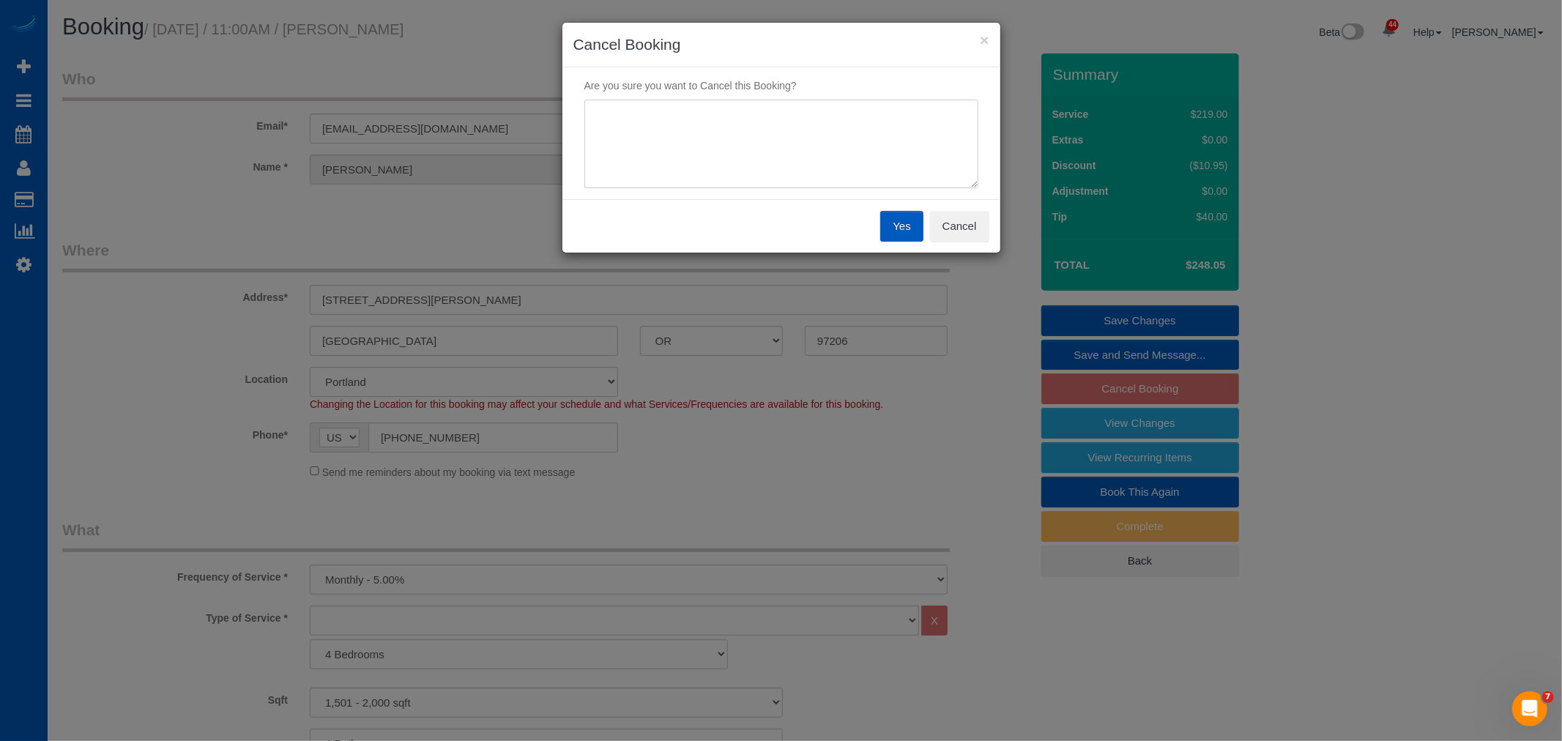
click at [650, 152] on textarea at bounding box center [782, 144] width 394 height 89
type textarea "budget"
click at [901, 224] on button "Yes" at bounding box center [901, 226] width 42 height 31
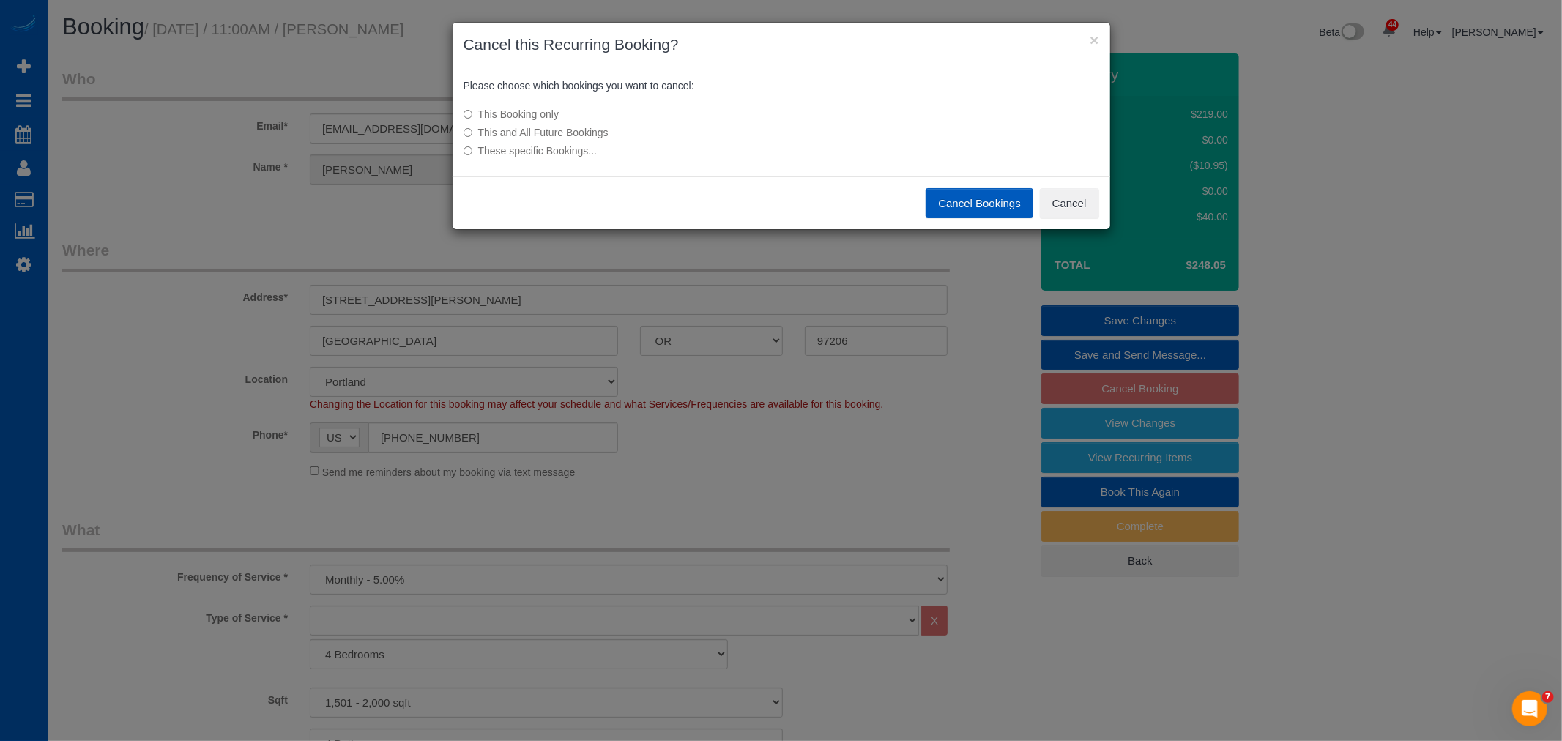
click at [538, 122] on div "This Booking only This and All Future Bookings These specific Bookings..." at bounding box center [672, 133] width 439 height 66
click at [540, 125] on label "This and All Future Bookings" at bounding box center [672, 132] width 417 height 15
click at [538, 129] on label "This and All Future Bookings" at bounding box center [672, 132] width 417 height 15
click at [954, 207] on button "Cancel Bookings" at bounding box center [980, 203] width 108 height 31
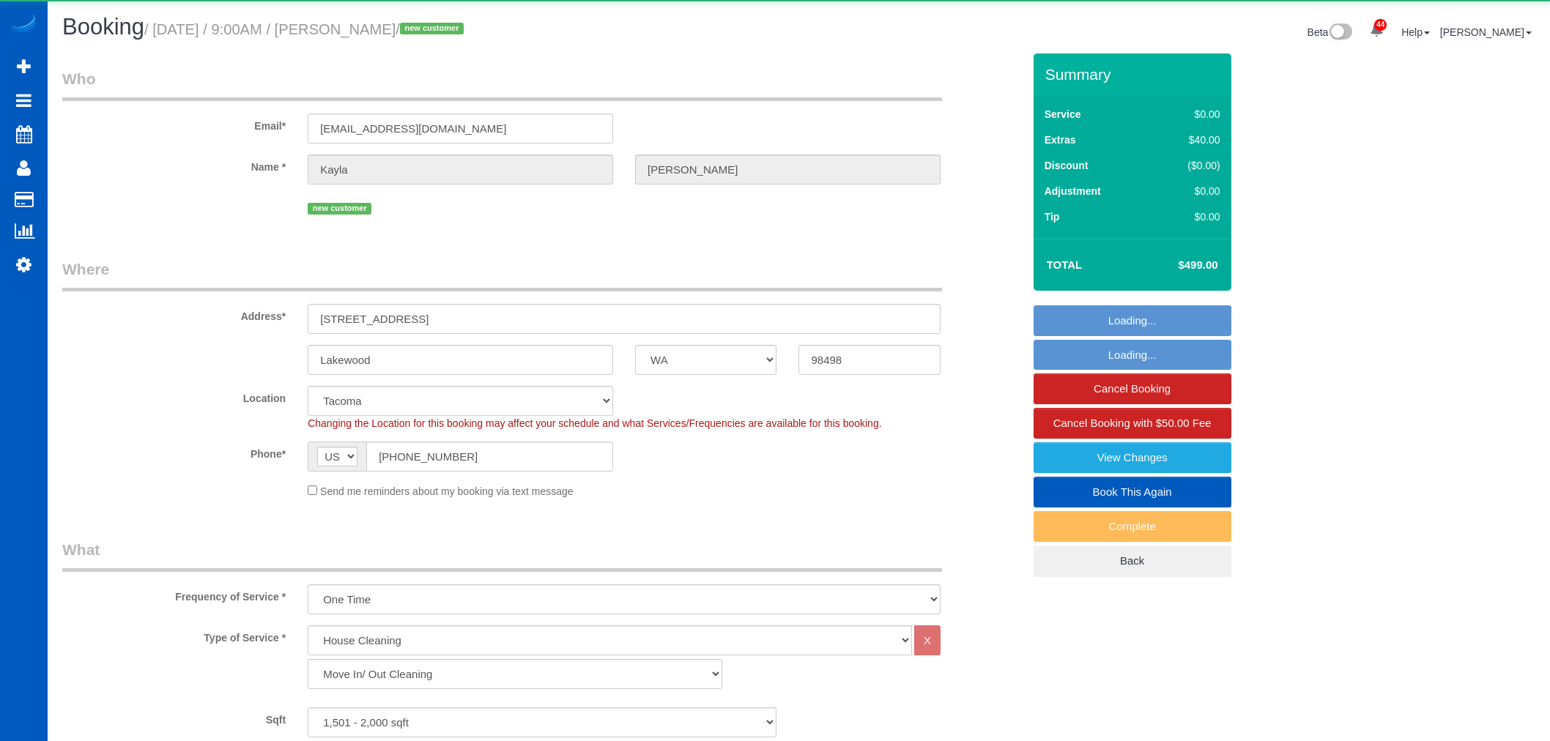
select select "WA"
select select "199"
select select "1501"
select select "3"
select select "2"
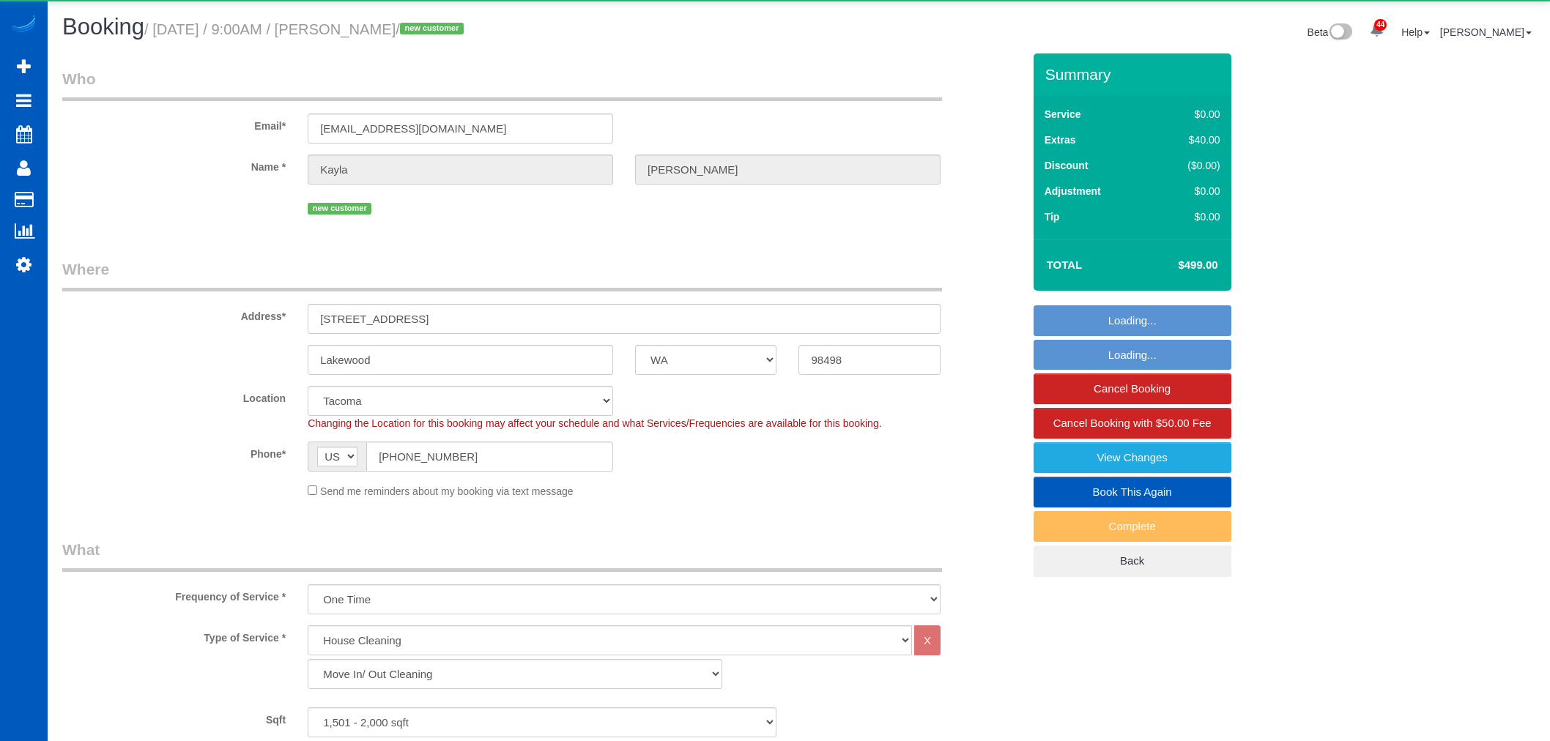
select select "number:33"
select select "object:1136"
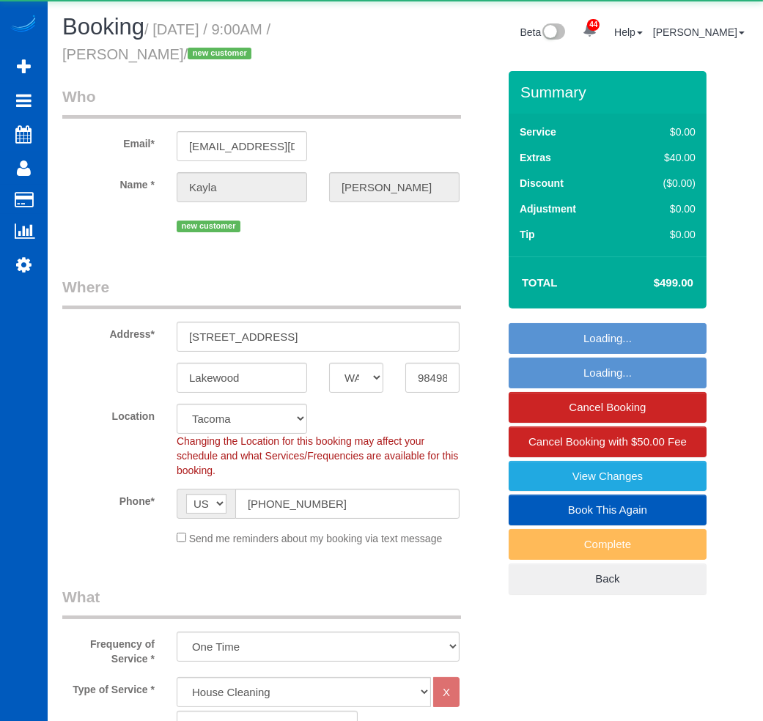
select select "1501"
select select "3"
select select "2"
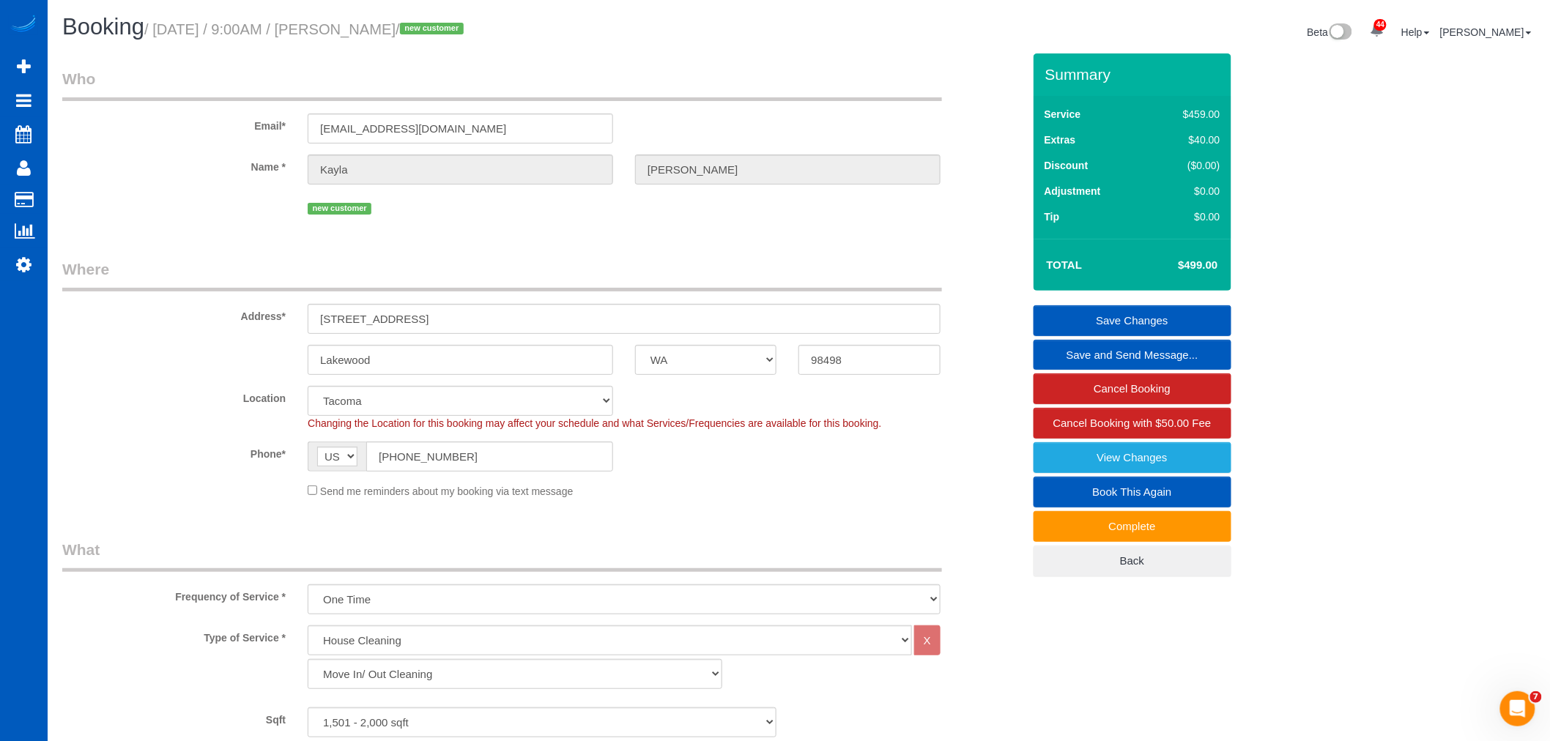
drag, startPoint x: 350, startPoint y: 29, endPoint x: 420, endPoint y: 29, distance: 70.3
click at [420, 29] on small "/ [DATE] / 9:00AM / [PERSON_NAME] / new customer" at bounding box center [306, 29] width 324 height 16
copy small "[PERSON_NAME]"
drag, startPoint x: 489, startPoint y: 319, endPoint x: 200, endPoint y: 333, distance: 289.7
click at [200, 333] on div "Address* [STREET_ADDRESS]" at bounding box center [542, 296] width 982 height 75
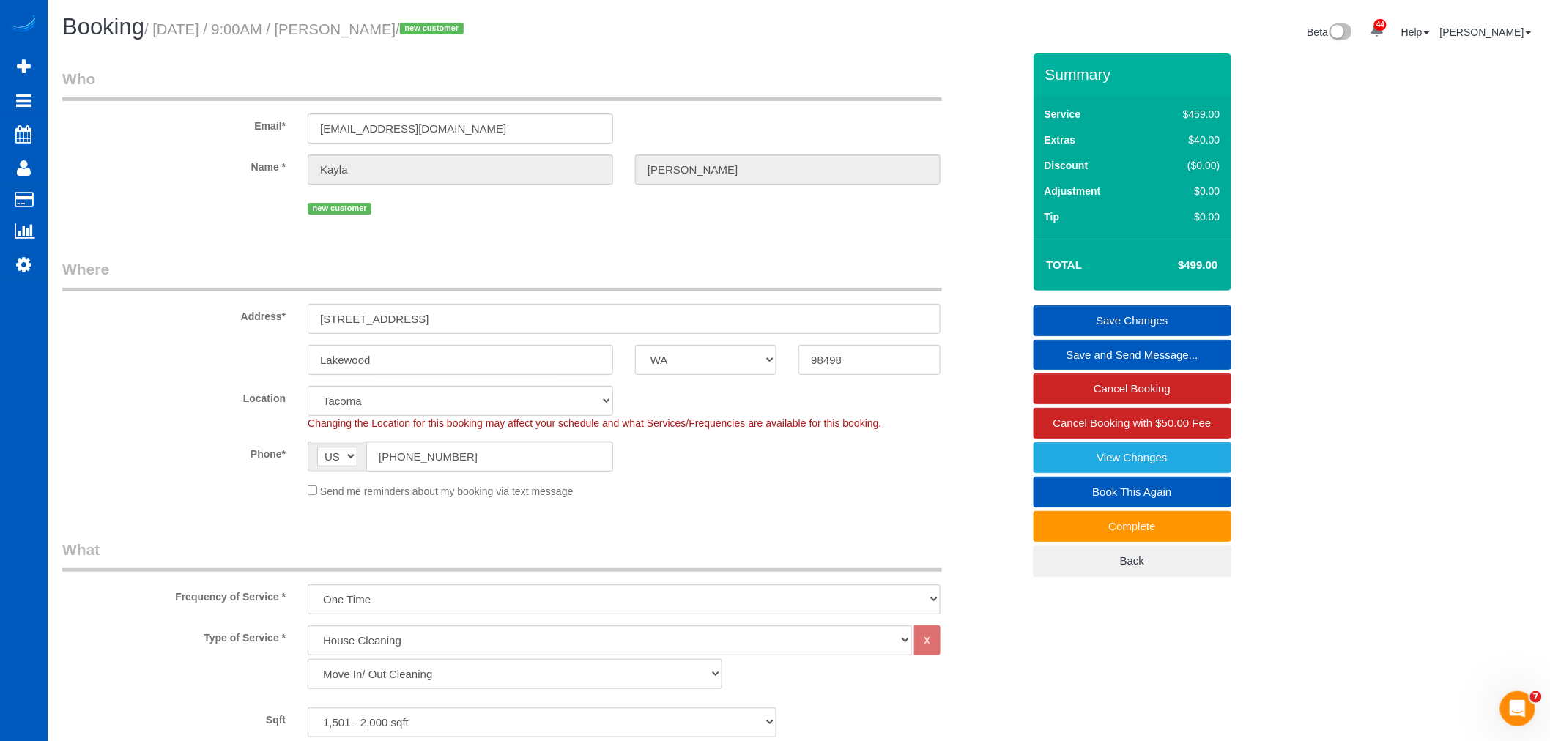
drag, startPoint x: 379, startPoint y: 363, endPoint x: 220, endPoint y: 368, distance: 159.0
click at [220, 368] on div "Lakewood AK AL AR AZ CA CO CT DC DE [GEOGRAPHIC_DATA] [GEOGRAPHIC_DATA] HI IA I…" at bounding box center [542, 360] width 982 height 30
drag, startPoint x: 787, startPoint y: 368, endPoint x: 719, endPoint y: 368, distance: 68.1
click at [719, 368] on div "Lakewood AK AL AR AZ CA CO CT DC DE [GEOGRAPHIC_DATA] [GEOGRAPHIC_DATA] HI IA I…" at bounding box center [542, 360] width 982 height 30
drag, startPoint x: 477, startPoint y: 444, endPoint x: 305, endPoint y: 454, distance: 171.7
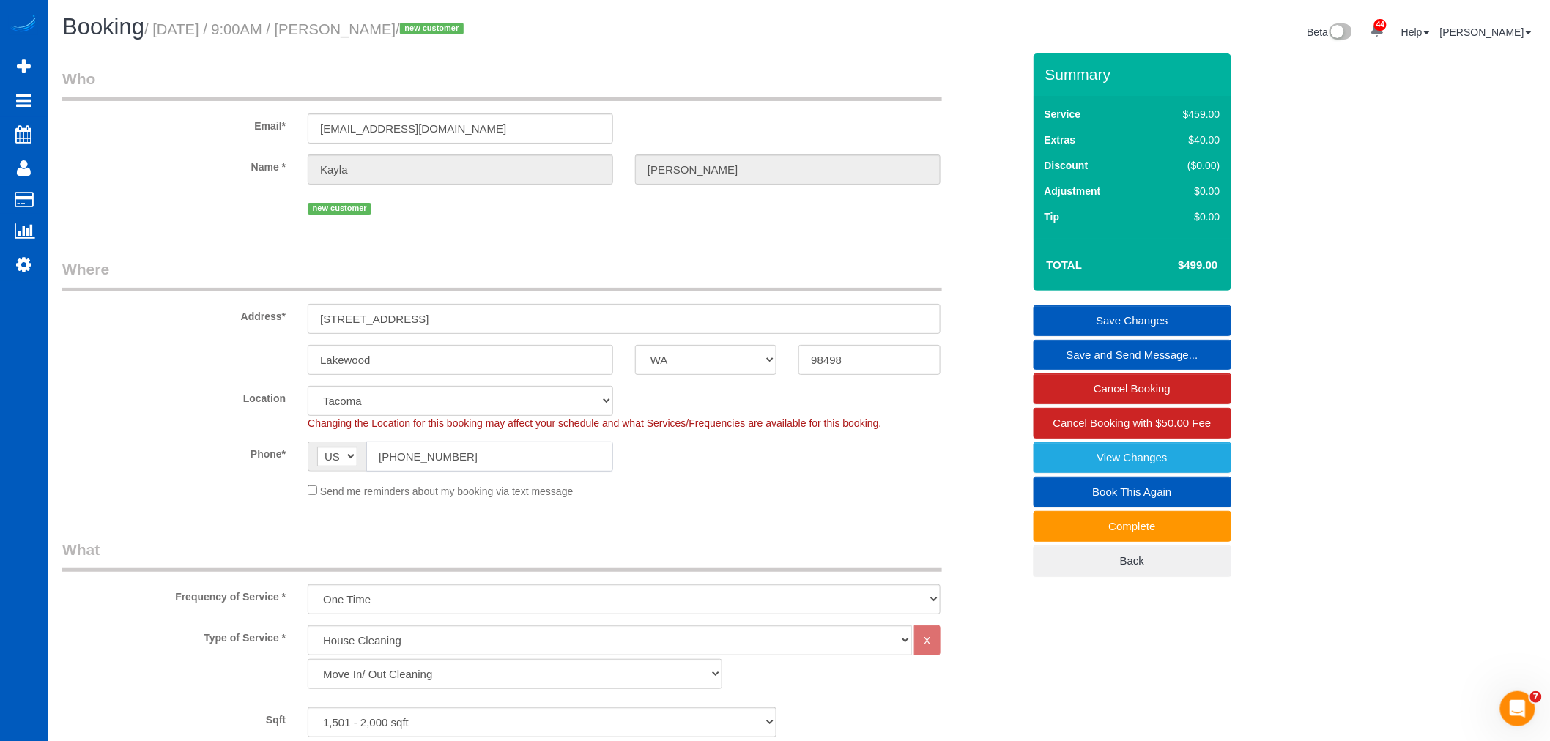
click at [305, 454] on div "AF AL DZ AD AO AI AQ AG AR AM AW AU AT AZ BS BH BD BB BY BE BZ BJ BM BT BO BA B…" at bounding box center [460, 457] width 327 height 30
drag, startPoint x: 520, startPoint y: 140, endPoint x: 234, endPoint y: 163, distance: 286.6
click at [234, 163] on sui-booking-customer "Email* [EMAIL_ADDRESS][DOMAIN_NAME] Name * [GEOGRAPHIC_DATA][PERSON_NAME] new c…" at bounding box center [542, 143] width 960 height 150
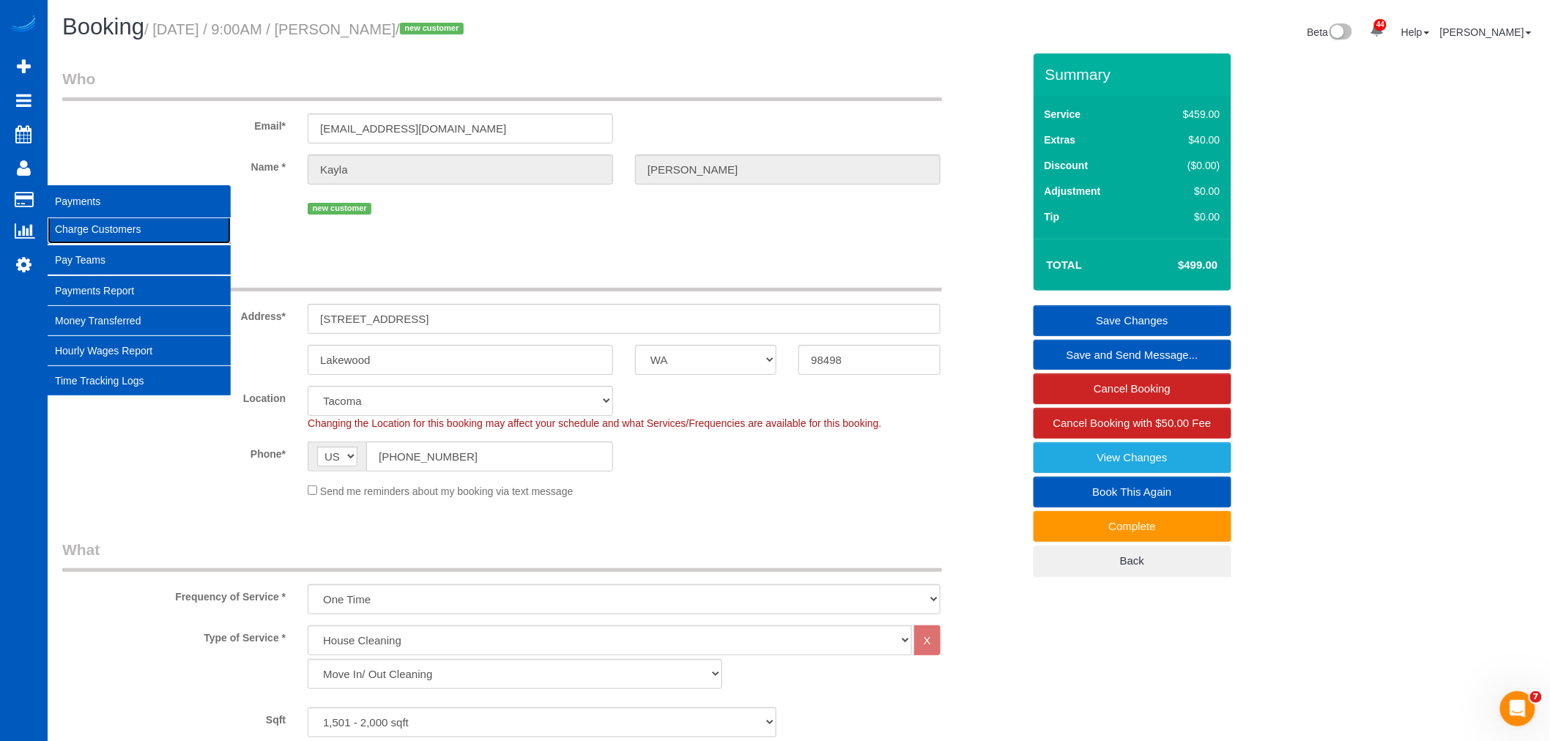
click at [64, 220] on link "Charge Customers" at bounding box center [139, 229] width 183 height 29
select select
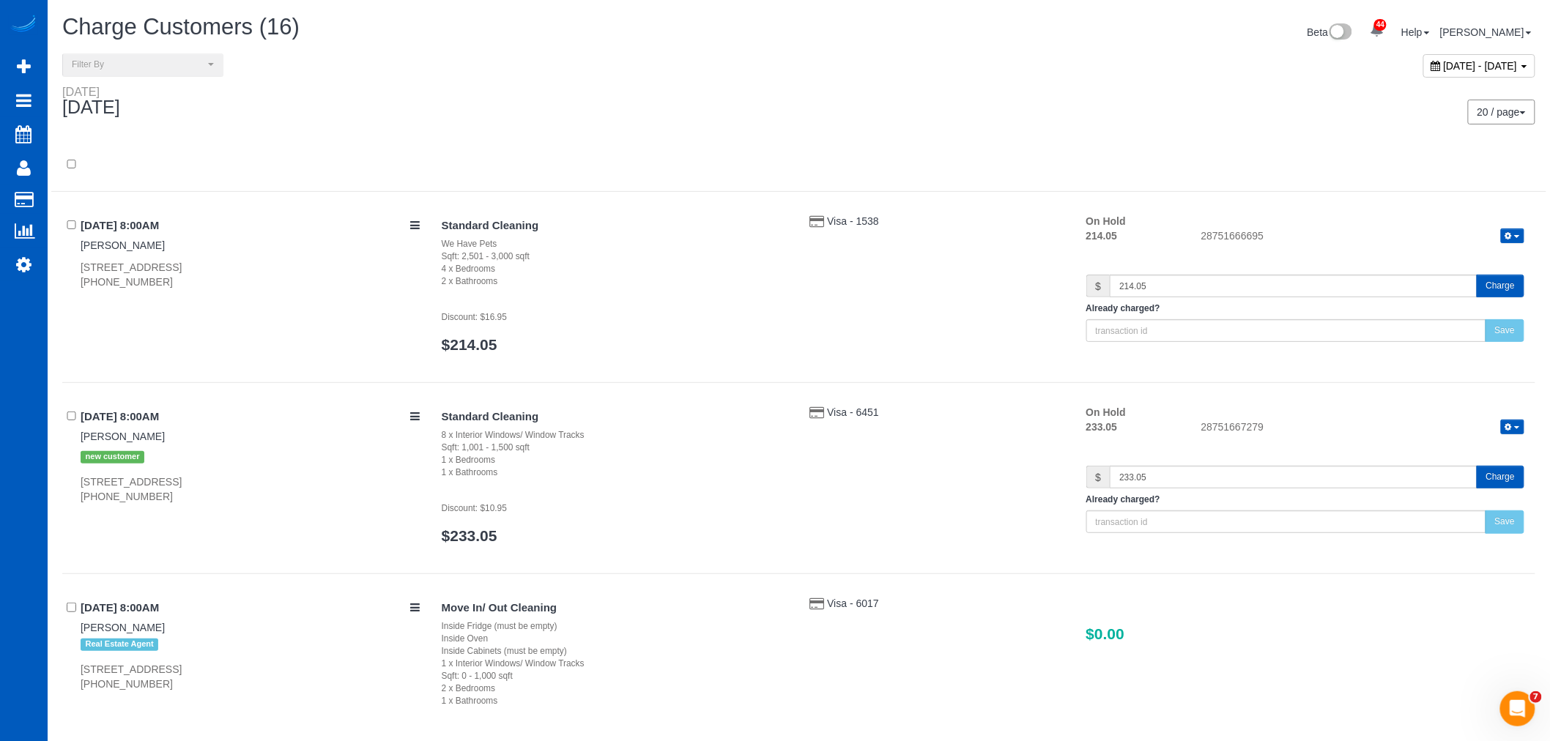
click at [1444, 61] on span "[DATE] - [DATE]" at bounding box center [1481, 66] width 74 height 12
type input "**********"
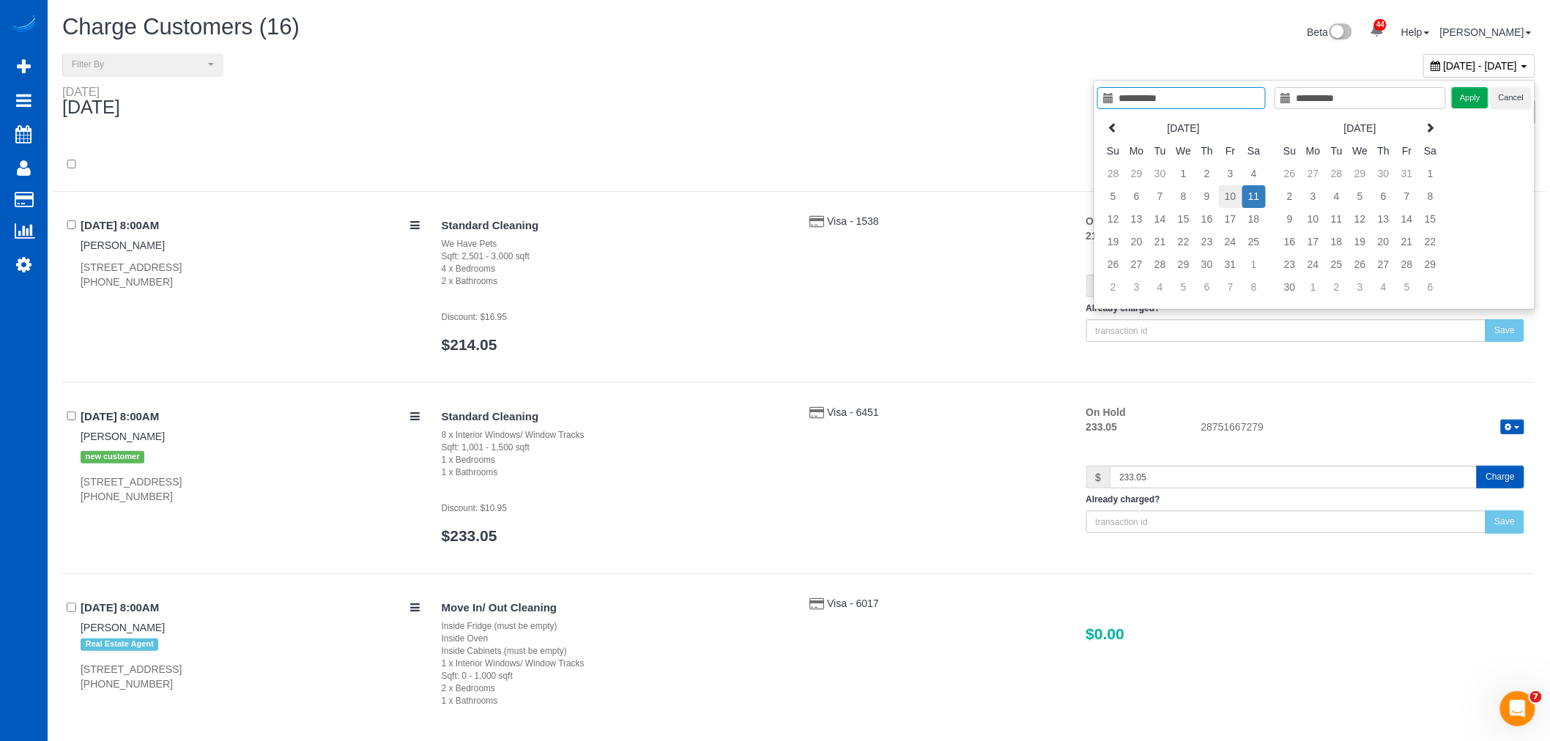
type input "**********"
click at [1225, 194] on td "10" at bounding box center [1230, 196] width 23 height 23
type input "**********"
click at [1225, 194] on td "10" at bounding box center [1230, 196] width 23 height 23
type input "**********"
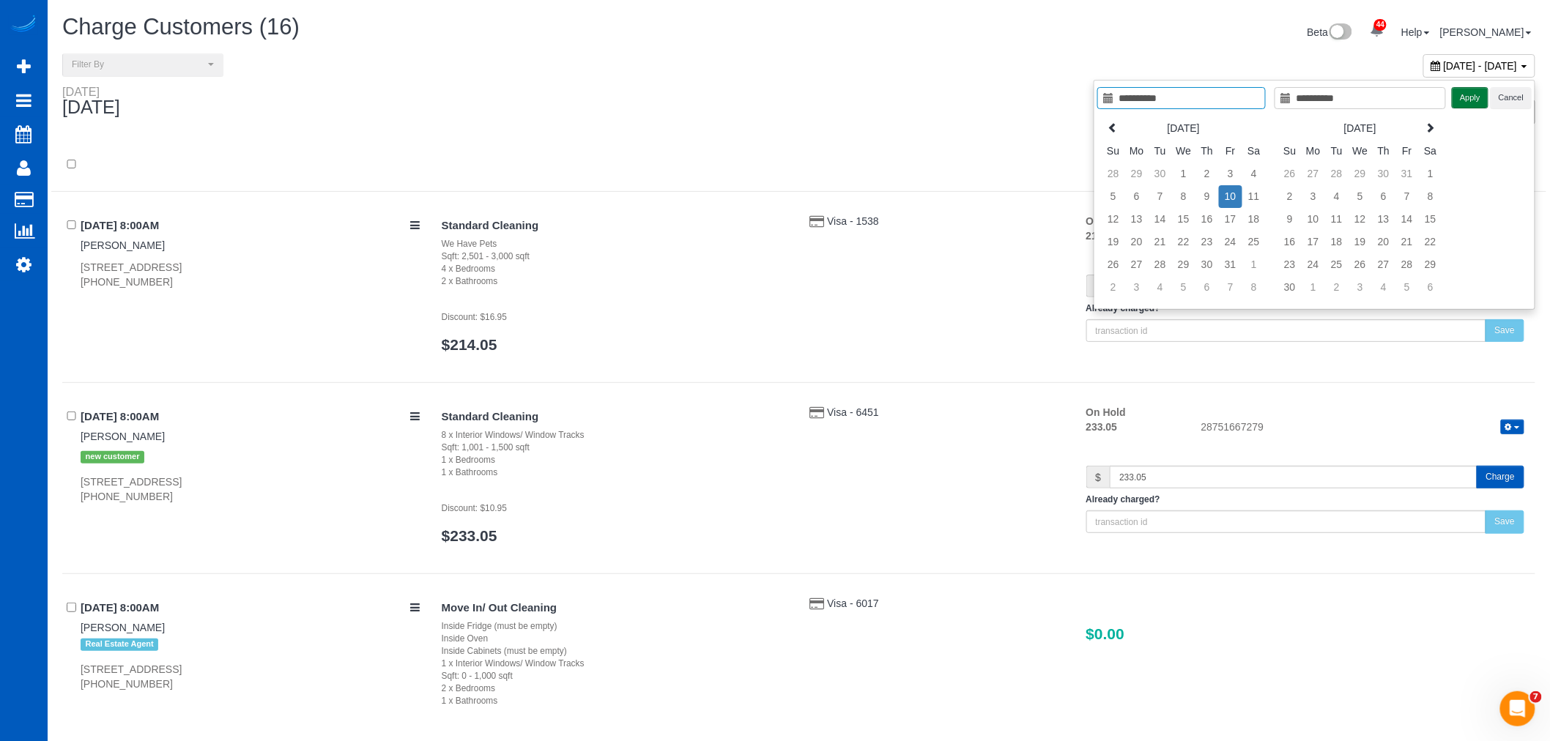
click at [1475, 93] on button "Apply" at bounding box center [1470, 97] width 37 height 21
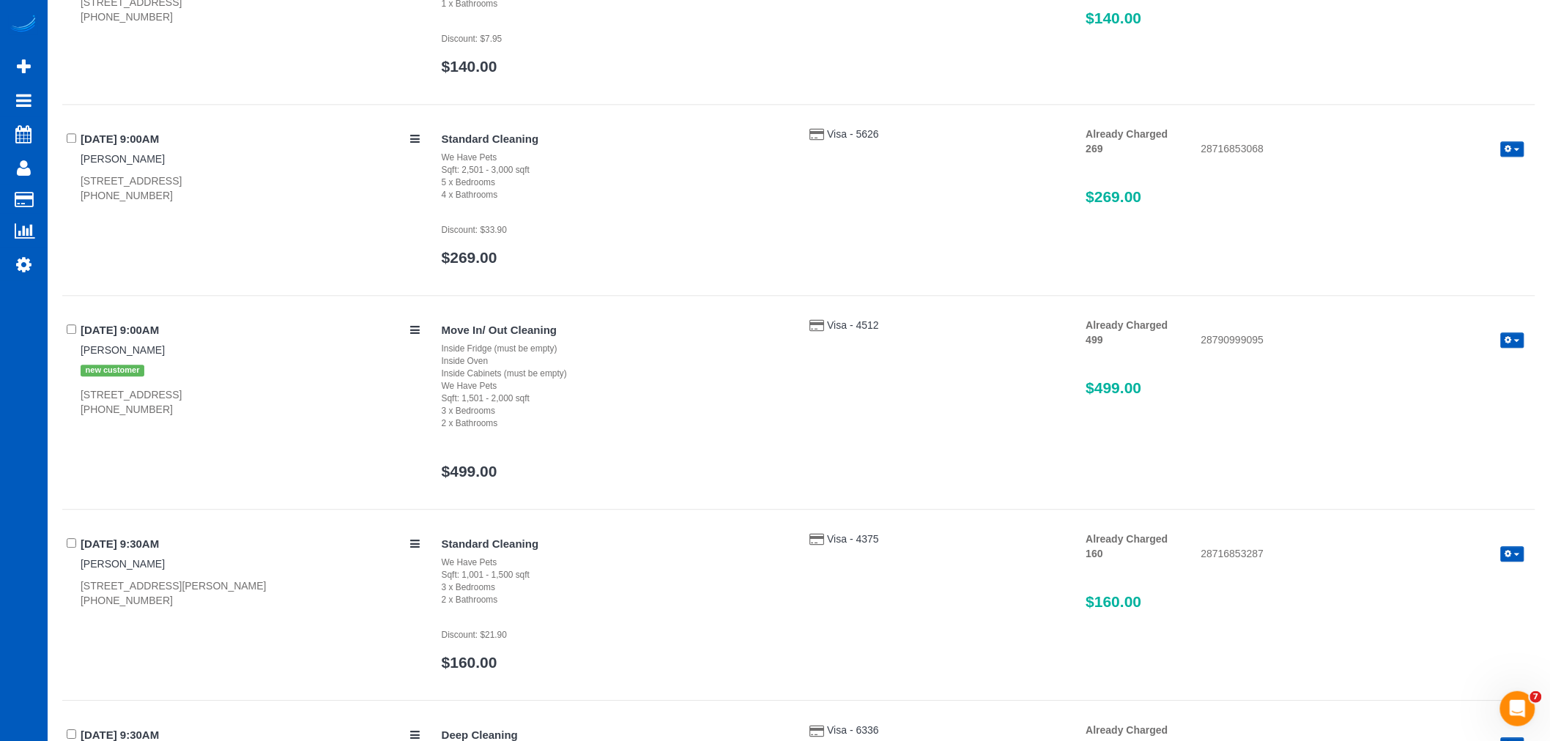
scroll to position [1383, 0]
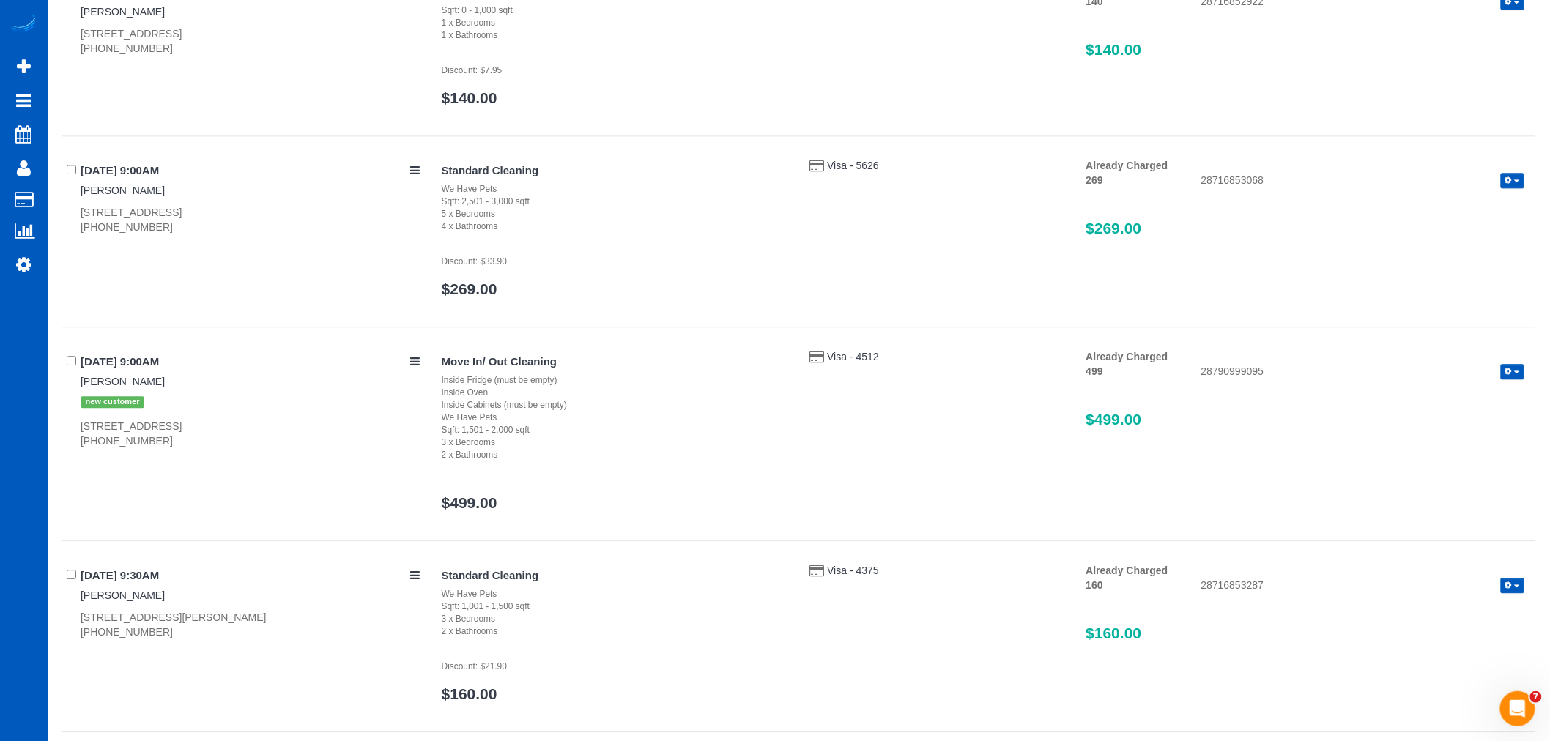
drag, startPoint x: 1203, startPoint y: 370, endPoint x: 1263, endPoint y: 370, distance: 60.1
click at [1263, 370] on div "28790999095 Refund Send Invoice" at bounding box center [1362, 373] width 345 height 18
copy div "28790999095"
